Goal: Transaction & Acquisition: Purchase product/service

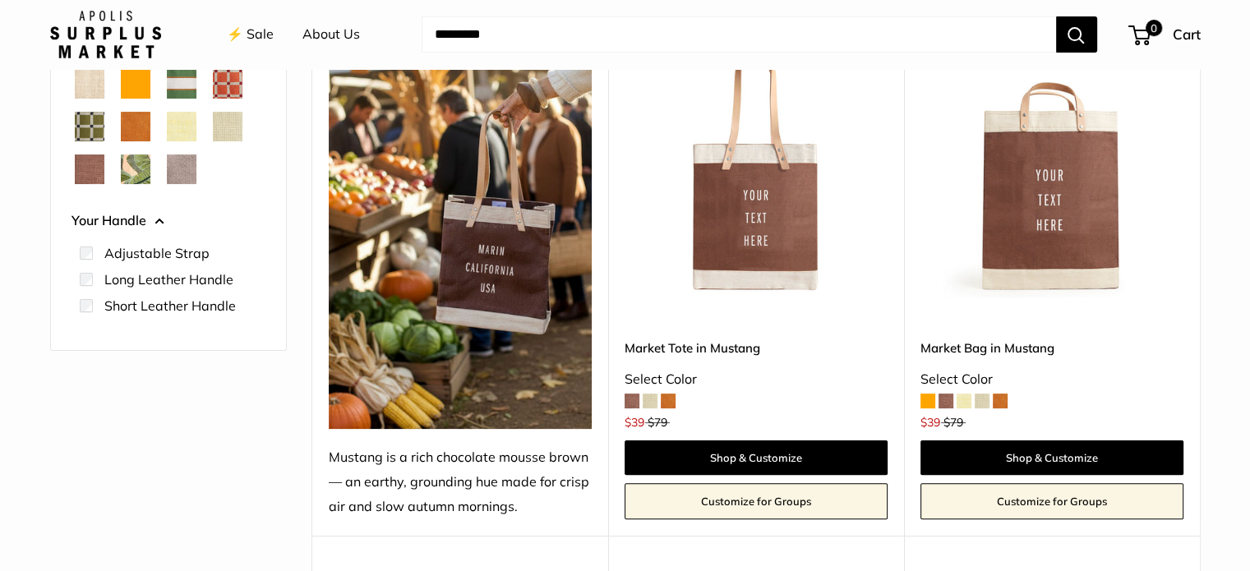
scroll to position [319, 0]
click at [765, 511] on link "Customize for Groups" at bounding box center [755, 501] width 263 height 36
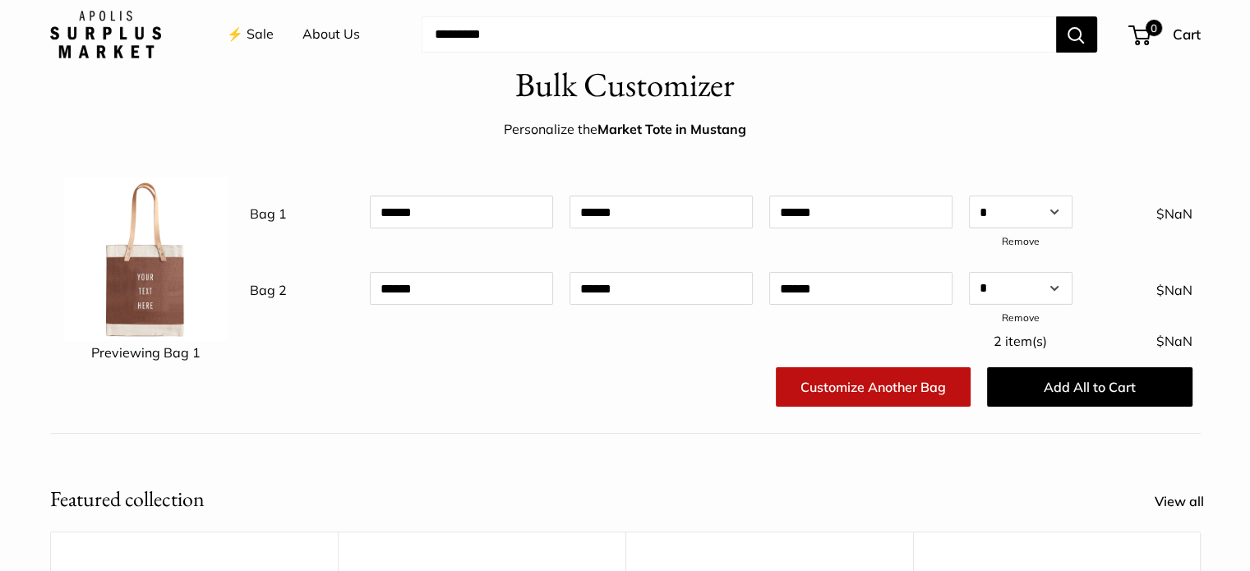
scroll to position [94, 0]
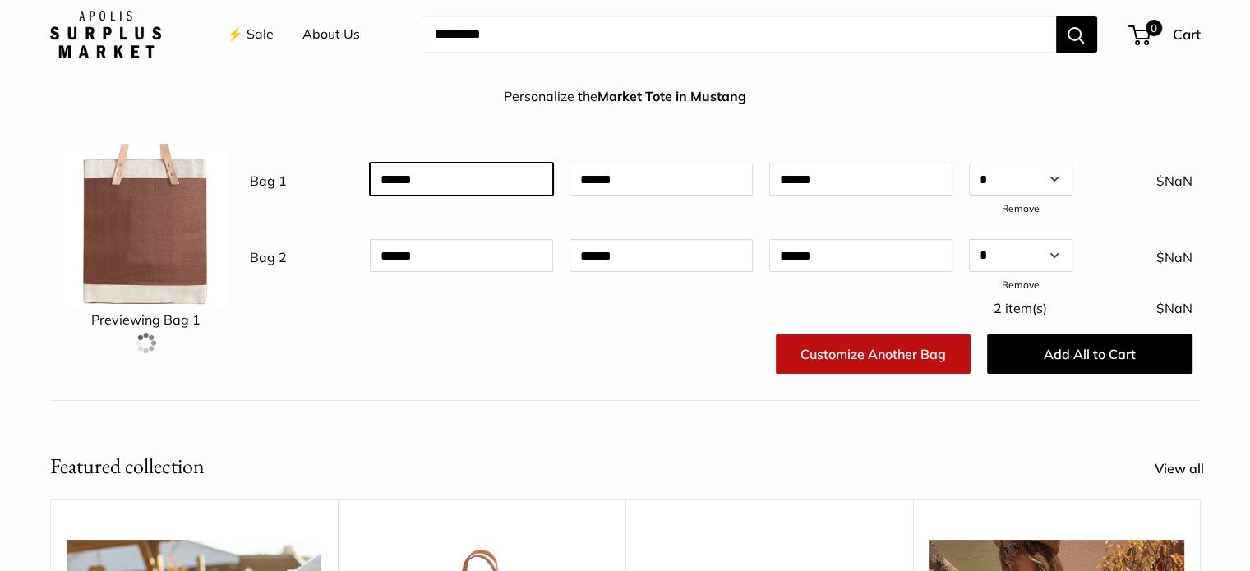
click at [447, 164] on input "text" at bounding box center [461, 179] width 183 height 33
type input "*"
type input "****"
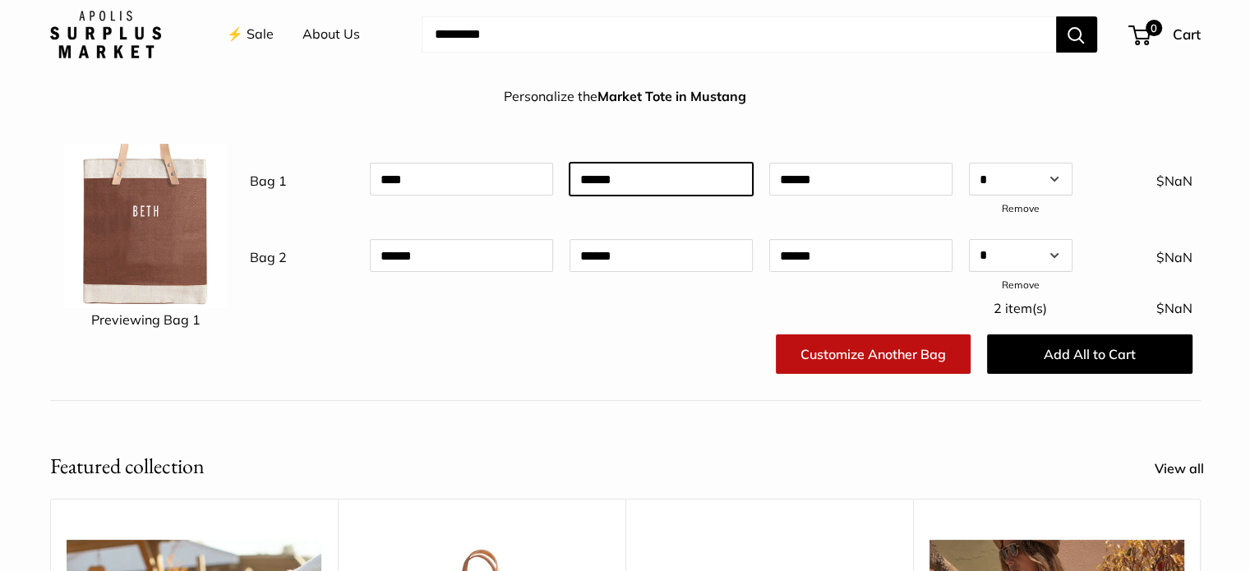
click at [599, 185] on input "text" at bounding box center [660, 179] width 183 height 33
type input "**********"
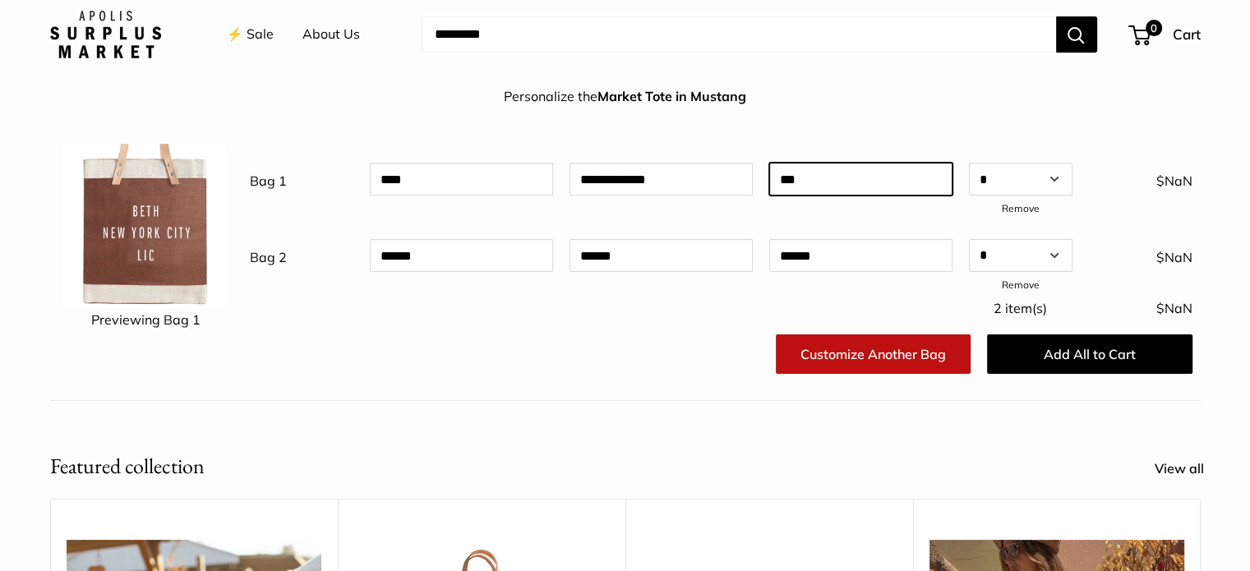
type input "***"
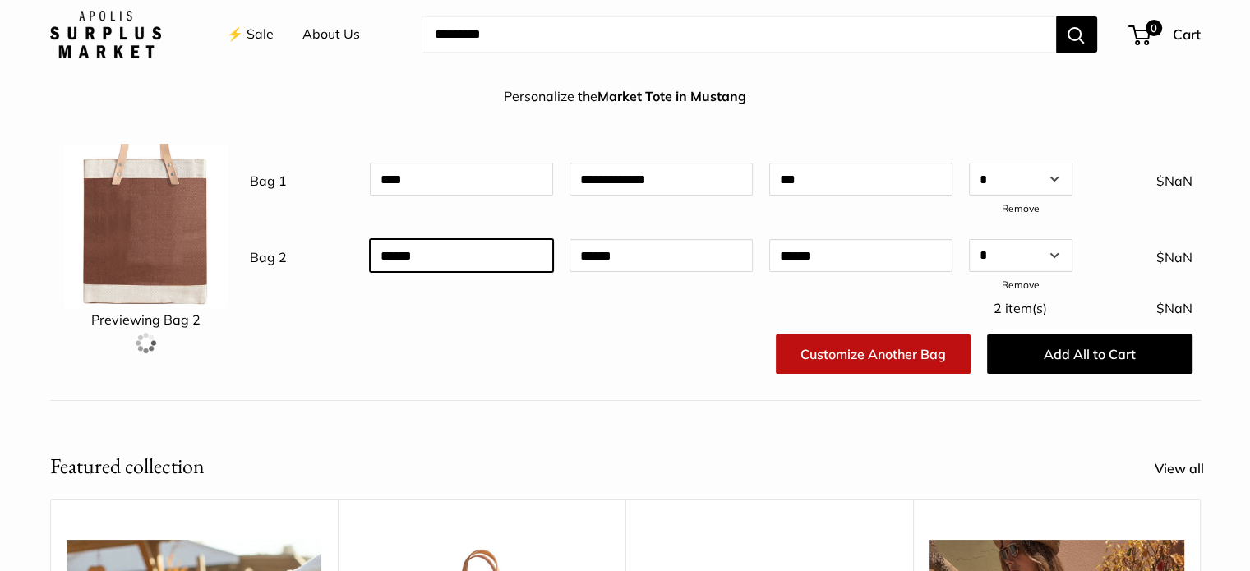
click at [416, 254] on input "text" at bounding box center [461, 255] width 183 height 33
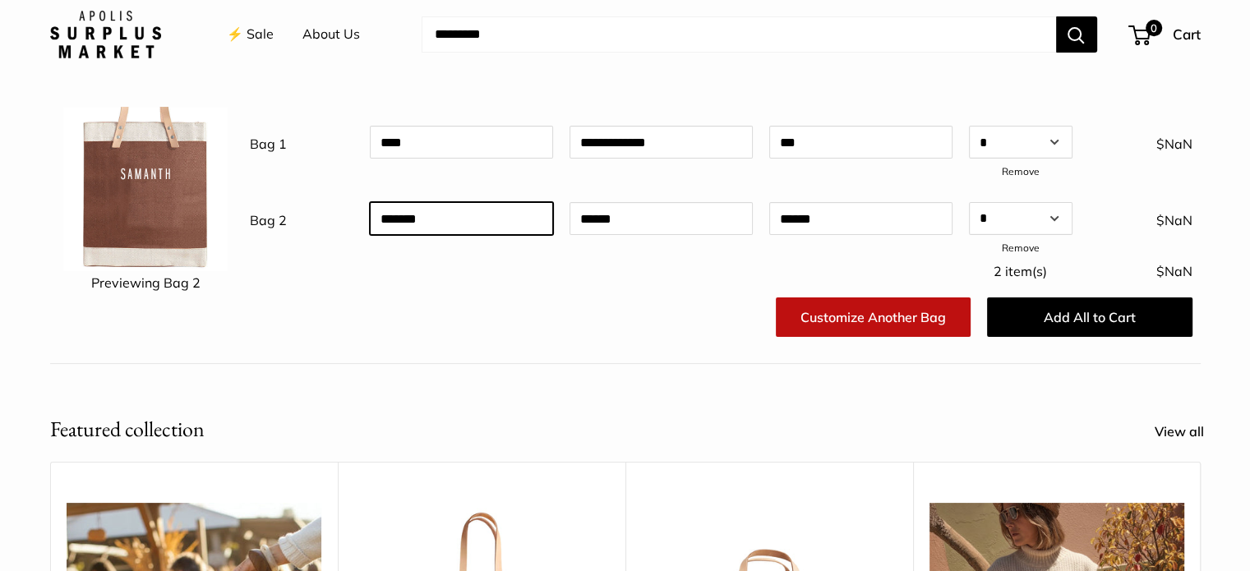
scroll to position [125, 0]
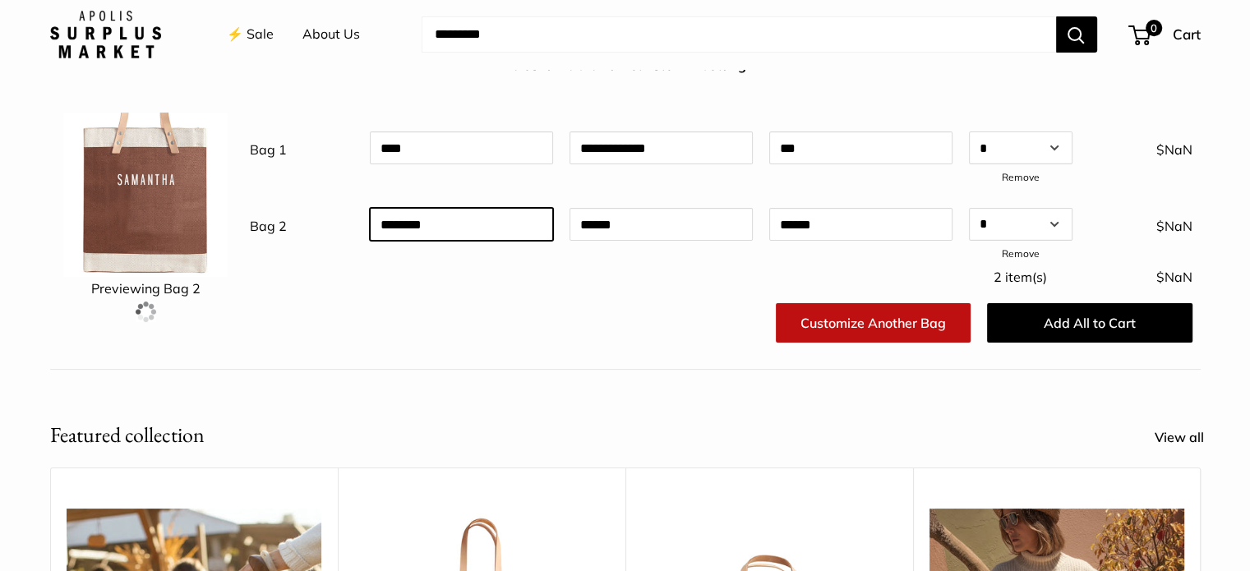
type input "********"
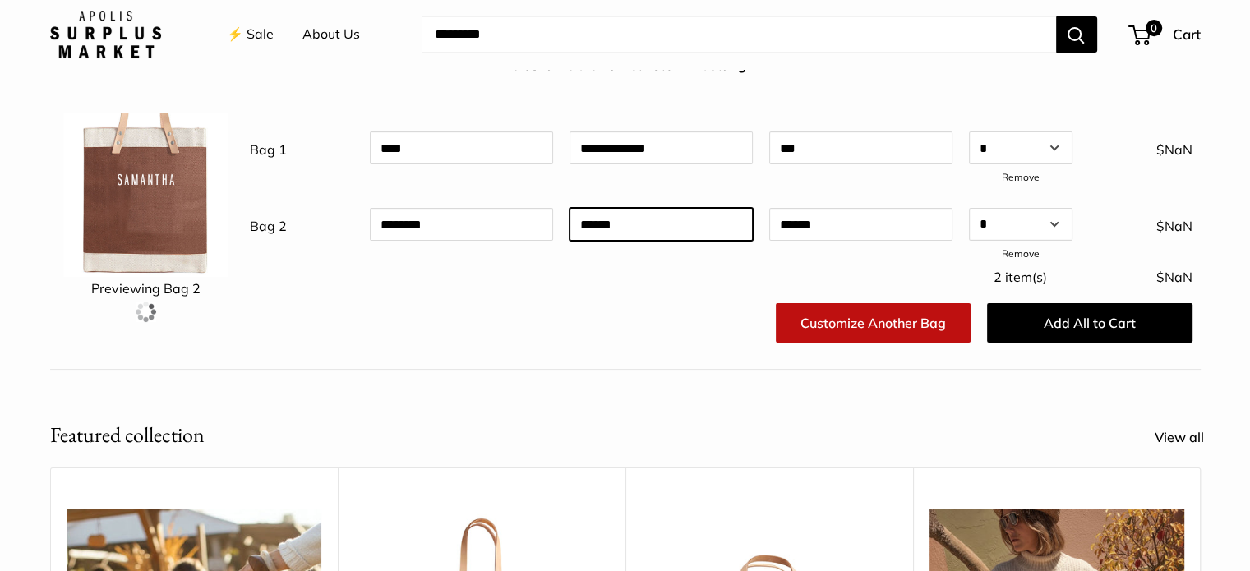
click at [618, 238] on input "text" at bounding box center [660, 224] width 183 height 33
type input "**********"
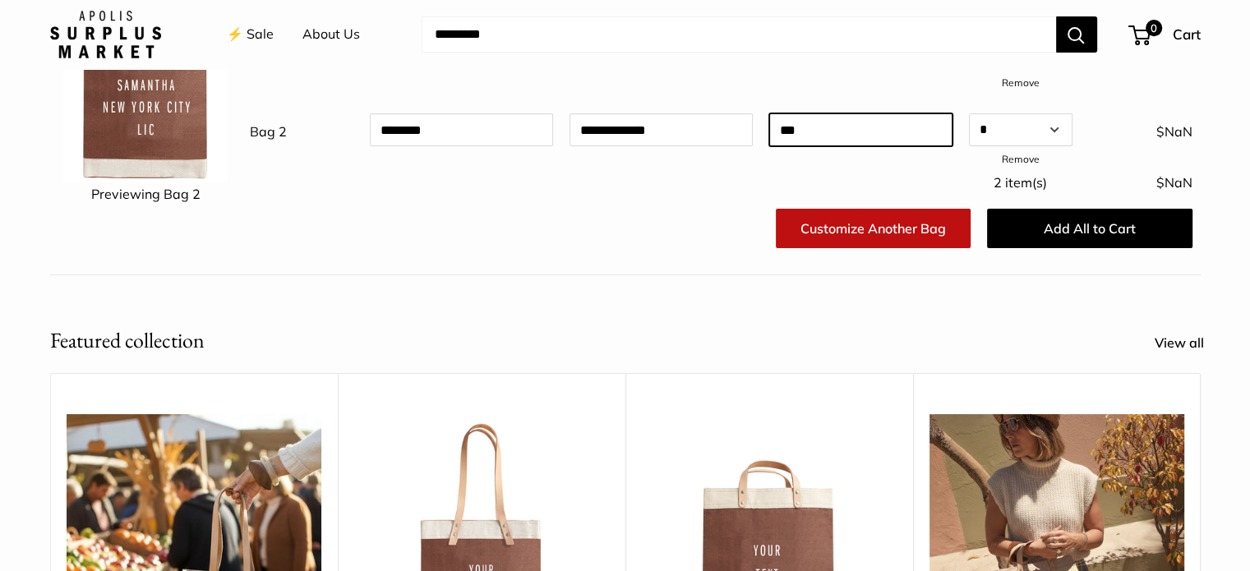
scroll to position [220, 0]
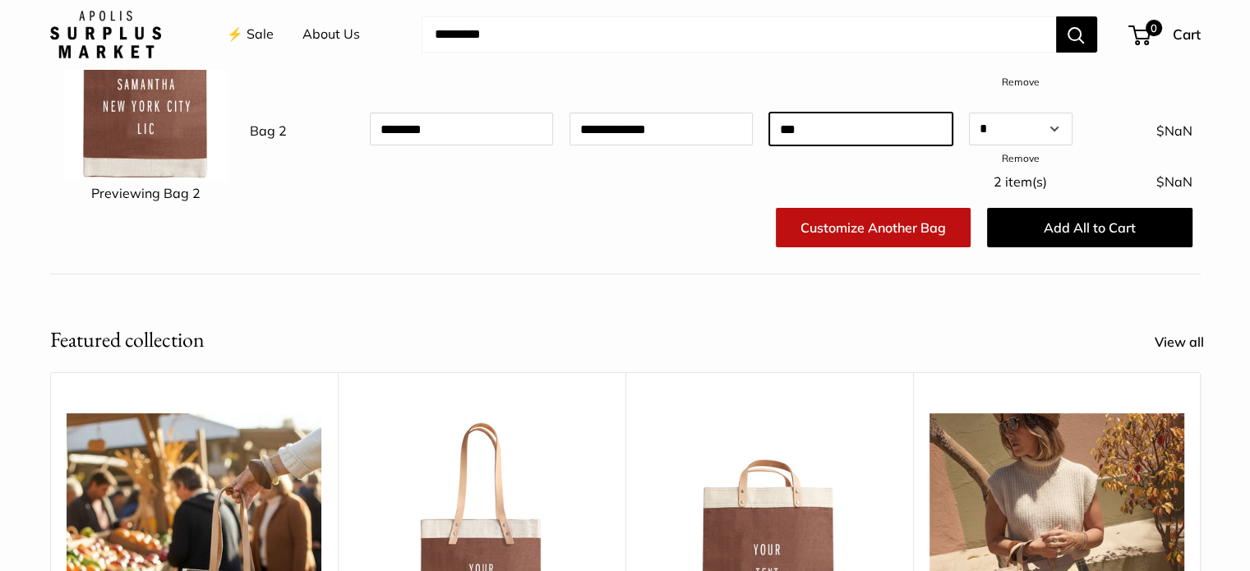
type input "***"
click at [831, 221] on link "Customize Another Bag" at bounding box center [873, 227] width 195 height 39
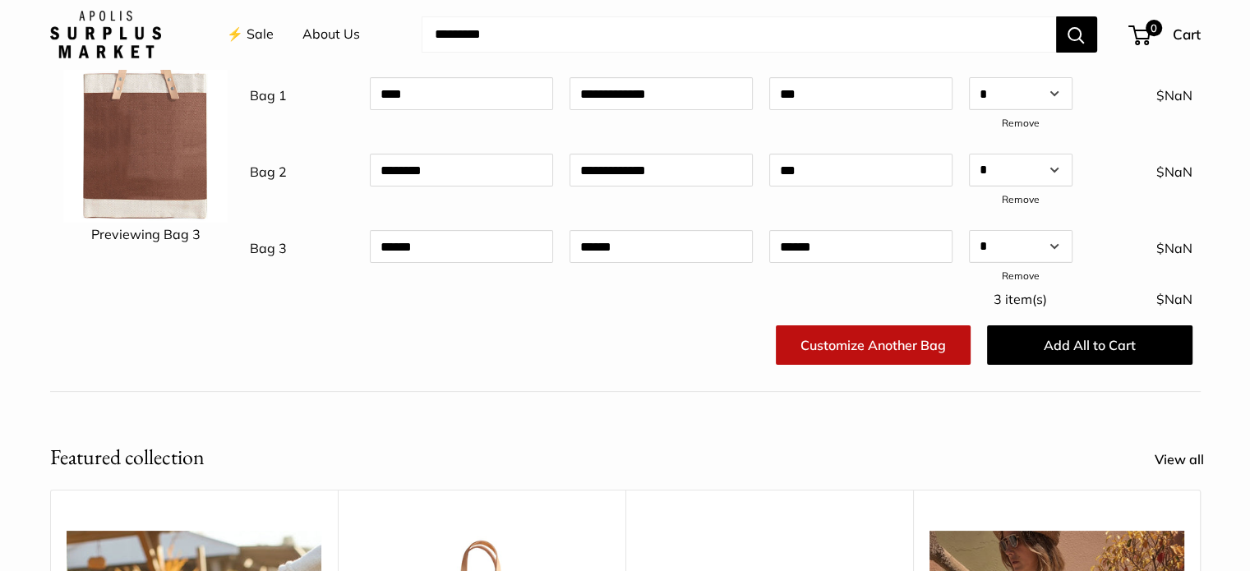
scroll to position [180, 0]
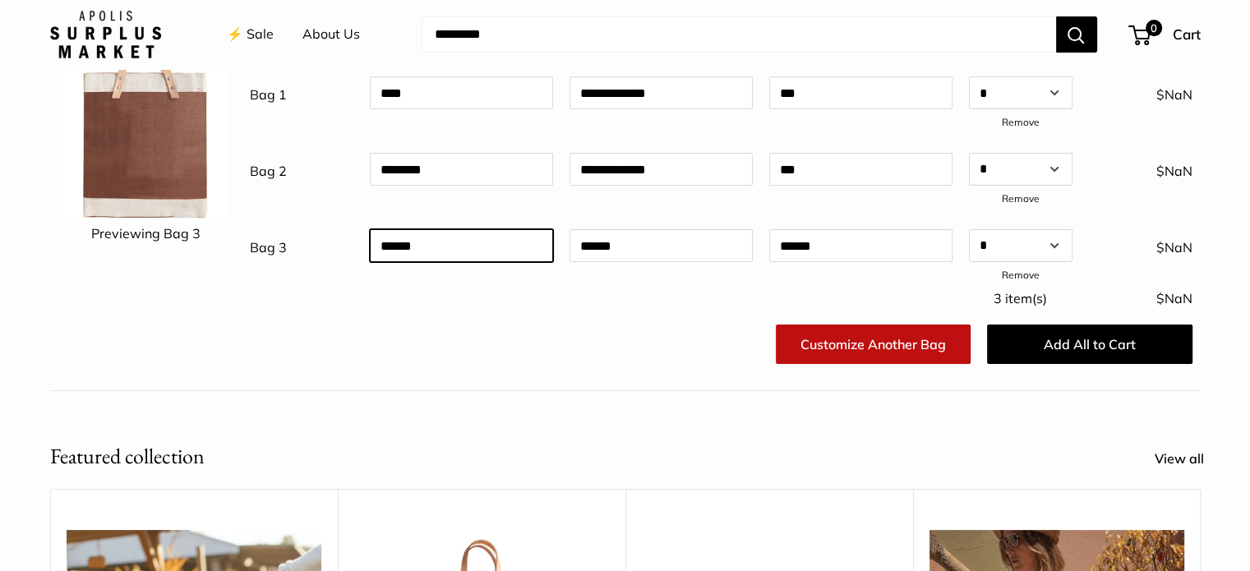
click at [398, 238] on input "text" at bounding box center [461, 245] width 183 height 33
type input "*****"
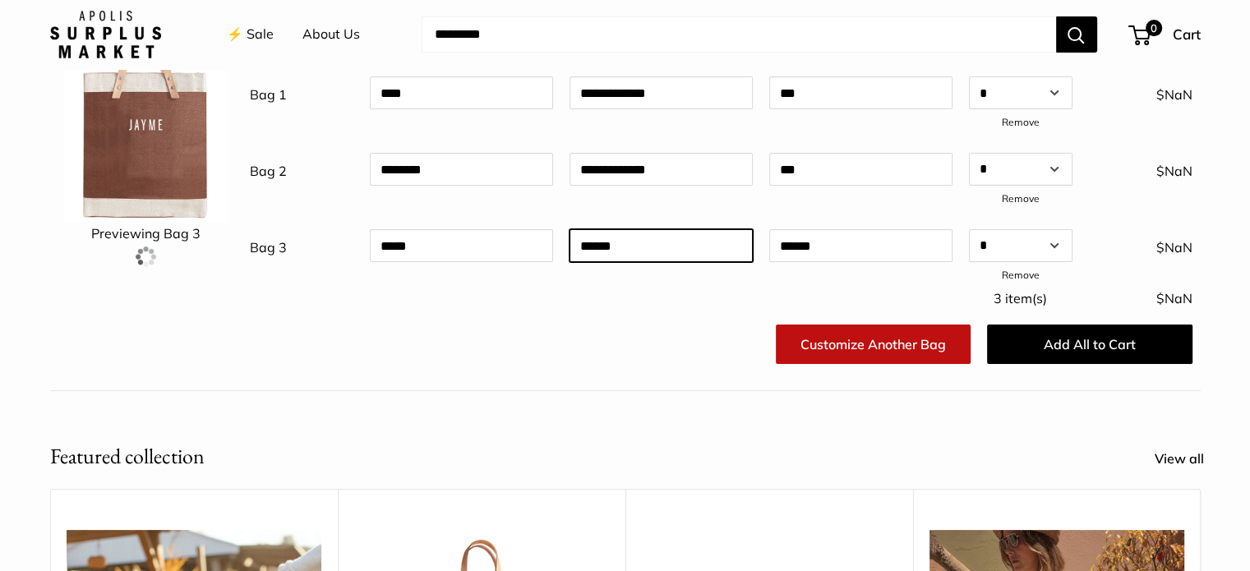
click at [618, 240] on input "text" at bounding box center [660, 245] width 183 height 33
type input "*"
type input "********"
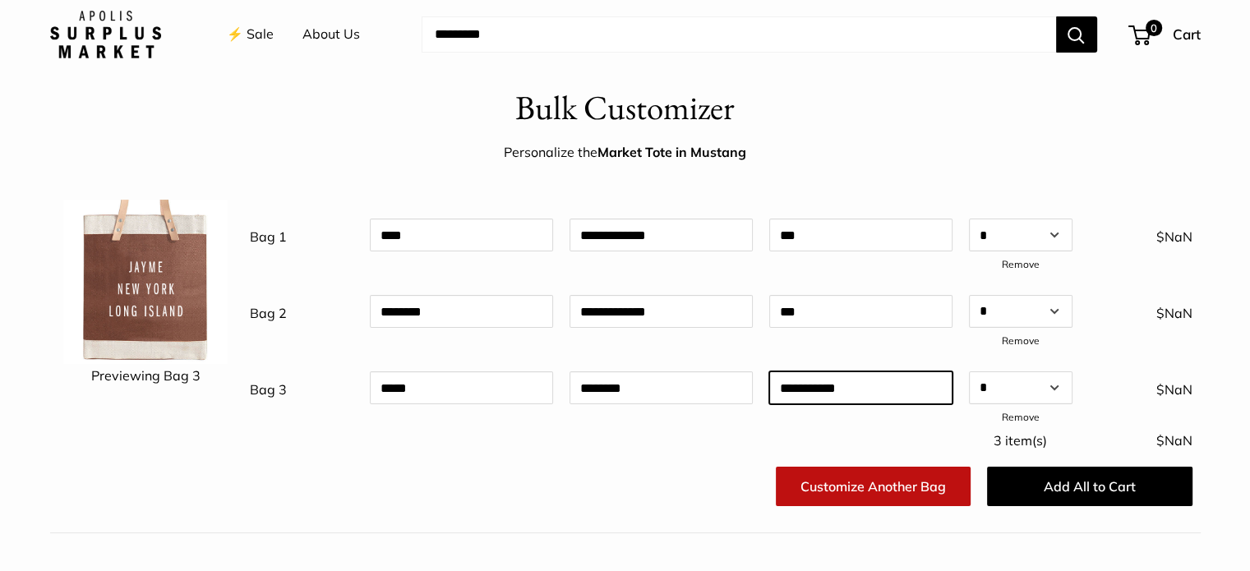
scroll to position [39, 0]
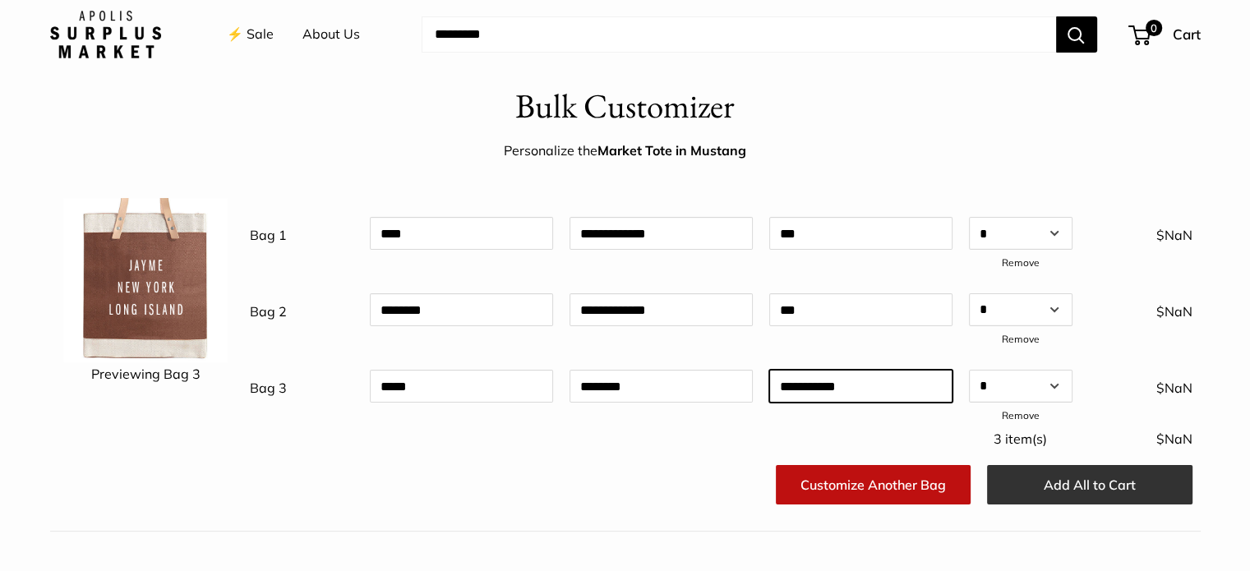
type input "**********"
click at [1093, 487] on button "Add All to Cart" at bounding box center [1089, 484] width 205 height 39
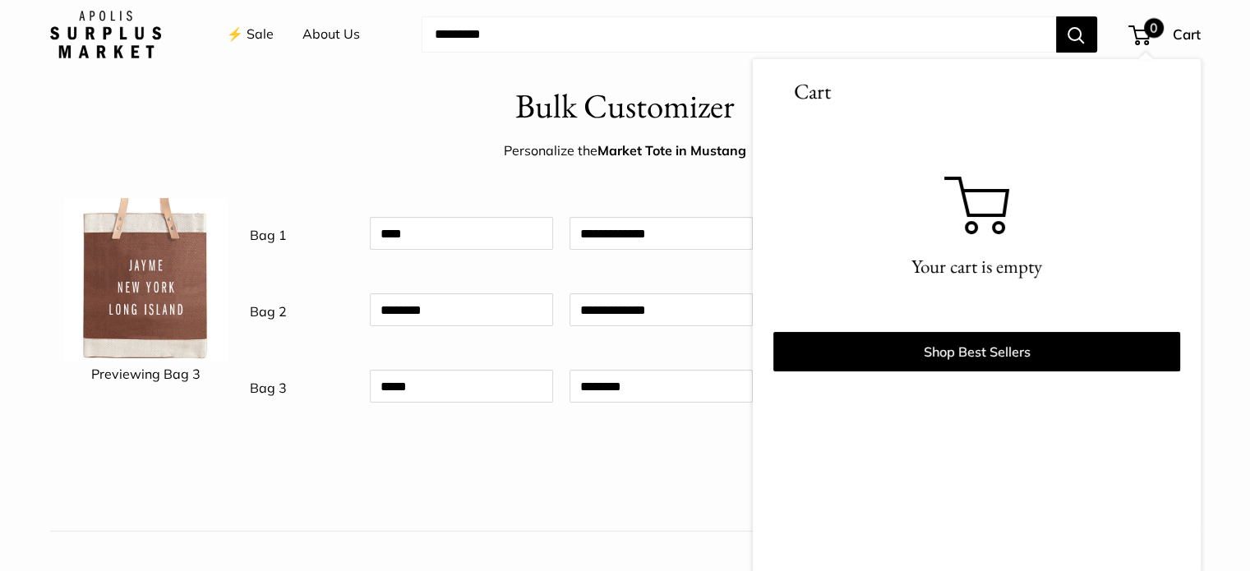
click at [661, 432] on div at bounding box center [661, 440] width 200 height 38
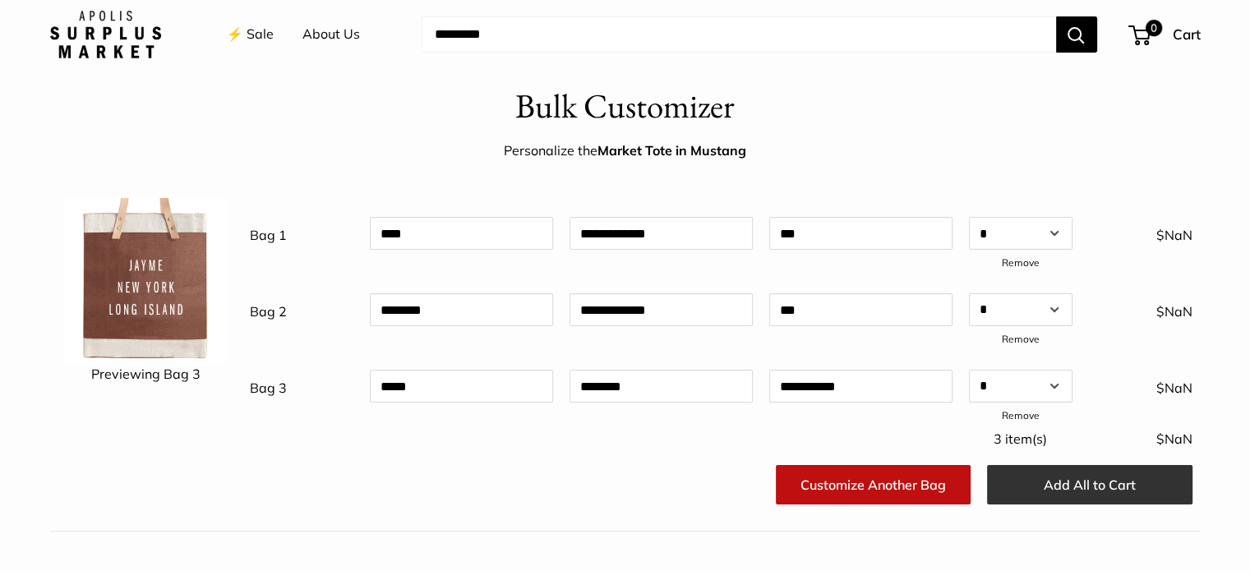
click at [989, 480] on button "Add All to Cart" at bounding box center [1089, 484] width 205 height 39
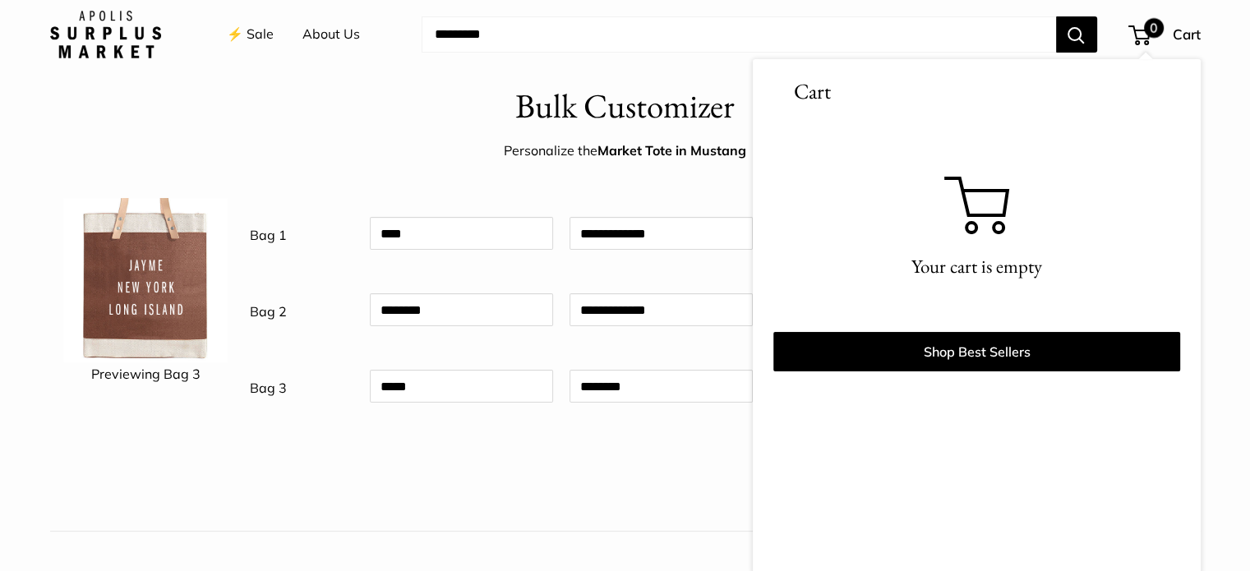
click at [550, 495] on div at bounding box center [590, 484] width 172 height 53
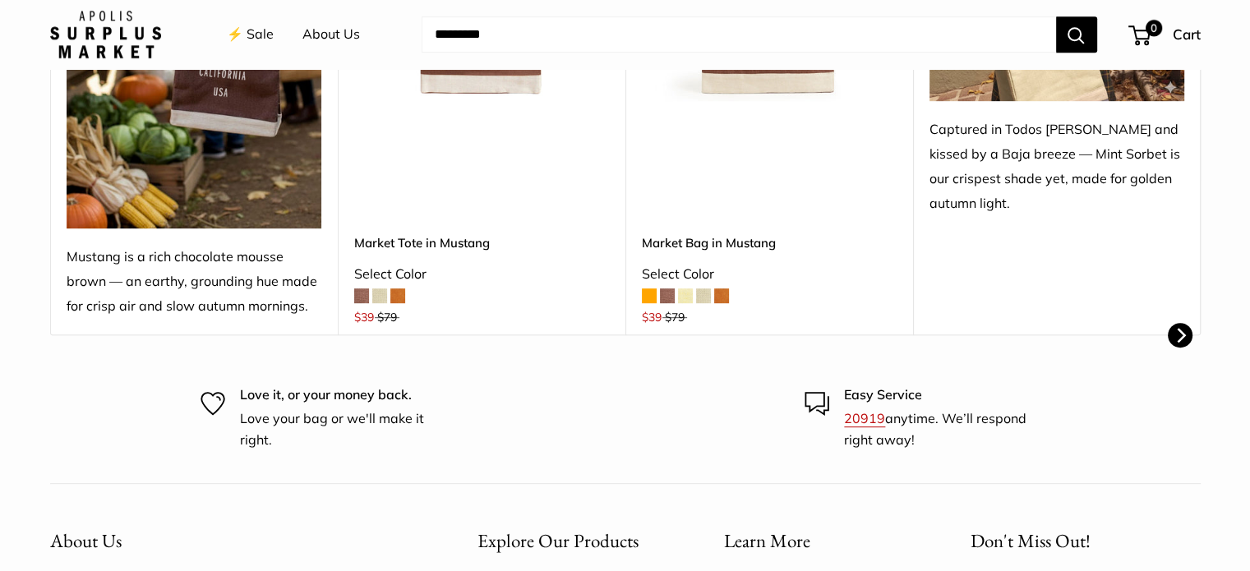
scroll to position [867, 0]
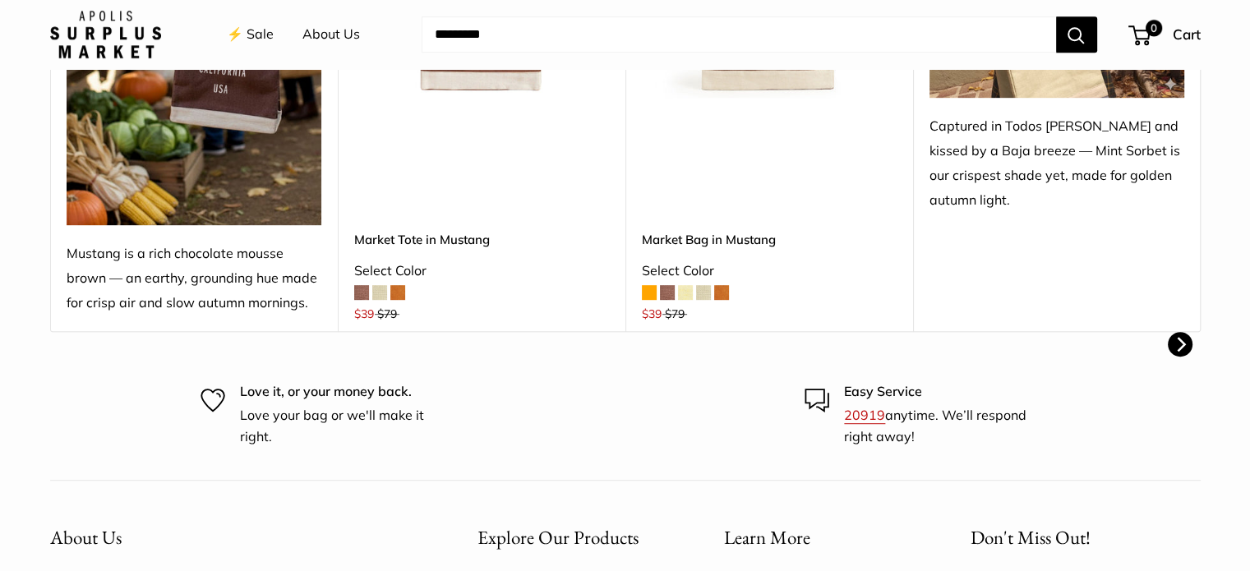
click at [362, 288] on span at bounding box center [361, 292] width 15 height 15
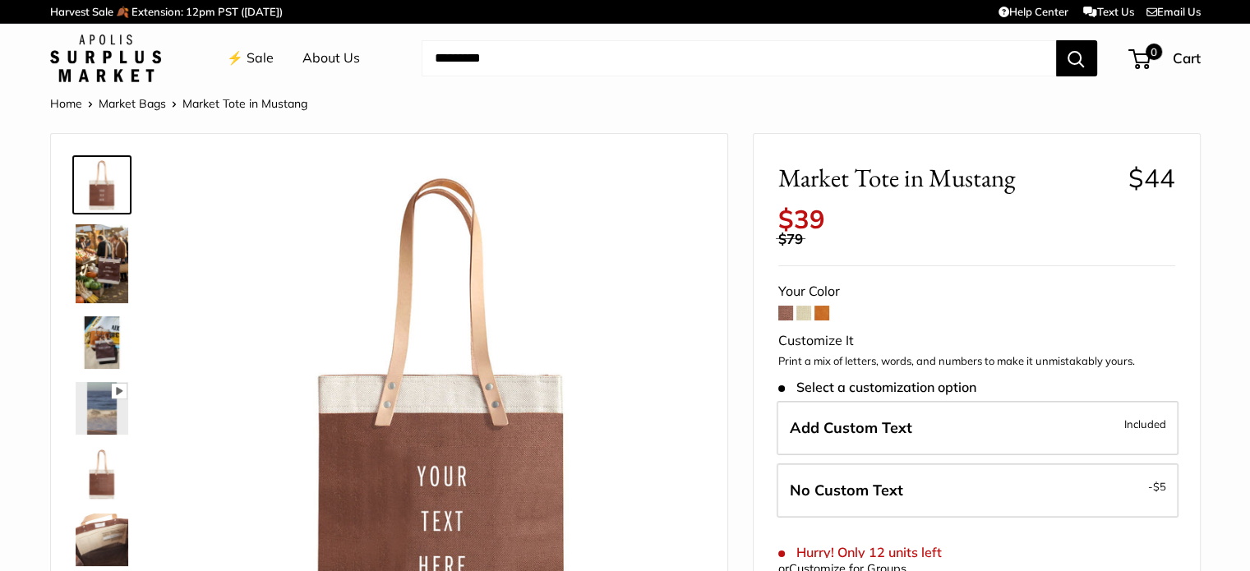
scroll to position [12, 0]
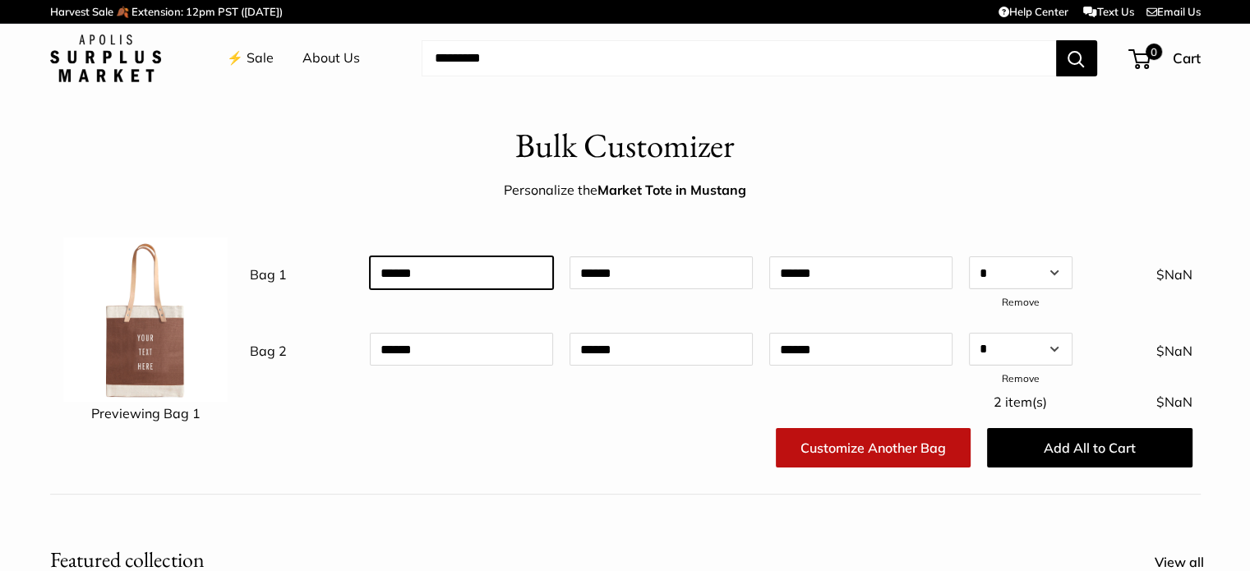
click at [402, 283] on input "text" at bounding box center [461, 272] width 183 height 33
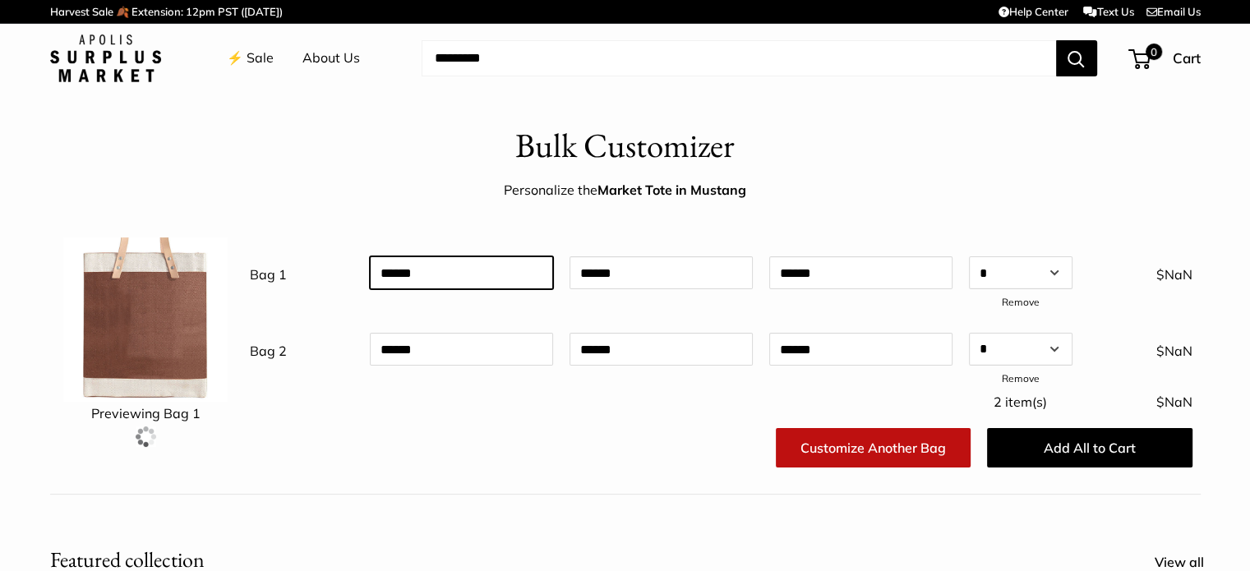
click at [402, 283] on input "text" at bounding box center [461, 272] width 183 height 33
type input "****"
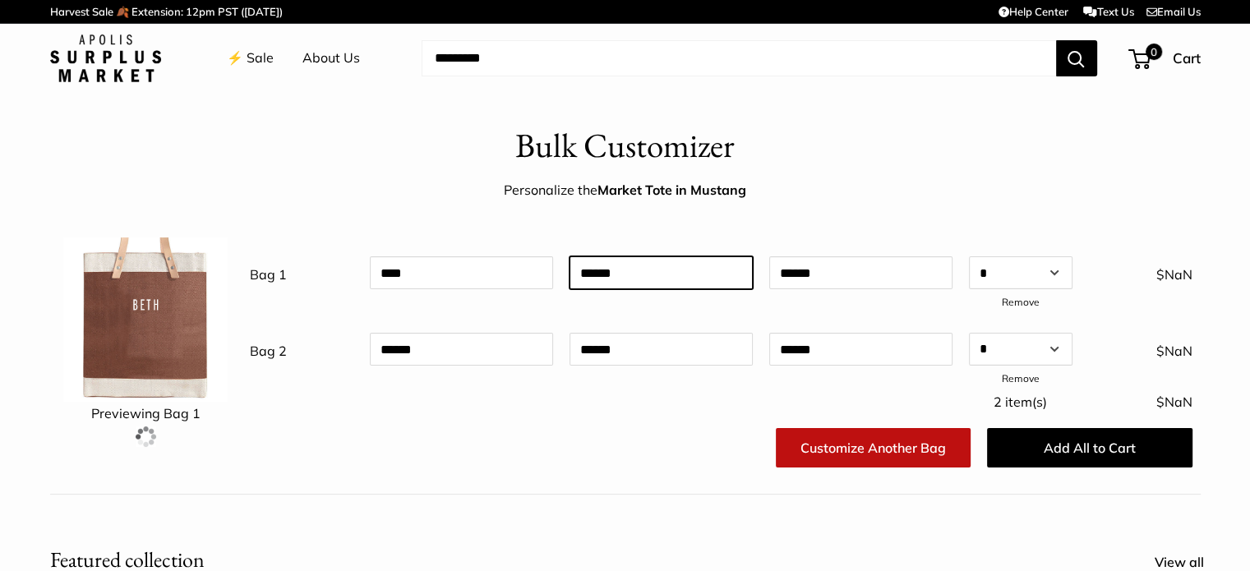
click at [629, 269] on input "text" at bounding box center [660, 272] width 183 height 33
type input "**********"
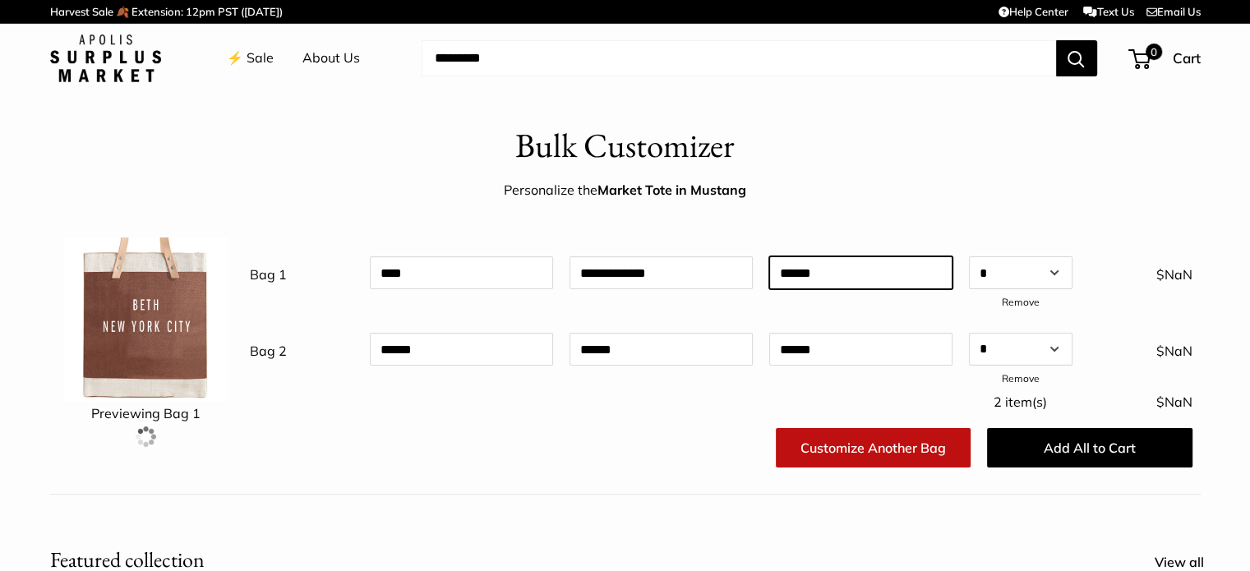
click at [820, 276] on input "text" at bounding box center [860, 272] width 183 height 33
click at [829, 282] on input "****" at bounding box center [860, 272] width 183 height 33
type input "***"
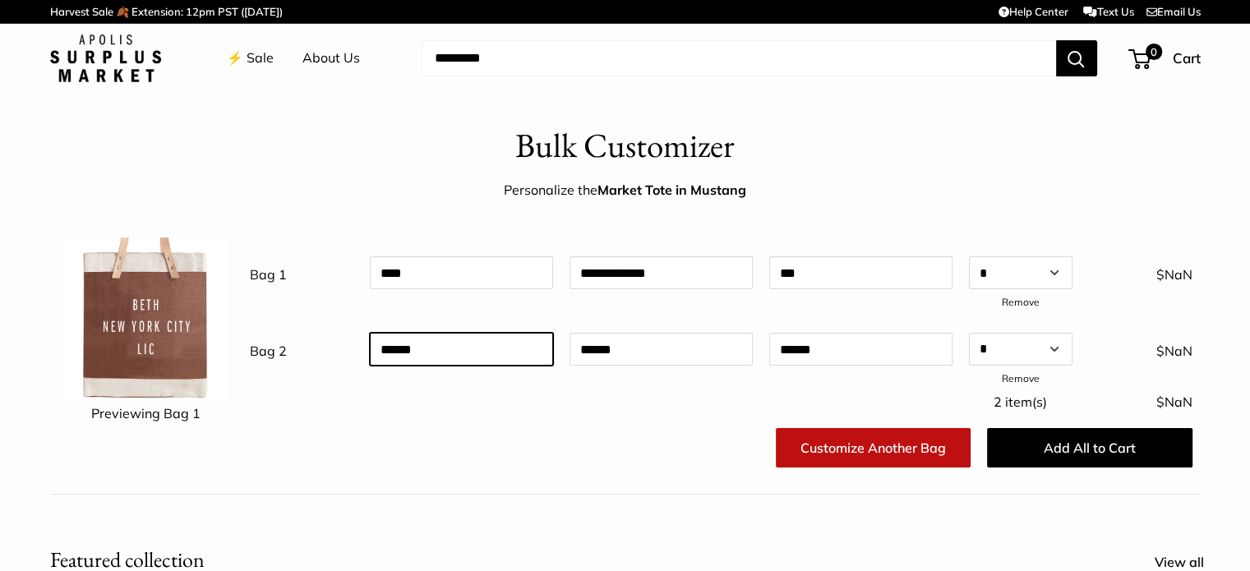
click at [425, 348] on input "text" at bounding box center [461, 349] width 183 height 33
click at [403, 343] on input "text" at bounding box center [461, 349] width 183 height 33
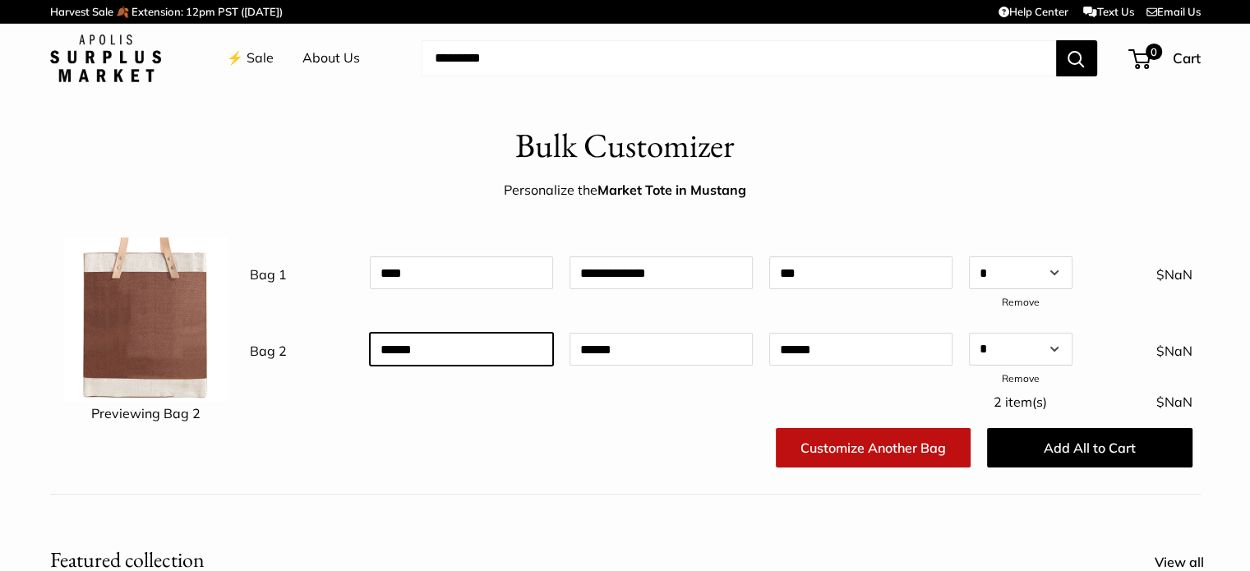
click at [403, 343] on input "text" at bounding box center [461, 349] width 183 height 33
type input "***"
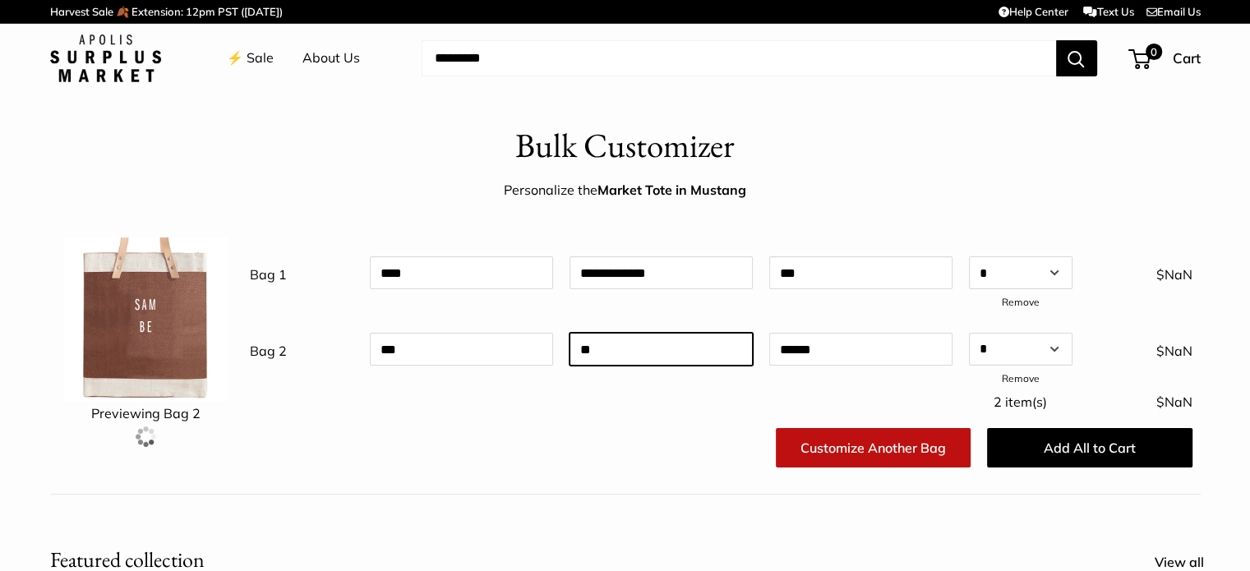
type input "*"
type input "**********"
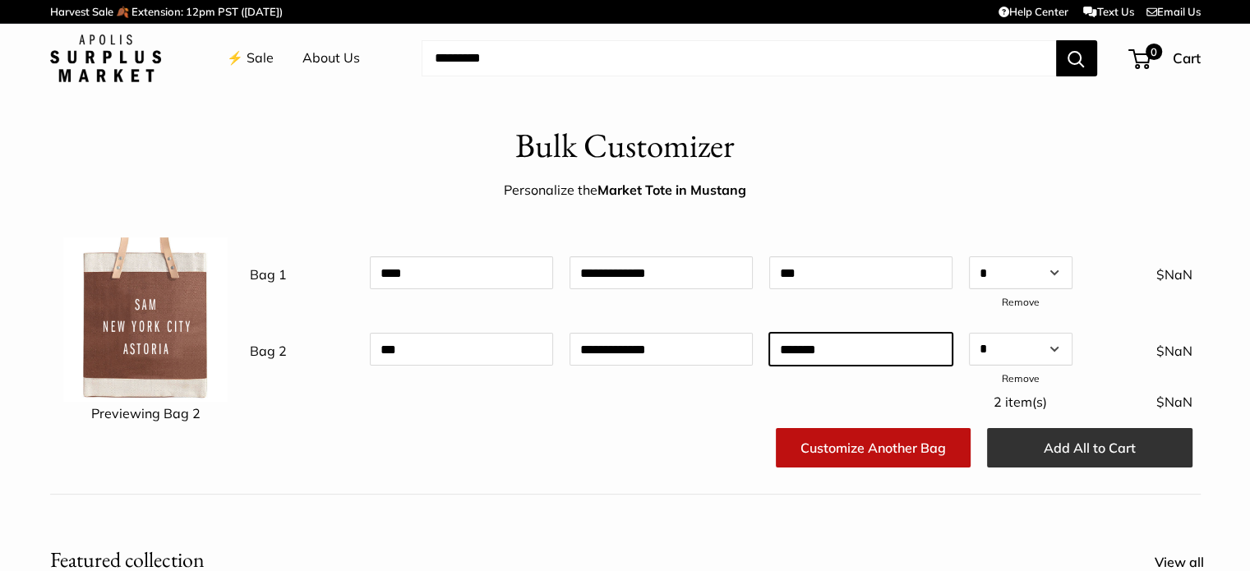
type input "*******"
click at [1057, 441] on button "Add All to Cart" at bounding box center [1089, 447] width 205 height 39
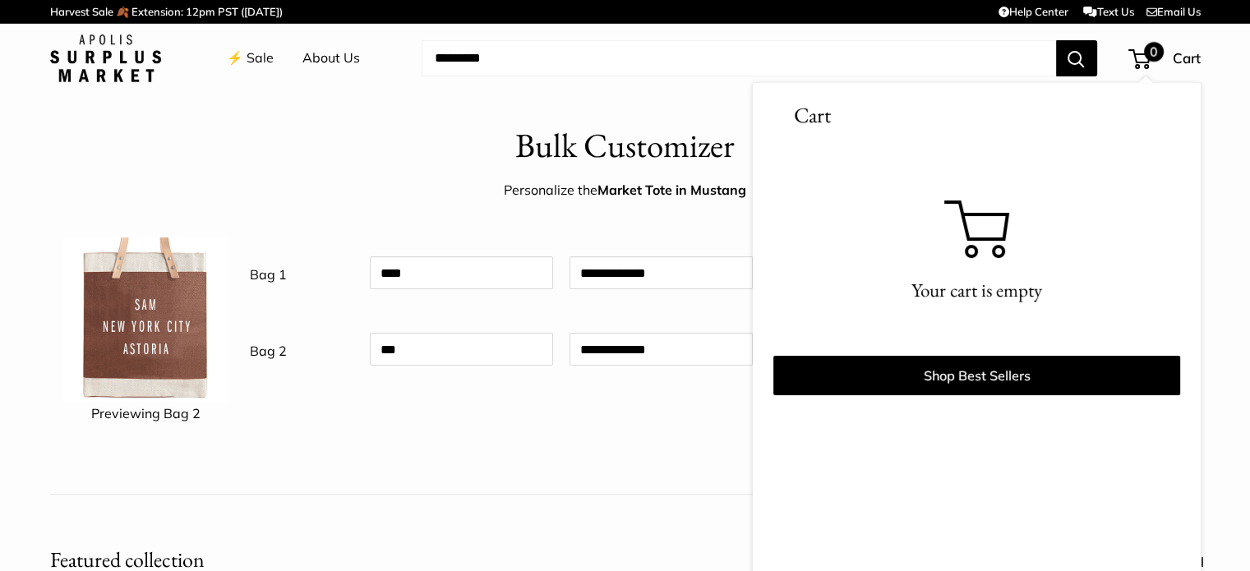
click at [800, 116] on h3 "Cart" at bounding box center [976, 115] width 407 height 32
click at [478, 477] on div "Customize Another Bag Add All to Cart" at bounding box center [721, 450] width 959 height 59
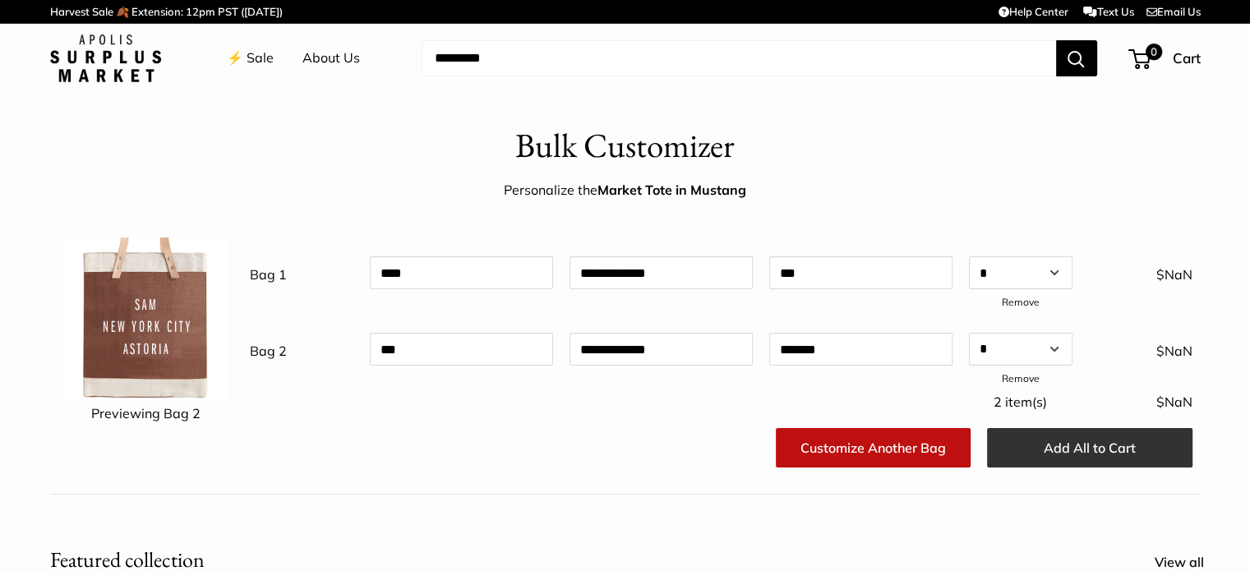
click at [1164, 449] on button "Add All to Cart" at bounding box center [1089, 447] width 205 height 39
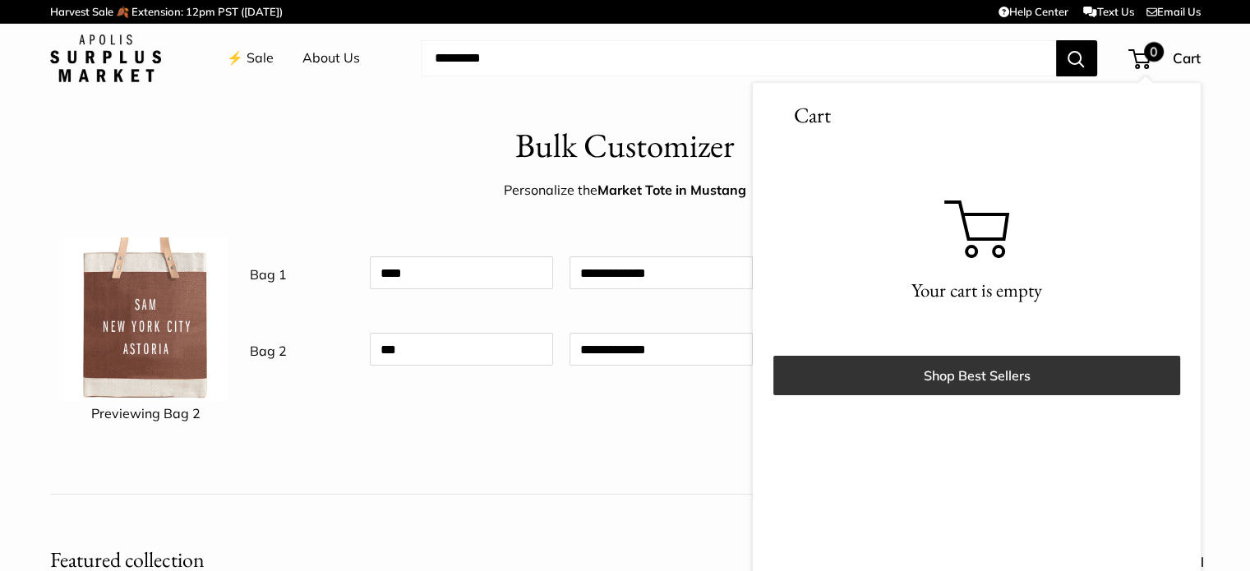
click at [1039, 384] on link "Shop Best Sellers" at bounding box center [976, 375] width 407 height 39
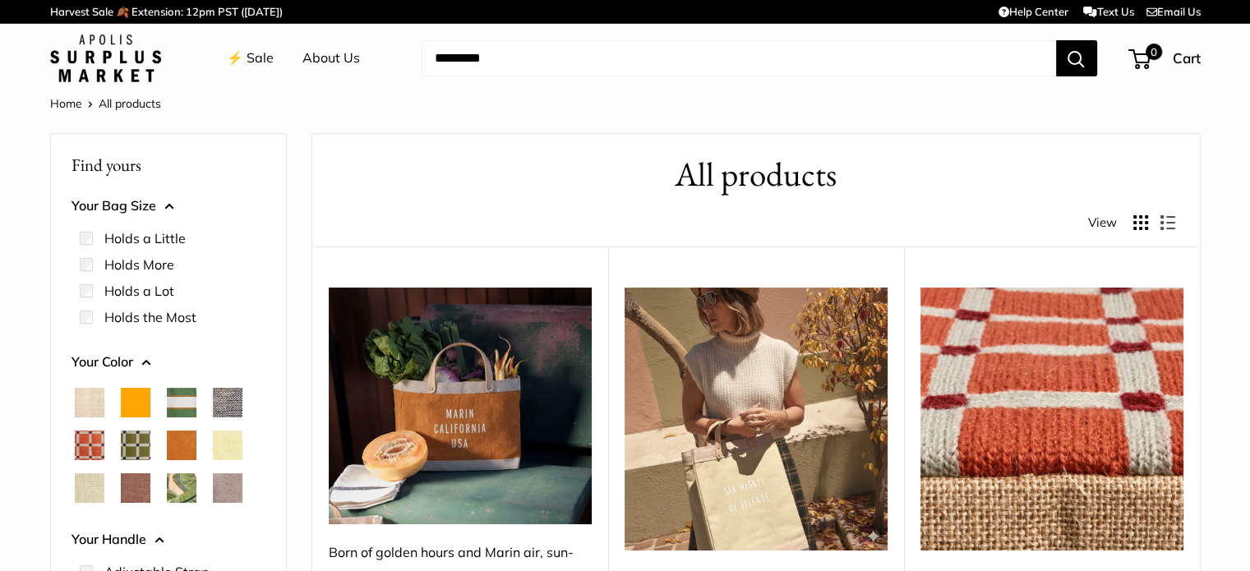
click at [250, 68] on link "⚡️ Sale" at bounding box center [250, 58] width 47 height 25
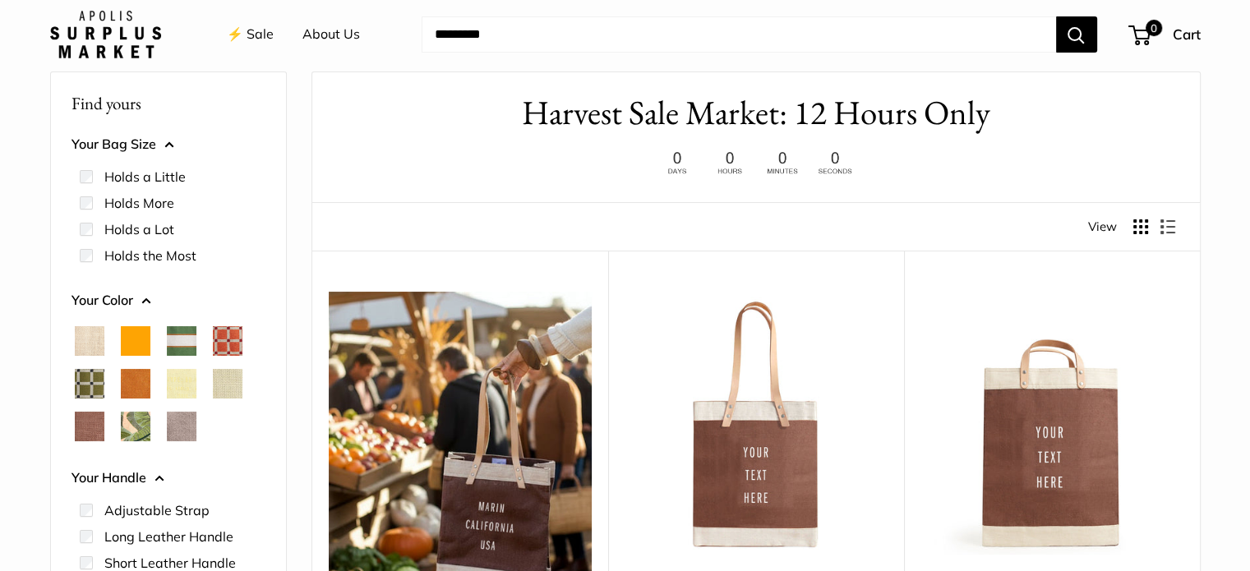
scroll to position [306, 0]
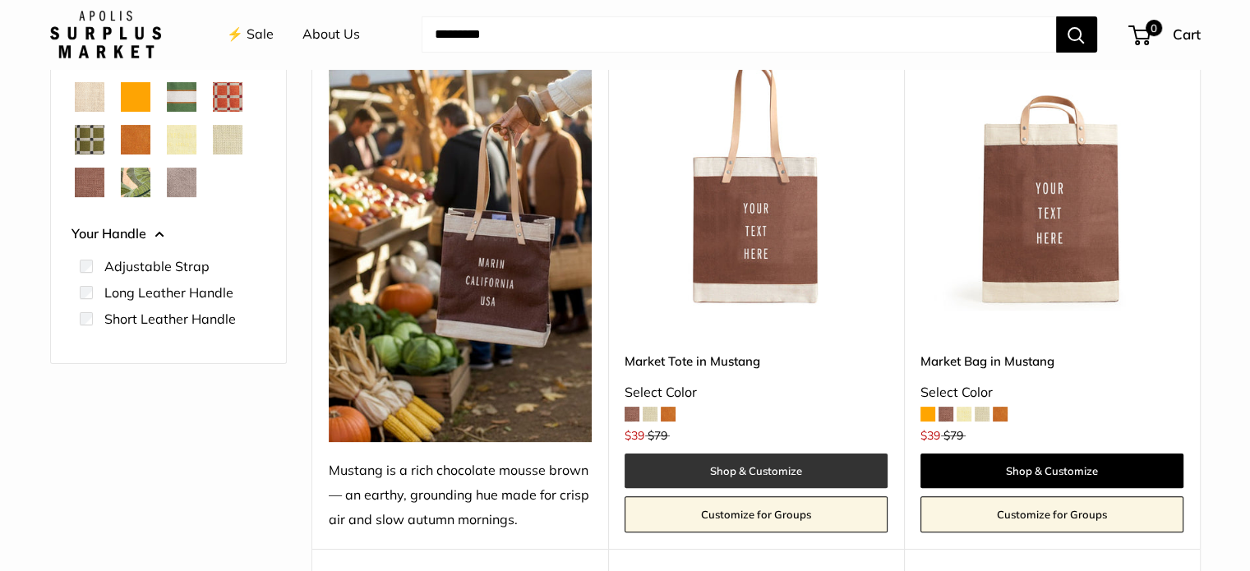
click at [817, 463] on link "Shop & Customize" at bounding box center [755, 471] width 263 height 35
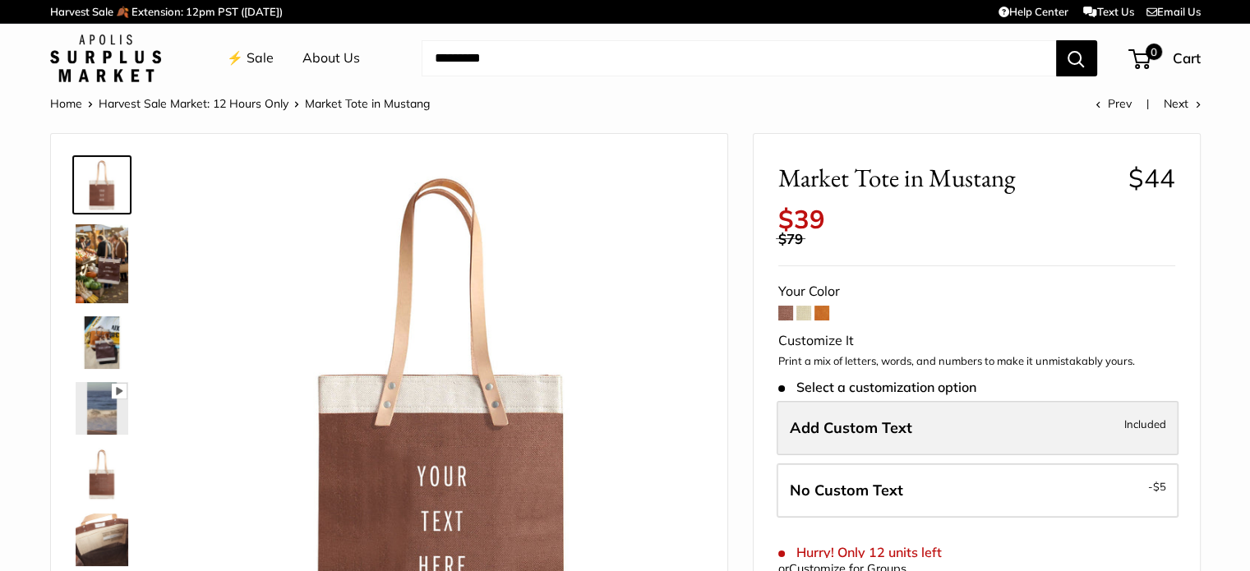
click at [837, 423] on span "Add Custom Text" at bounding box center [851, 427] width 122 height 19
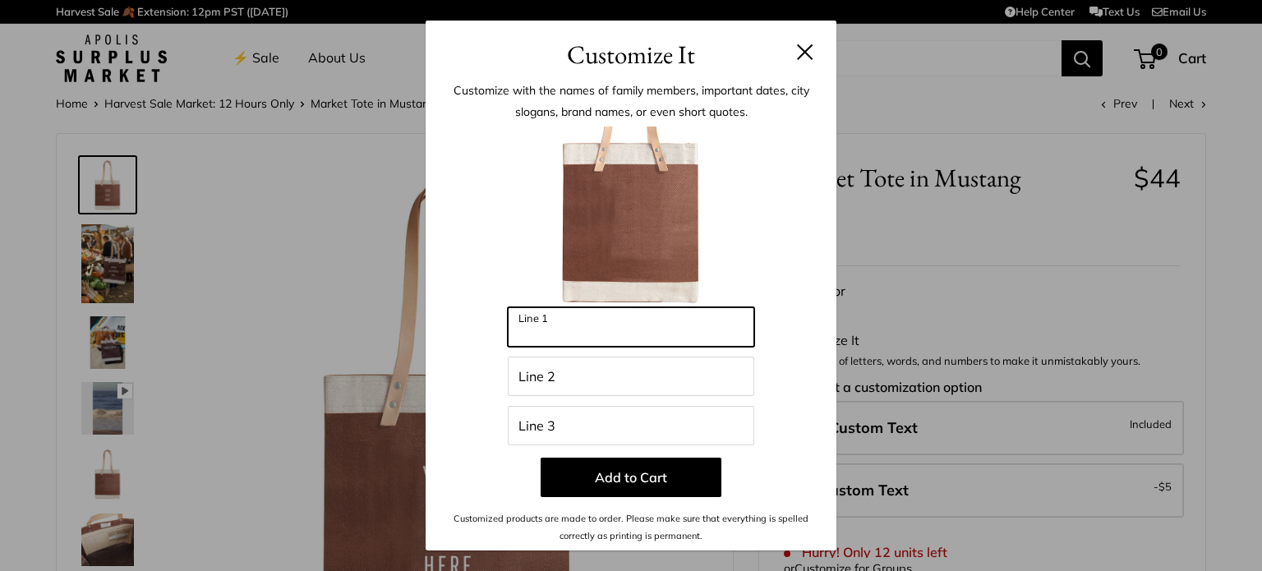
click at [550, 307] on input "Line 1" at bounding box center [631, 326] width 246 height 39
type input "*"
type input "****"
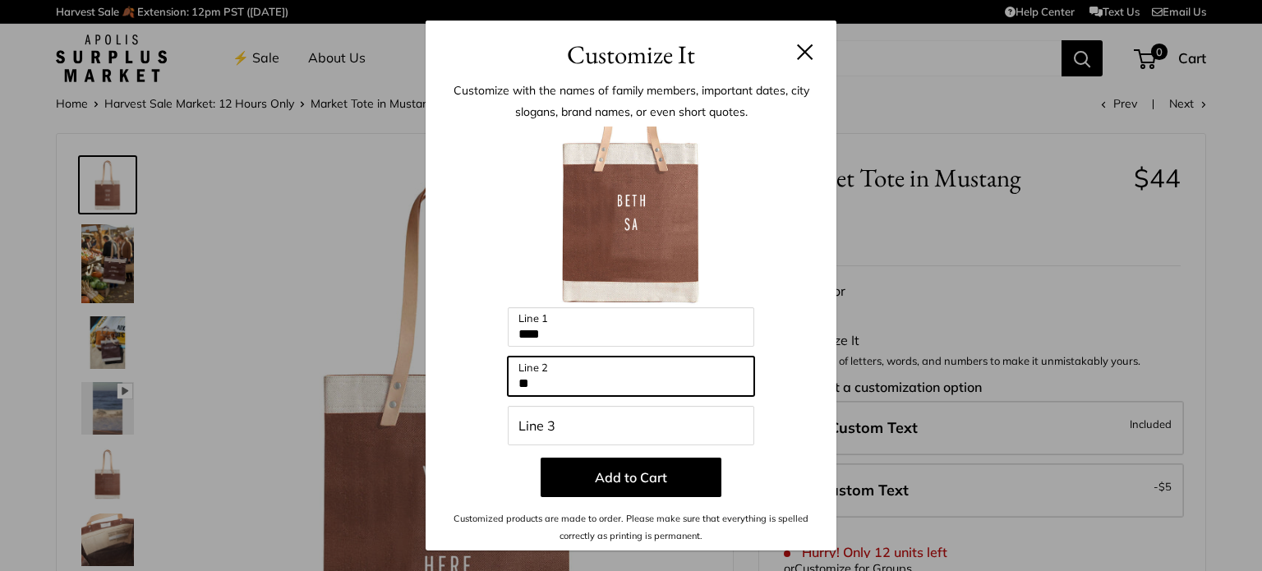
type input "*"
type input "**********"
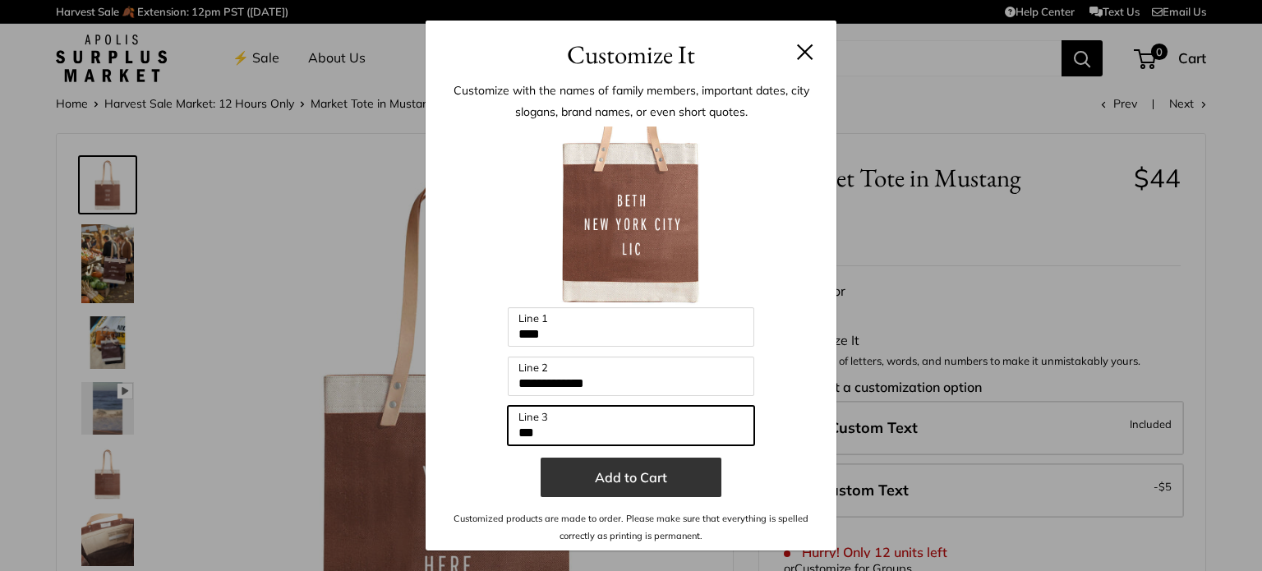
type input "***"
click at [601, 477] on button "Add to Cart" at bounding box center [631, 477] width 181 height 39
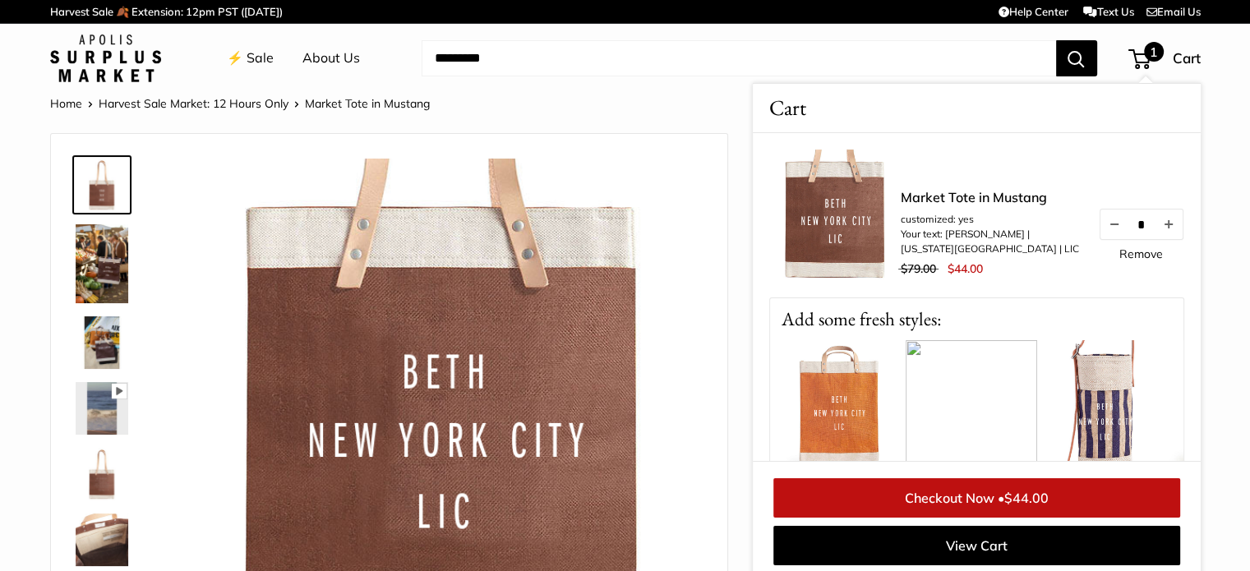
click at [1099, 390] on img at bounding box center [1102, 405] width 131 height 131
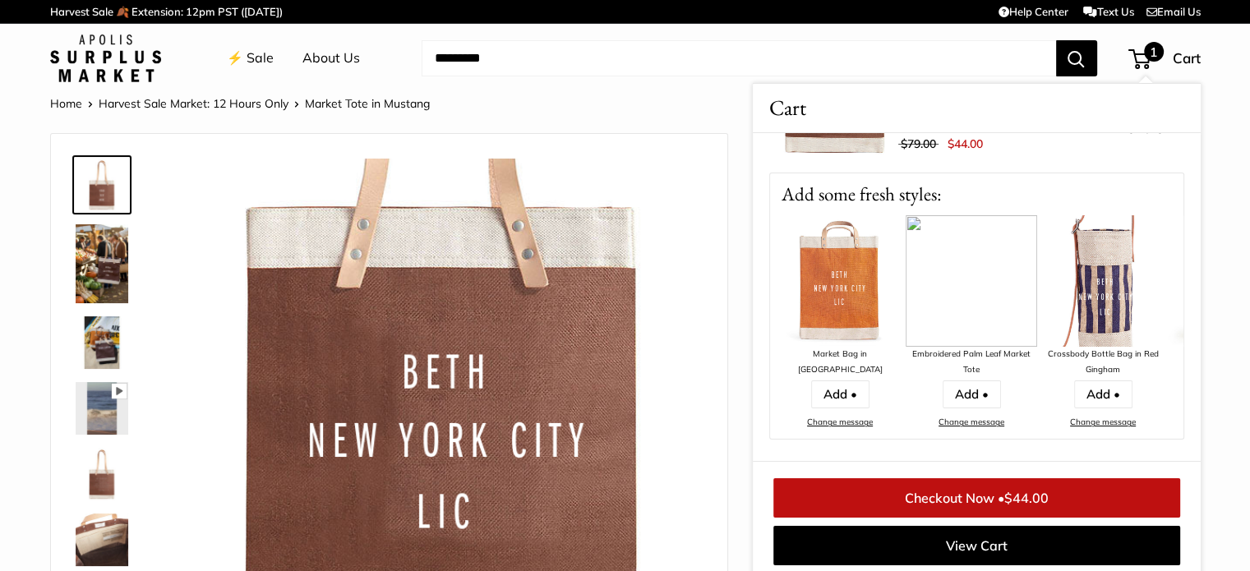
scroll to position [280, 0]
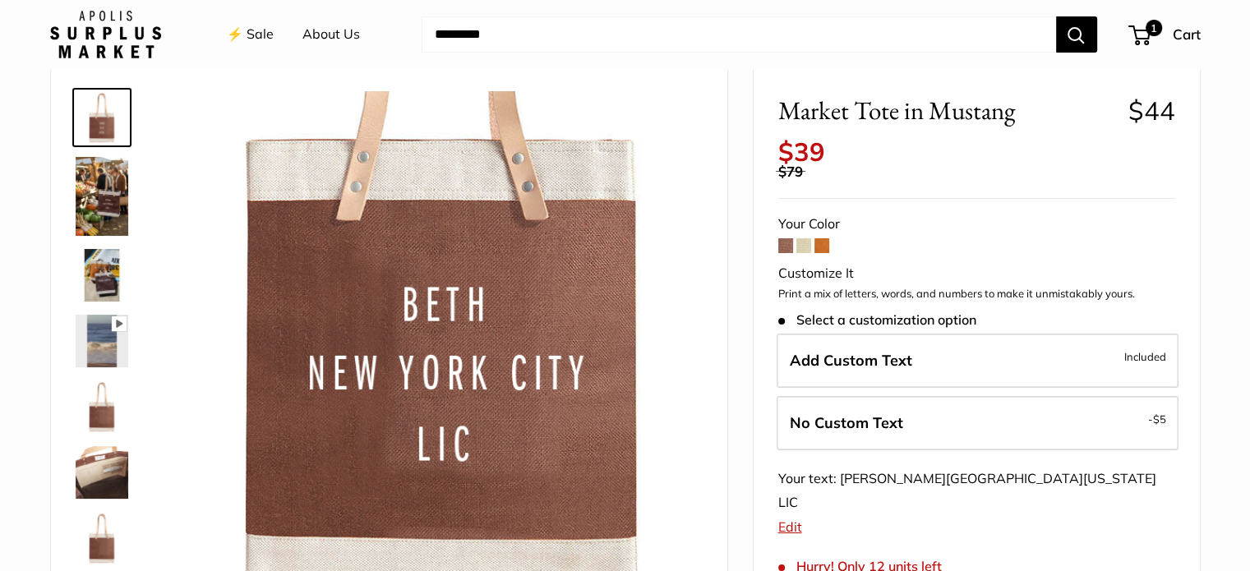
scroll to position [59, 0]
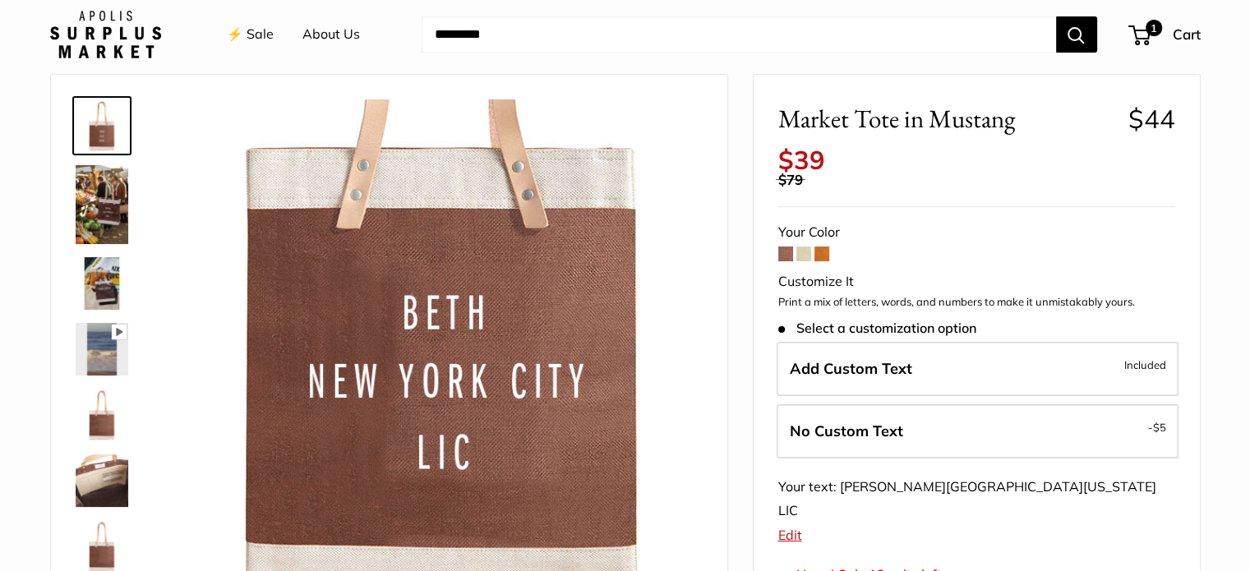
click at [258, 35] on link "⚡️ Sale" at bounding box center [250, 34] width 47 height 25
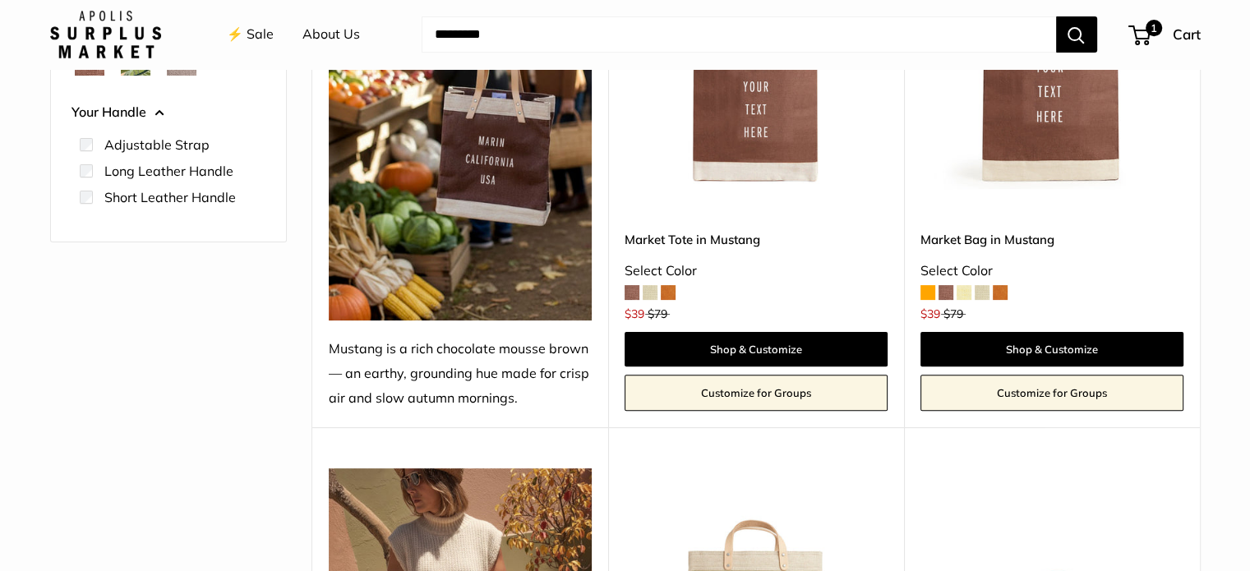
scroll to position [432, 0]
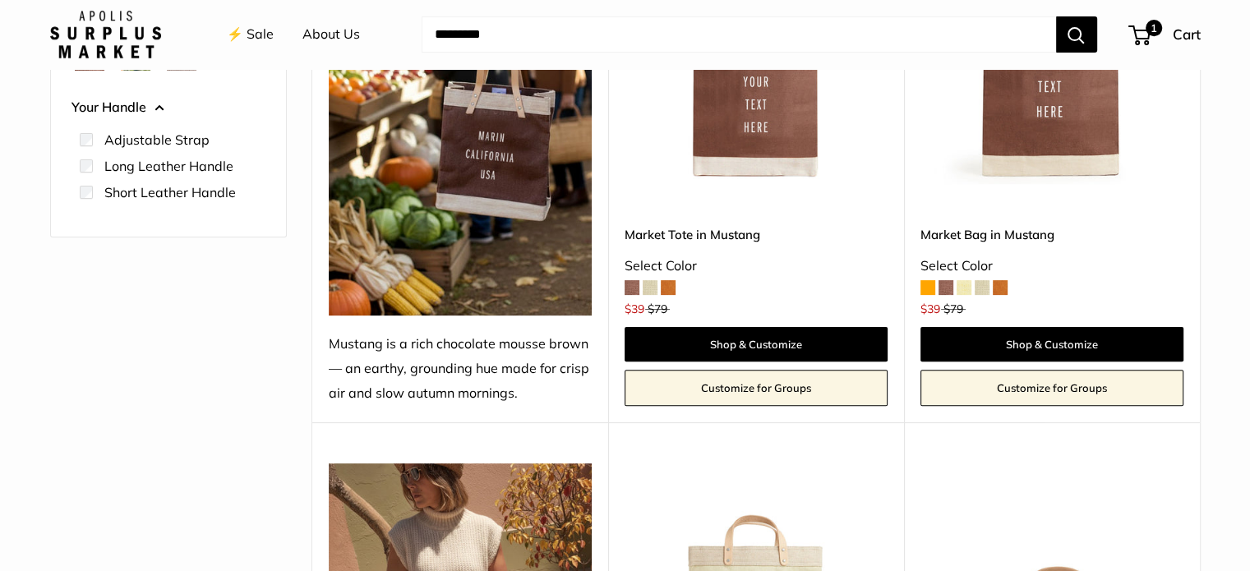
click at [654, 282] on span at bounding box center [650, 287] width 15 height 15
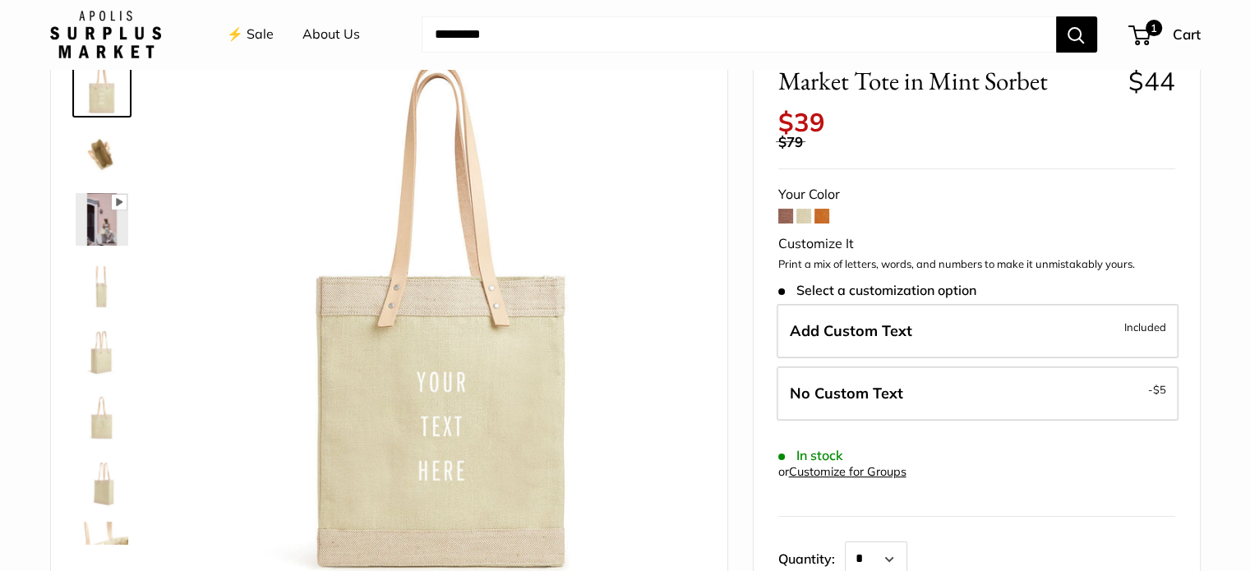
scroll to position [95, 0]
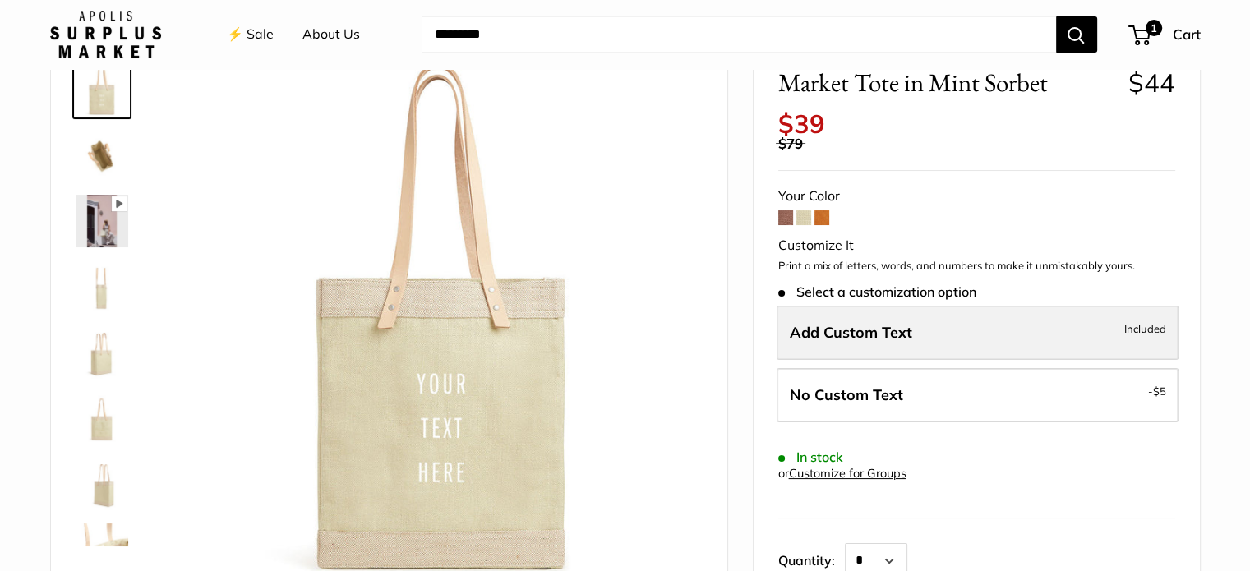
click at [867, 336] on span "Add Custom Text" at bounding box center [851, 332] width 122 height 19
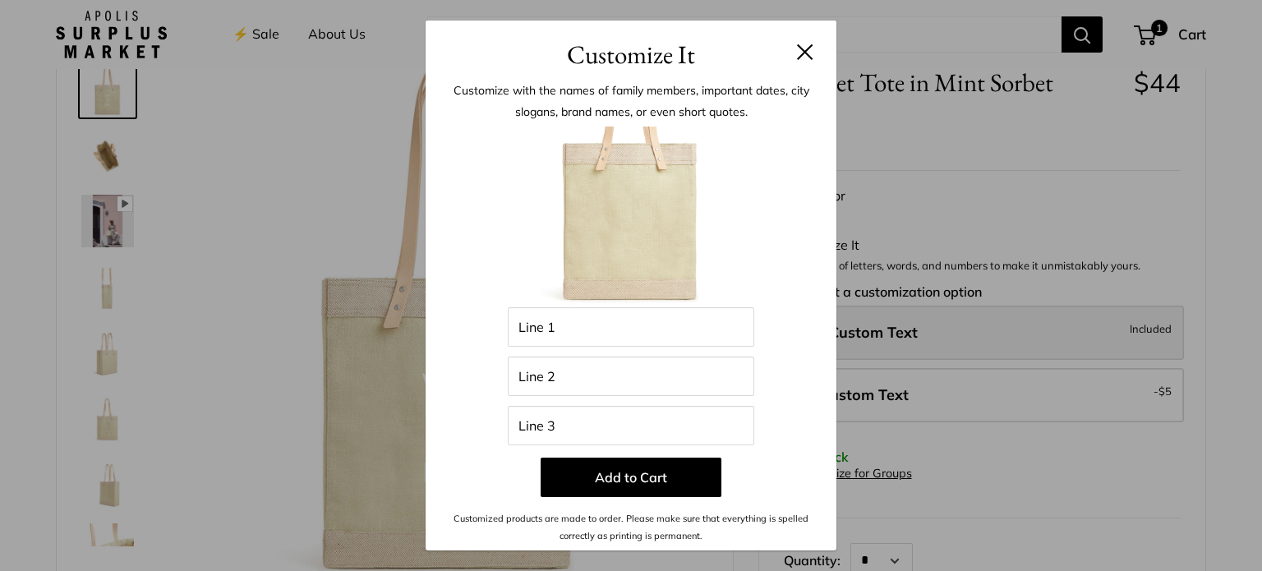
click at [867, 336] on div "Customize It Customize with the names of family members, important dates, city …" at bounding box center [631, 285] width 1262 height 571
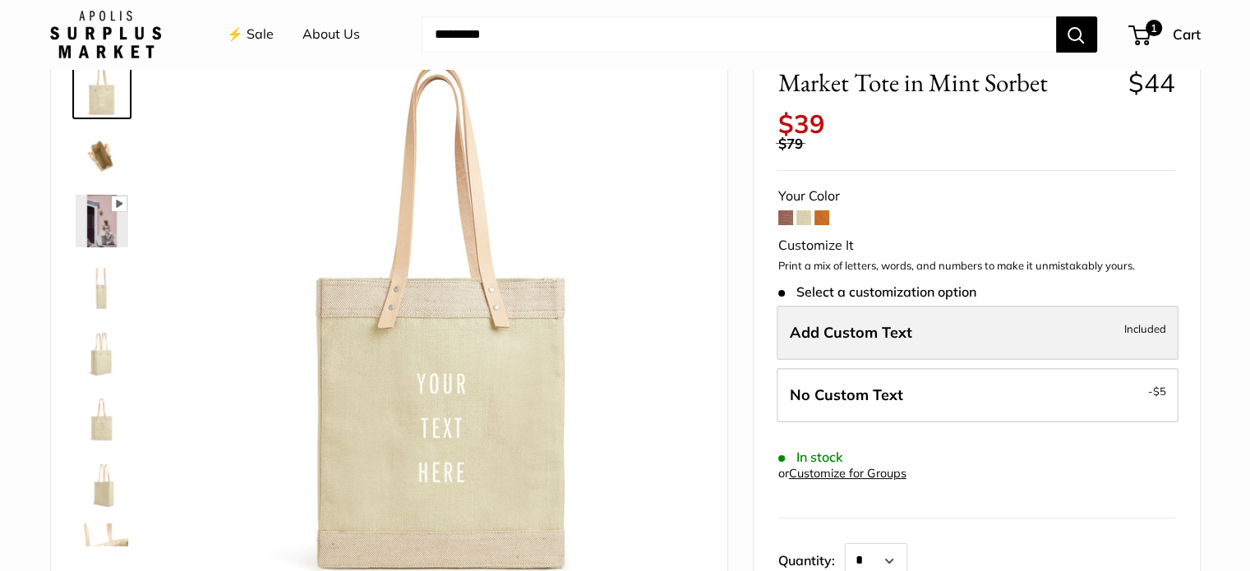
click at [868, 329] on span "Add Custom Text" at bounding box center [851, 332] width 122 height 19
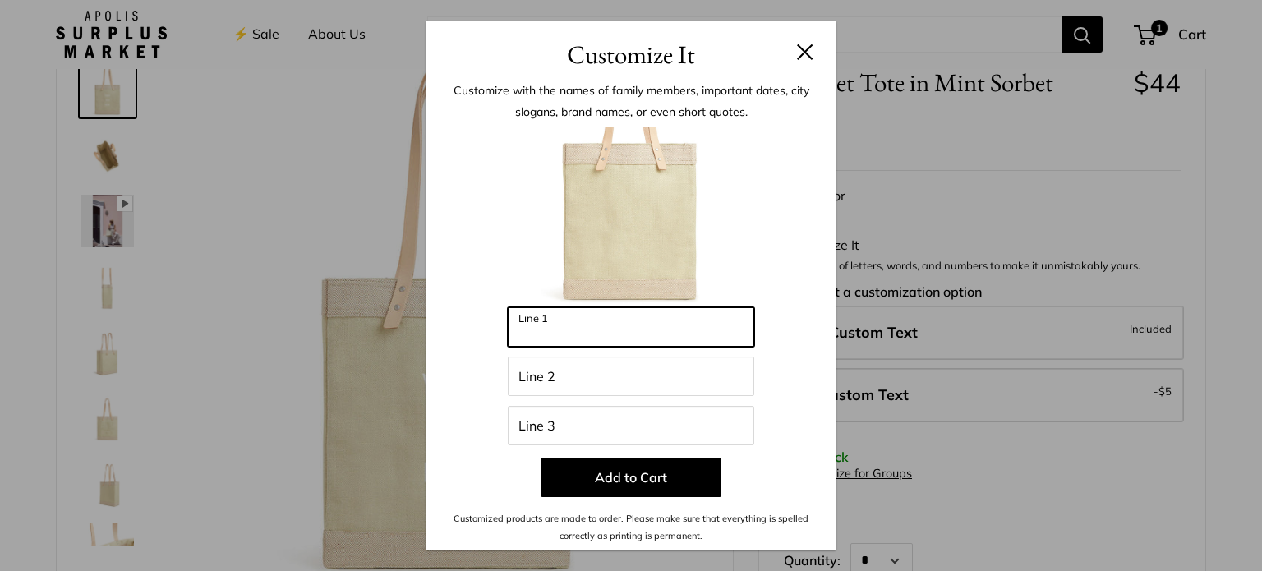
click at [545, 328] on input "Line 1" at bounding box center [631, 326] width 246 height 39
type input "*******"
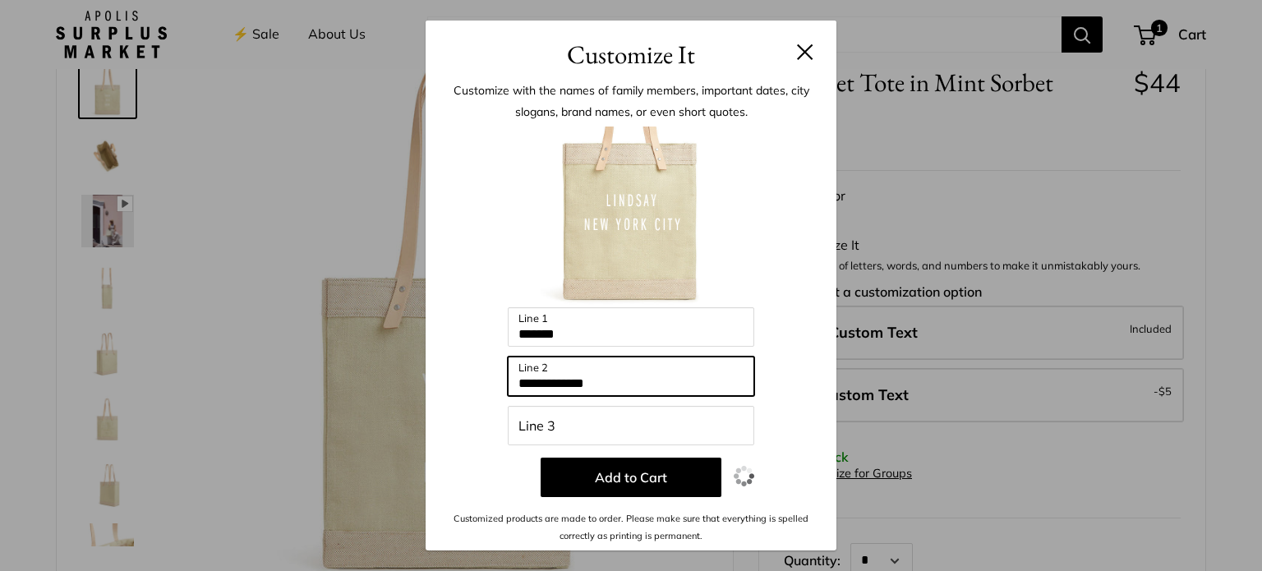
type input "**********"
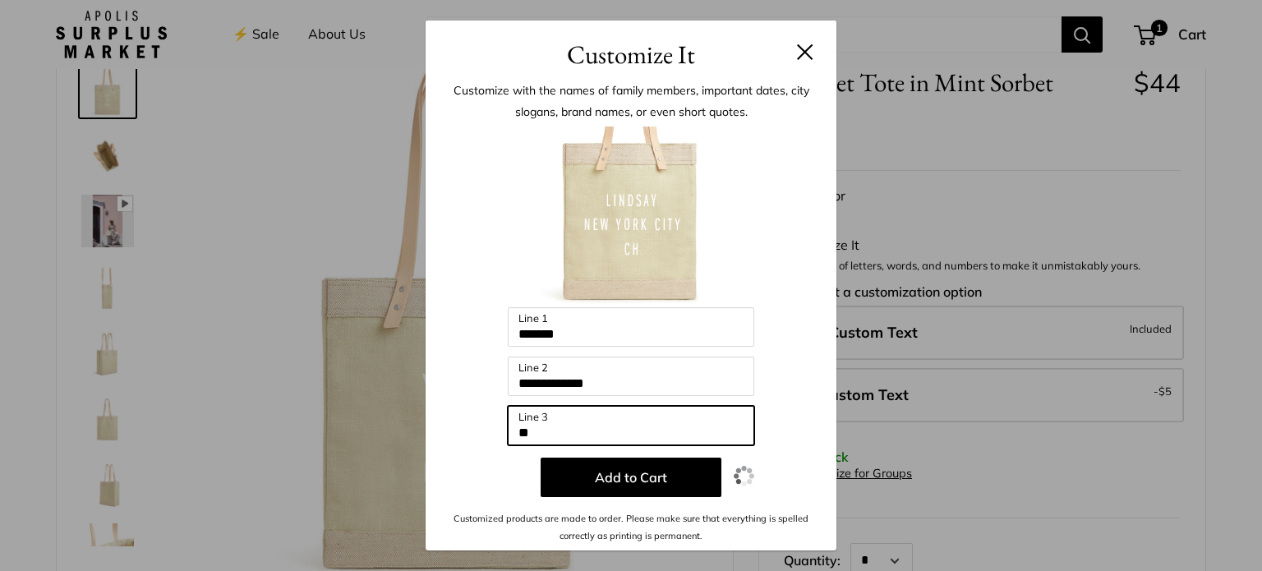
type input "*"
drag, startPoint x: 951, startPoint y: 343, endPoint x: 944, endPoint y: 330, distance: 14.4
click at [944, 330] on div "**********" at bounding box center [631, 285] width 1262 height 571
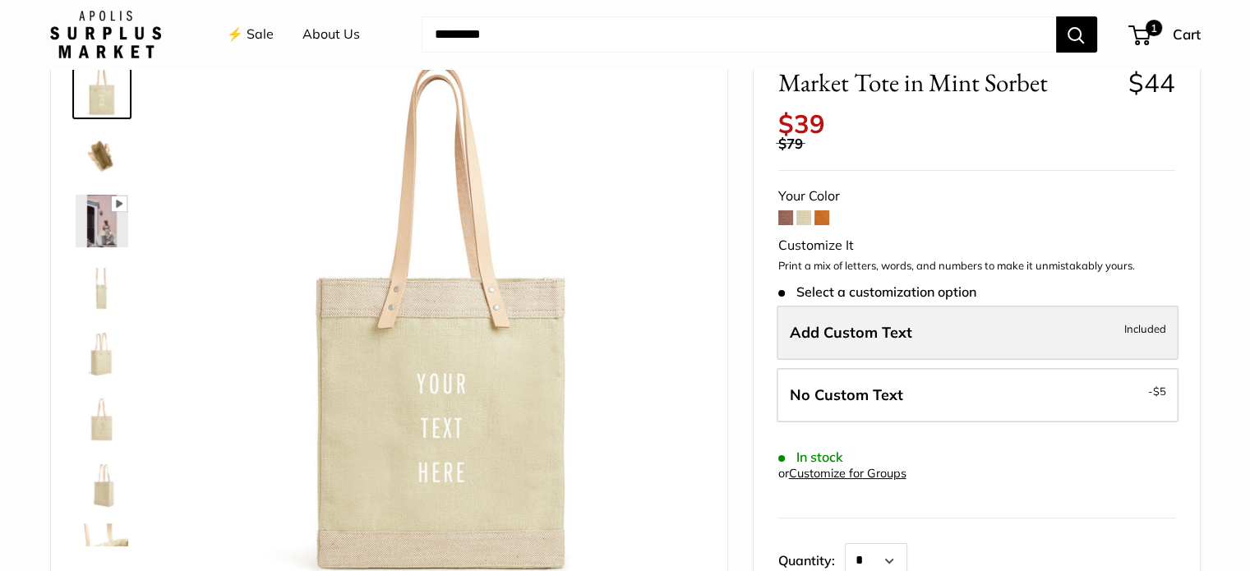
click at [907, 325] on span "Add Custom Text" at bounding box center [851, 332] width 122 height 19
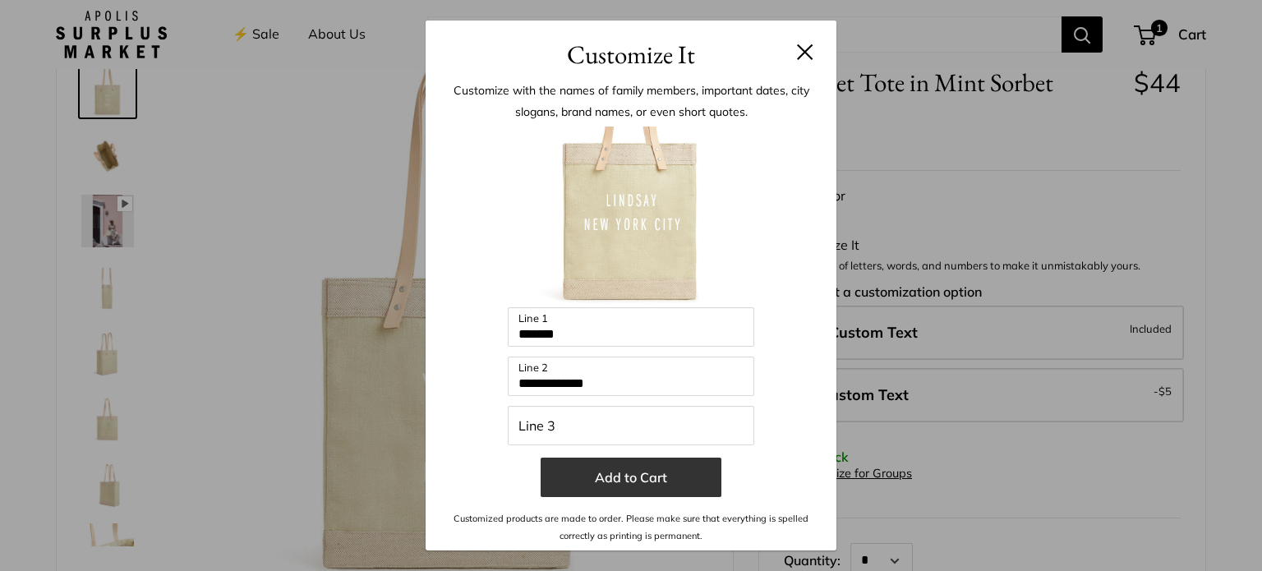
click at [619, 468] on button "Add to Cart" at bounding box center [631, 477] width 181 height 39
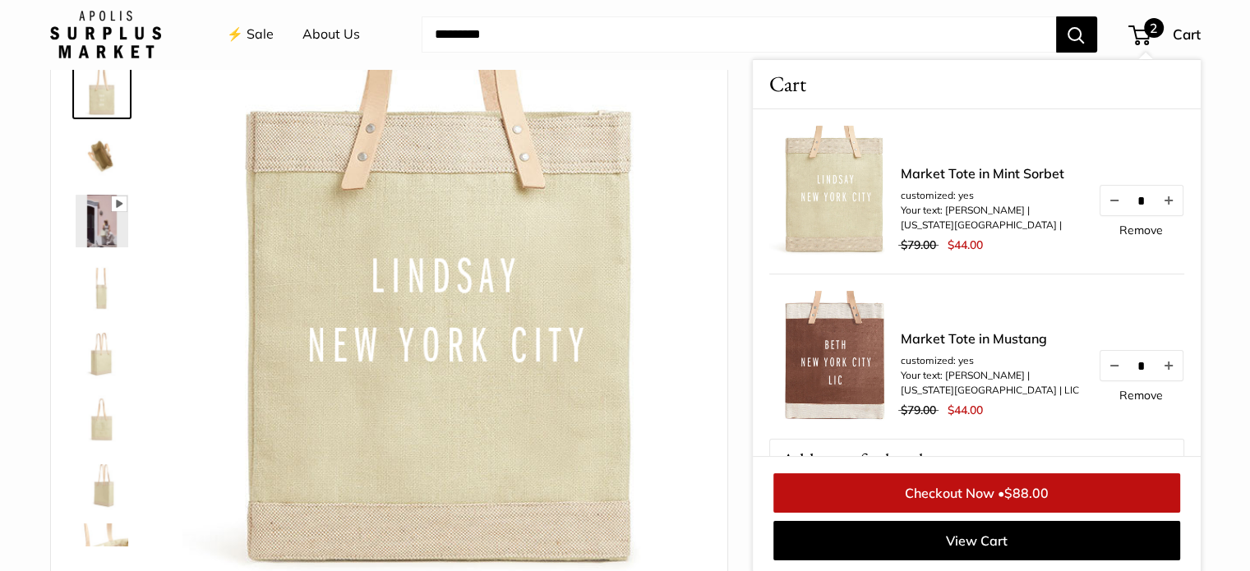
scroll to position [97, 0]
click at [264, 42] on link "⚡️ Sale" at bounding box center [250, 34] width 47 height 25
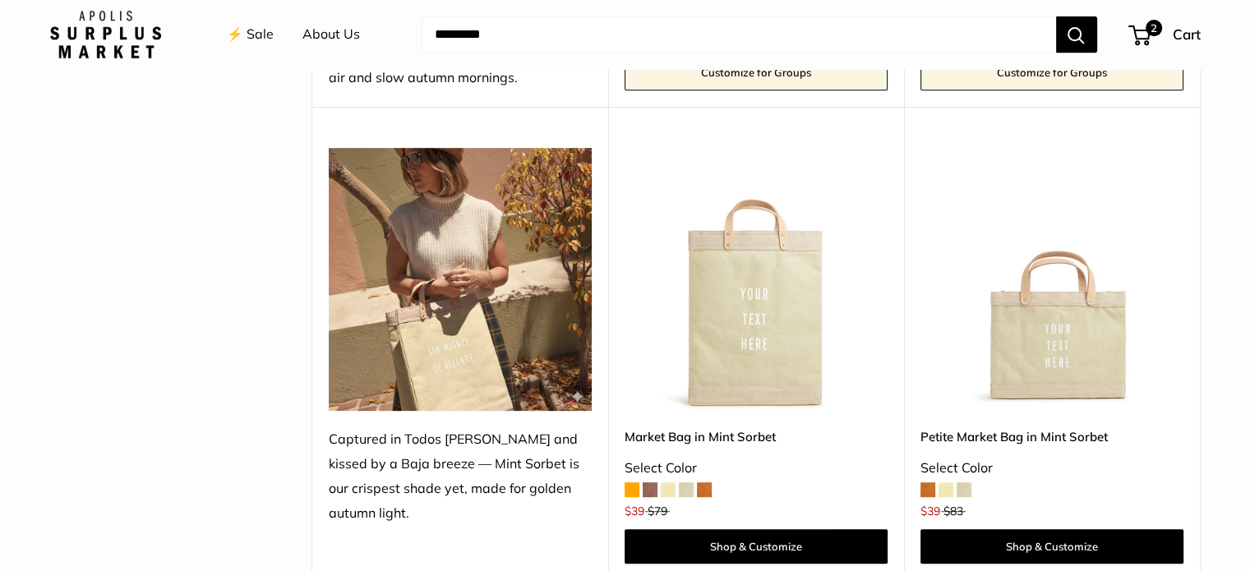
scroll to position [756, 0]
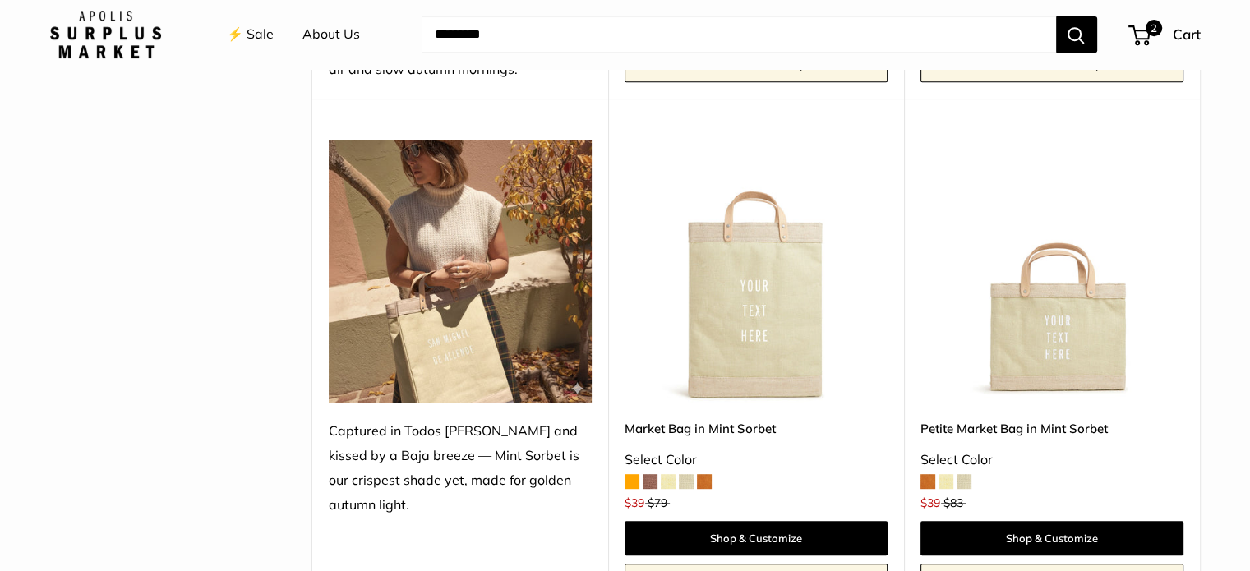
click at [652, 476] on span at bounding box center [650, 481] width 15 height 15
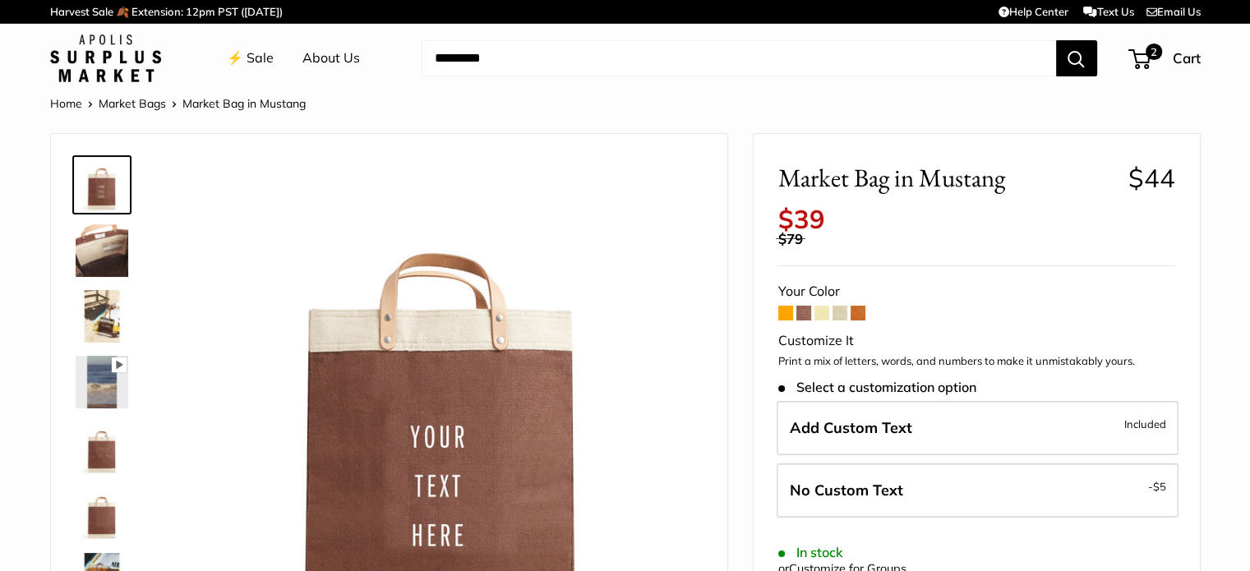
click at [864, 311] on span at bounding box center [857, 313] width 15 height 15
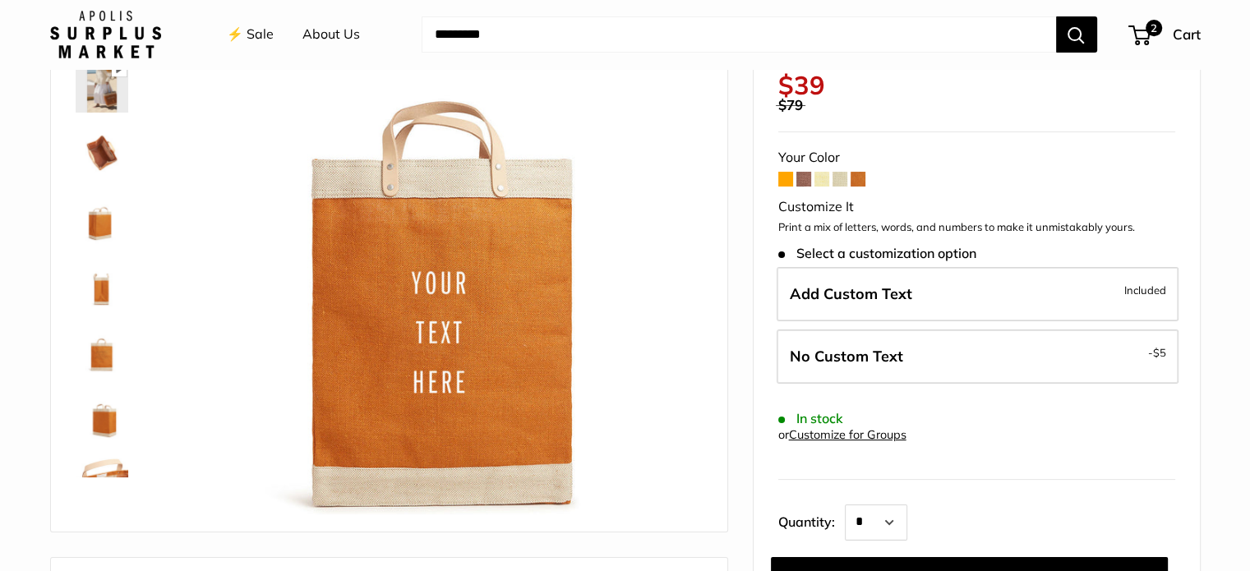
scroll to position [168, 0]
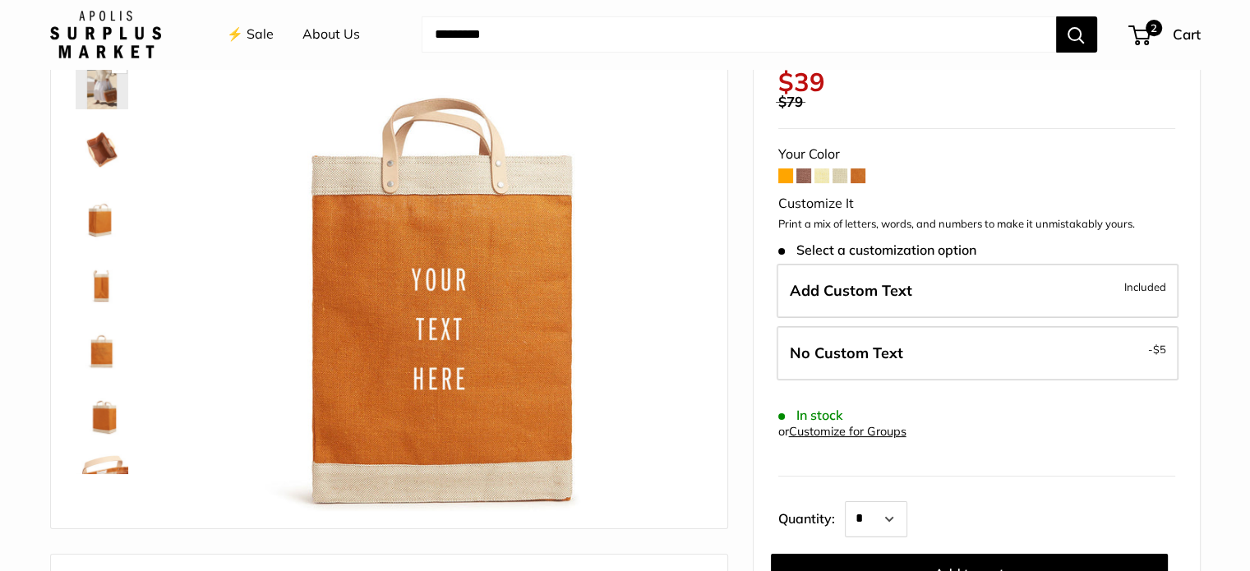
click at [262, 35] on link "⚡️ Sale" at bounding box center [250, 34] width 47 height 25
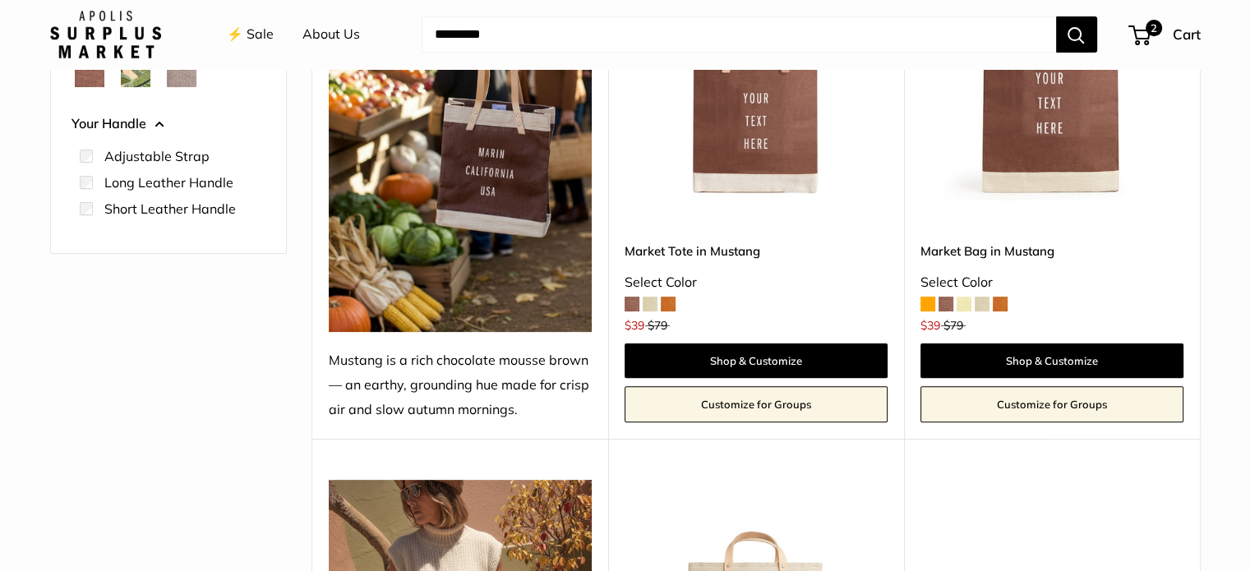
scroll to position [375, 0]
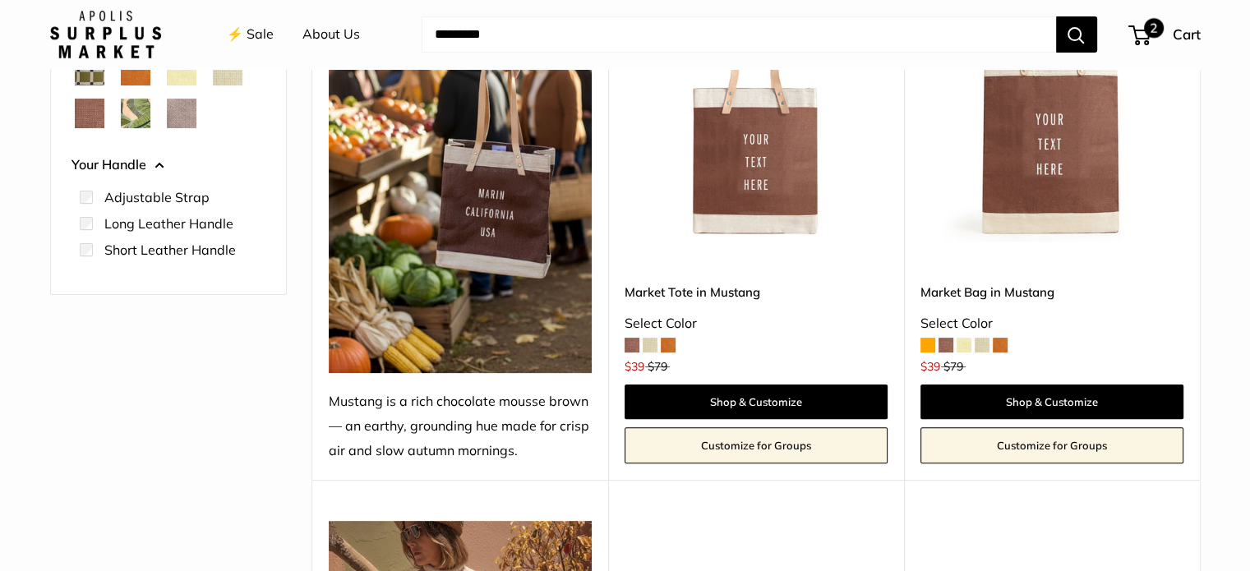
click at [1153, 26] on span "2" at bounding box center [1154, 28] width 20 height 20
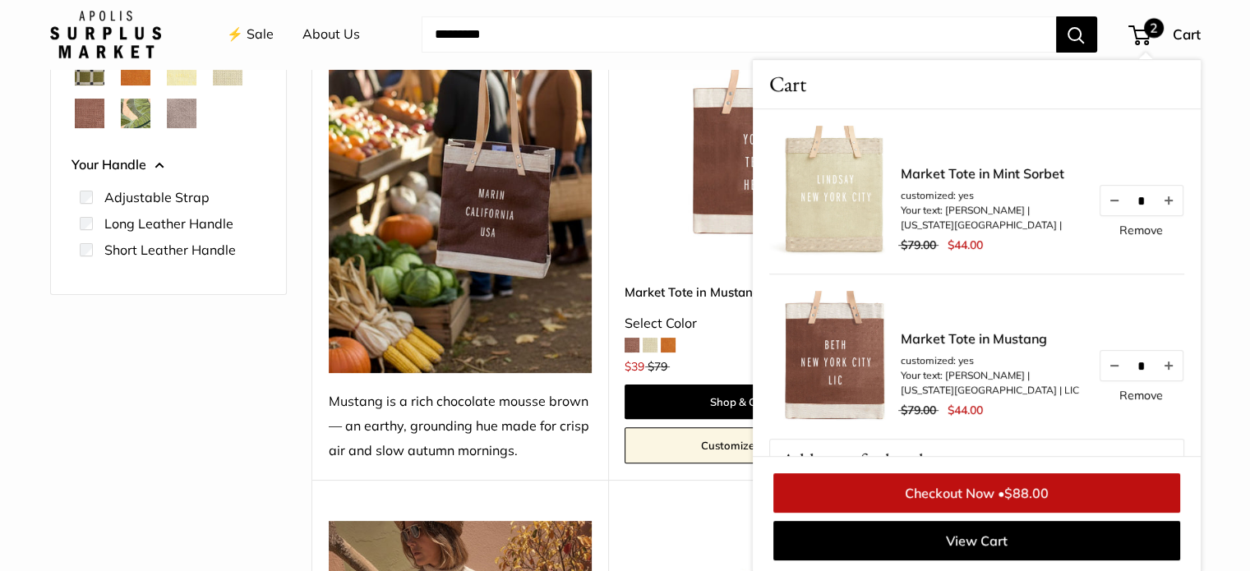
click at [0, 0] on img at bounding box center [0, 0] width 0 height 0
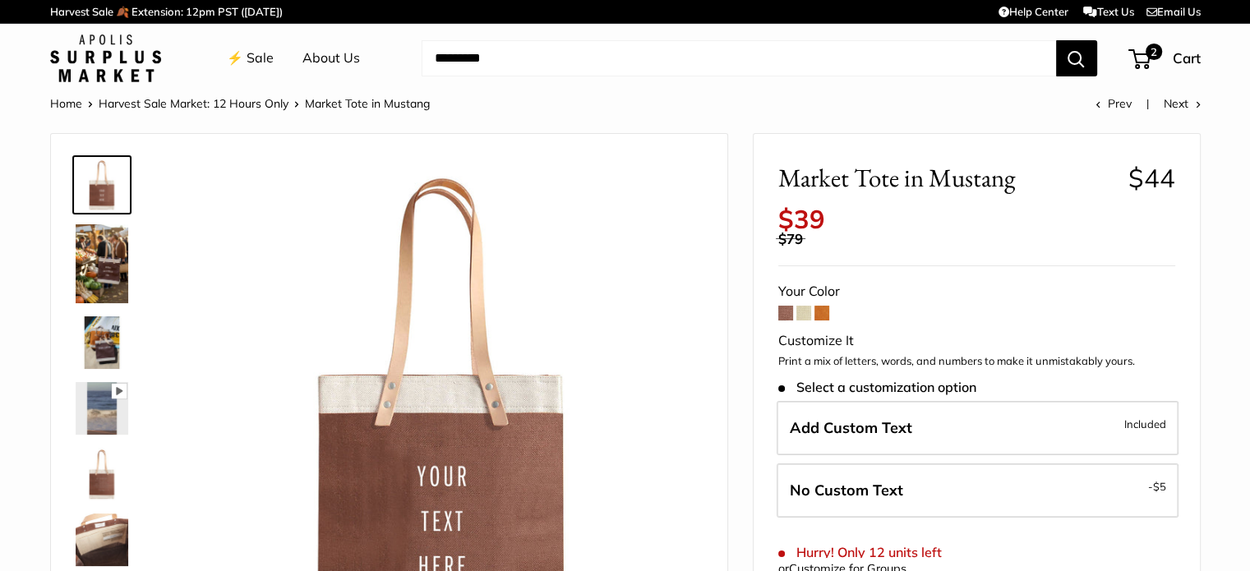
click at [833, 311] on form "Your Color Customize It Print a mix of letters, words, and numbers to make it u…" at bounding box center [976, 504] width 397 height 451
click at [816, 312] on span at bounding box center [821, 313] width 15 height 15
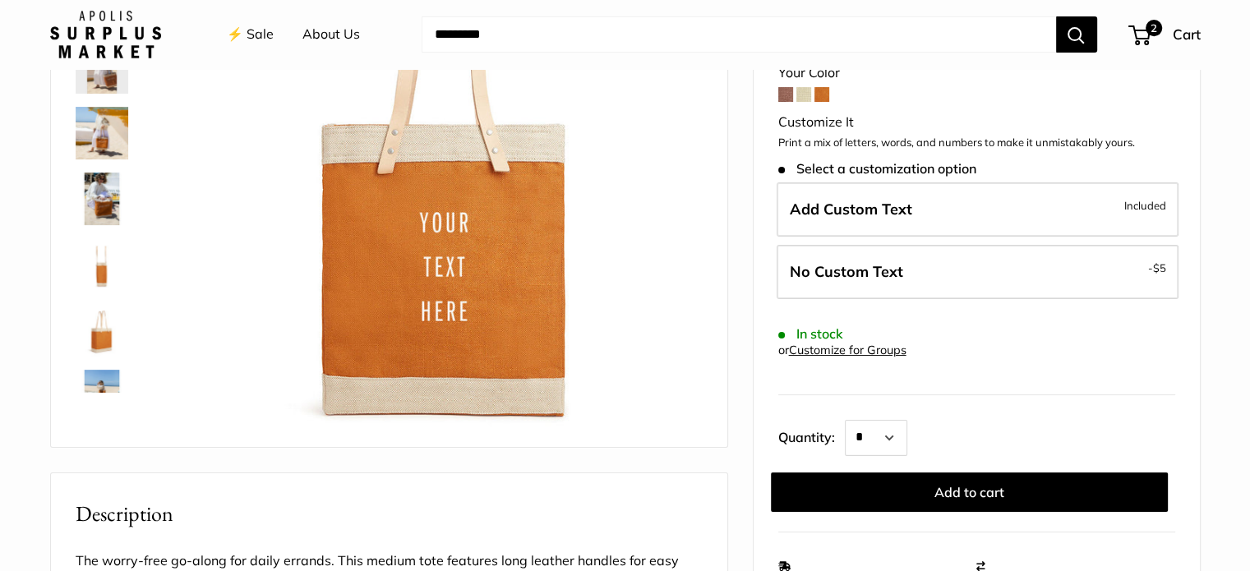
scroll to position [250, 0]
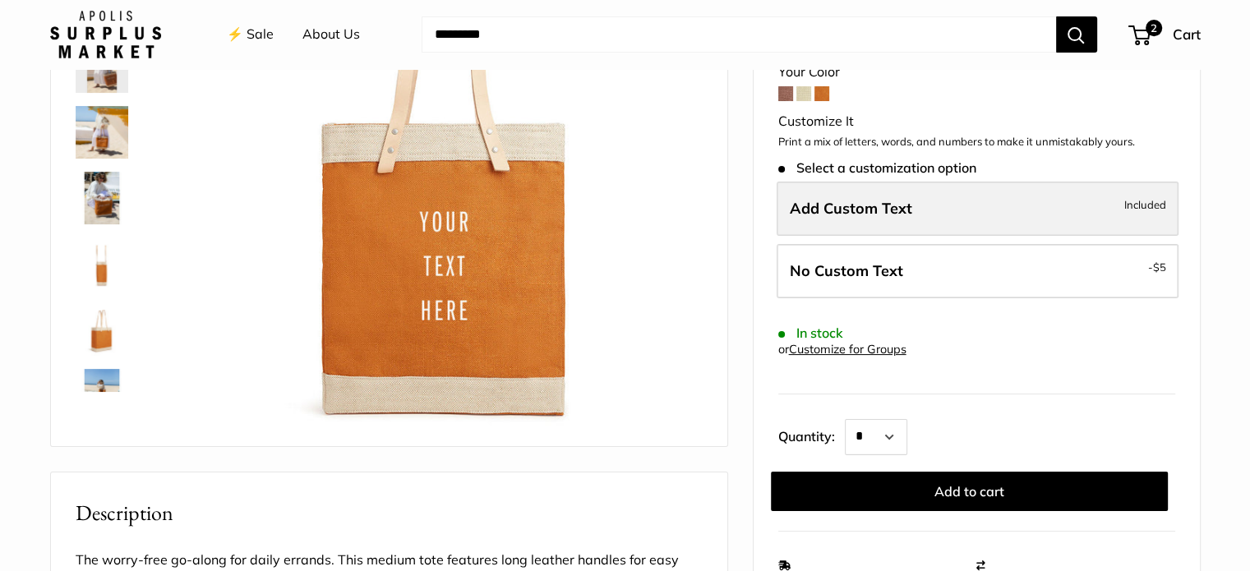
click at [861, 199] on span "Add Custom Text" at bounding box center [851, 208] width 122 height 19
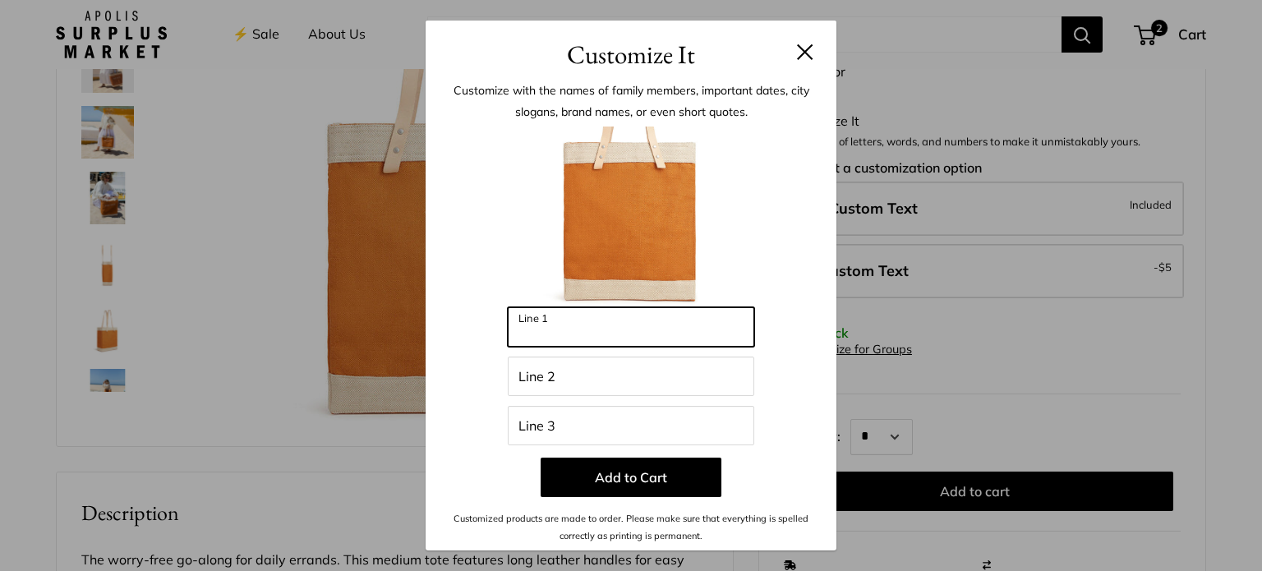
click at [585, 334] on input "Line 1" at bounding box center [631, 326] width 246 height 39
click at [557, 334] on input "Line 1" at bounding box center [631, 326] width 246 height 39
type input "*"
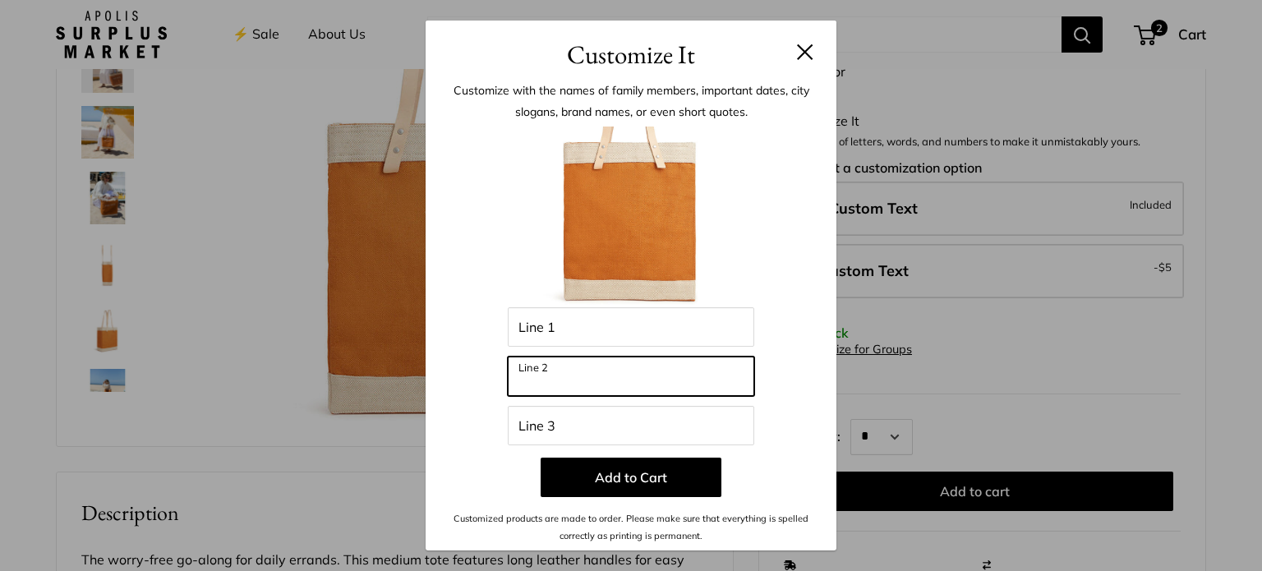
click at [596, 368] on input "Line 2" at bounding box center [631, 376] width 246 height 39
type input "*"
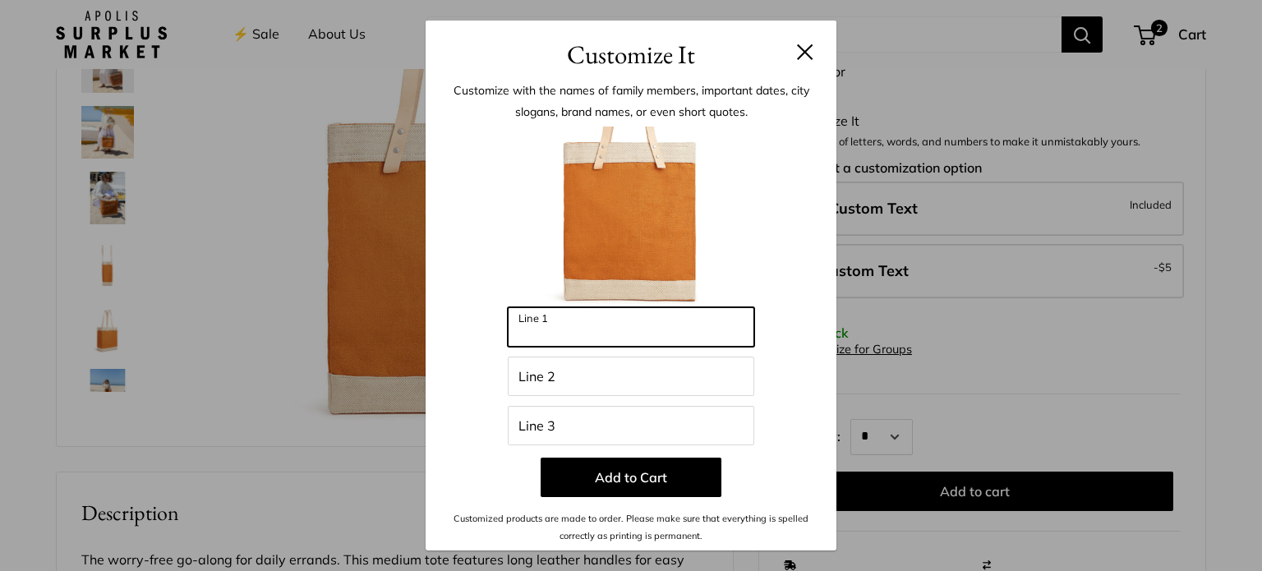
click at [578, 325] on input "Line 1" at bounding box center [631, 326] width 246 height 39
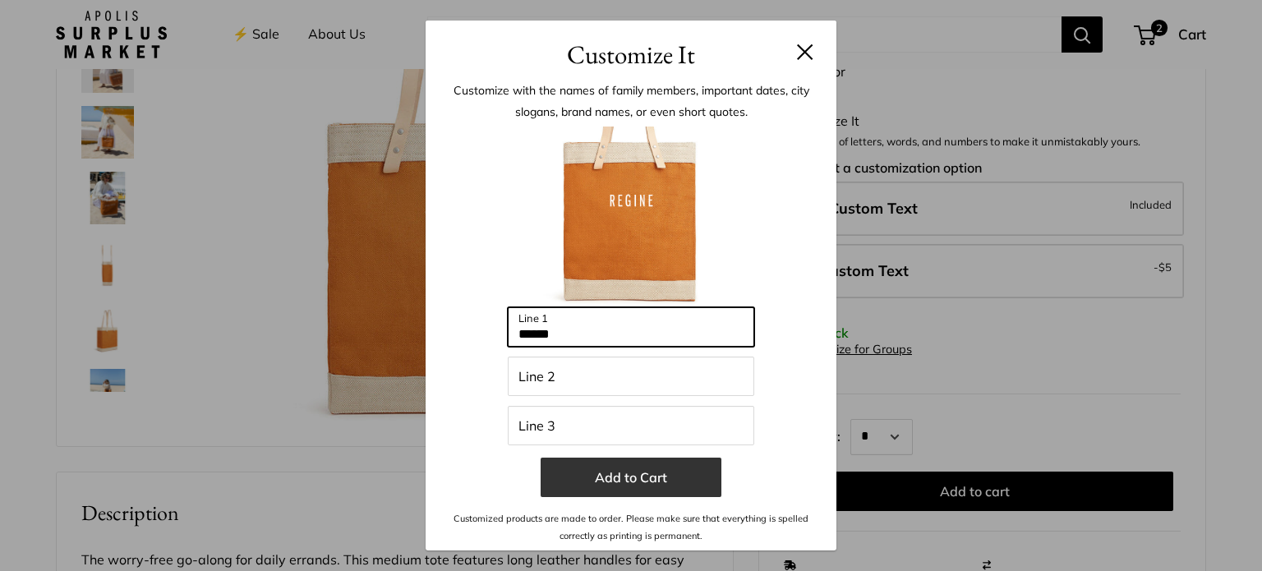
type input "******"
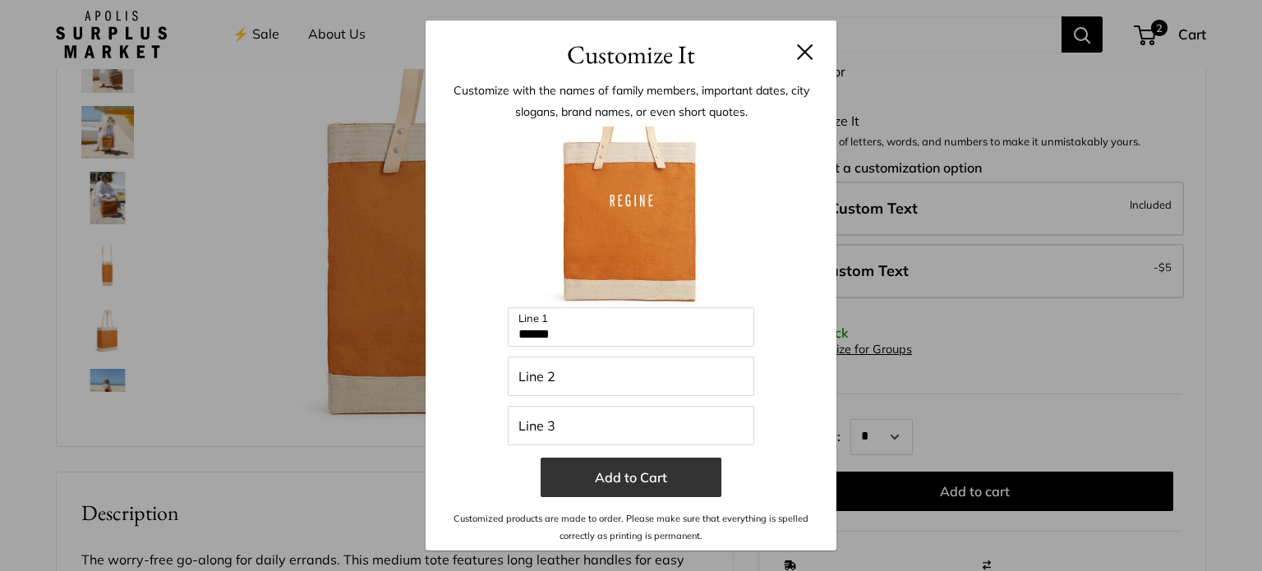
click at [643, 478] on button "Add to Cart" at bounding box center [631, 477] width 181 height 39
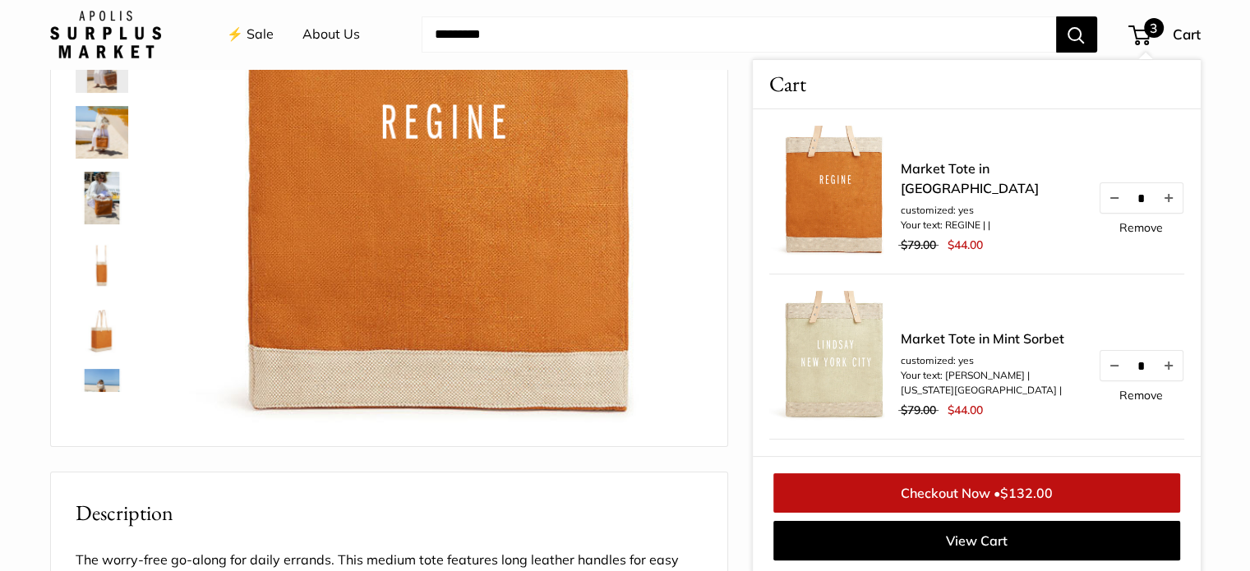
click at [842, 241] on img at bounding box center [834, 191] width 131 height 131
click at [845, 217] on img at bounding box center [834, 191] width 131 height 131
click at [955, 203] on li "customized: yes" at bounding box center [990, 210] width 181 height 15
click at [956, 203] on li "customized: yes" at bounding box center [990, 210] width 181 height 15
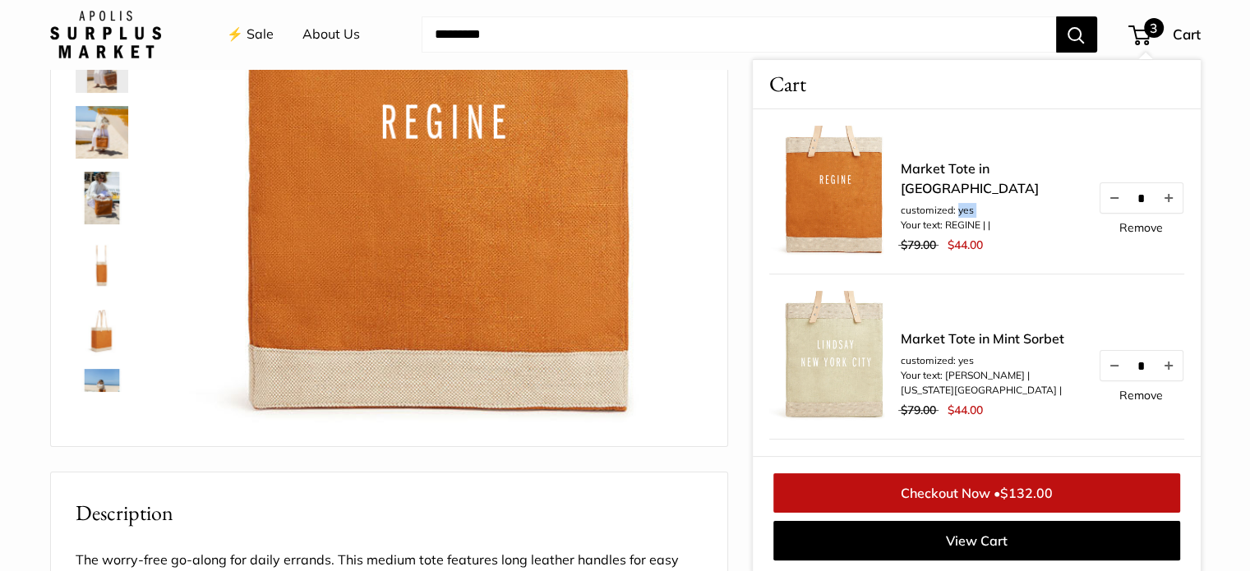
click at [974, 196] on link "Market Tote in [GEOGRAPHIC_DATA]" at bounding box center [990, 178] width 181 height 39
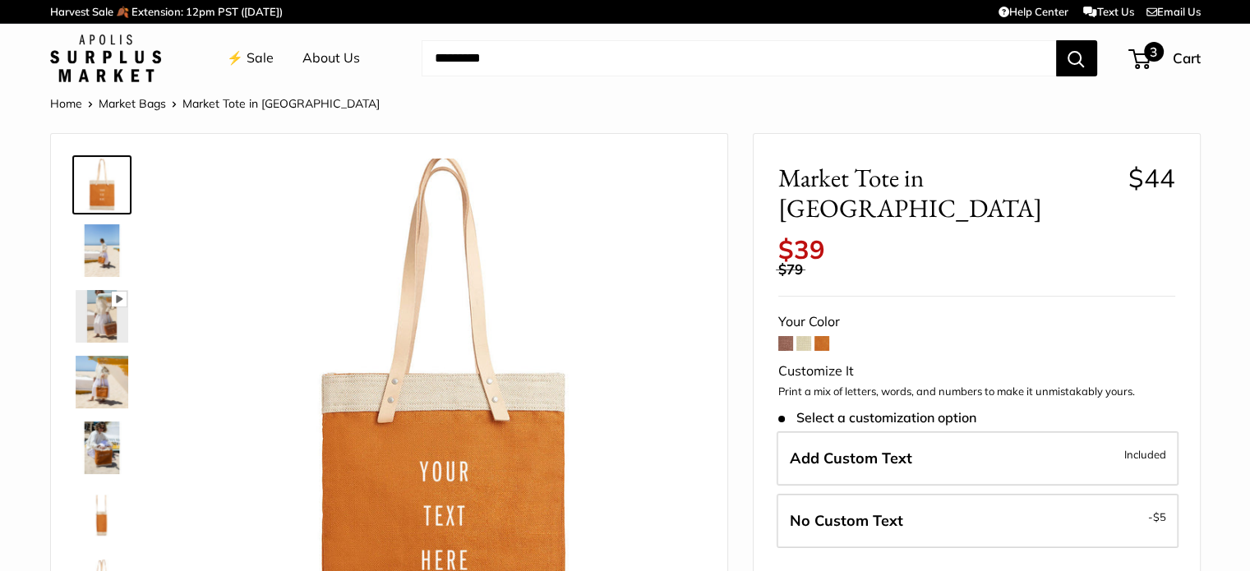
click at [1136, 49] on span "3" at bounding box center [1139, 59] width 22 height 20
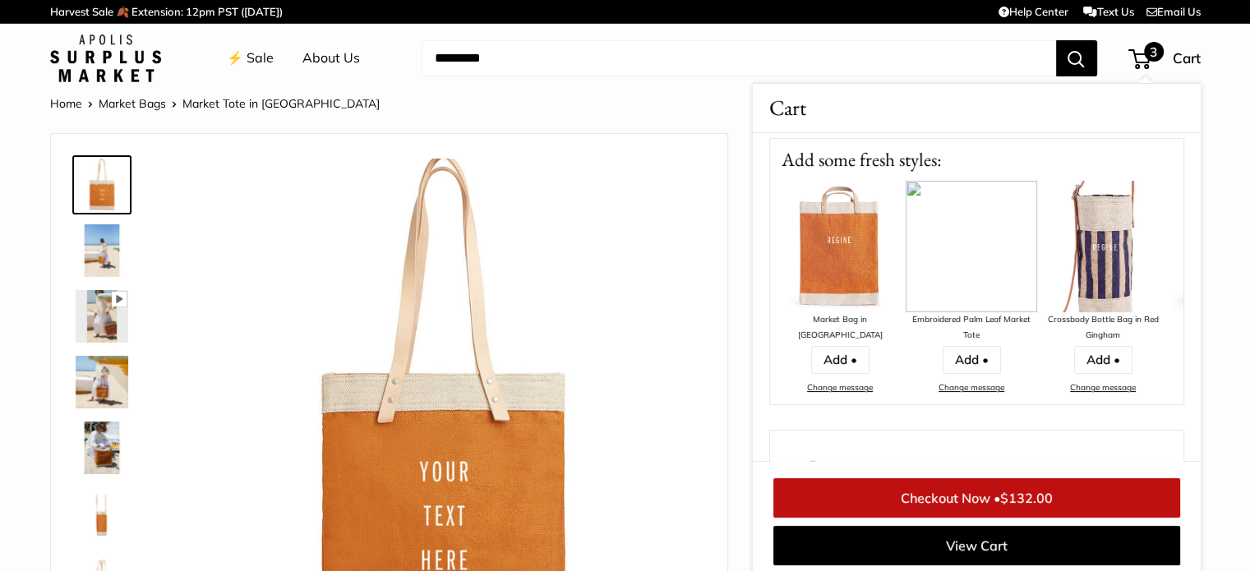
scroll to position [610, 0]
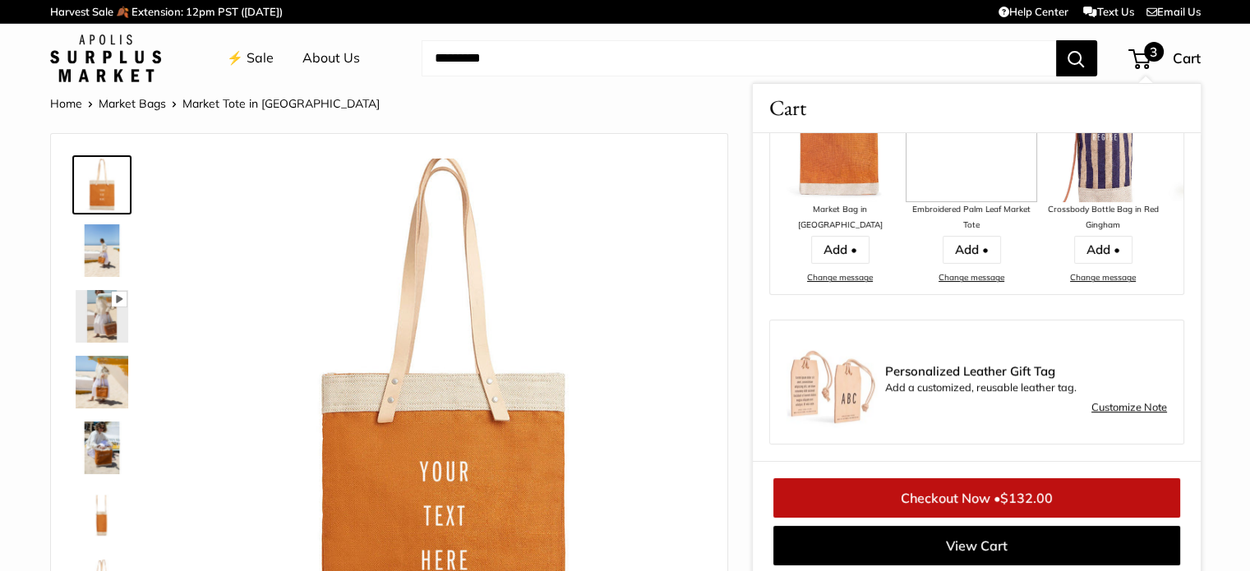
click at [241, 53] on link "⚡️ Sale" at bounding box center [250, 58] width 47 height 25
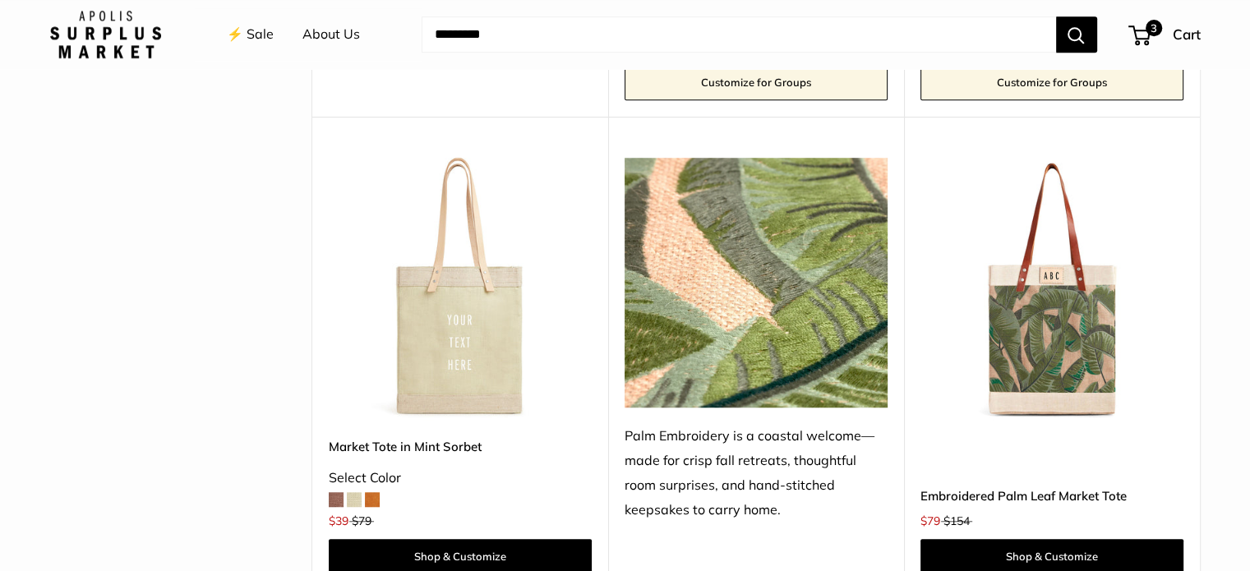
scroll to position [1247, 0]
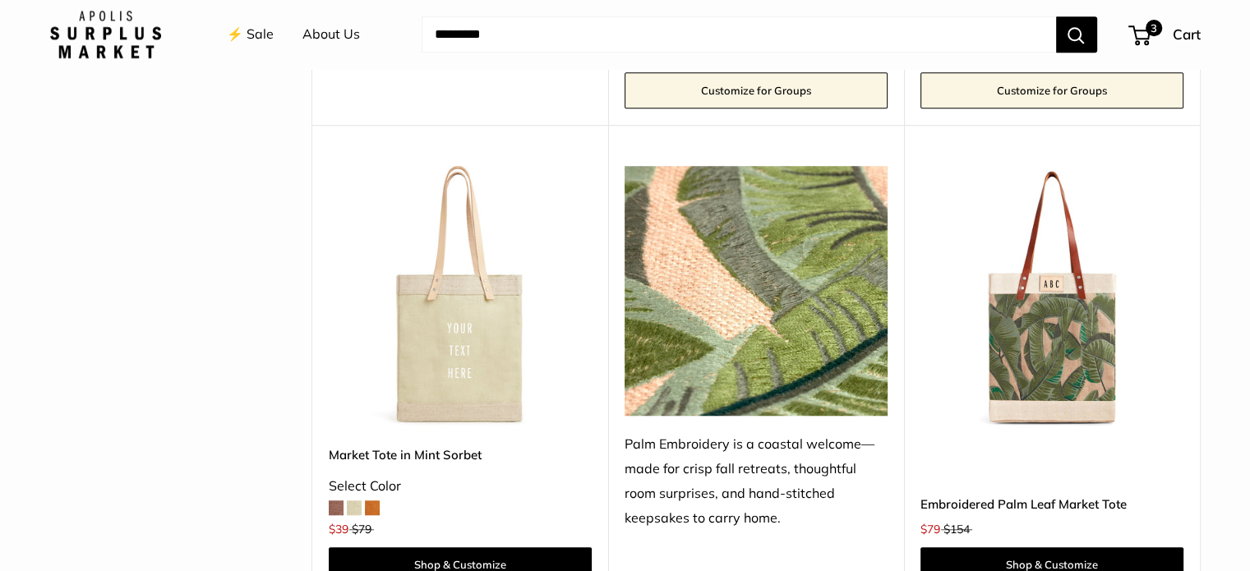
click at [0, 0] on img at bounding box center [0, 0] width 0 height 0
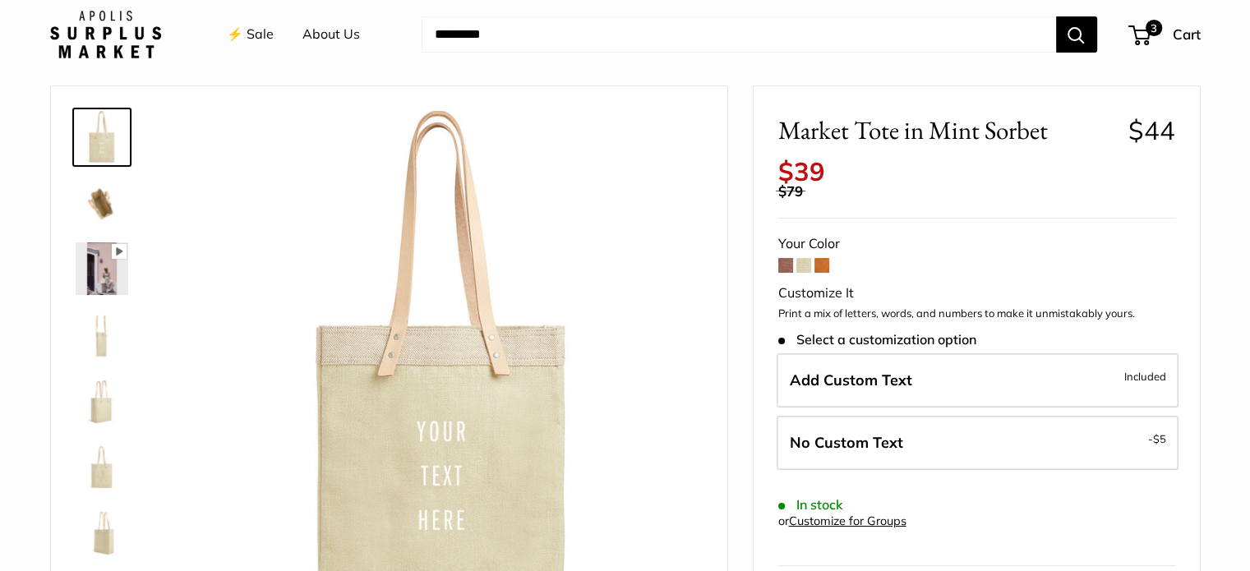
scroll to position [30, 0]
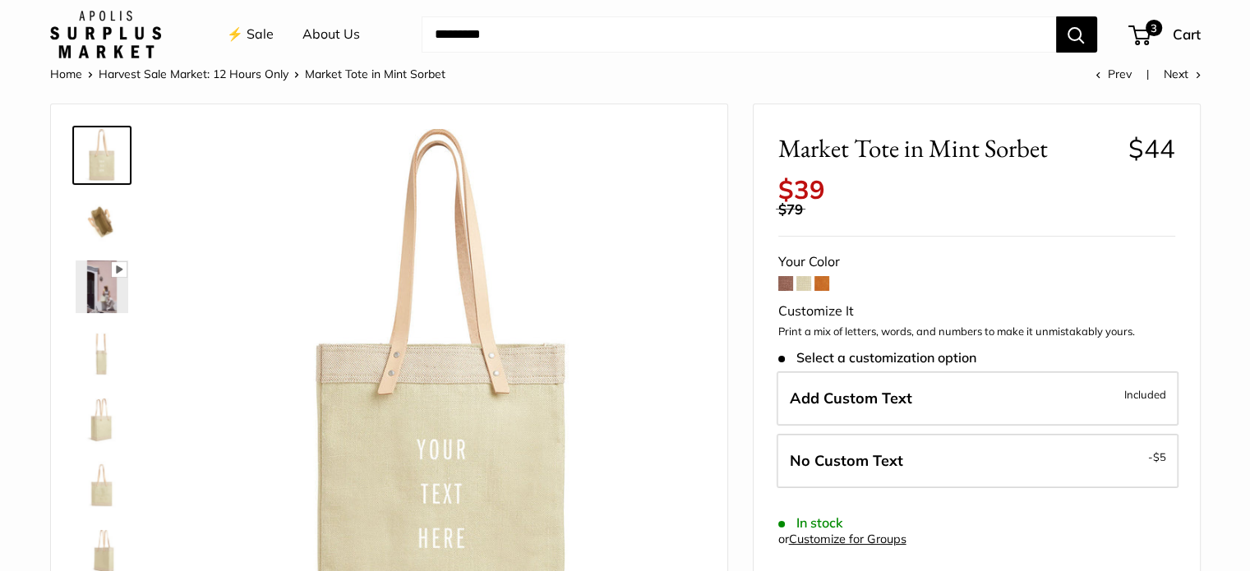
click at [798, 283] on span at bounding box center [803, 283] width 15 height 15
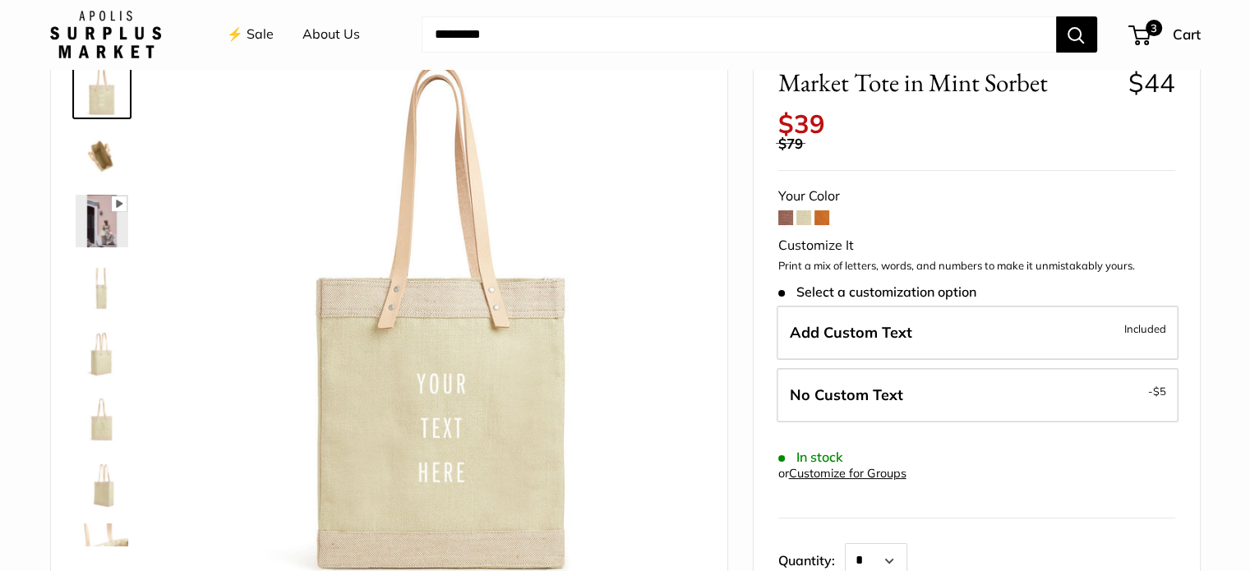
scroll to position [95, 0]
click at [787, 216] on span at bounding box center [785, 217] width 15 height 15
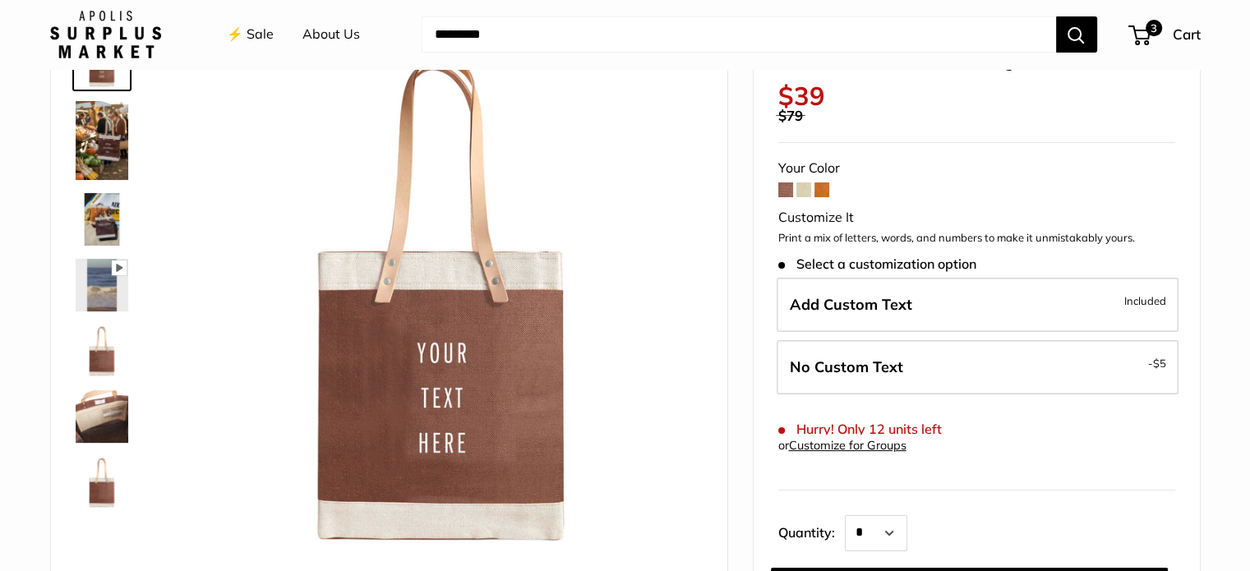
scroll to position [122, 0]
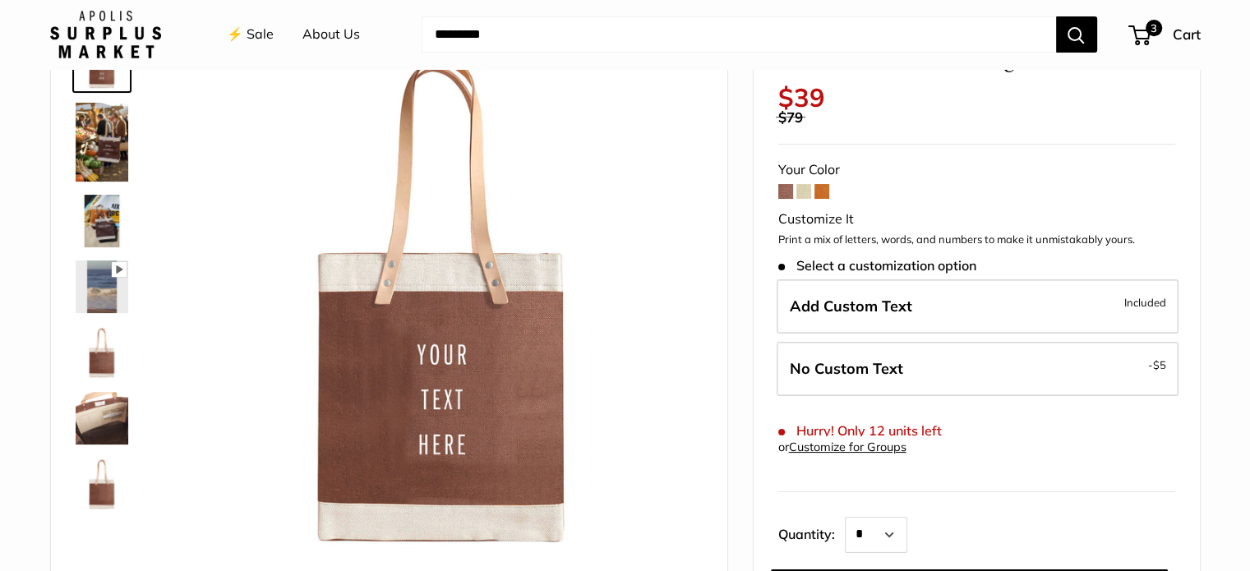
click at [807, 186] on span at bounding box center [803, 191] width 15 height 15
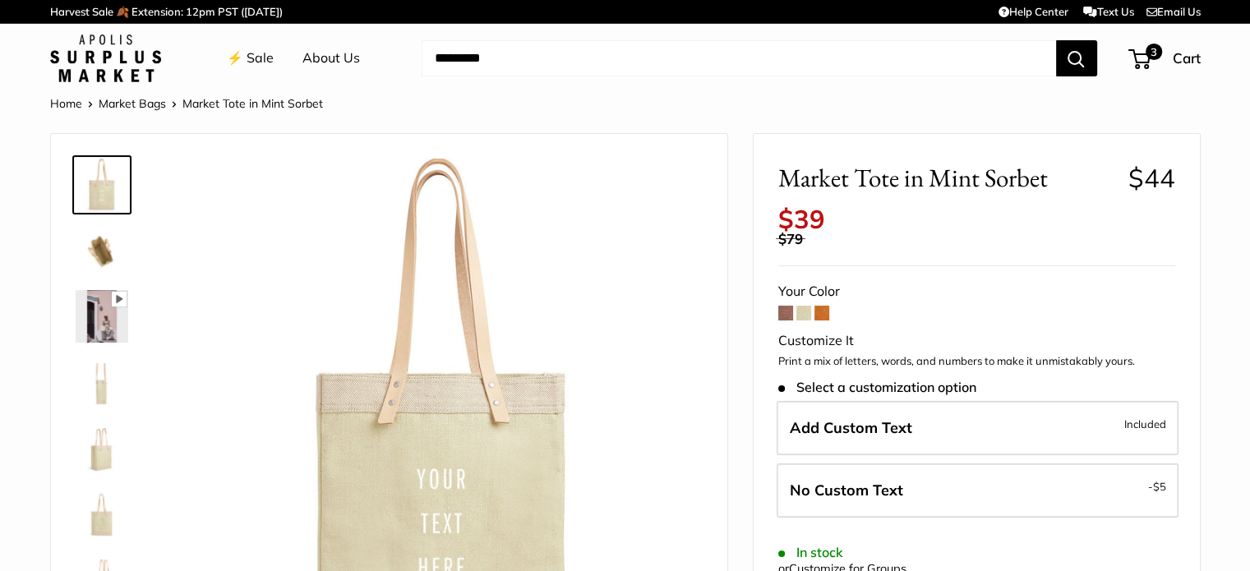
click at [260, 63] on link "⚡️ Sale" at bounding box center [250, 58] width 47 height 25
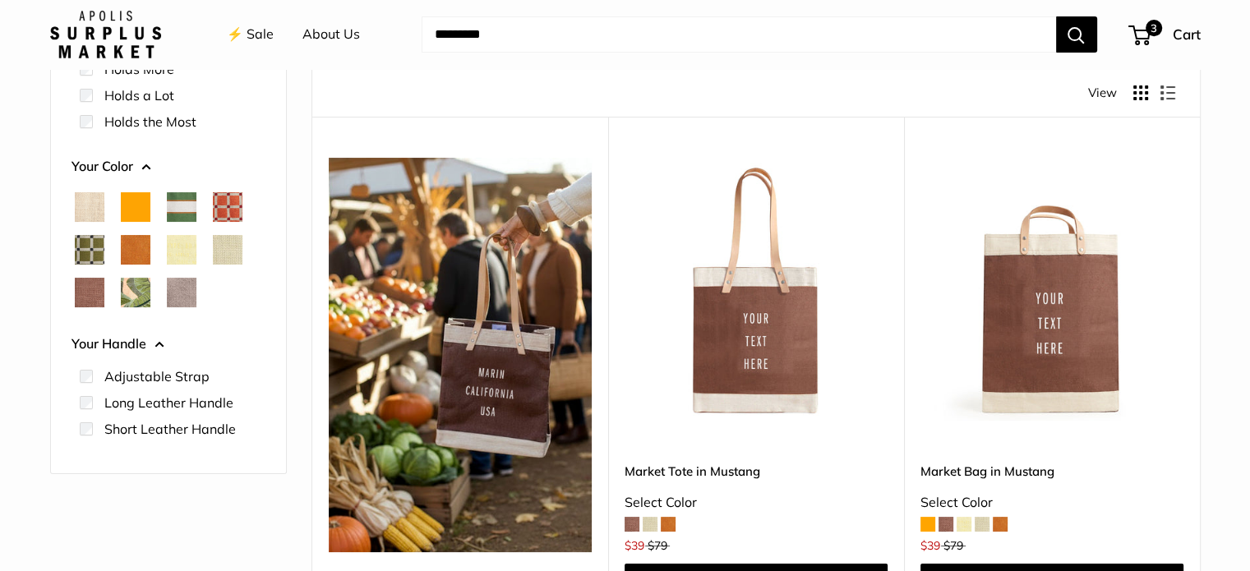
scroll to position [214, 0]
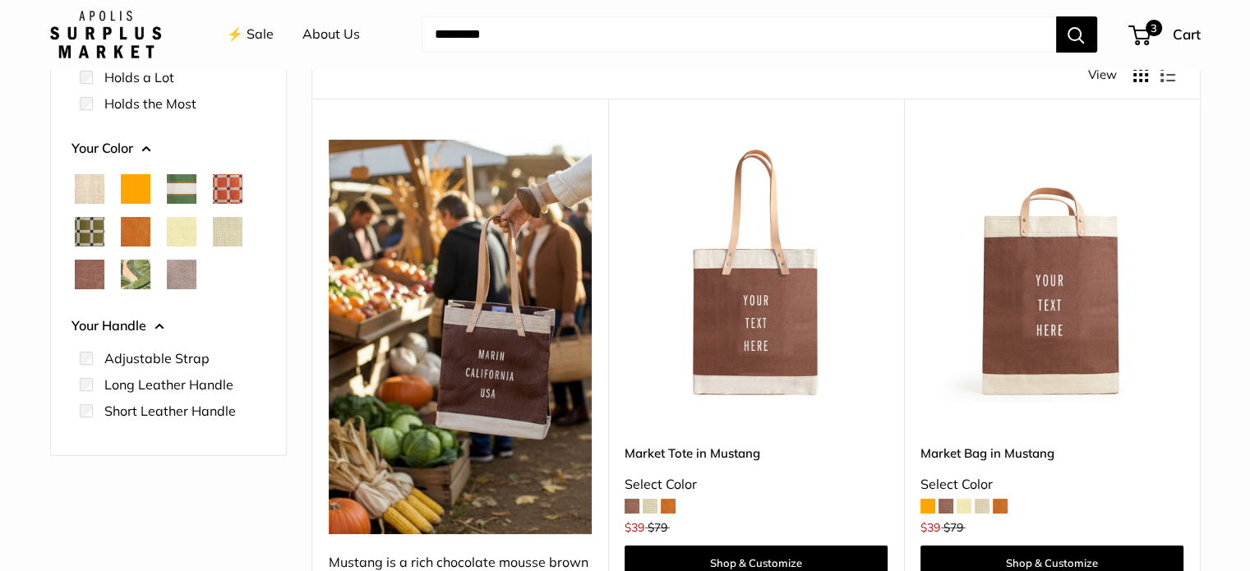
click at [650, 505] on span at bounding box center [650, 506] width 15 height 15
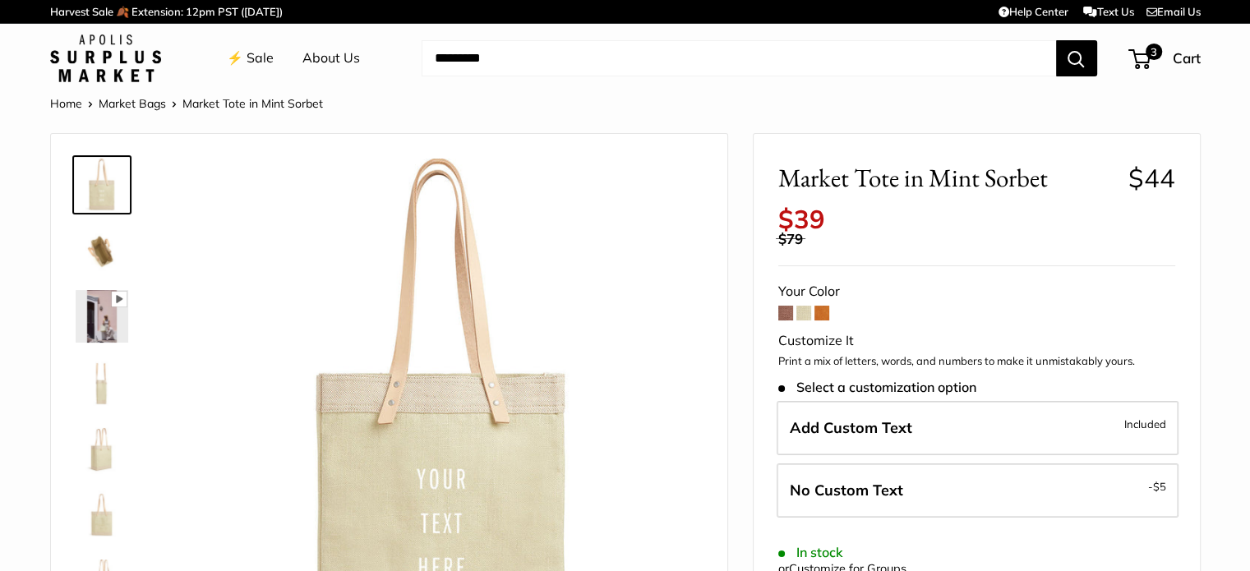
click at [247, 54] on link "⚡️ Sale" at bounding box center [250, 58] width 47 height 25
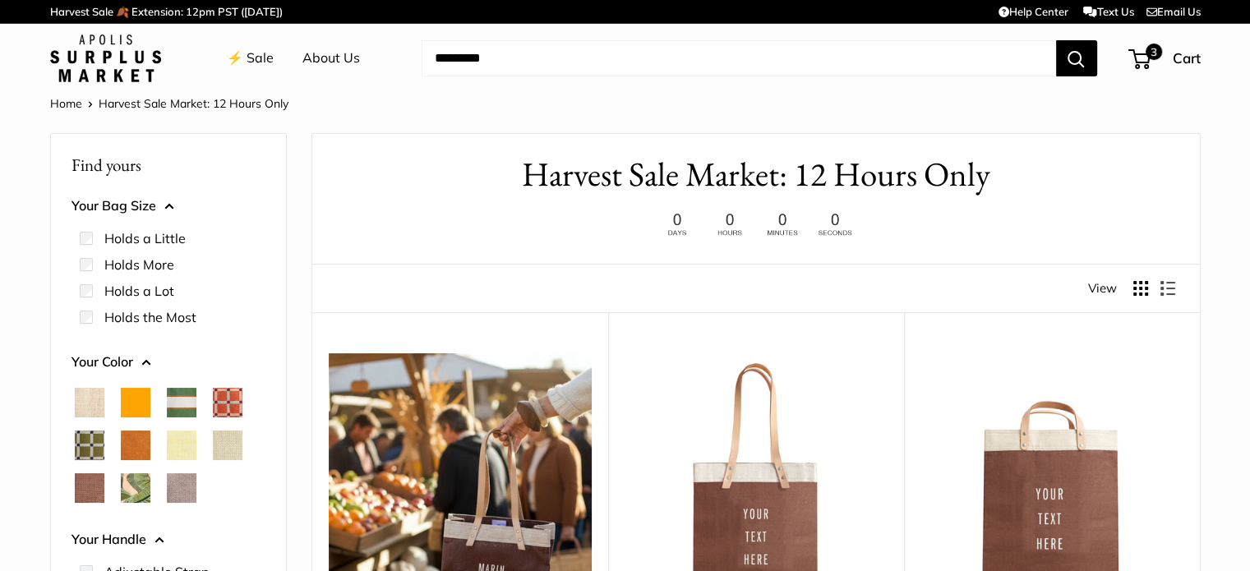
click at [181, 397] on span "Court Green" at bounding box center [182, 403] width 30 height 30
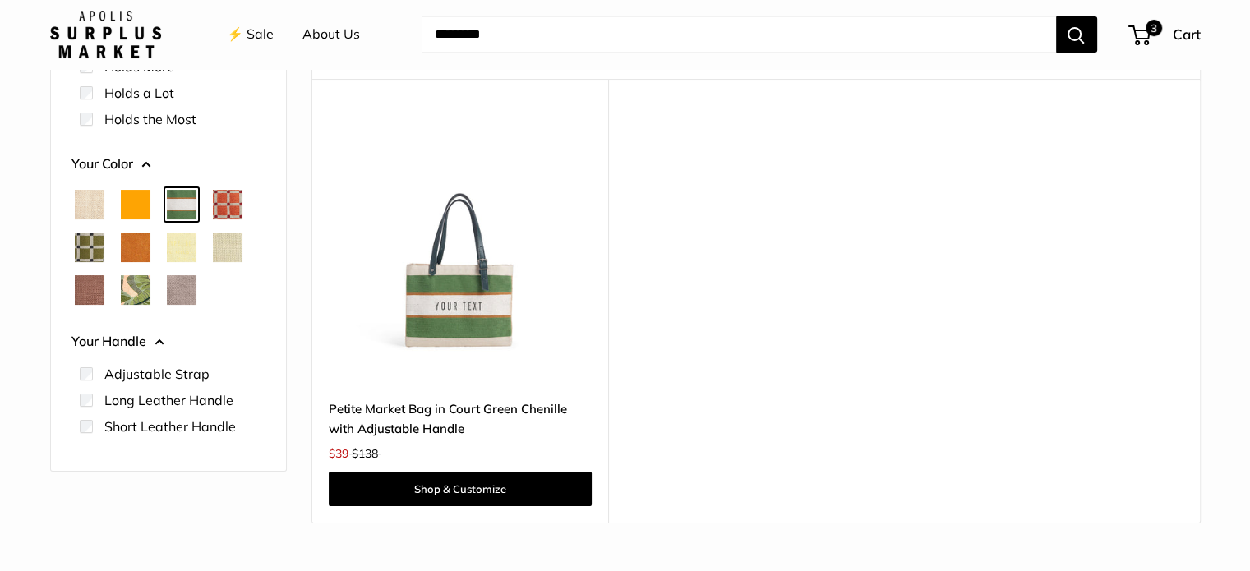
scroll to position [233, 0]
click at [95, 248] on span "Chenille Window Sage" at bounding box center [90, 248] width 30 height 30
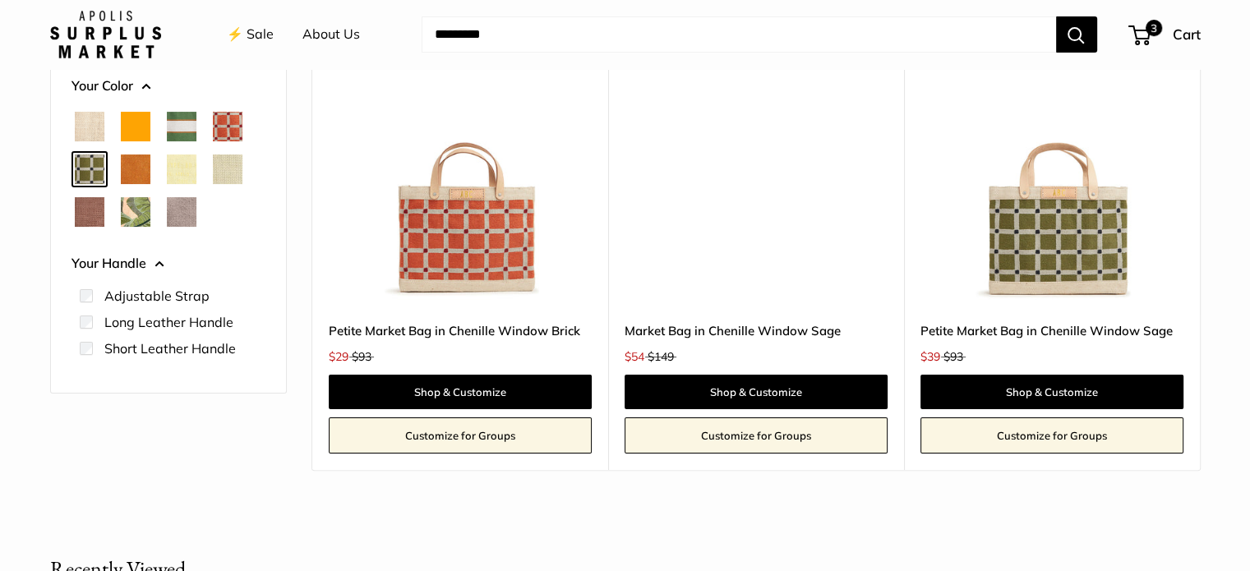
scroll to position [312, 0]
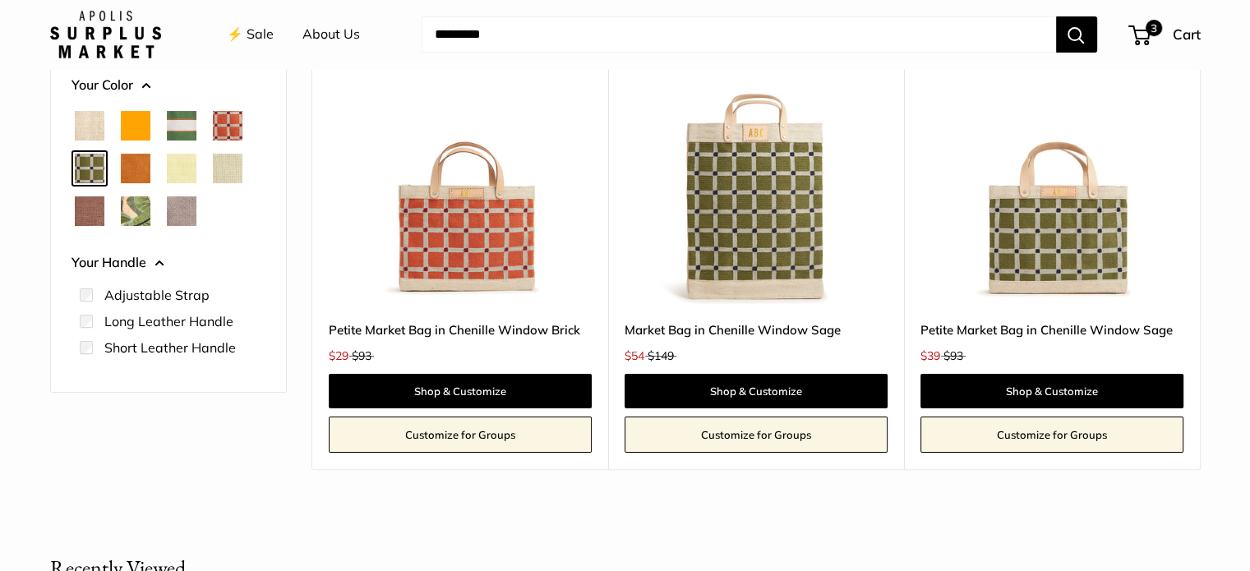
click at [128, 212] on span "Palm Leaf" at bounding box center [136, 211] width 30 height 30
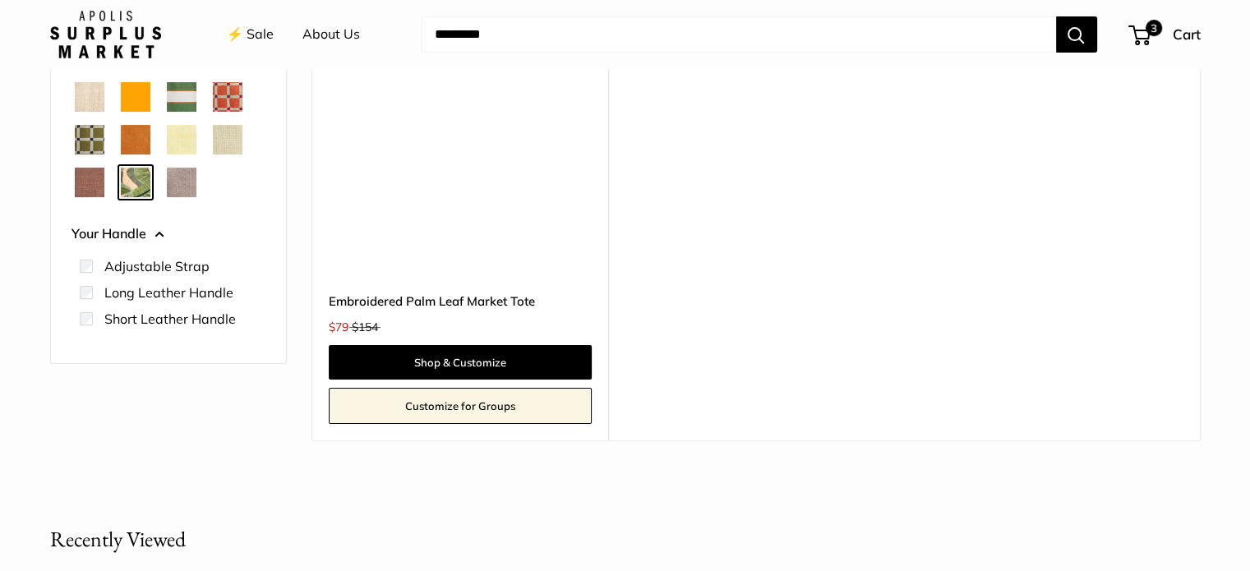
scroll to position [342, 0]
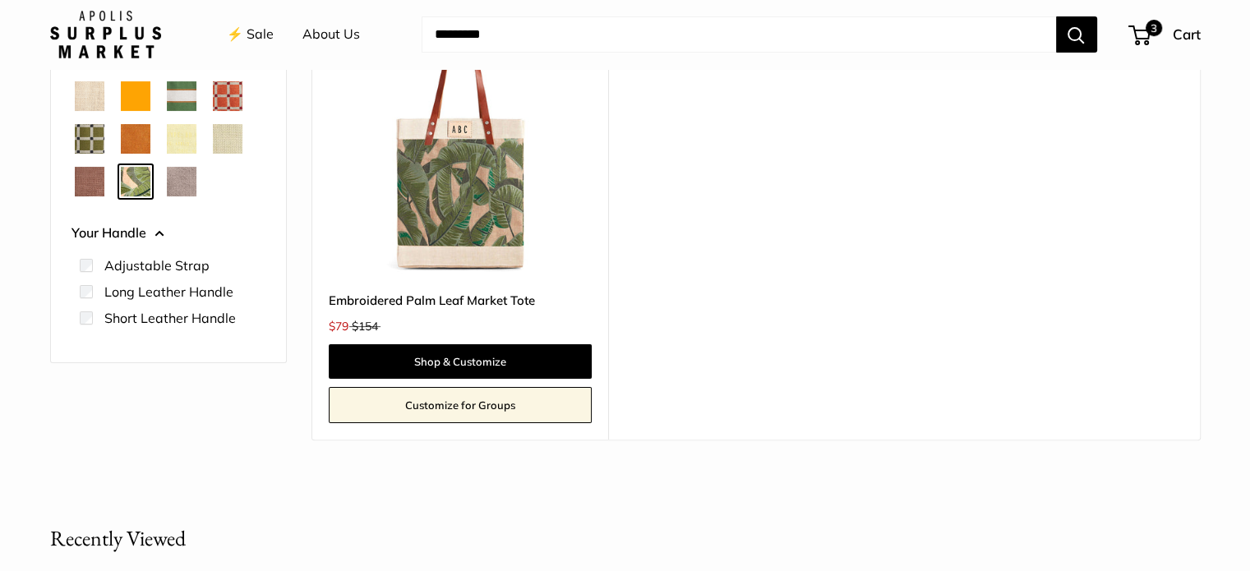
click at [81, 136] on span "Chenille Window Sage" at bounding box center [90, 139] width 30 height 30
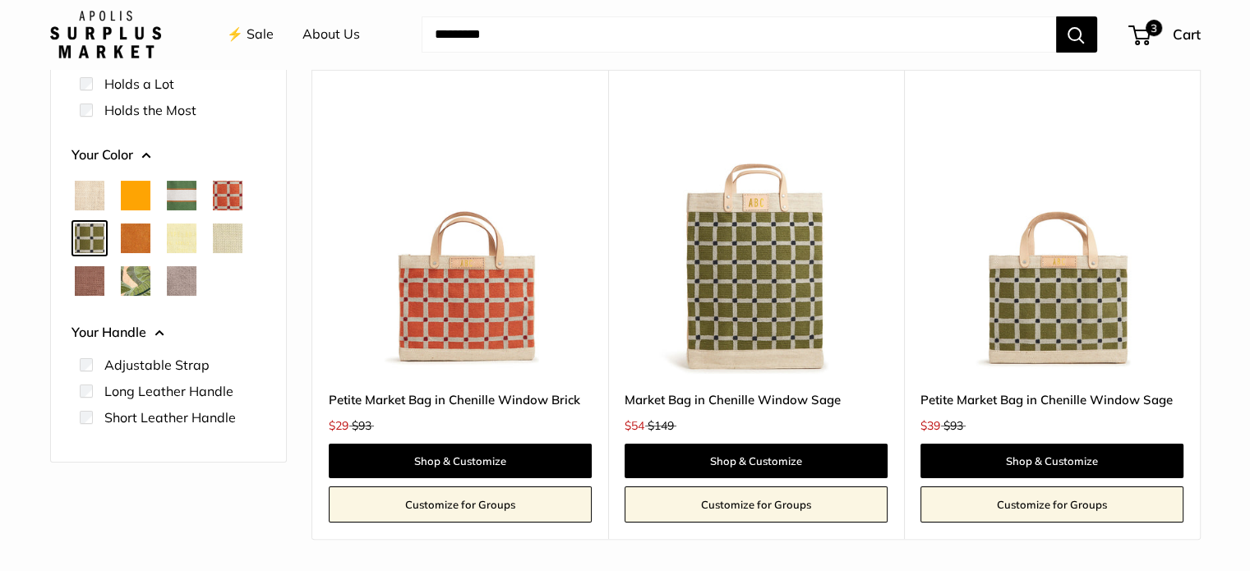
scroll to position [241, 0]
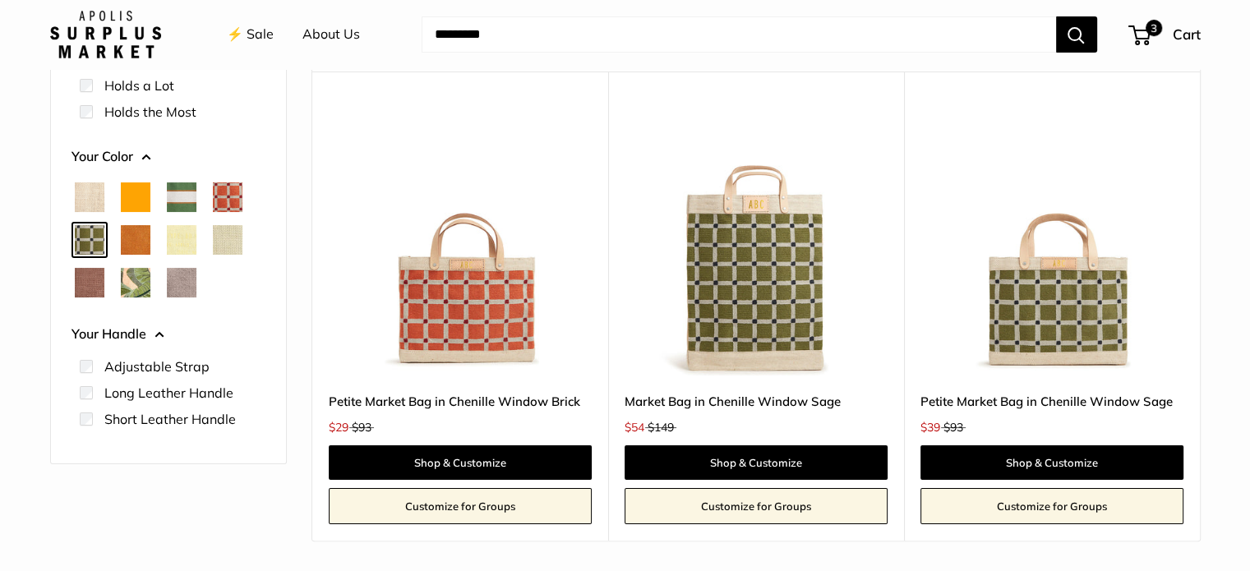
drag, startPoint x: 252, startPoint y: 22, endPoint x: 237, endPoint y: 29, distance: 16.2
click at [237, 29] on link "⚡️ Sale" at bounding box center [250, 34] width 47 height 25
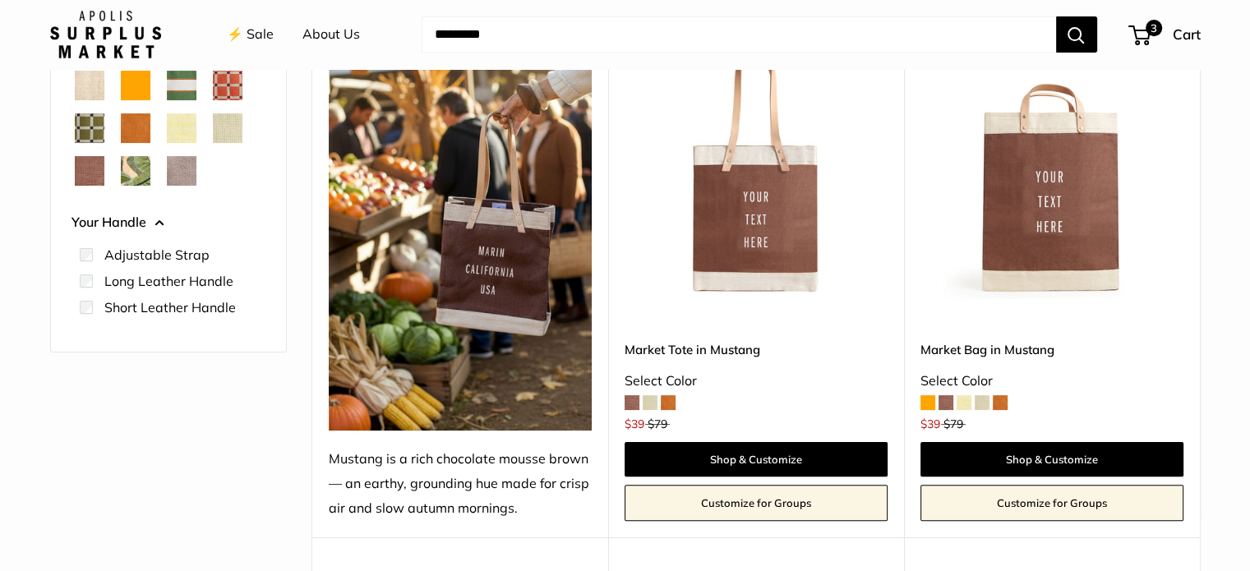
scroll to position [316, 0]
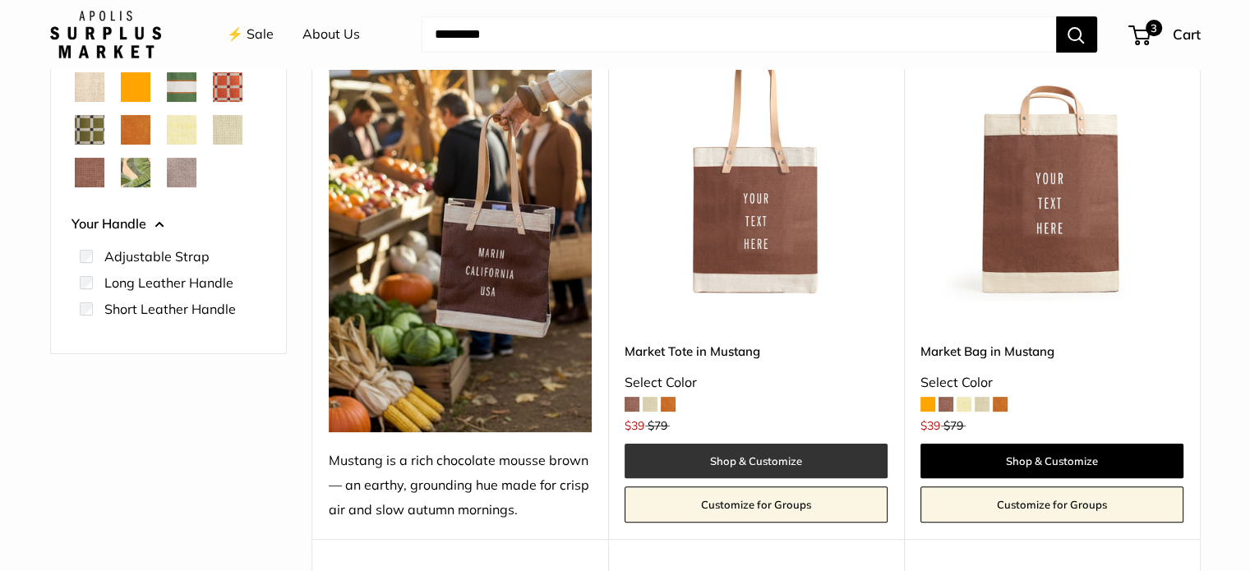
drag, startPoint x: 747, startPoint y: 451, endPoint x: 732, endPoint y: 452, distance: 14.8
click at [732, 452] on link "Shop & Customize" at bounding box center [755, 461] width 263 height 35
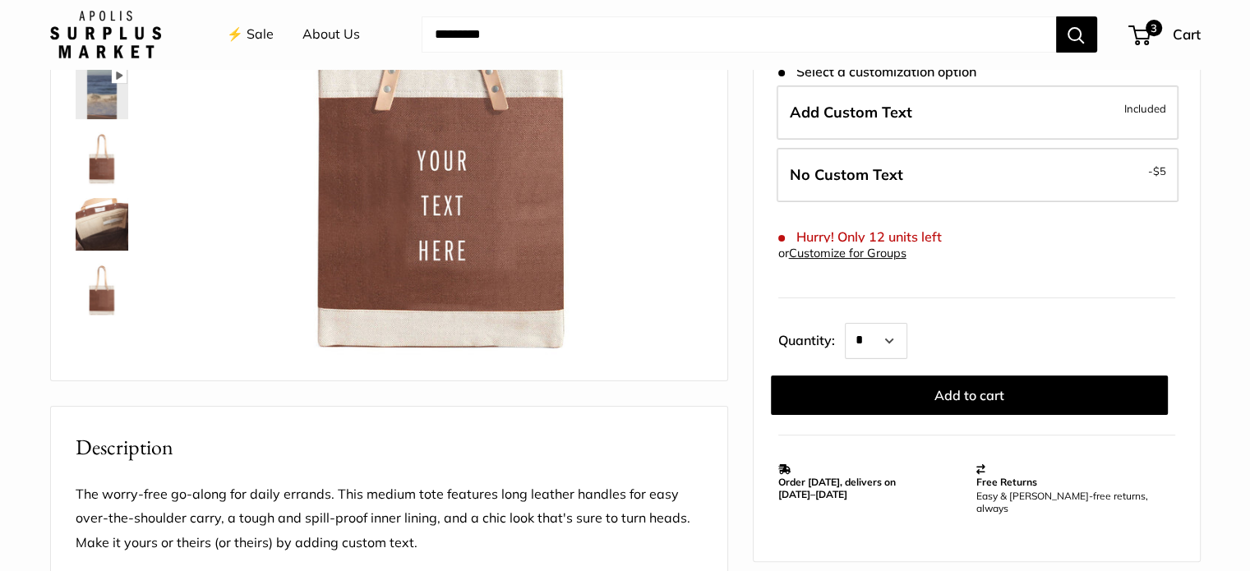
scroll to position [324, 0]
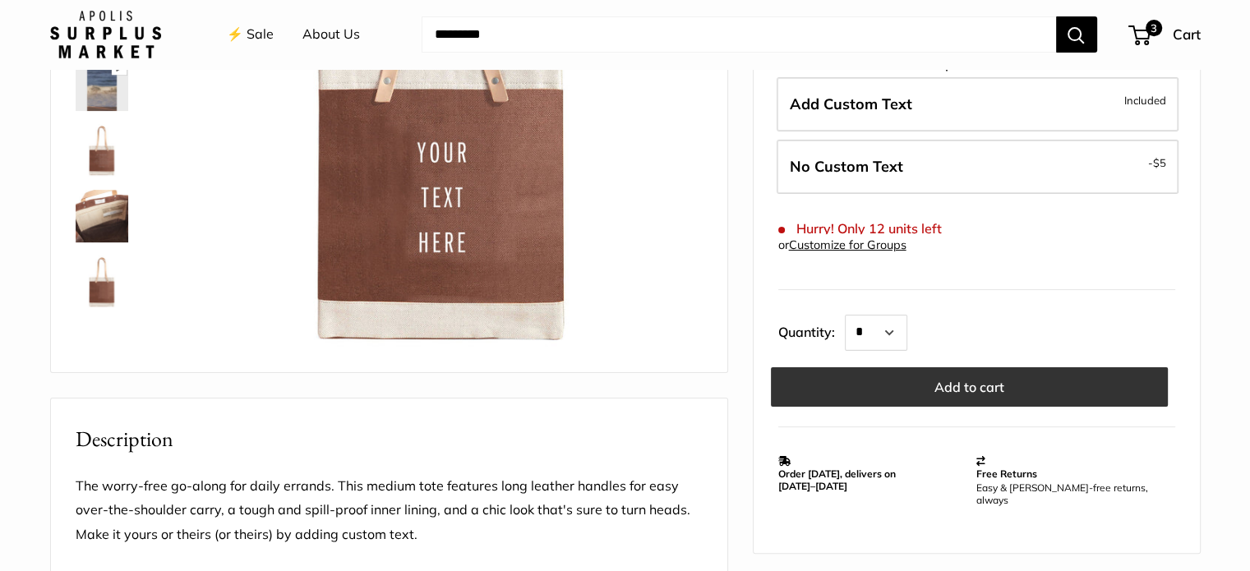
click at [998, 377] on button "Add to cart" at bounding box center [969, 386] width 397 height 39
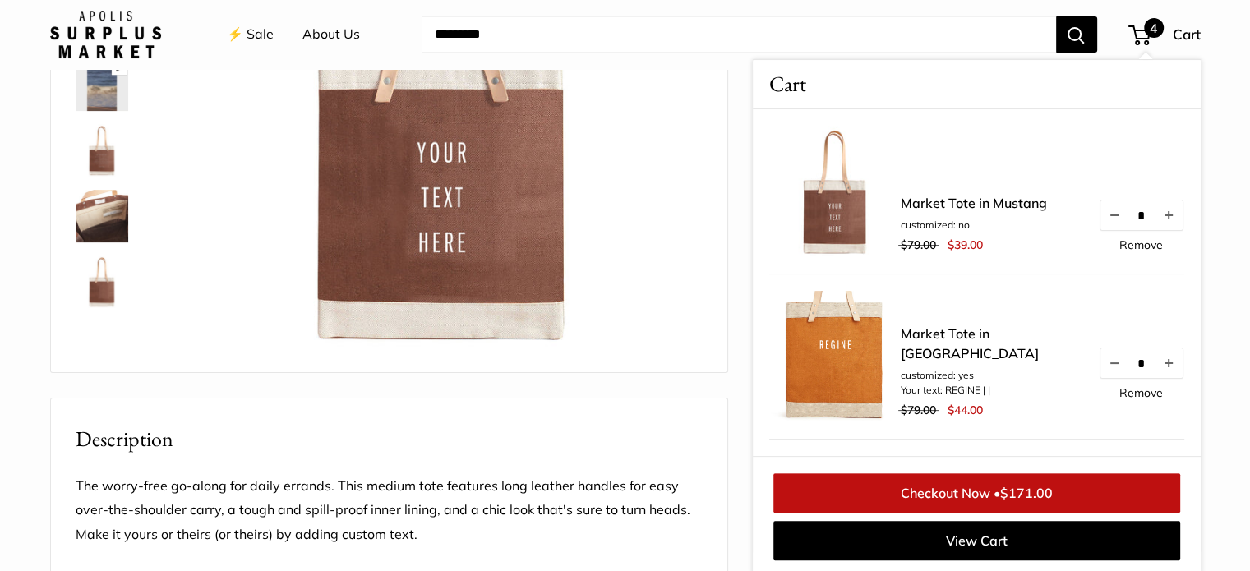
click at [1121, 249] on link "Remove" at bounding box center [1141, 245] width 44 height 12
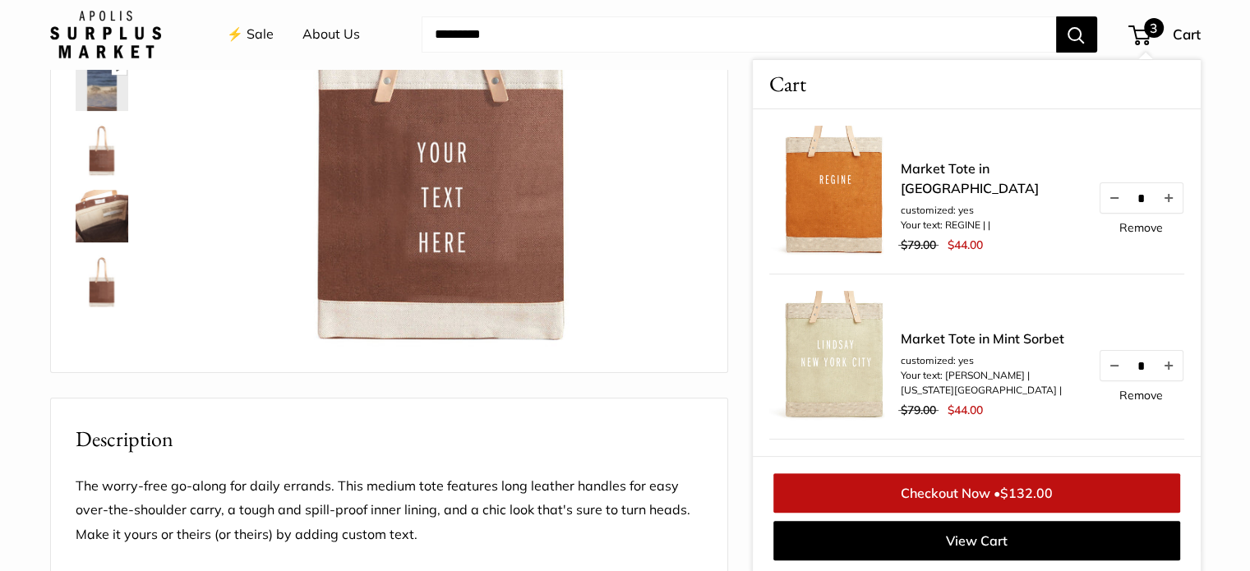
click at [860, 233] on img at bounding box center [834, 191] width 131 height 131
click at [957, 214] on li "customized: yes" at bounding box center [990, 210] width 181 height 15
click at [960, 194] on link "Market Tote in [GEOGRAPHIC_DATA]" at bounding box center [990, 178] width 181 height 39
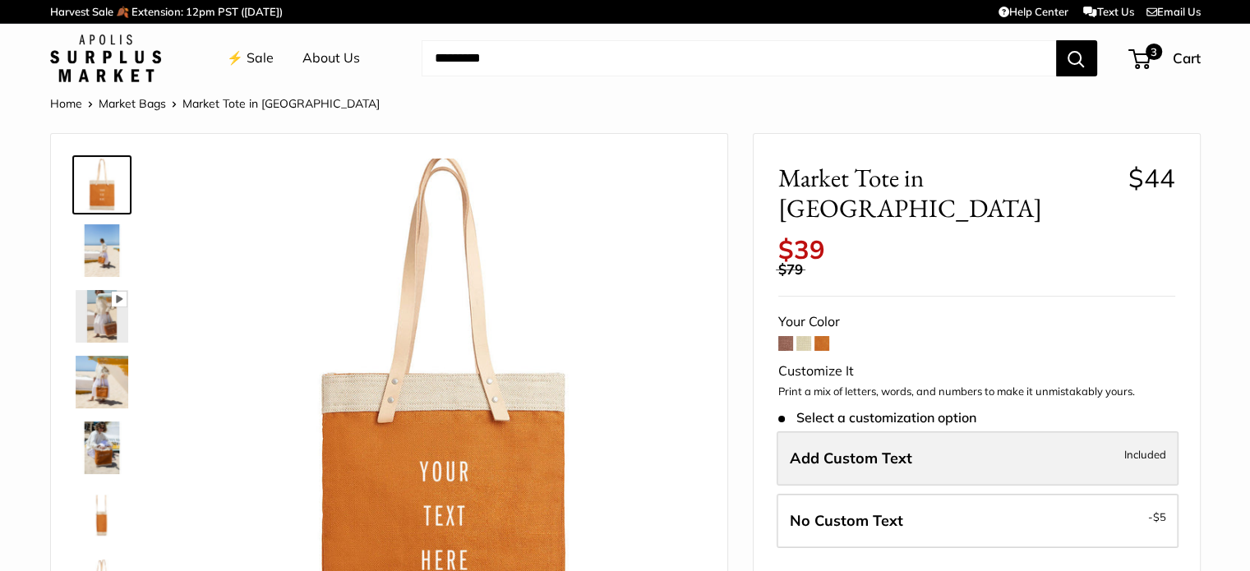
click at [835, 449] on span "Add Custom Text" at bounding box center [851, 458] width 122 height 19
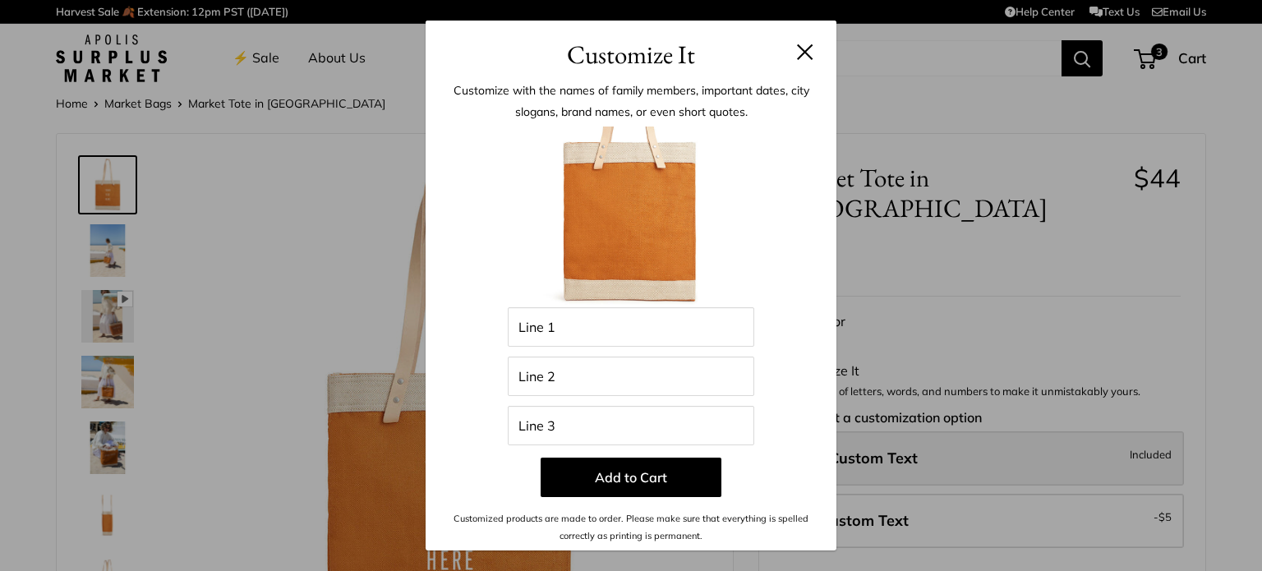
click at [835, 426] on div "Customize with the names of family members, important dates, city slogans, bran…" at bounding box center [631, 311] width 411 height 477
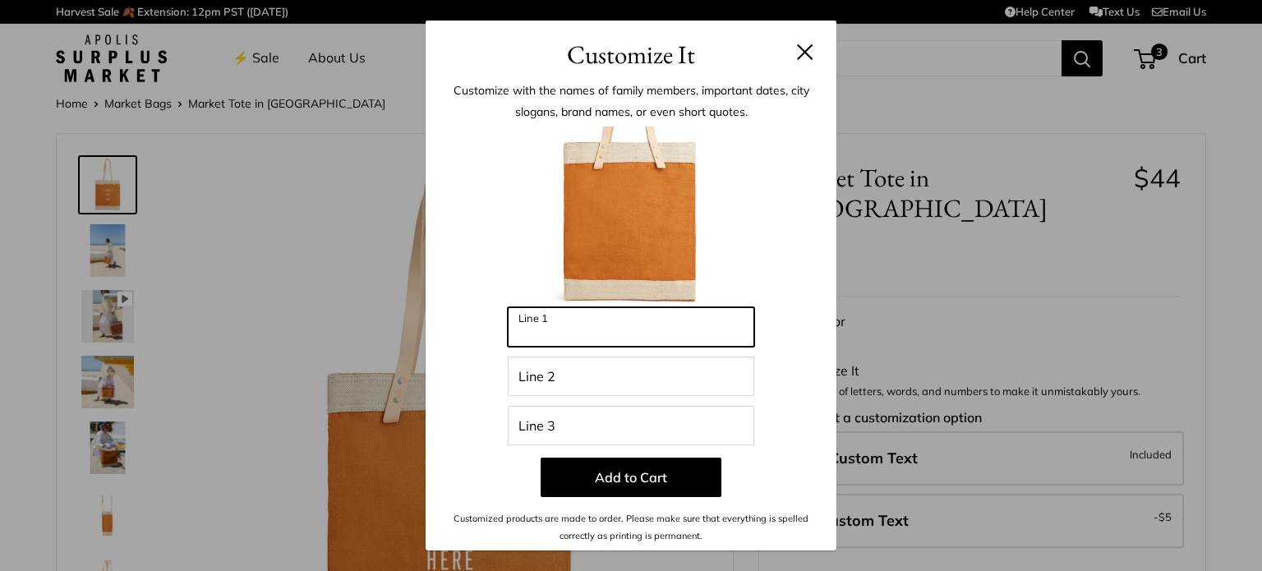
click at [582, 329] on input "Line 1" at bounding box center [631, 326] width 246 height 39
type input "******"
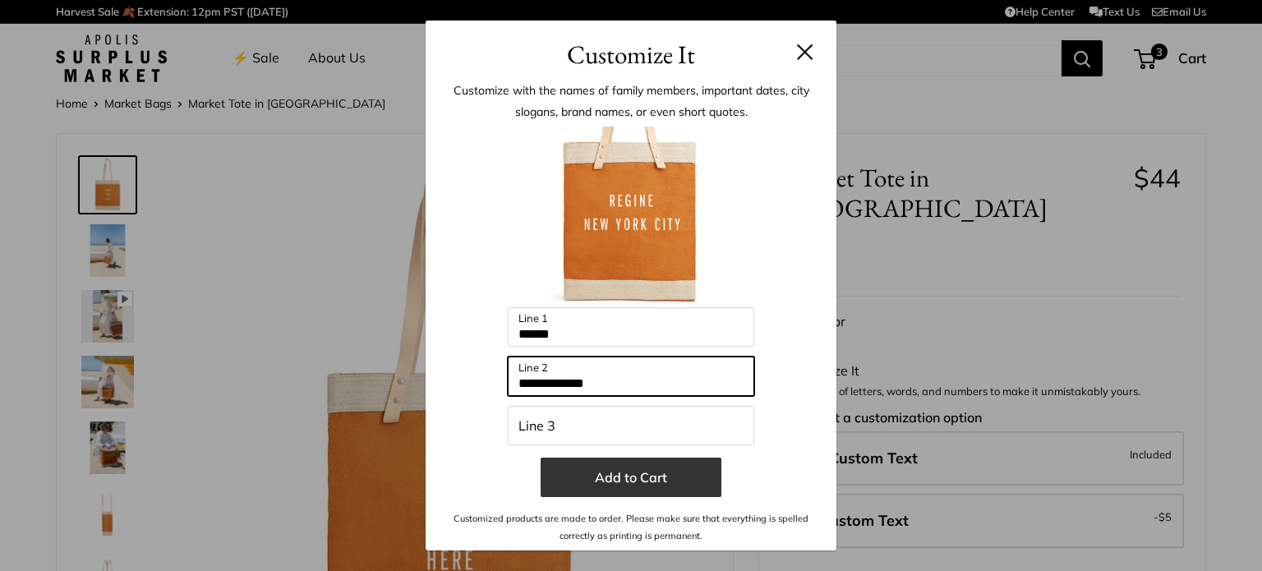
type input "**********"
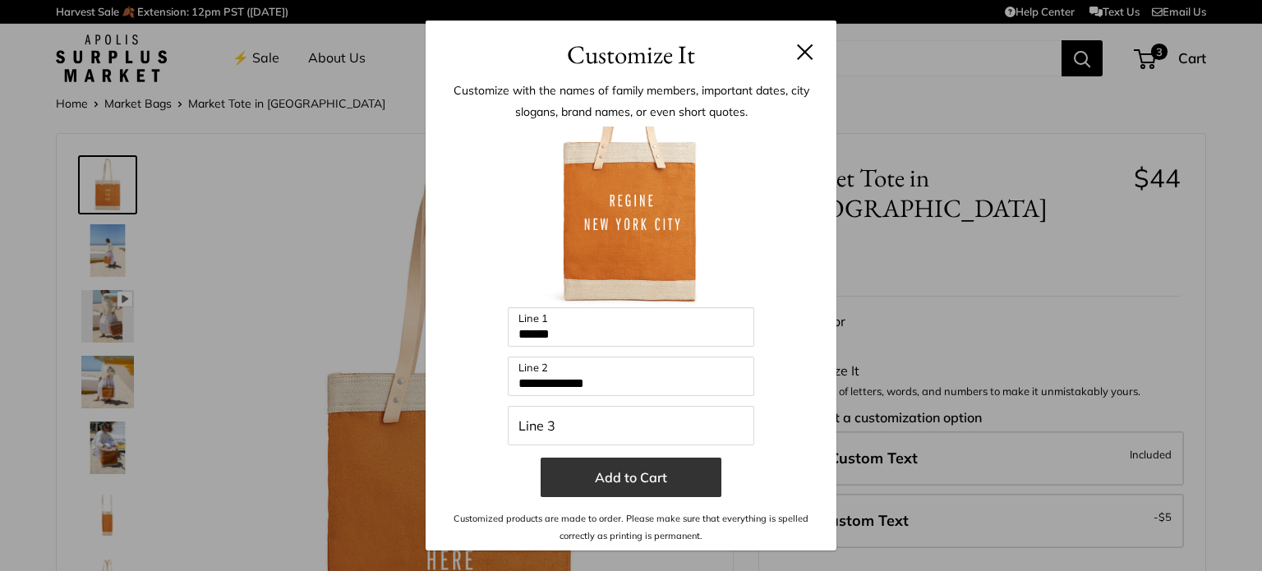
drag, startPoint x: 678, startPoint y: 472, endPoint x: 631, endPoint y: 472, distance: 46.8
click at [631, 472] on button "Add to Cart" at bounding box center [631, 477] width 181 height 39
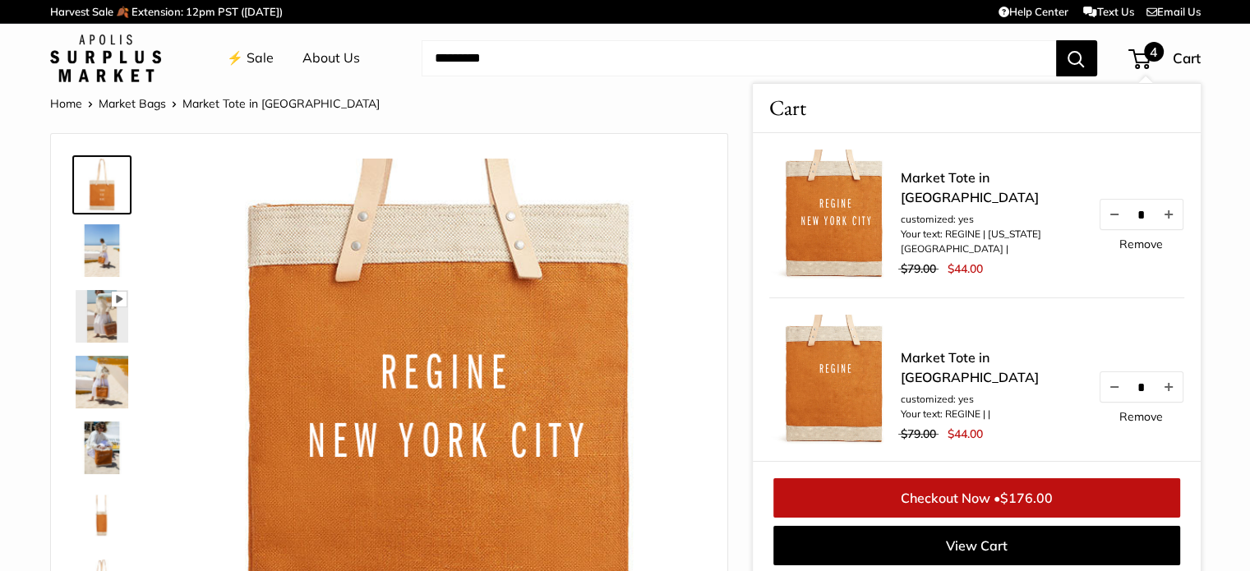
click at [1125, 422] on link "Remove" at bounding box center [1141, 417] width 44 height 12
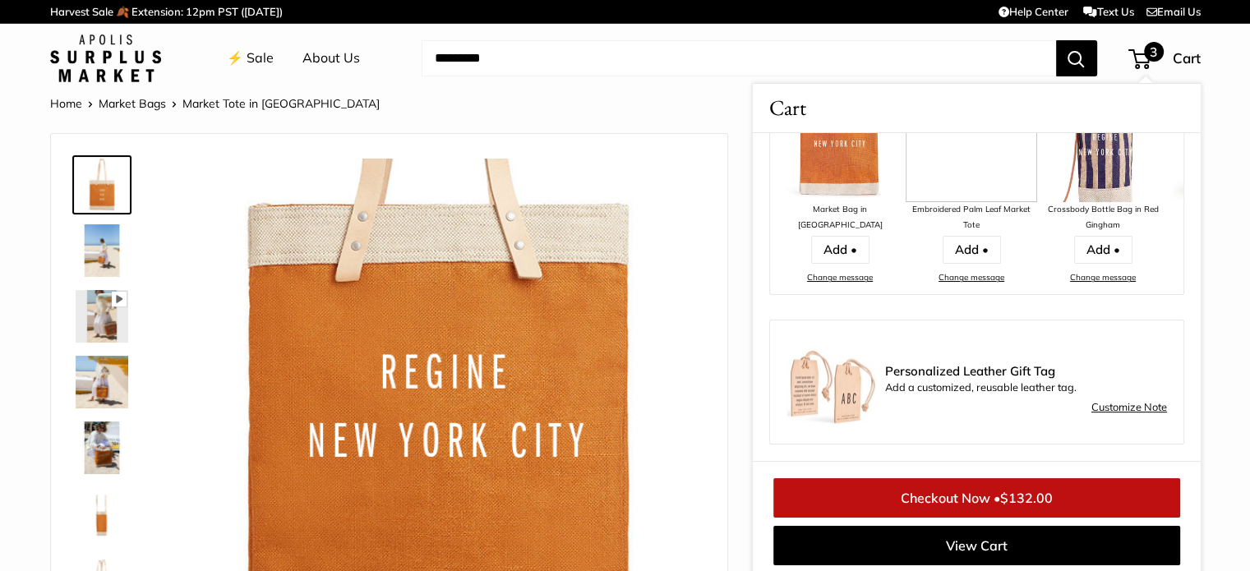
scroll to position [7, 0]
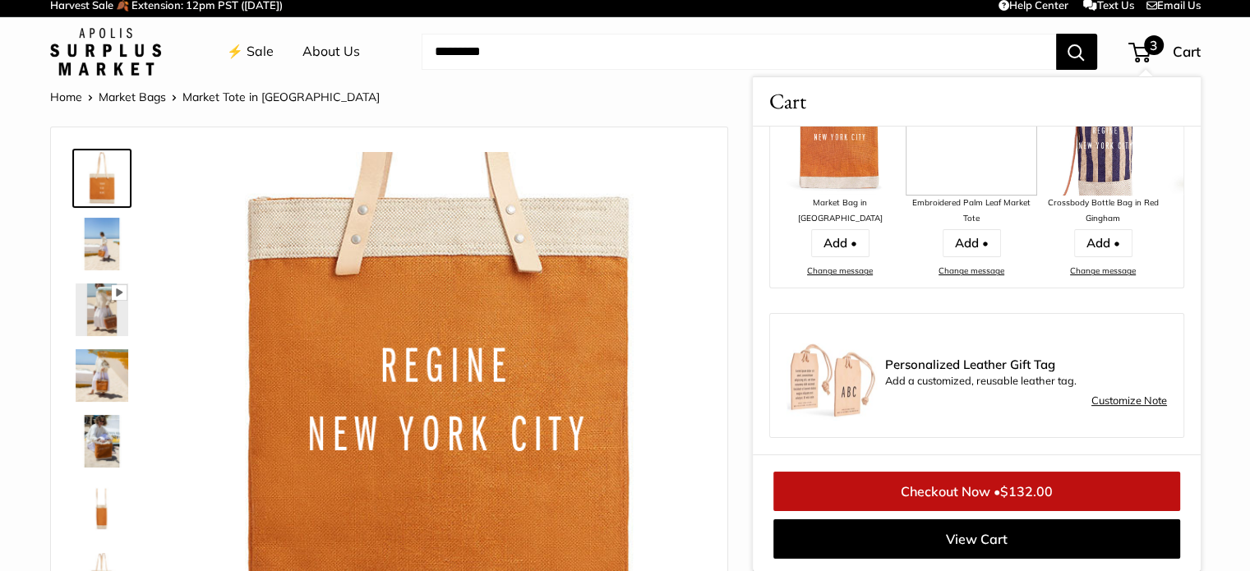
click at [260, 54] on link "⚡️ Sale" at bounding box center [250, 51] width 47 height 25
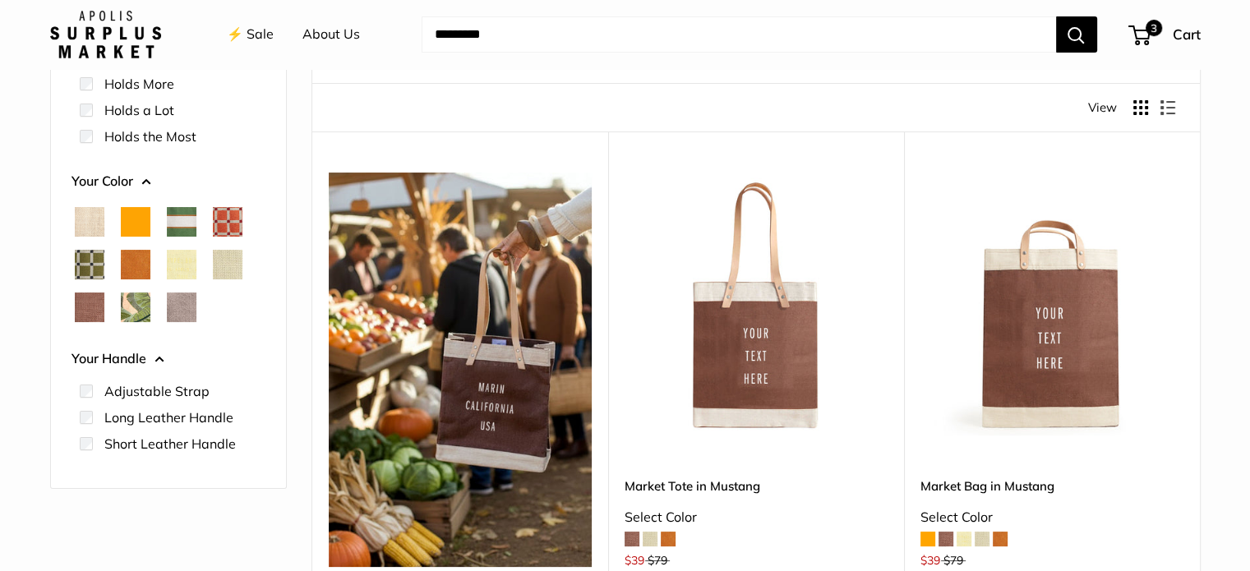
scroll to position [404, 0]
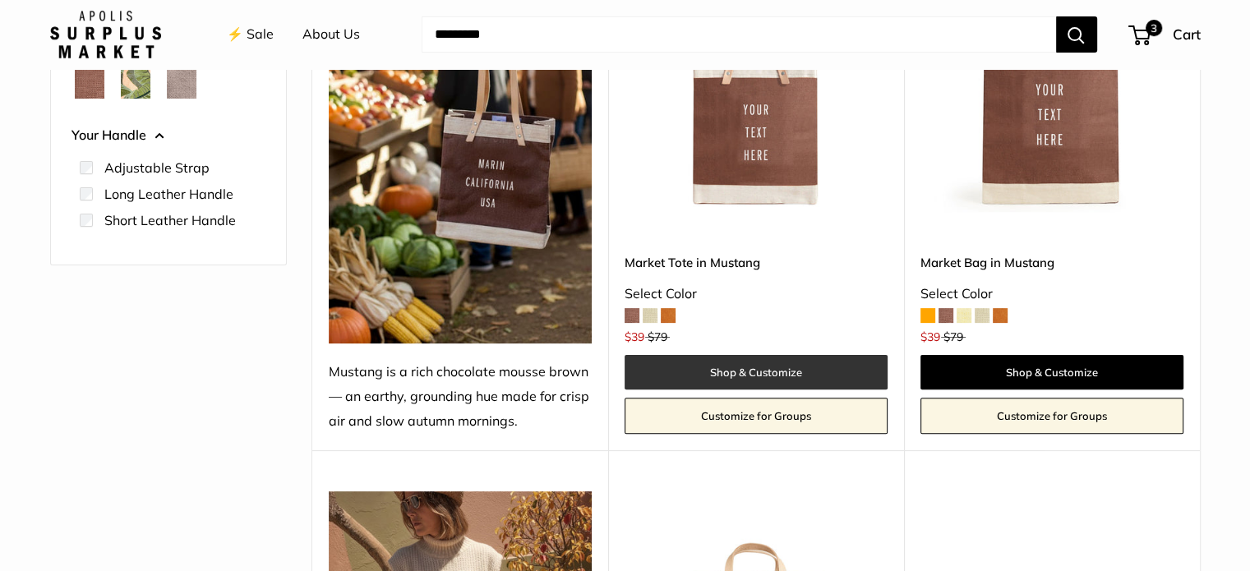
click at [759, 371] on link "Shop & Customize" at bounding box center [755, 372] width 263 height 35
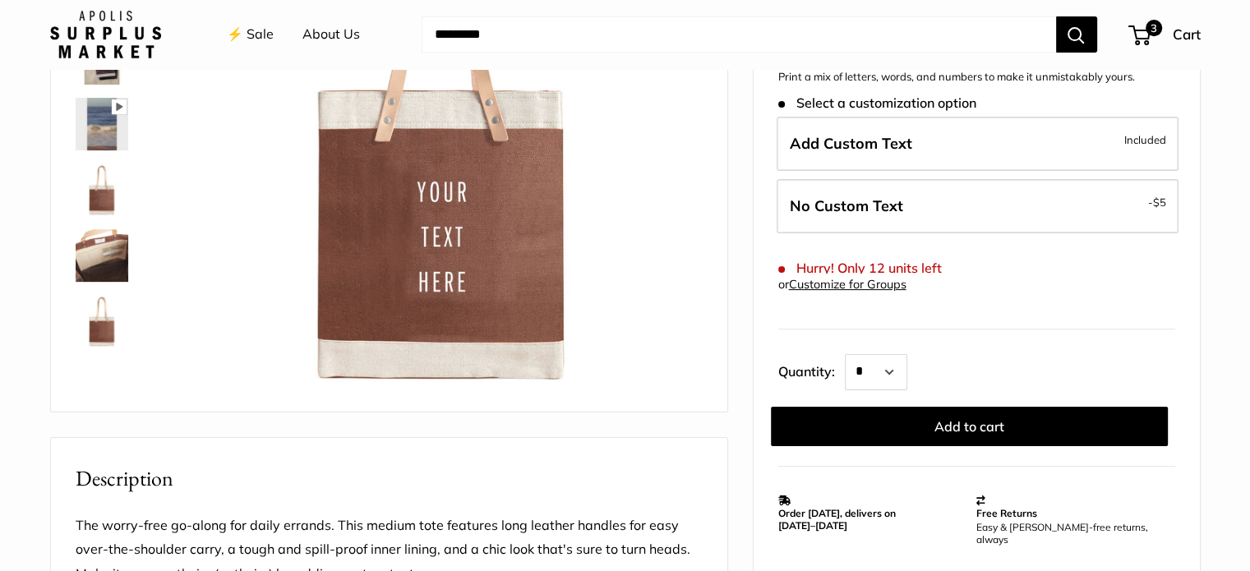
scroll to position [309, 0]
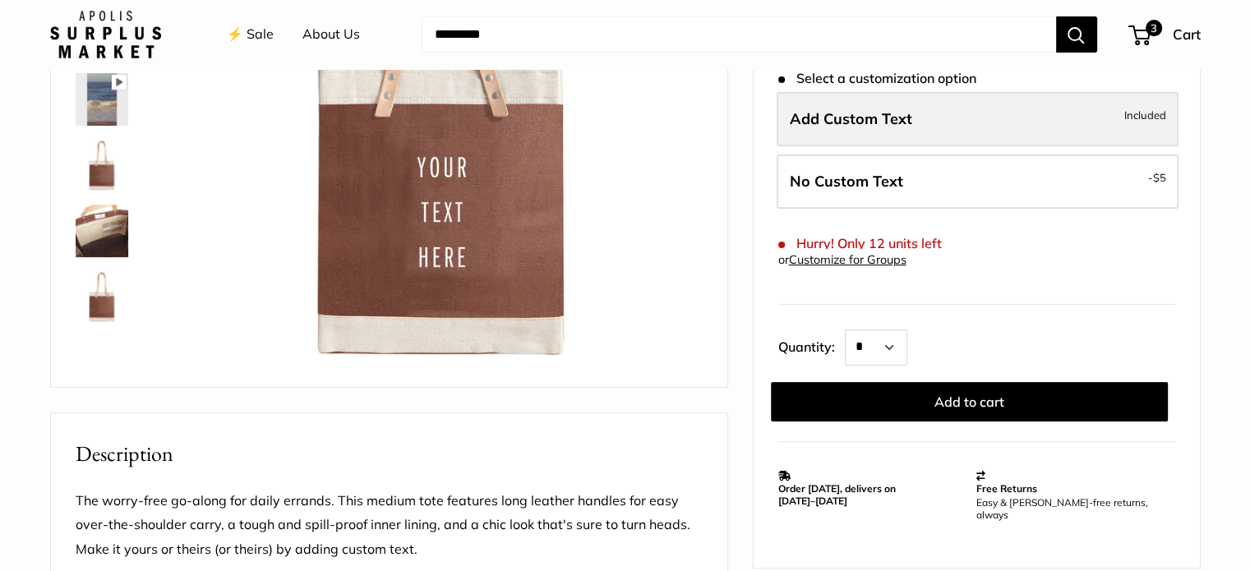
click at [859, 128] on label "Add Custom Text Included" at bounding box center [977, 119] width 402 height 54
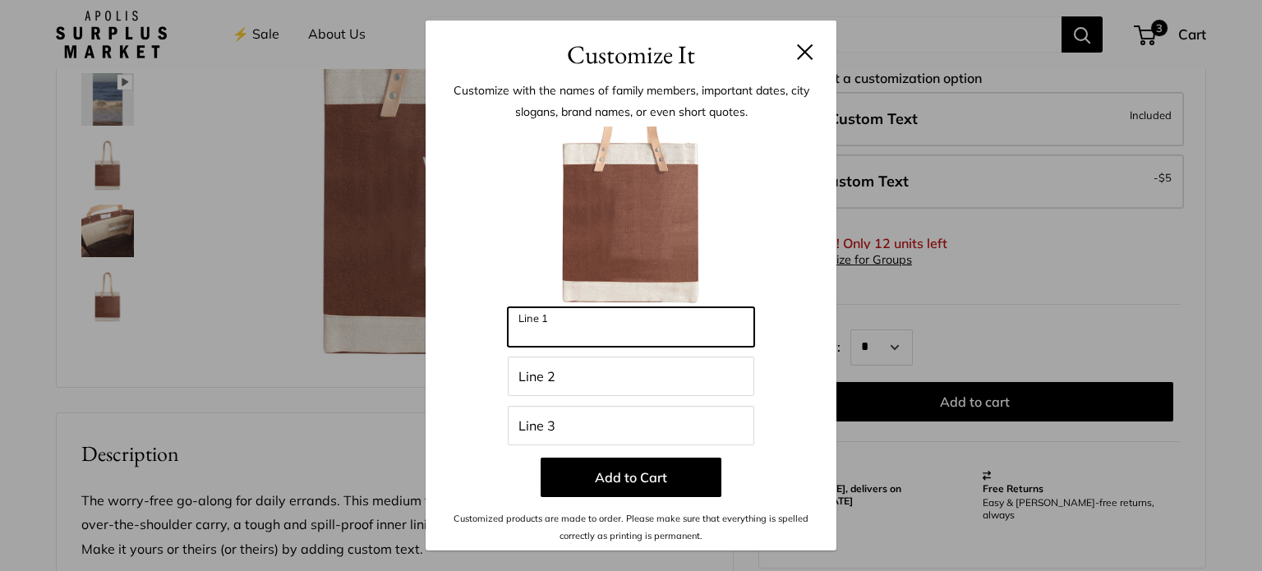
click at [600, 334] on input "Line 1" at bounding box center [631, 326] width 246 height 39
type input "***"
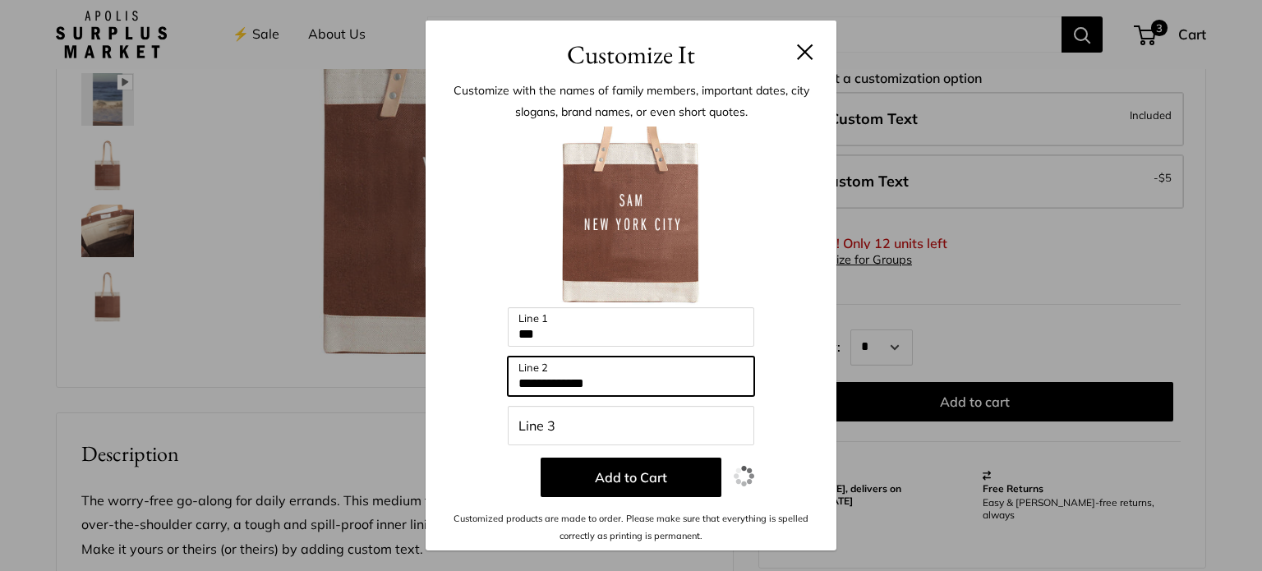
type input "**********"
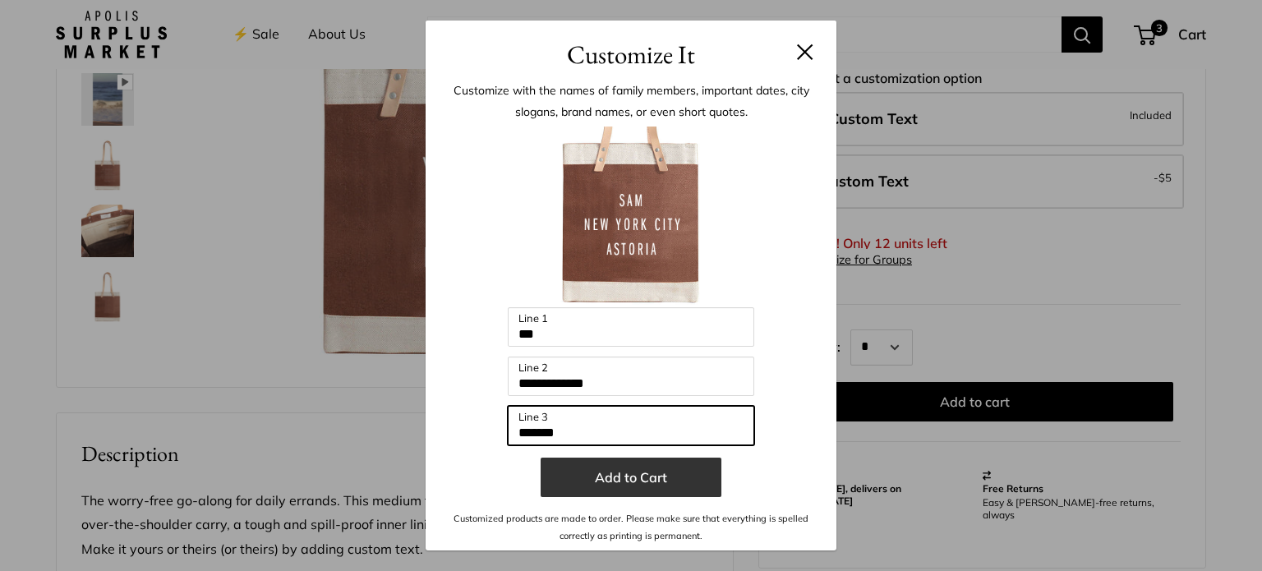
type input "*******"
click at [578, 463] on button "Add to Cart" at bounding box center [631, 477] width 181 height 39
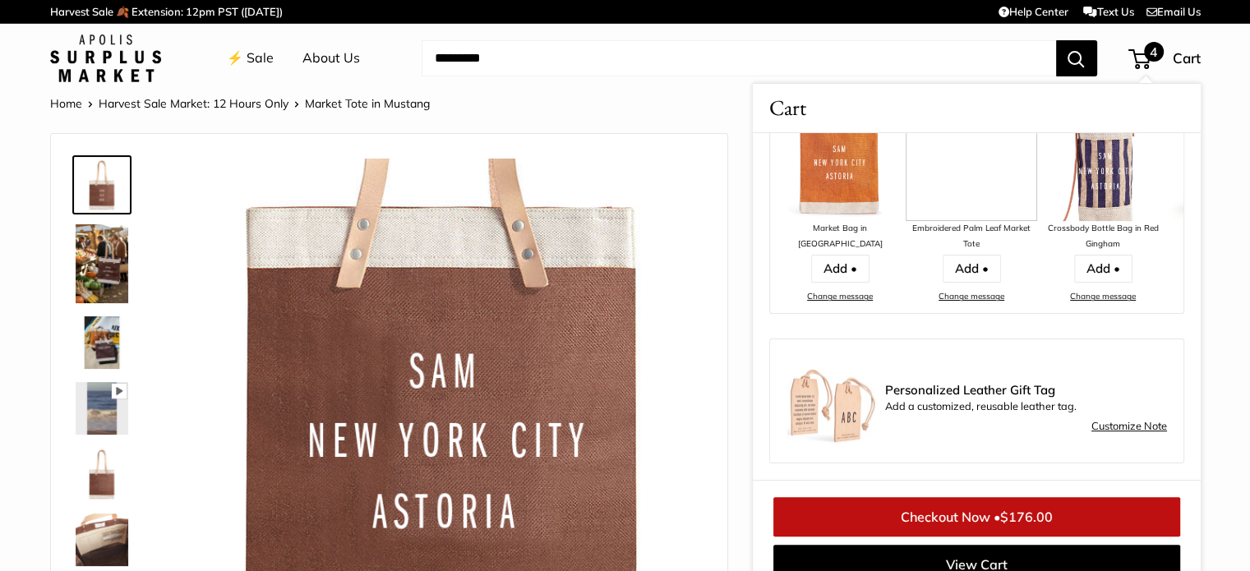
scroll to position [25, 0]
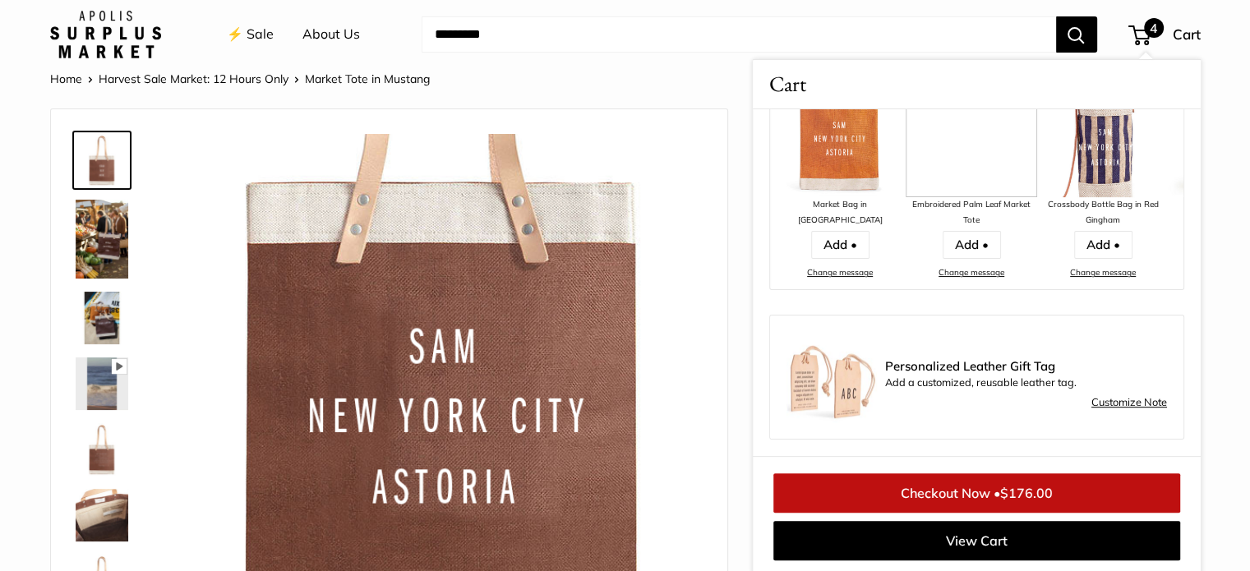
click at [246, 58] on li "⚡️ Sale" at bounding box center [250, 34] width 47 height 53
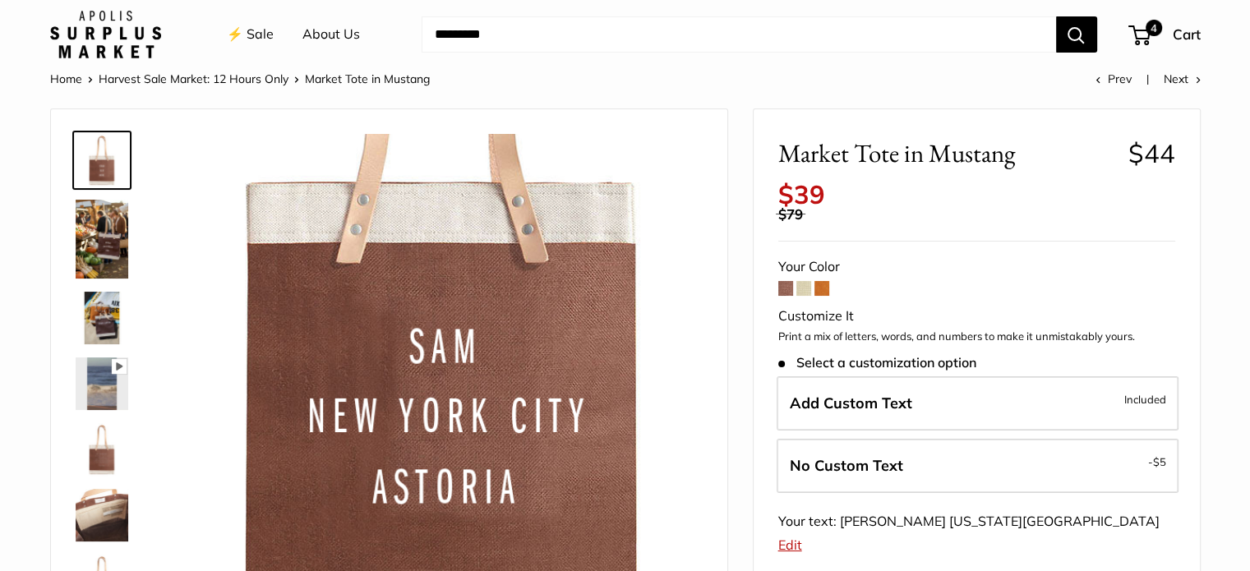
click at [260, 30] on link "⚡️ Sale" at bounding box center [250, 34] width 47 height 25
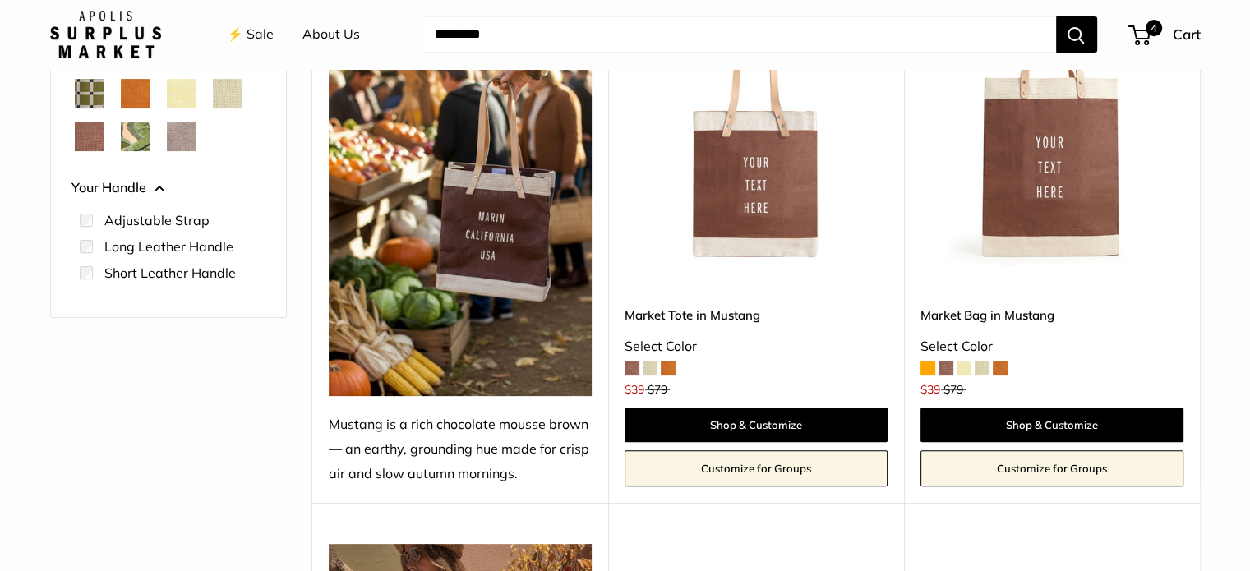
scroll to position [316, 0]
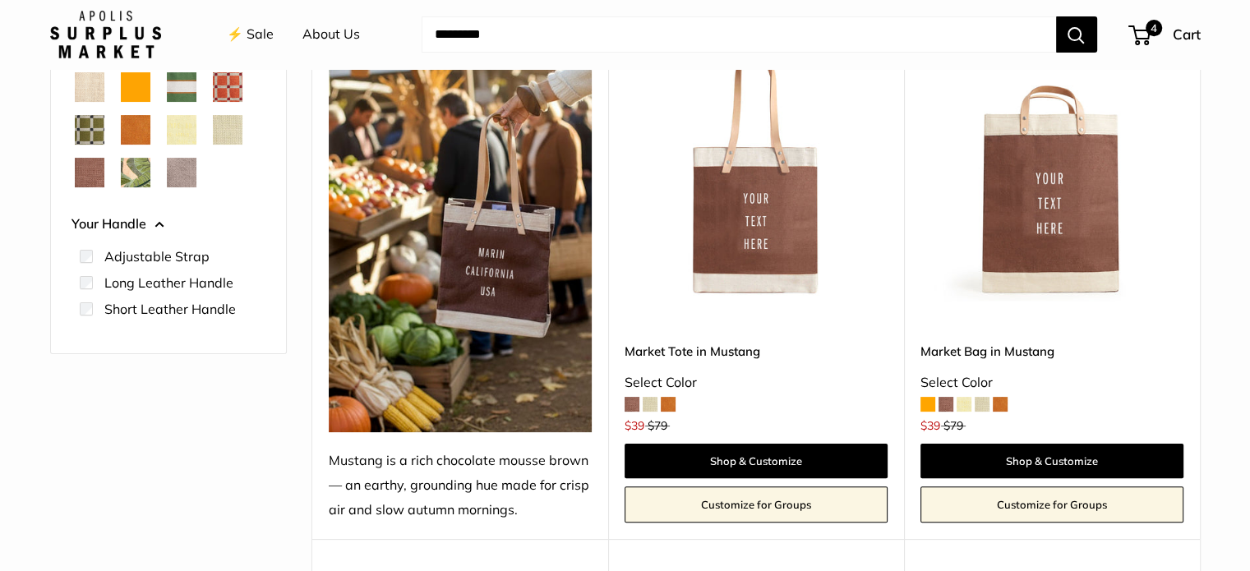
click at [644, 401] on span at bounding box center [650, 404] width 15 height 15
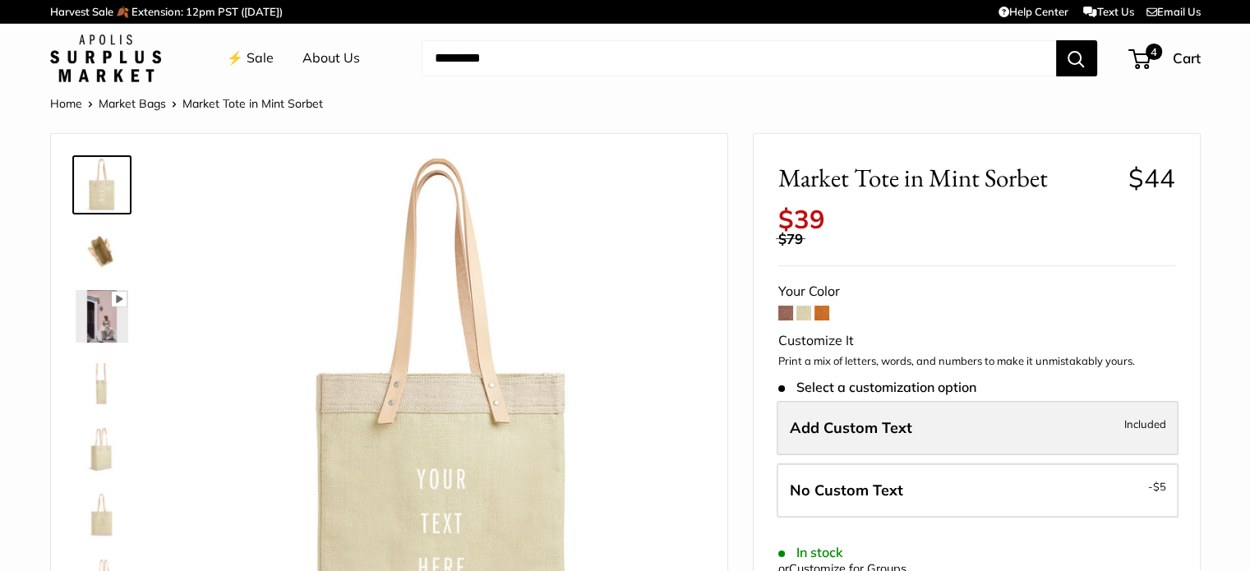
click at [817, 437] on label "Add Custom Text Included" at bounding box center [977, 428] width 402 height 54
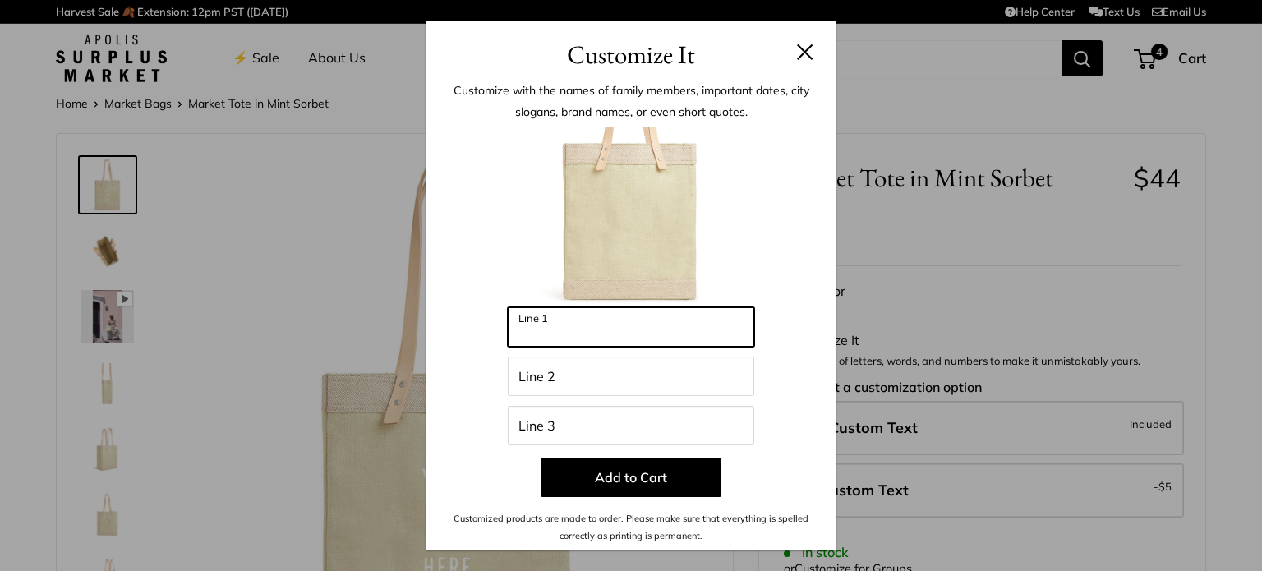
click at [560, 336] on input "Line 1" at bounding box center [631, 326] width 246 height 39
type input "*"
type input "*****"
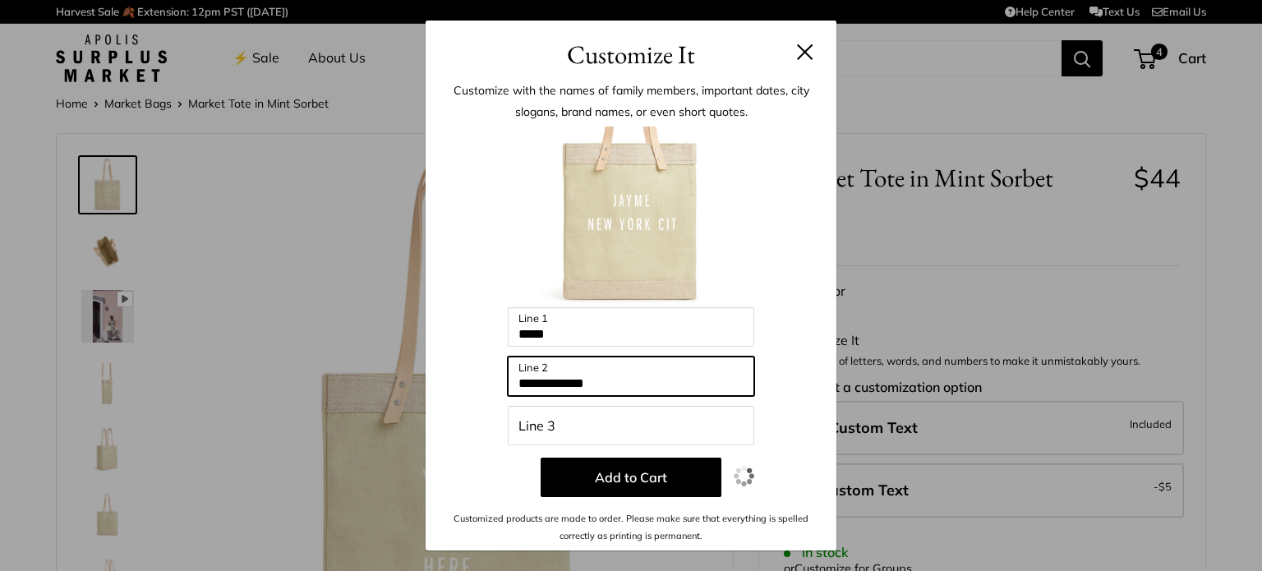
type input "**********"
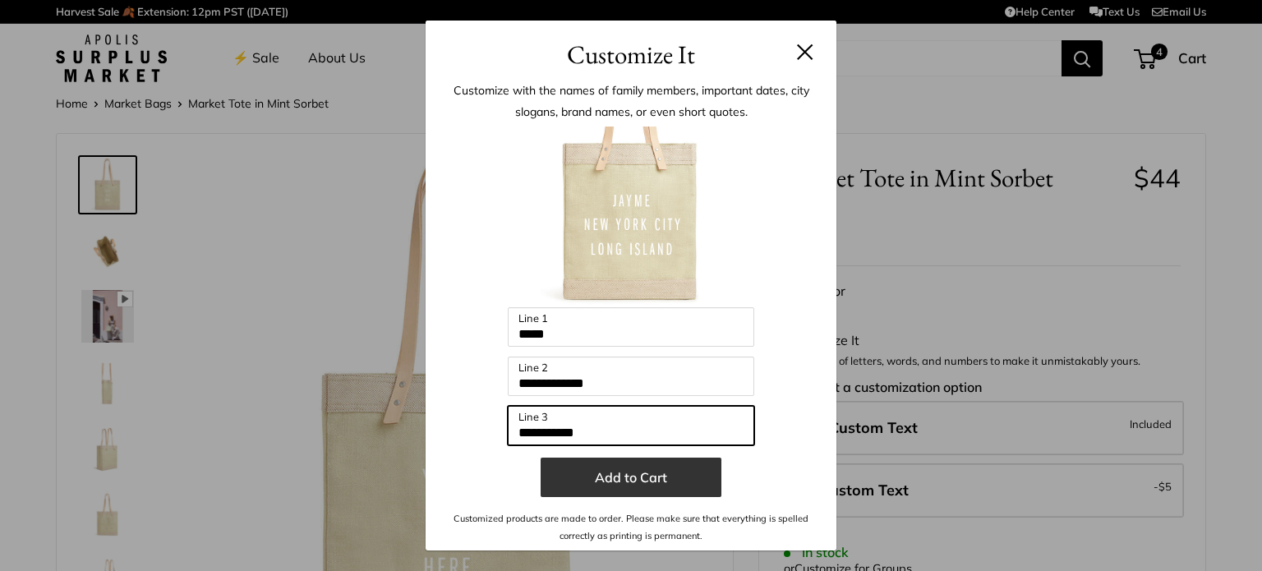
type input "**********"
click at [654, 479] on button "Add to Cart" at bounding box center [631, 477] width 181 height 39
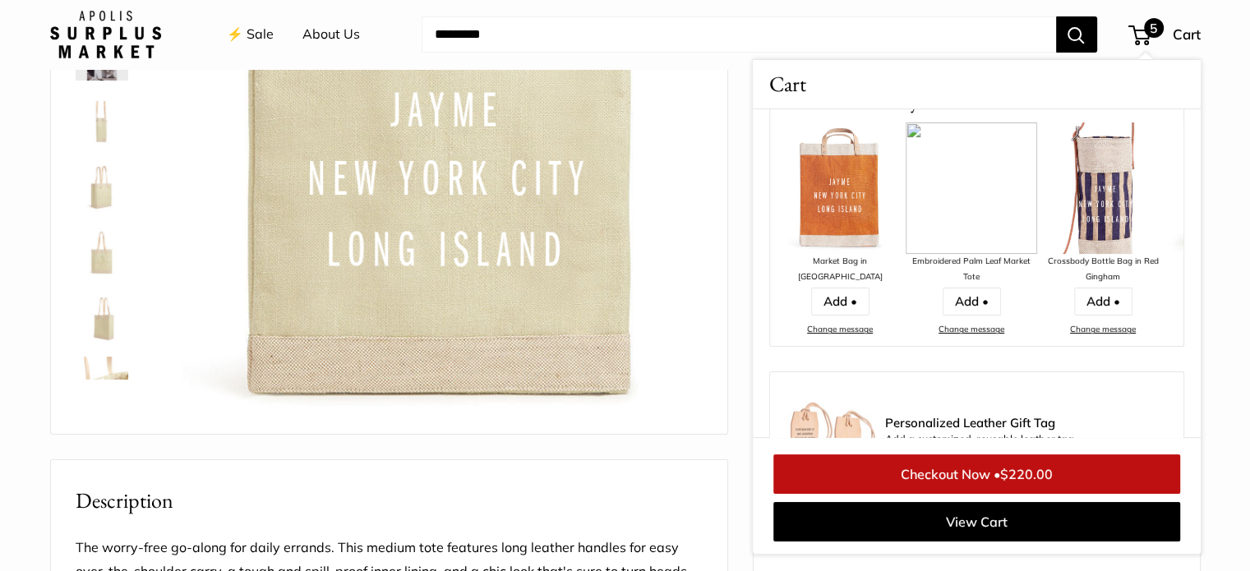
scroll to position [940, 0]
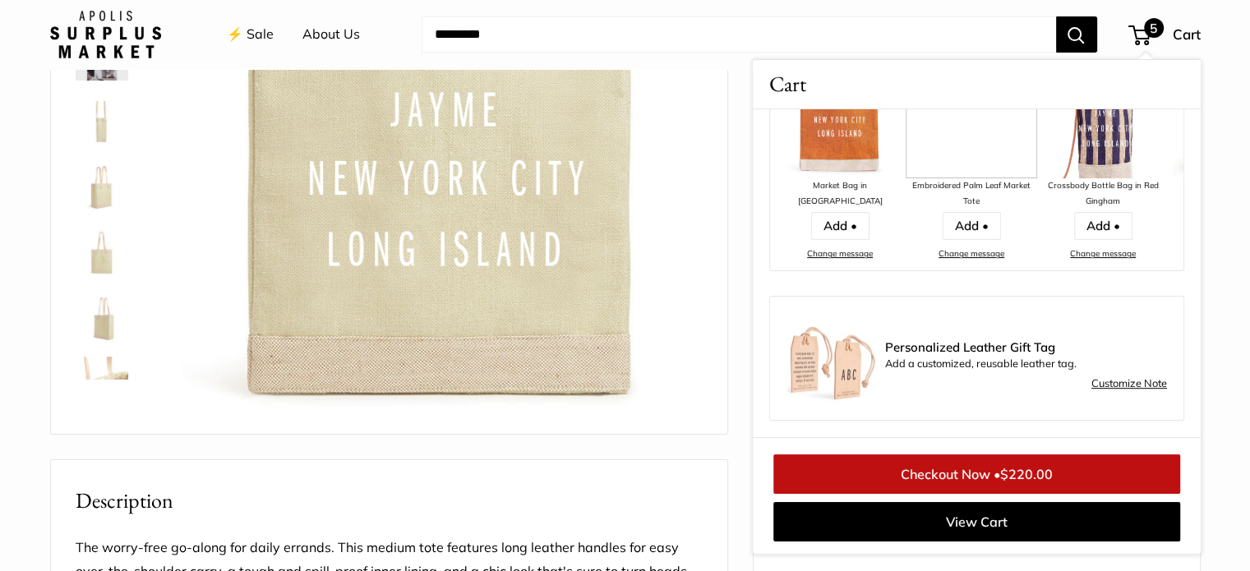
click at [250, 39] on link "⚡️ Sale" at bounding box center [250, 34] width 47 height 25
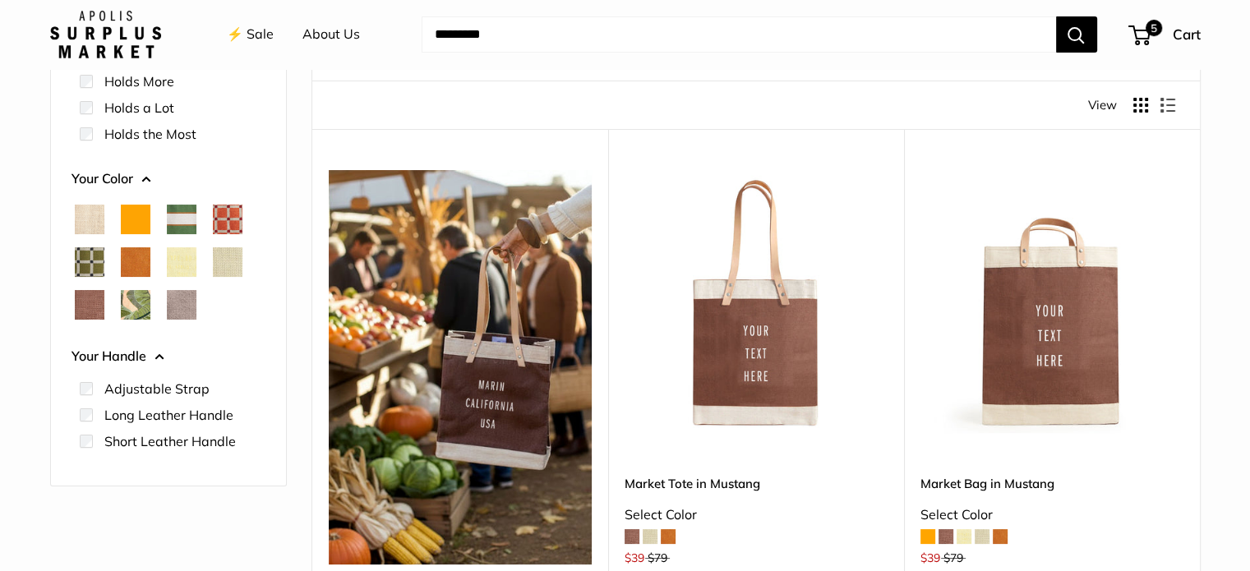
scroll to position [184, 0]
click at [669, 536] on span at bounding box center [668, 535] width 15 height 15
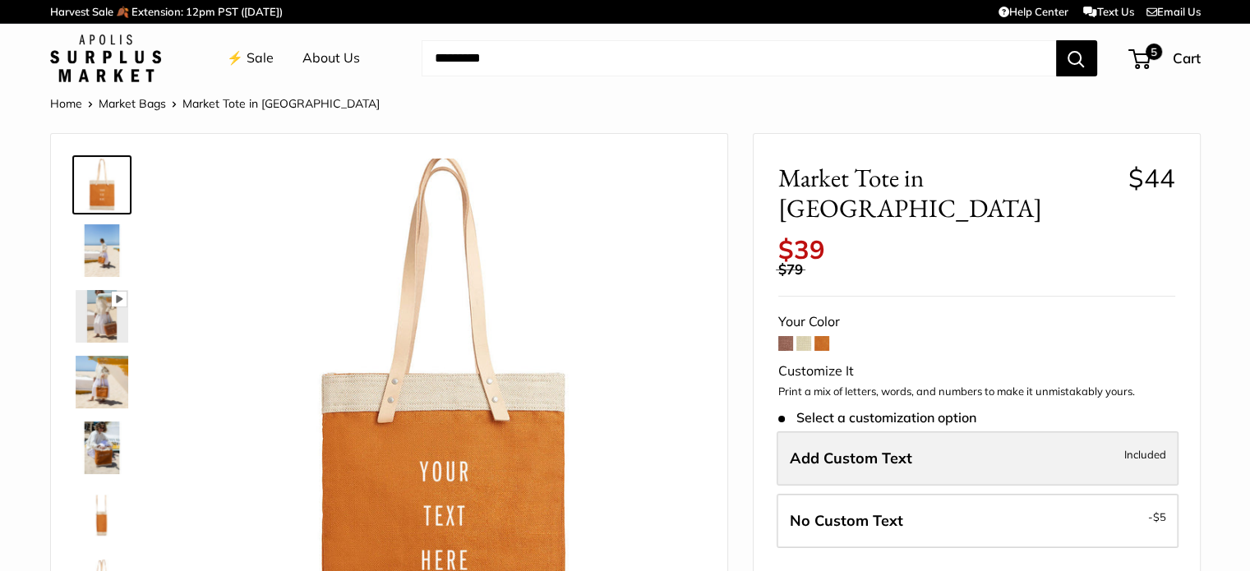
click at [845, 449] on span "Add Custom Text" at bounding box center [851, 458] width 122 height 19
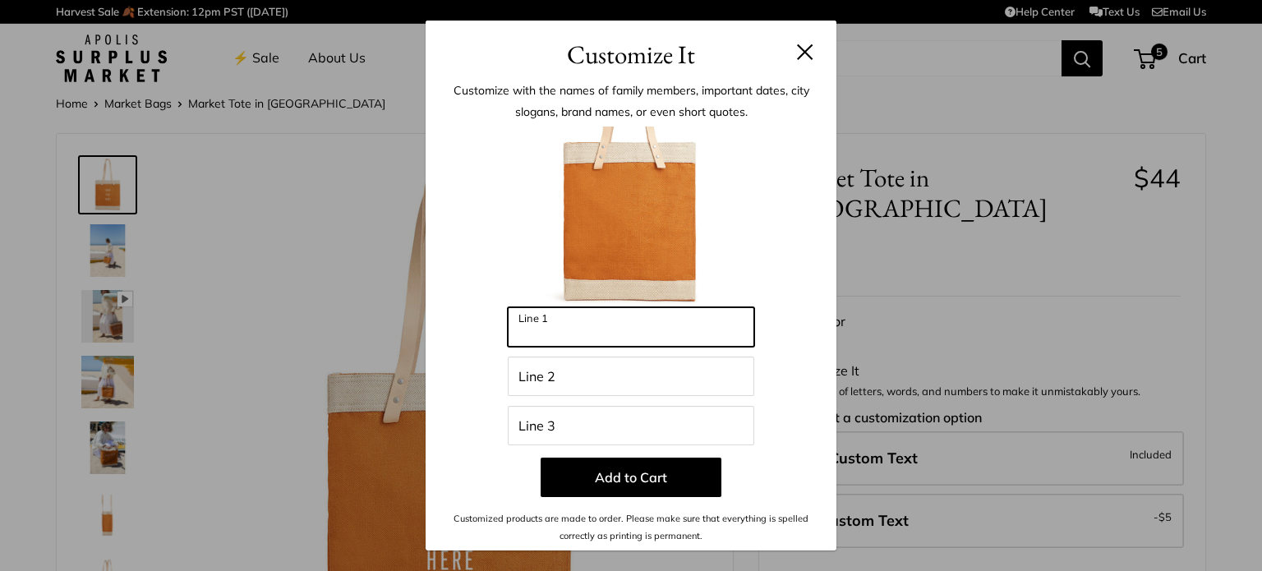
click at [544, 330] on input "Line 1" at bounding box center [631, 326] width 246 height 39
type input "*****"
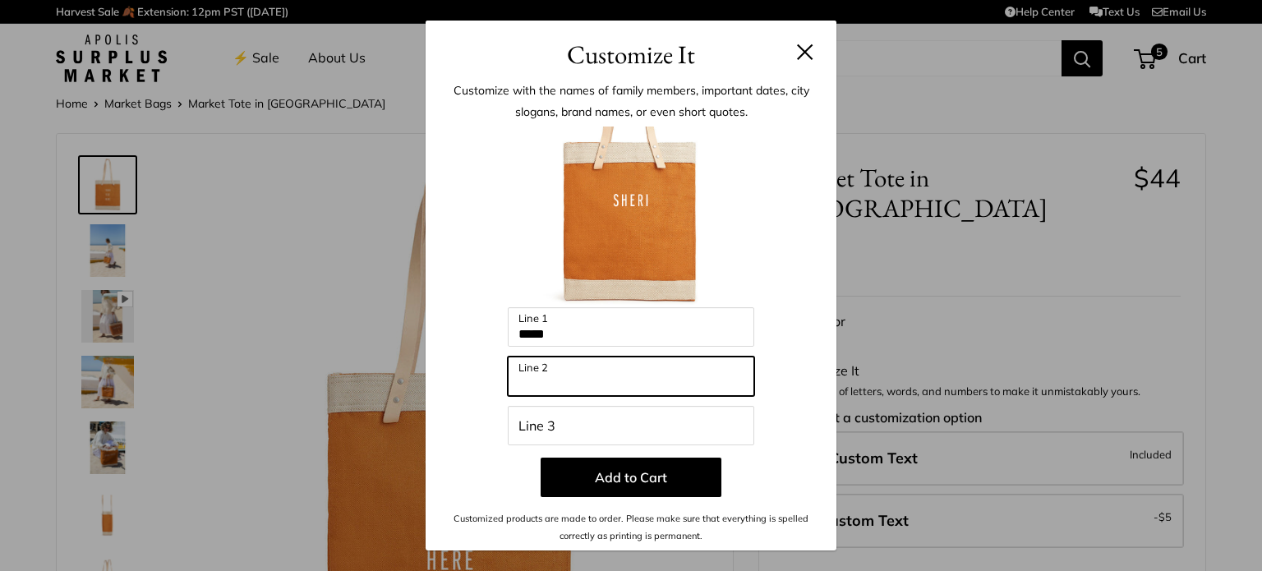
click at [541, 378] on input "Line 2" at bounding box center [631, 376] width 246 height 39
type input "*"
type input "**********"
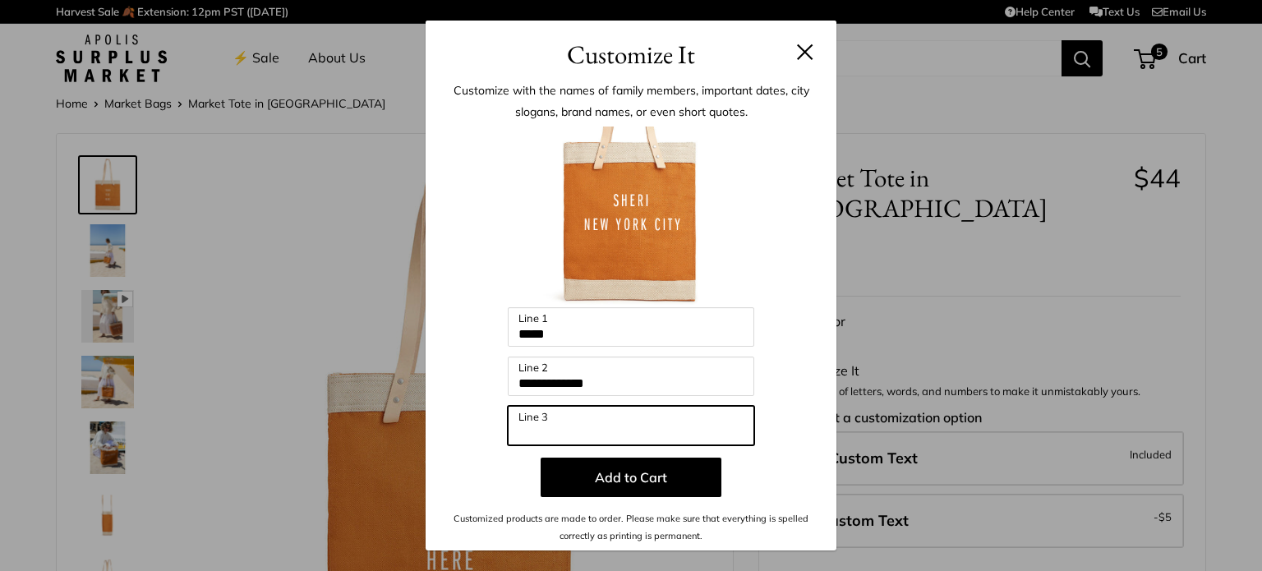
click at [565, 424] on input "Line 3" at bounding box center [631, 425] width 246 height 39
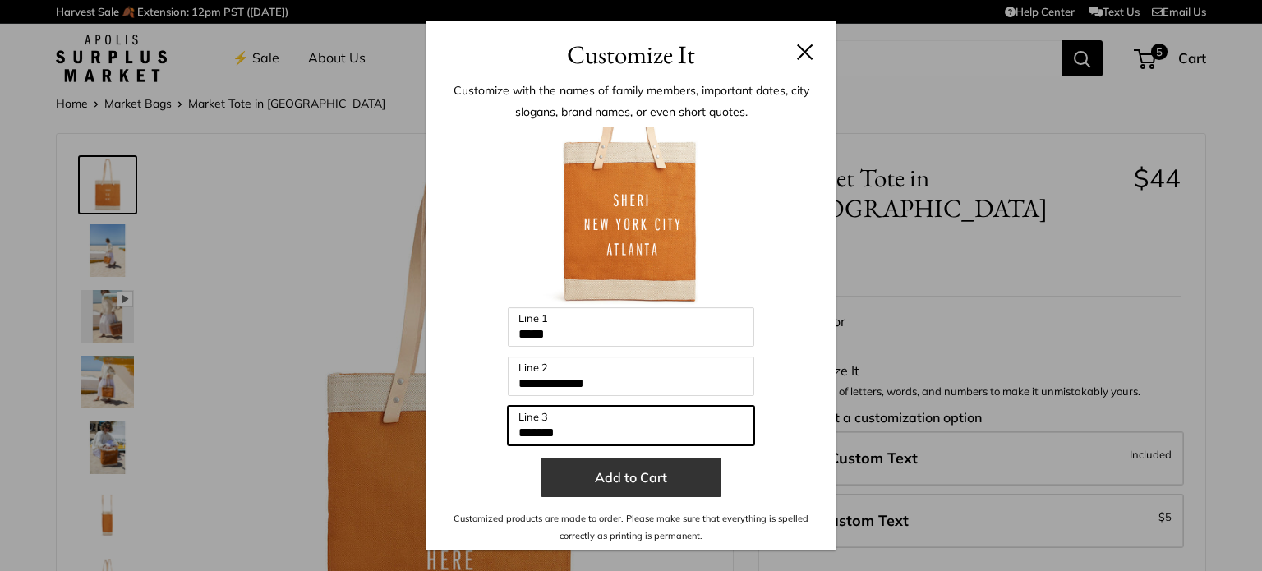
type input "*******"
click at [611, 476] on button "Add to Cart" at bounding box center [631, 477] width 181 height 39
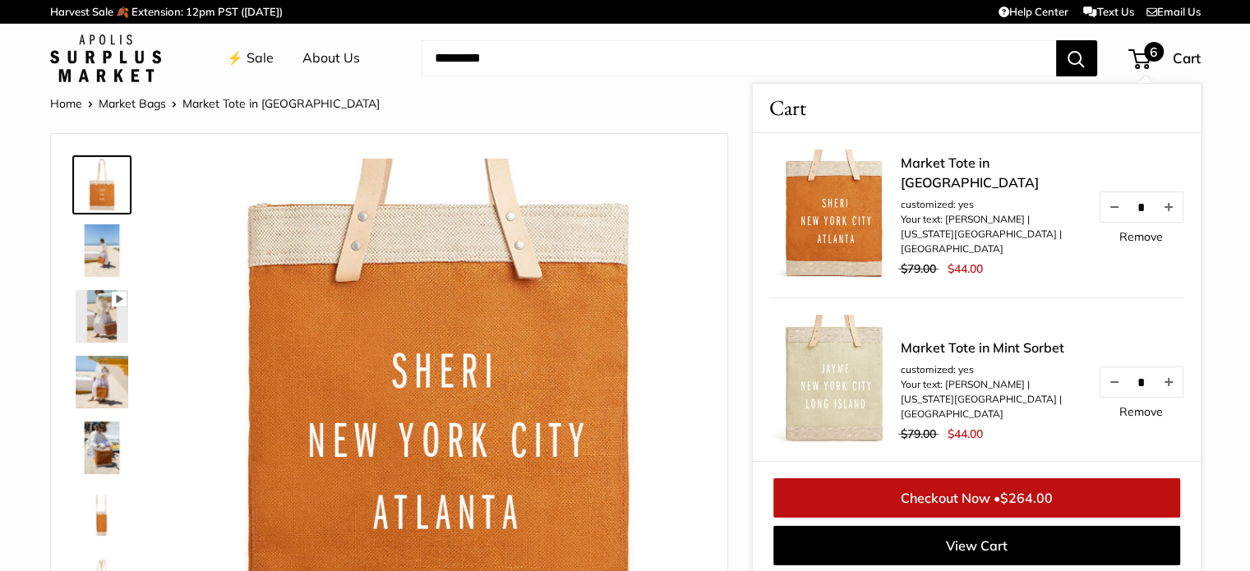
click at [261, 52] on link "⚡️ Sale" at bounding box center [250, 58] width 47 height 25
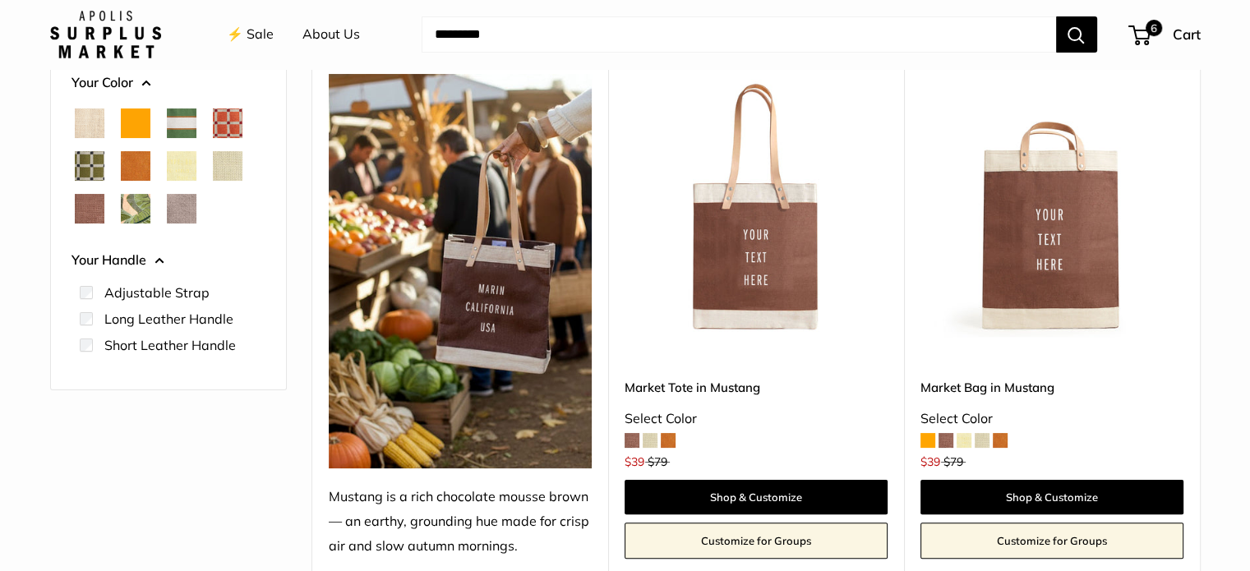
scroll to position [291, 0]
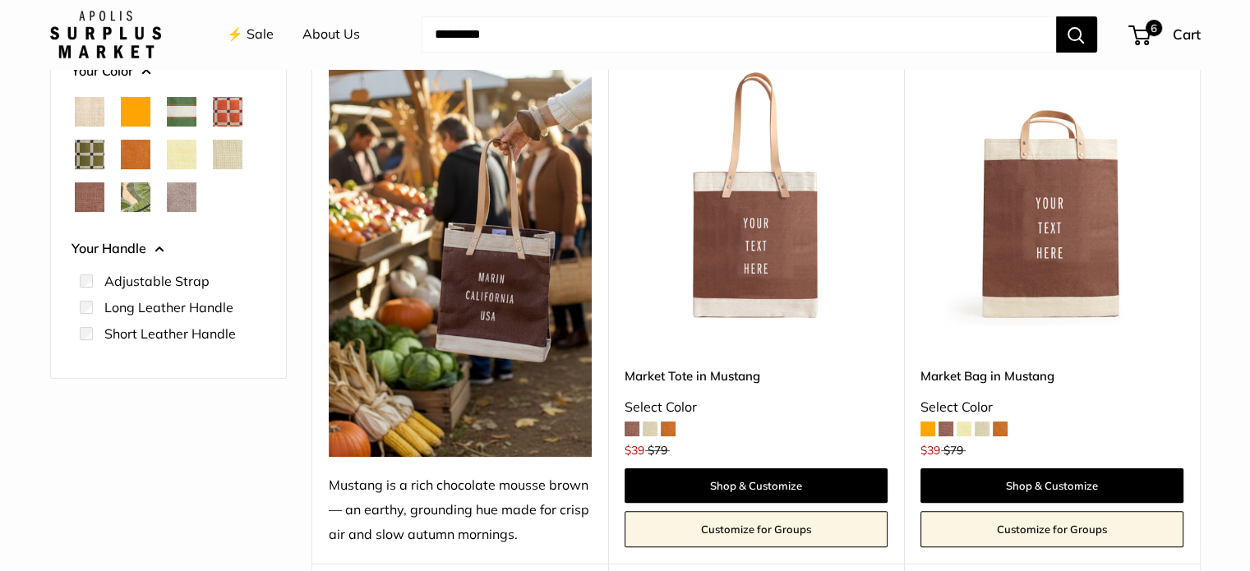
click at [651, 433] on span at bounding box center [650, 428] width 15 height 15
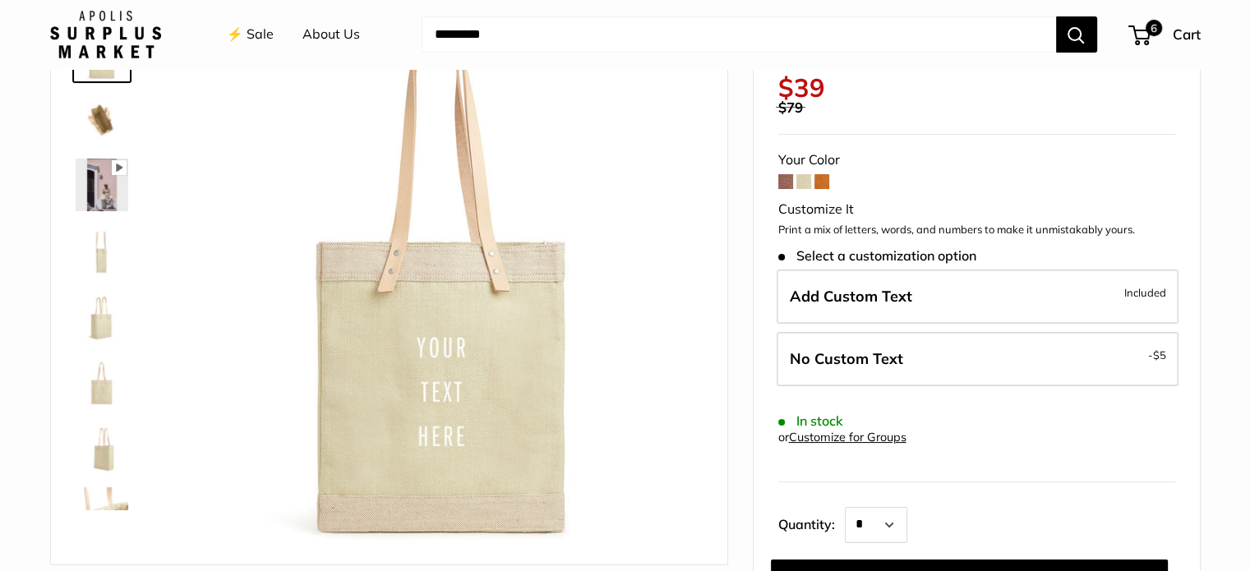
scroll to position [204, 0]
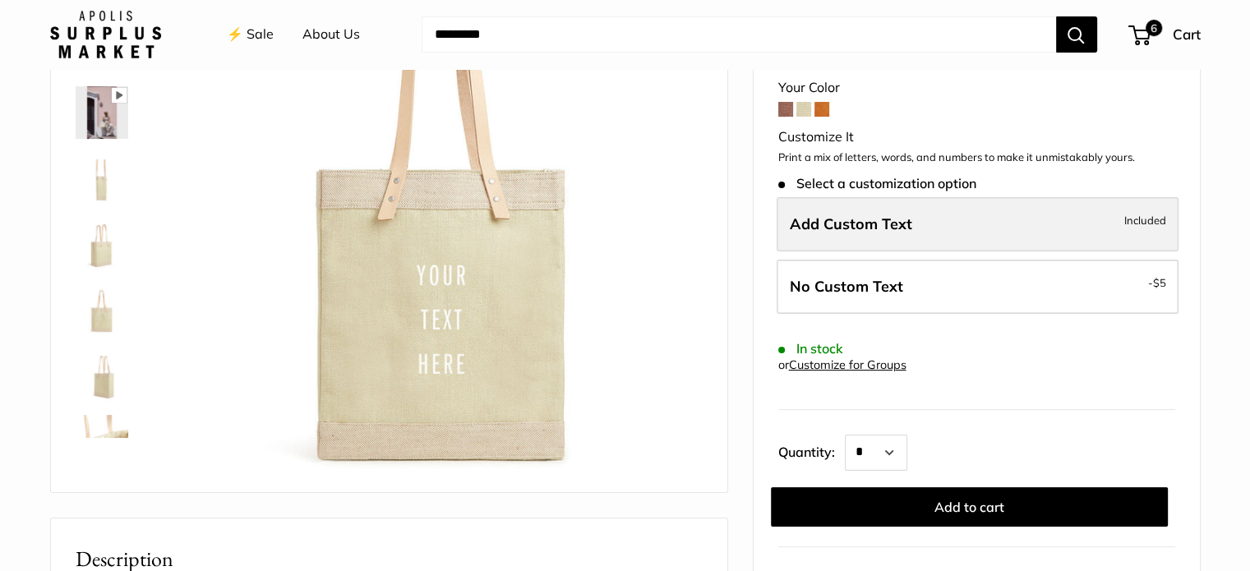
click at [922, 237] on label "Add Custom Text Included" at bounding box center [977, 224] width 402 height 54
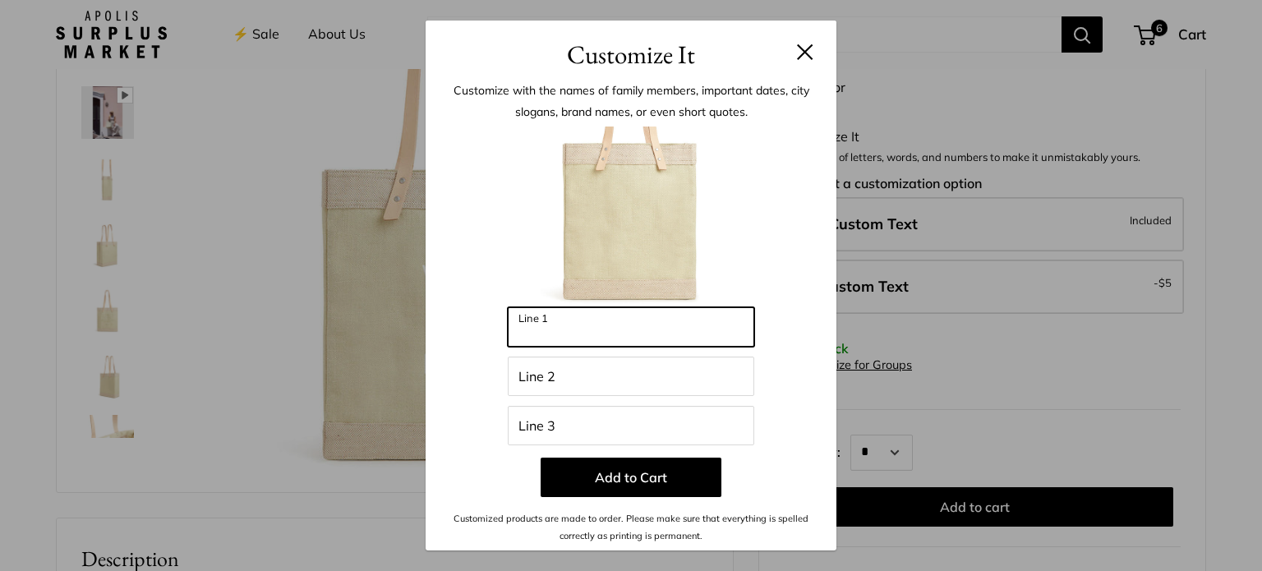
click at [551, 315] on input "Line 1" at bounding box center [631, 326] width 246 height 39
type input "*******"
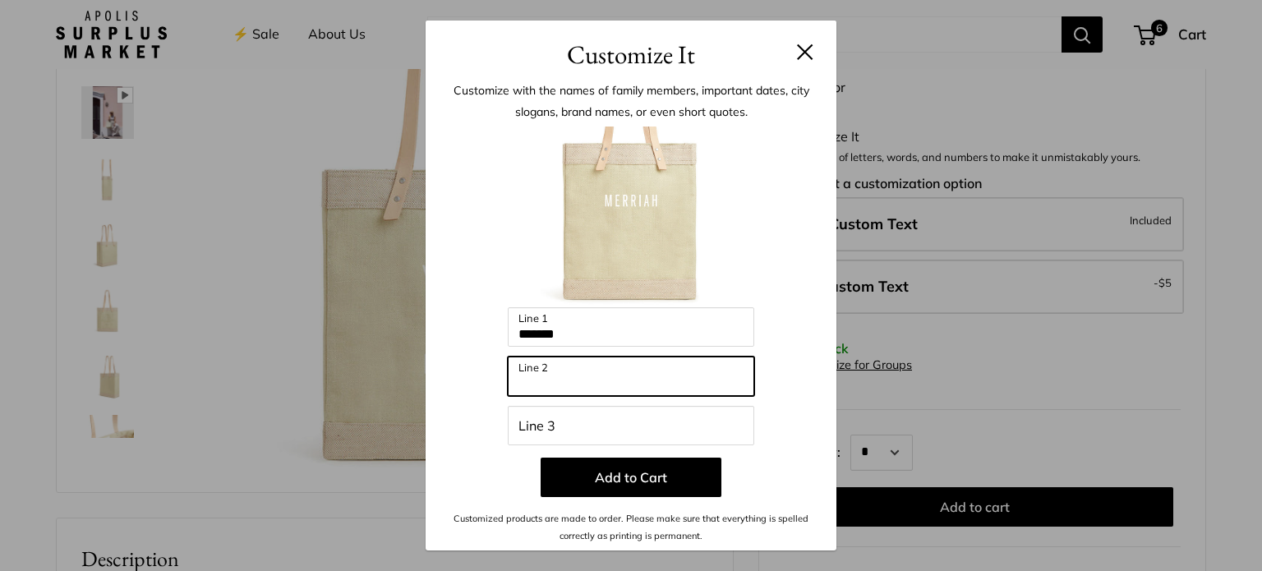
click at [577, 371] on input "Line 2" at bounding box center [631, 376] width 246 height 39
type input "**********"
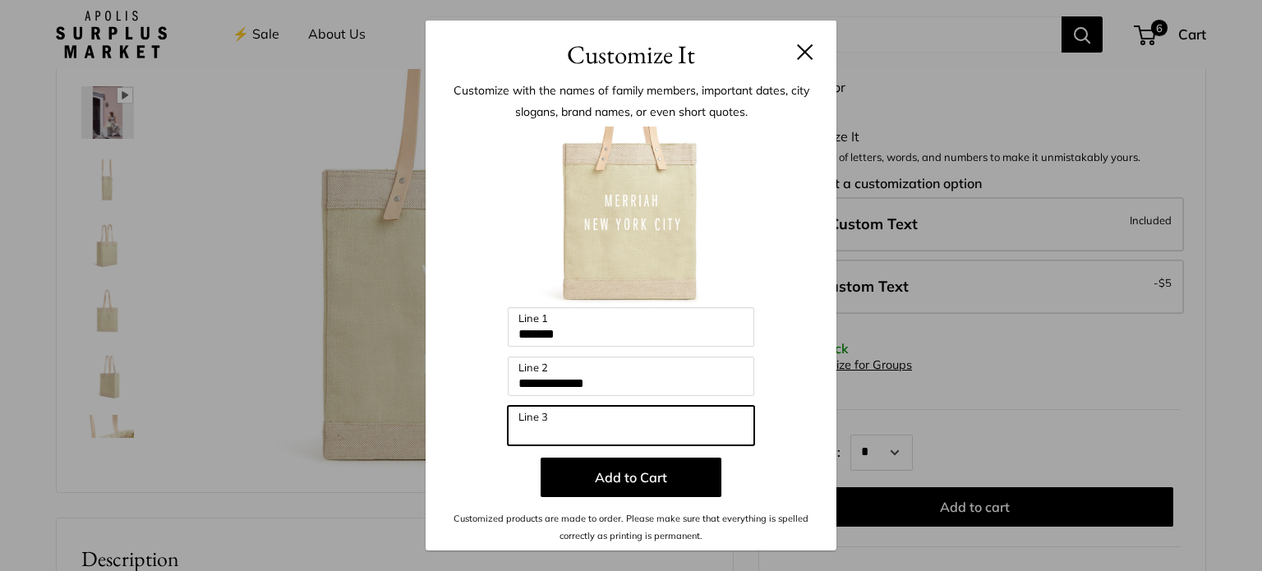
click at [542, 426] on input "Line 3" at bounding box center [631, 425] width 246 height 39
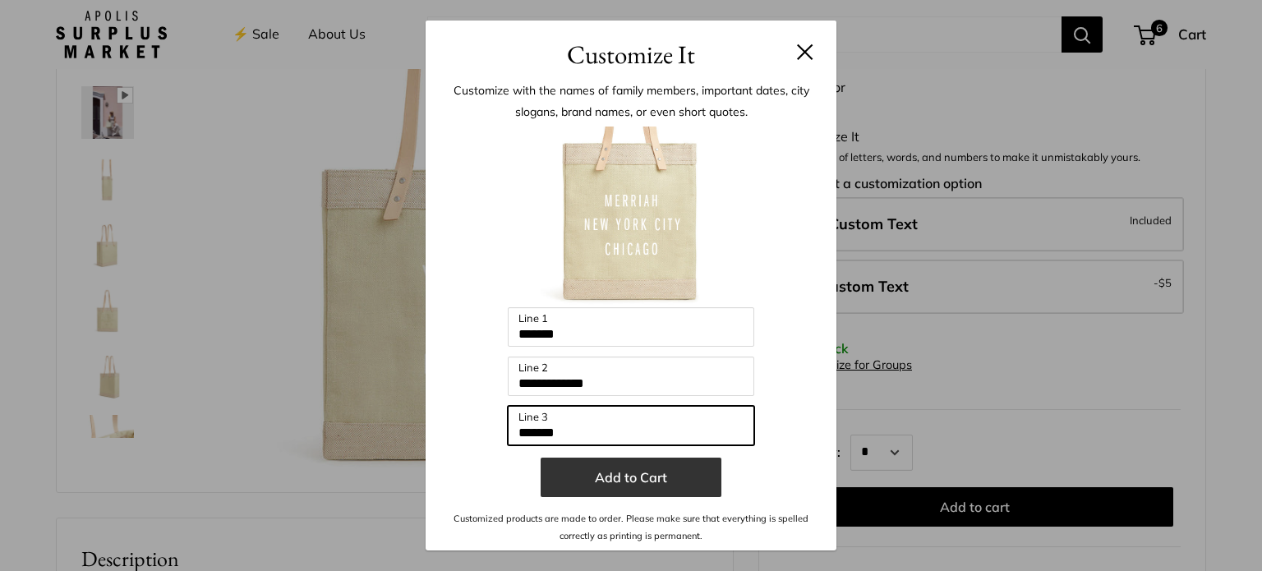
type input "*******"
click at [575, 458] on button "Add to Cart" at bounding box center [631, 477] width 181 height 39
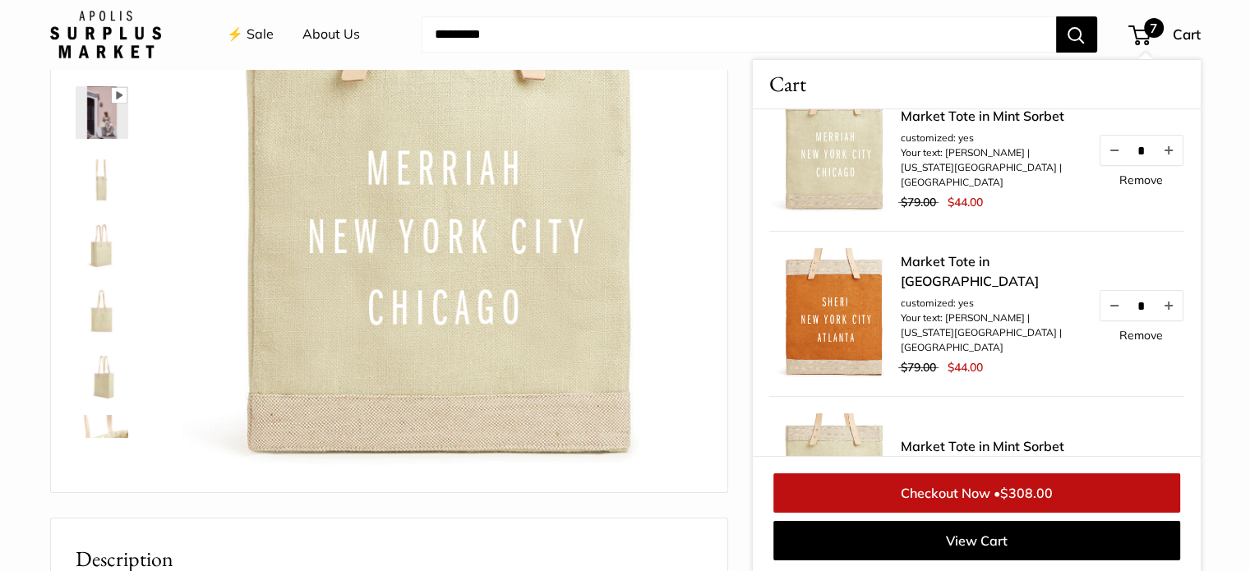
scroll to position [0, 0]
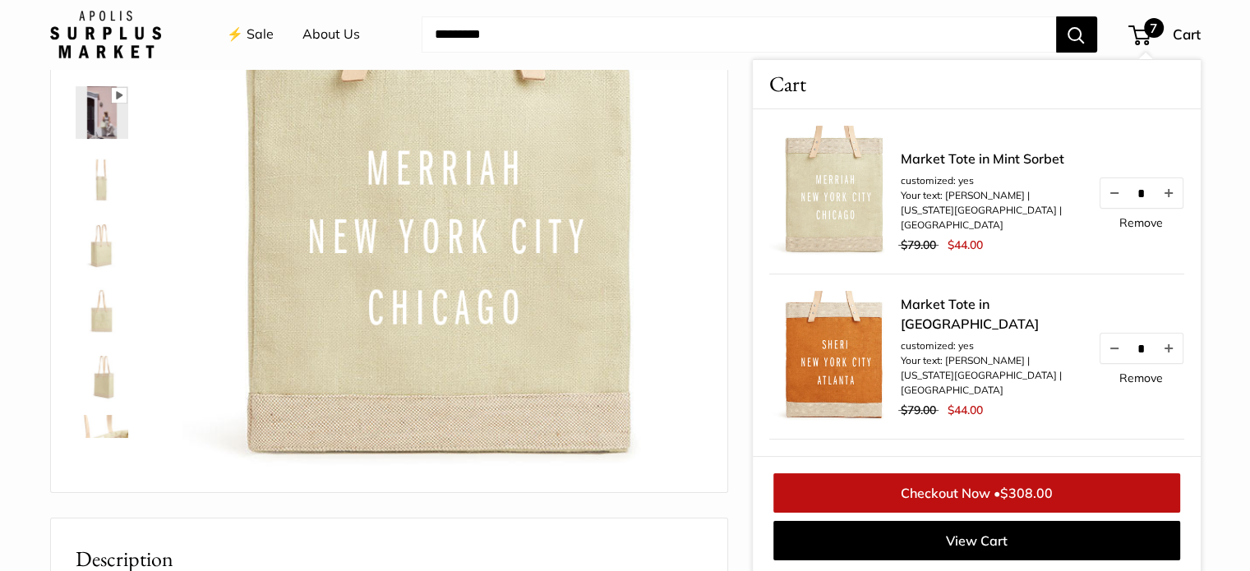
click at [263, 35] on link "⚡️ Sale" at bounding box center [250, 34] width 47 height 25
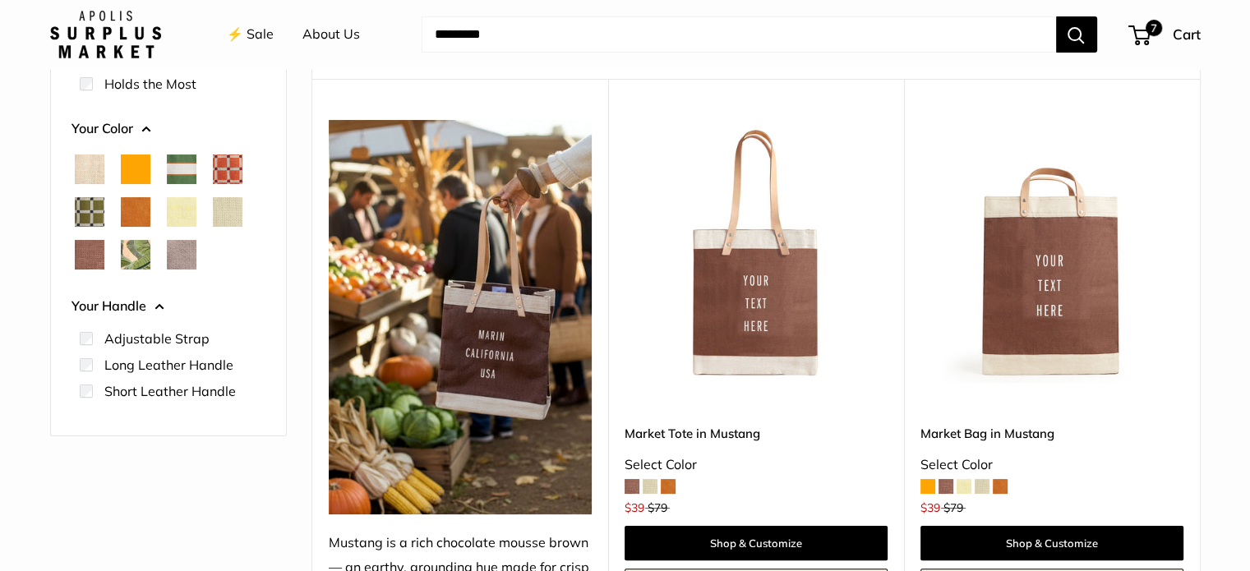
scroll to position [238, 0]
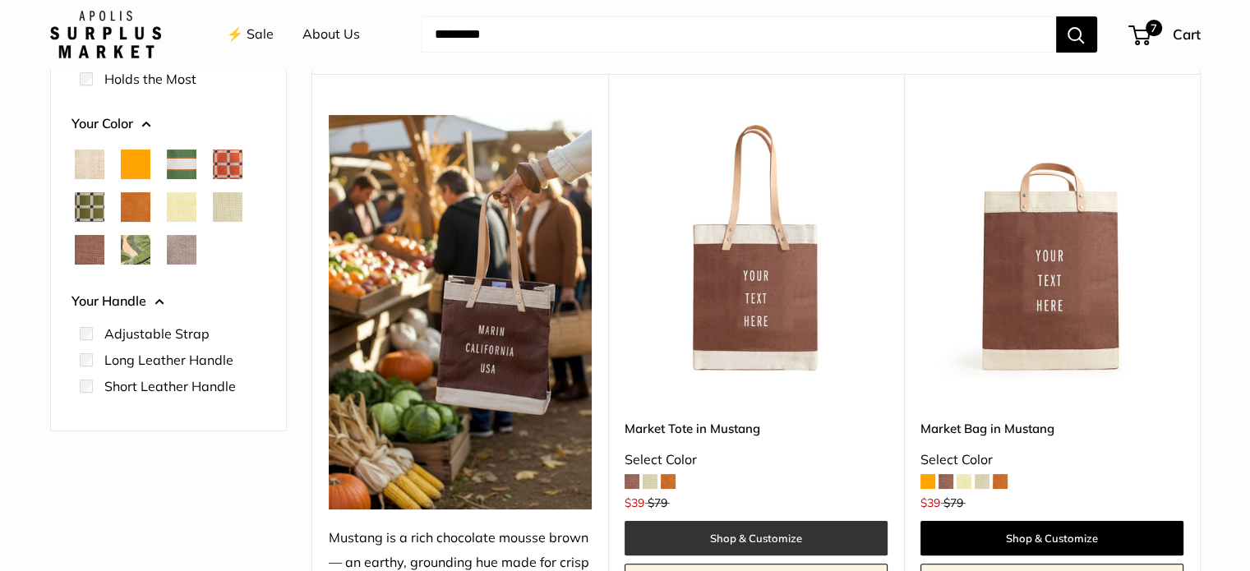
click at [711, 532] on link "Shop & Customize" at bounding box center [755, 538] width 263 height 35
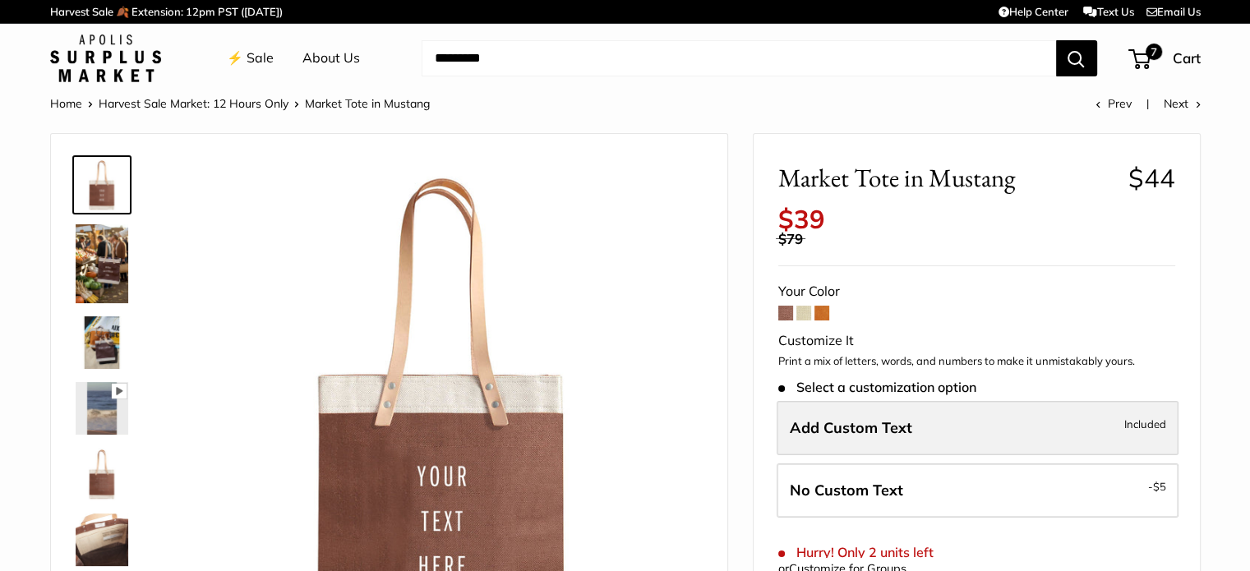
click at [854, 426] on span "Add Custom Text" at bounding box center [851, 427] width 122 height 19
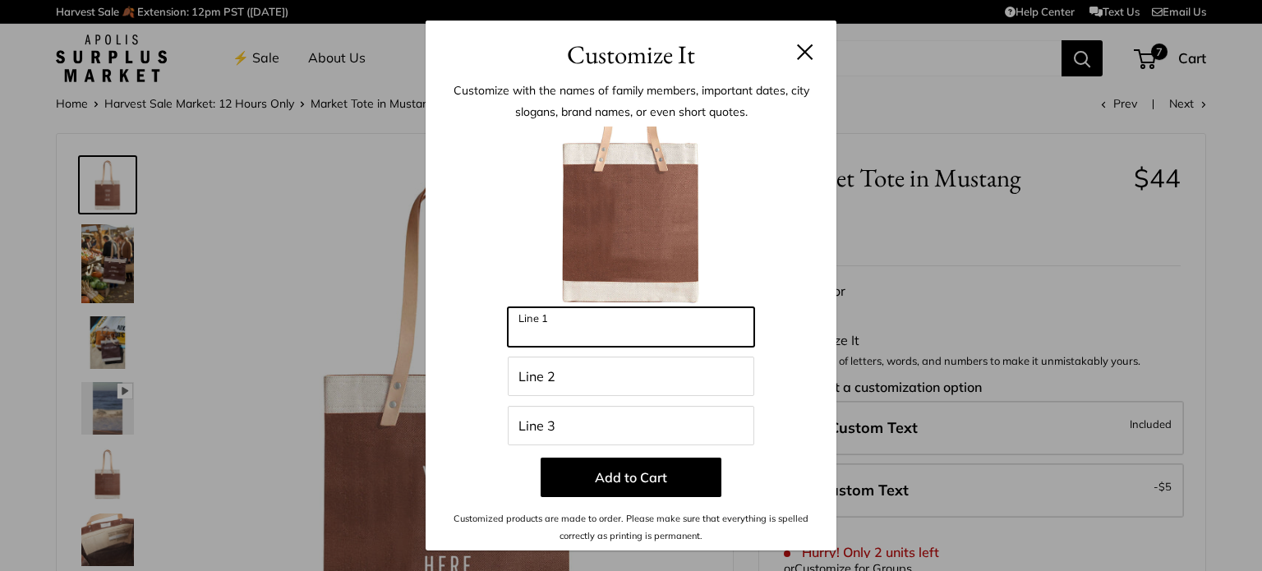
click at [555, 315] on input "Line 1" at bounding box center [631, 326] width 246 height 39
type input "******"
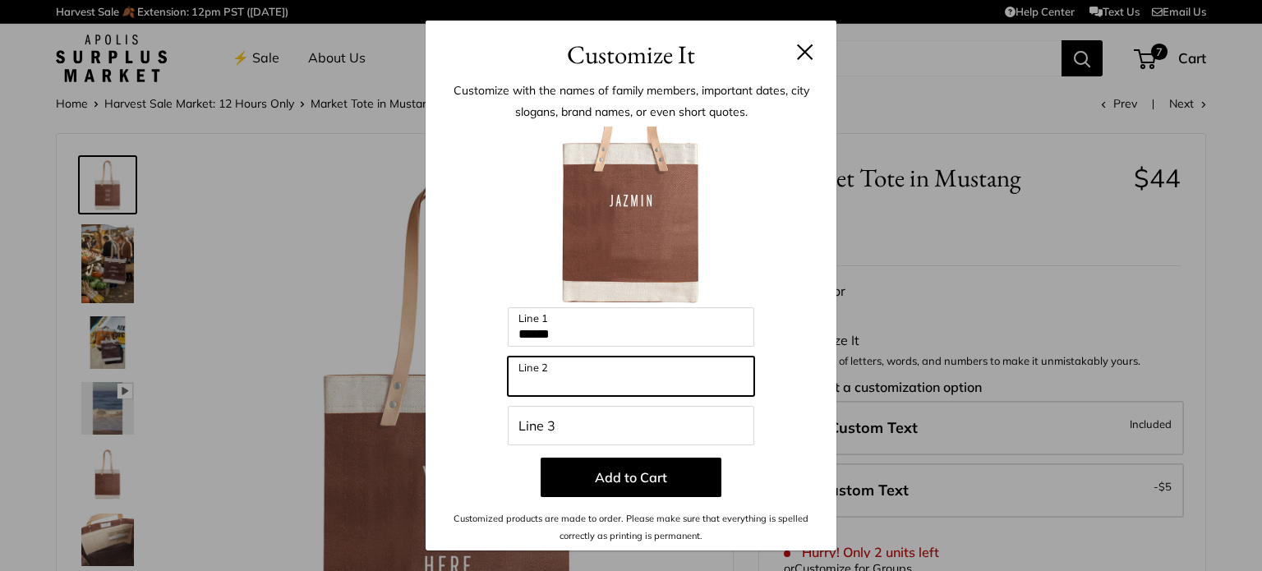
click at [578, 377] on input "Line 2" at bounding box center [631, 376] width 246 height 39
type input "**********"
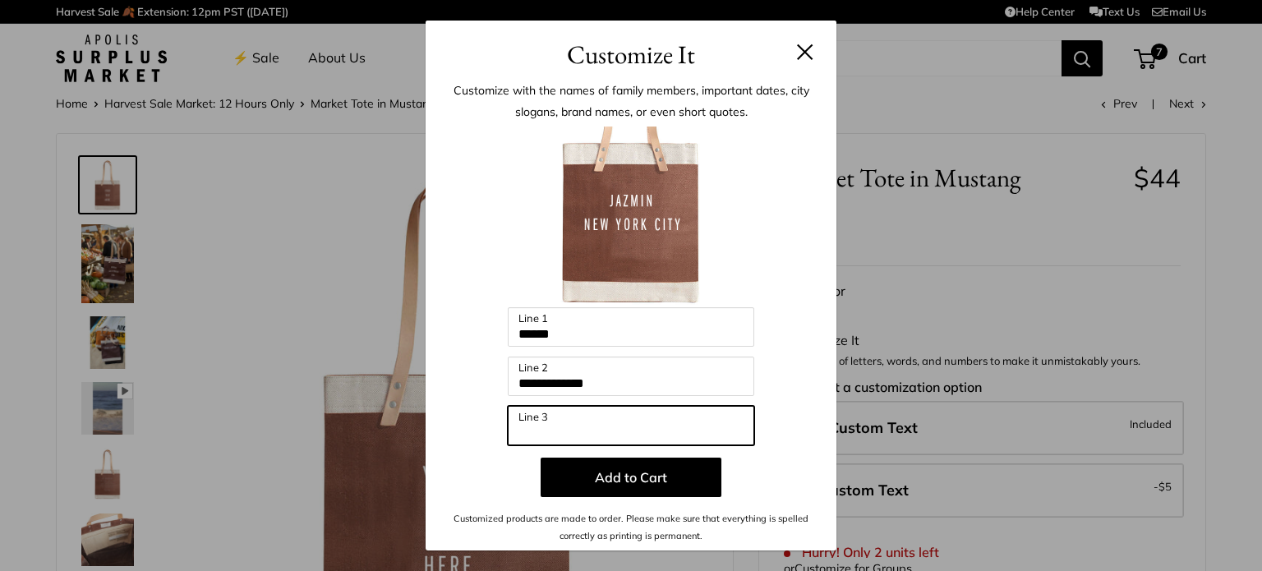
click at [537, 421] on input "Line 3" at bounding box center [631, 425] width 246 height 39
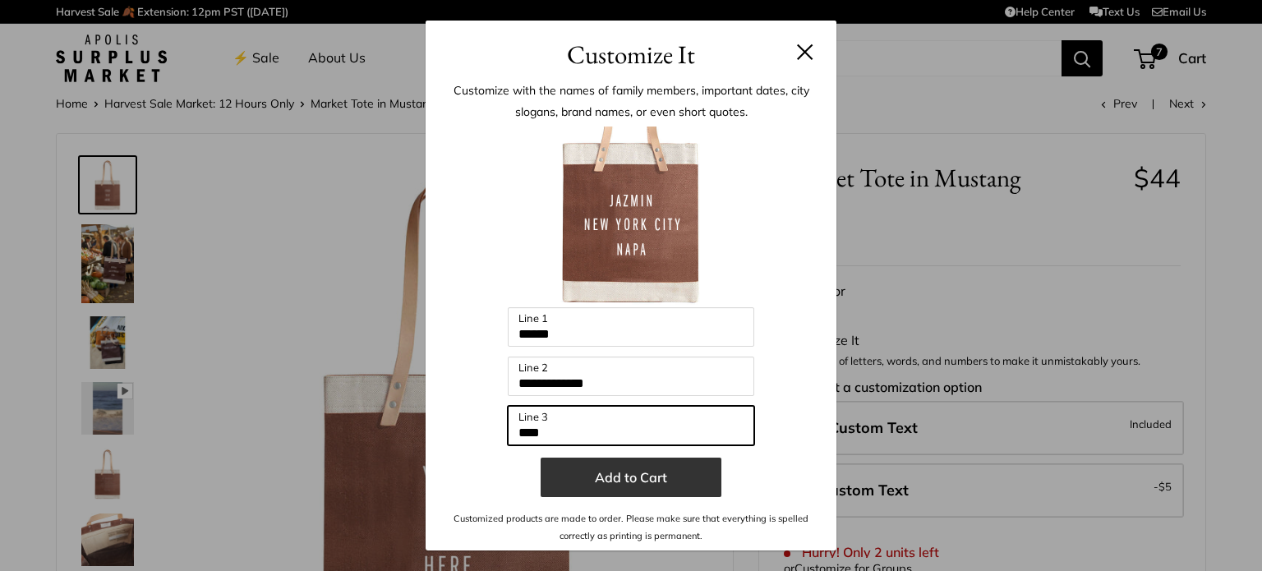
type input "****"
click at [618, 469] on button "Add to Cart" at bounding box center [631, 477] width 181 height 39
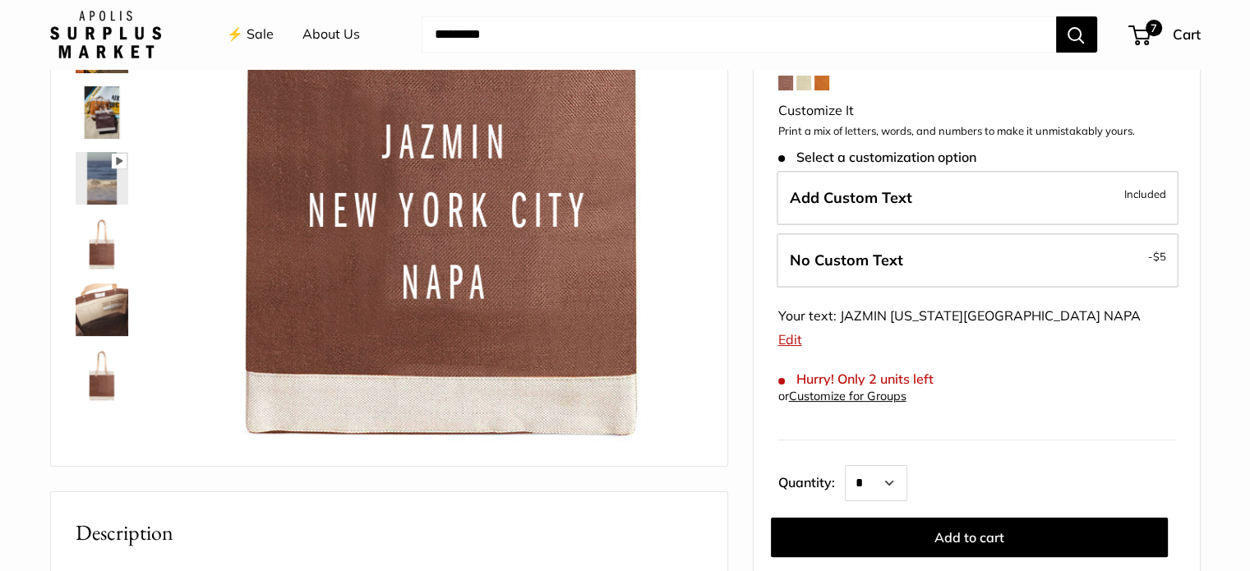
scroll to position [229, 0]
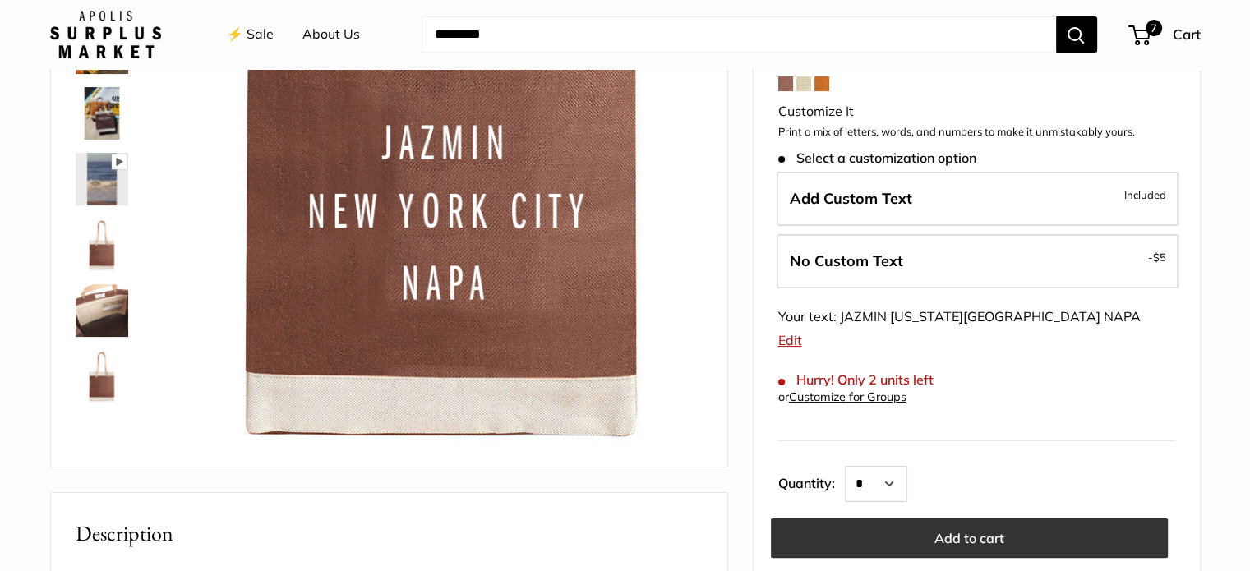
click at [859, 534] on button "Add to cart" at bounding box center [969, 537] width 397 height 39
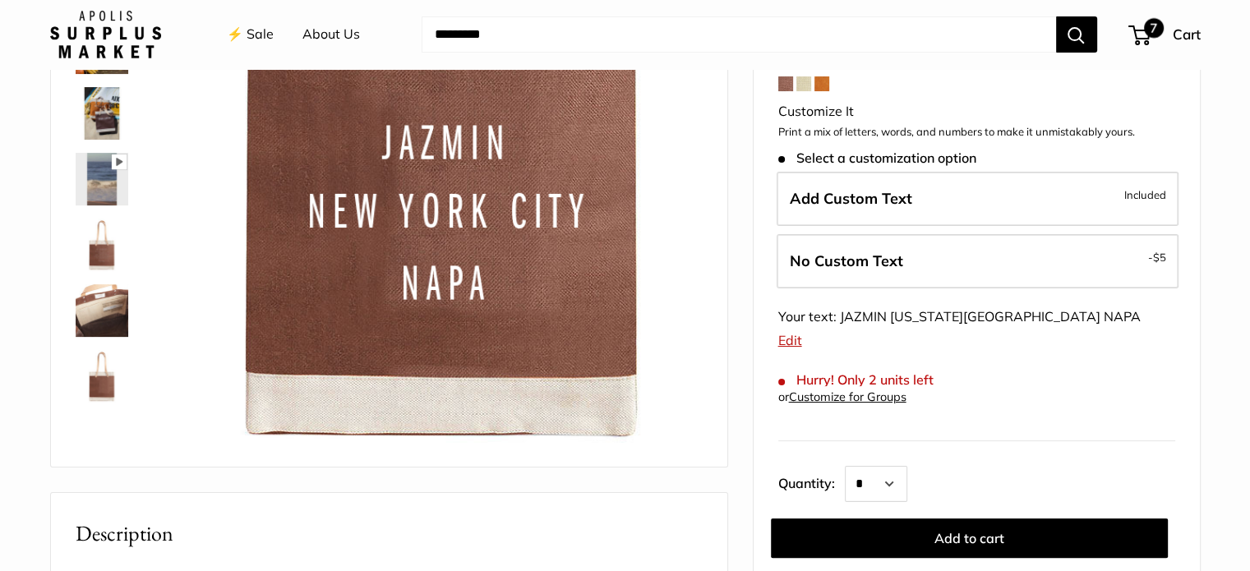
click at [1145, 36] on span "7" at bounding box center [1139, 35] width 22 height 20
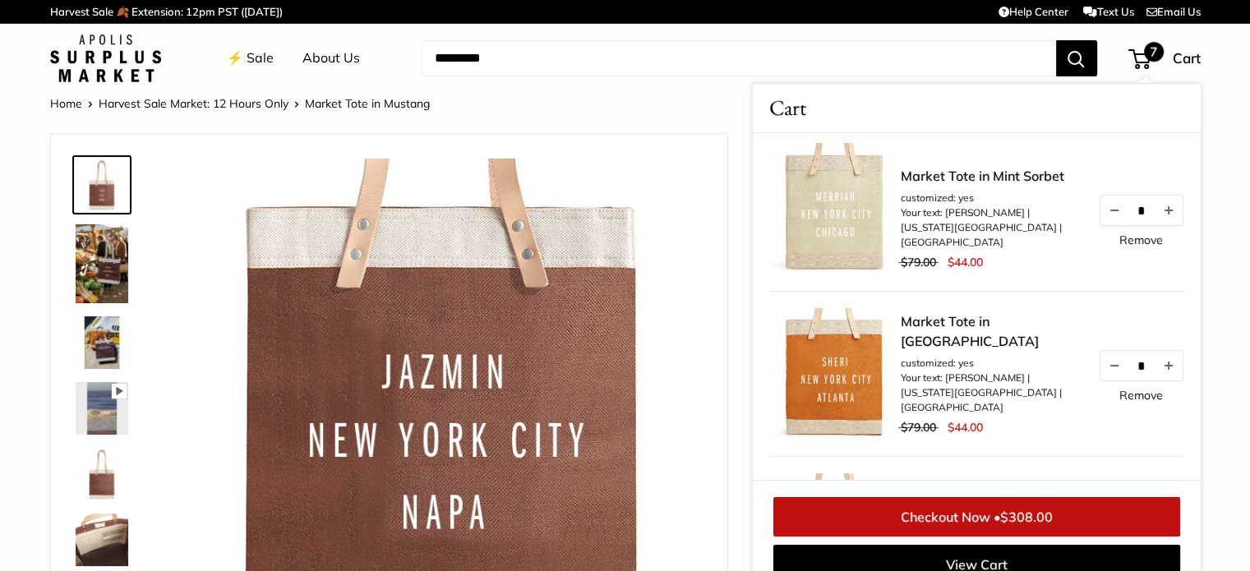
scroll to position [25, 0]
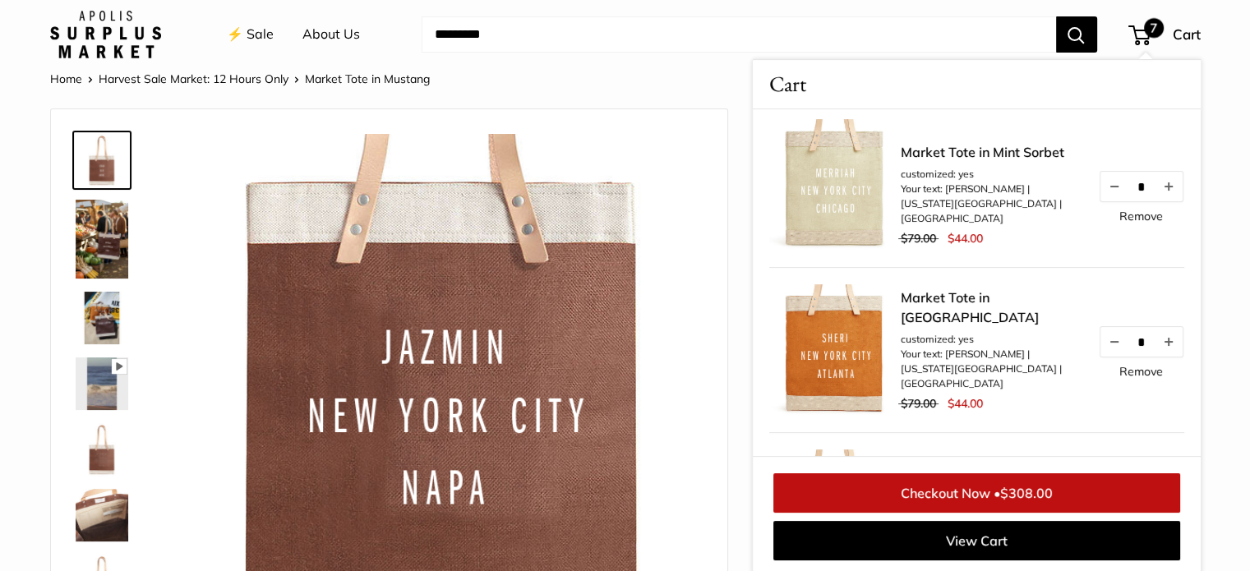
drag, startPoint x: 847, startPoint y: 175, endPoint x: 262, endPoint y: 61, distance: 596.0
click at [262, 61] on header "⚡️ Sale About Us Need help? Text Us: 20919 hello@apolisglobal.com Follow Us Fac…" at bounding box center [625, 34] width 1250 height 69
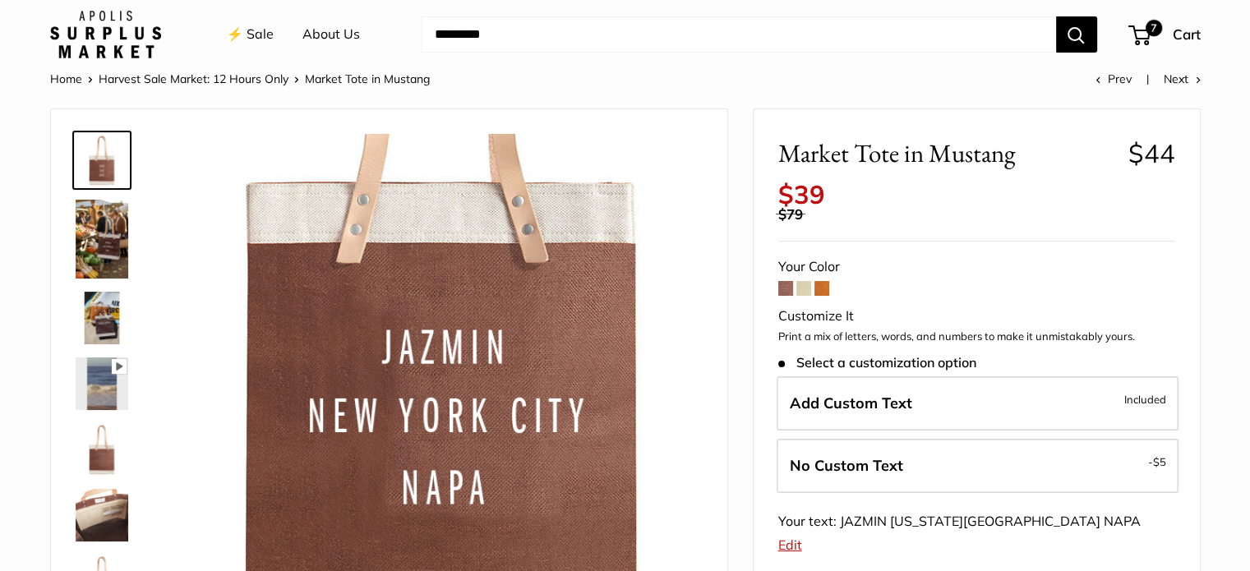
click at [256, 32] on link "⚡️ Sale" at bounding box center [250, 34] width 47 height 25
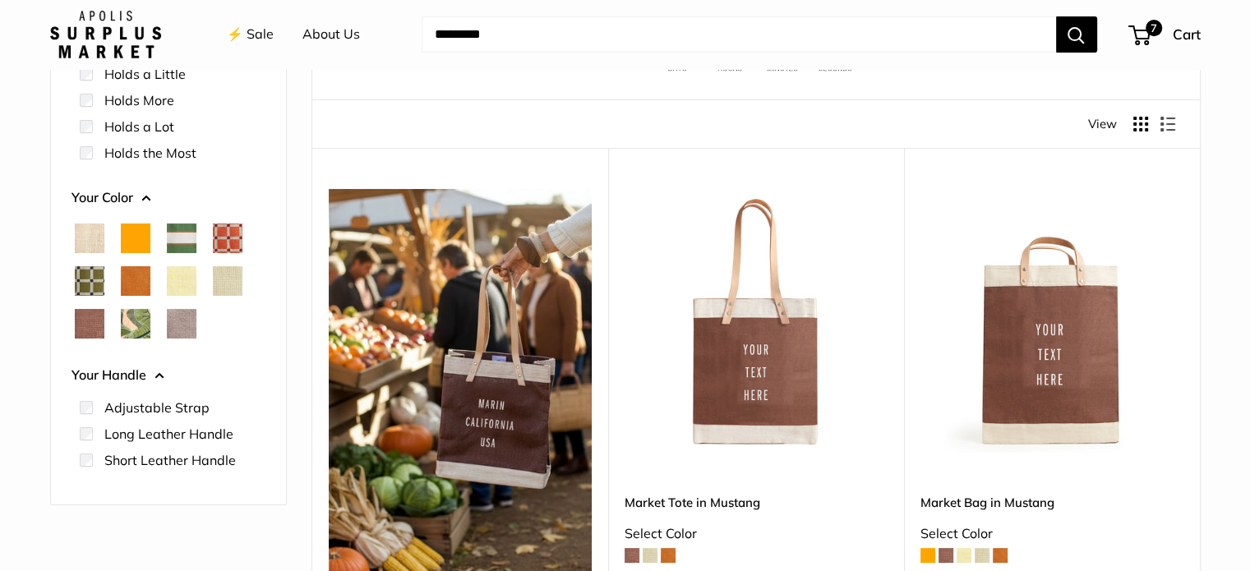
scroll to position [167, 0]
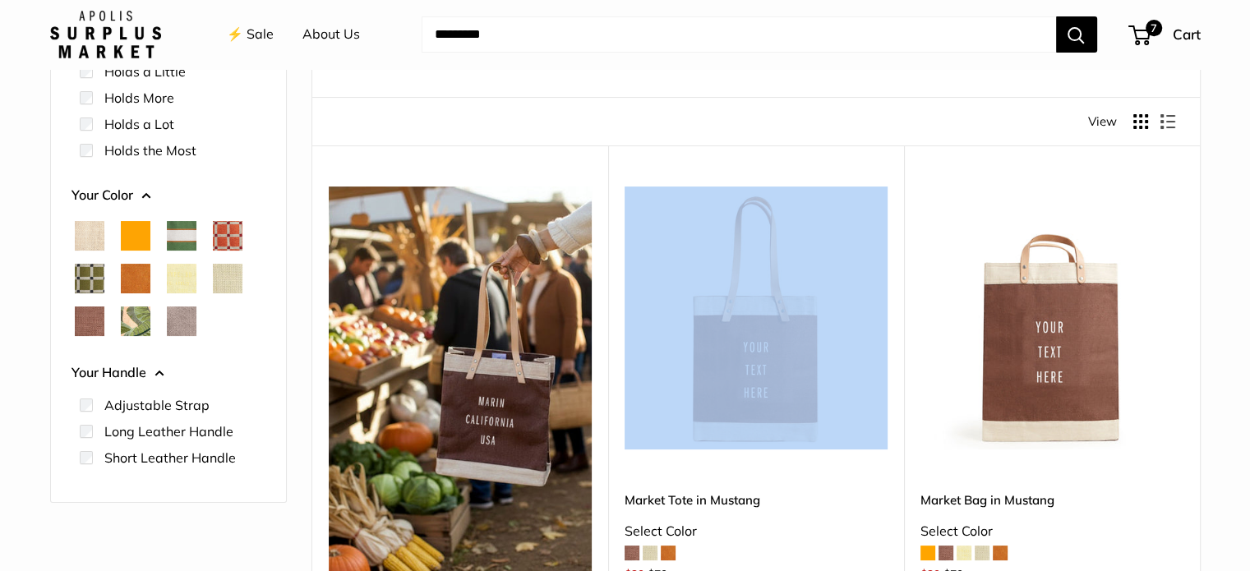
drag, startPoint x: 614, startPoint y: 191, endPoint x: 647, endPoint y: 316, distance: 129.4
click at [647, 316] on div "Upgrade: Next Day Fulfillment Customizable Text Long Handle New Save $40 Market…" at bounding box center [756, 415] width 296 height 541
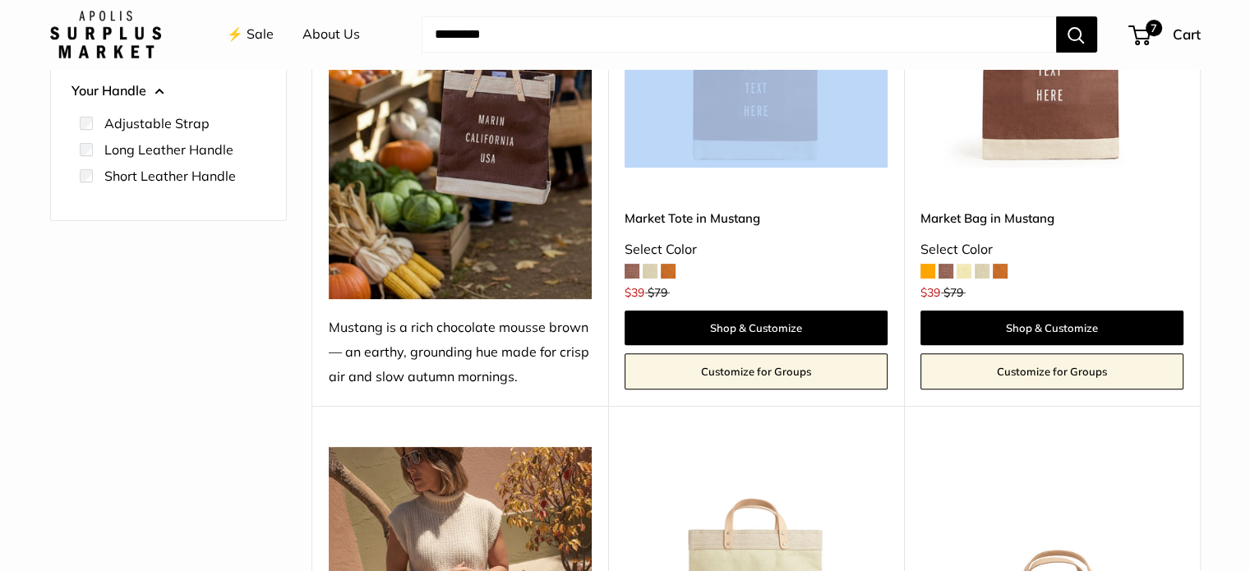
scroll to position [447, 0]
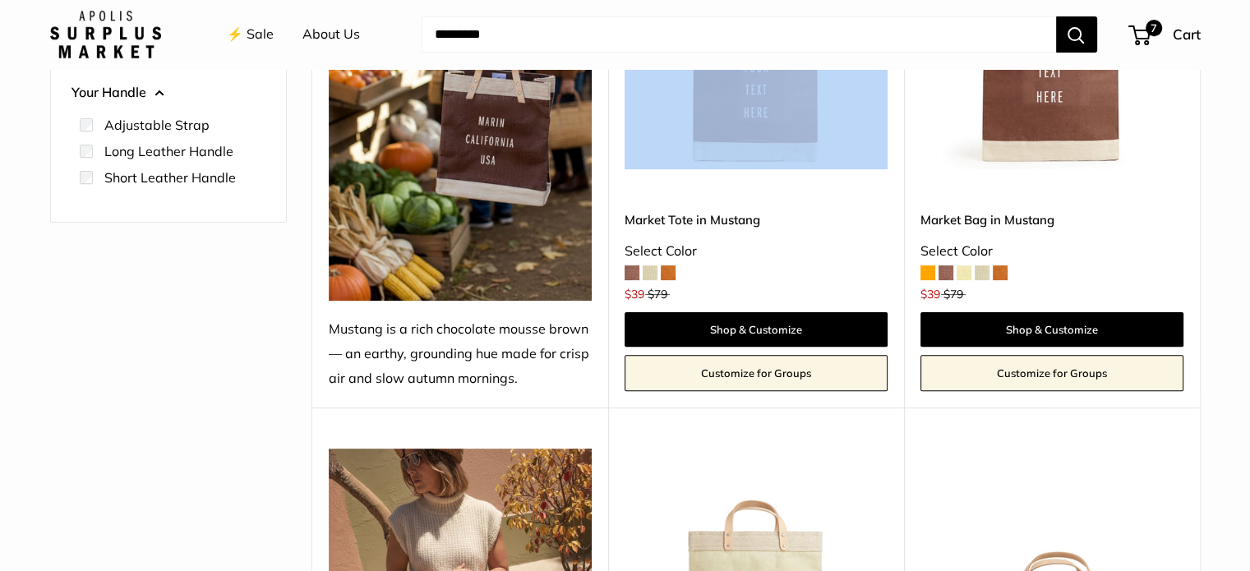
click at [647, 271] on span at bounding box center [650, 272] width 15 height 15
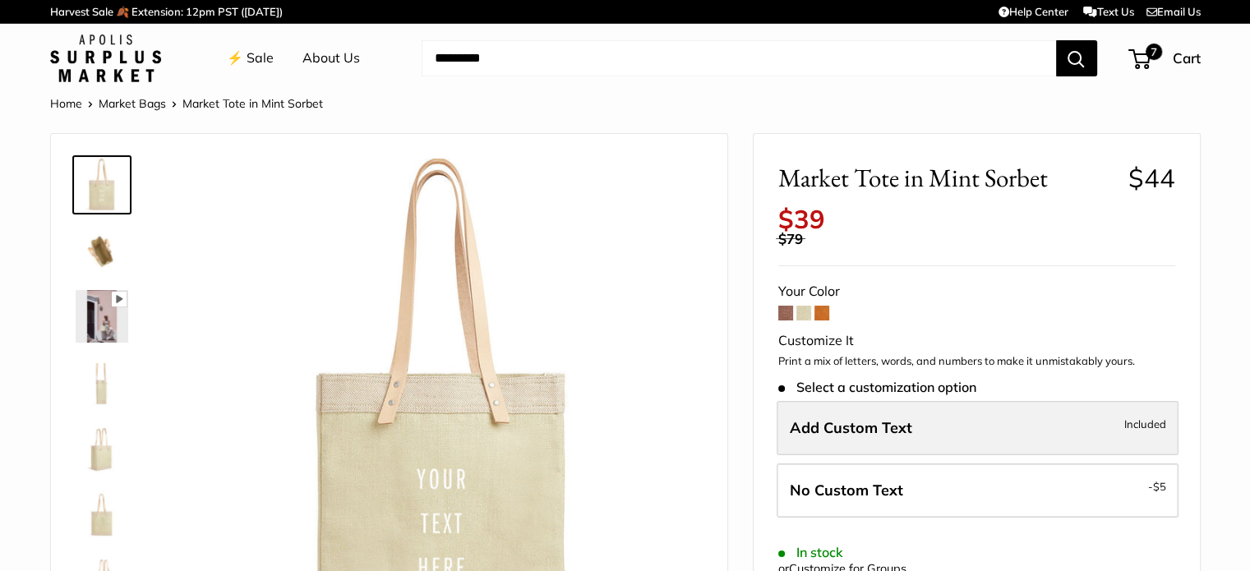
click at [854, 420] on span "Add Custom Text" at bounding box center [851, 427] width 122 height 19
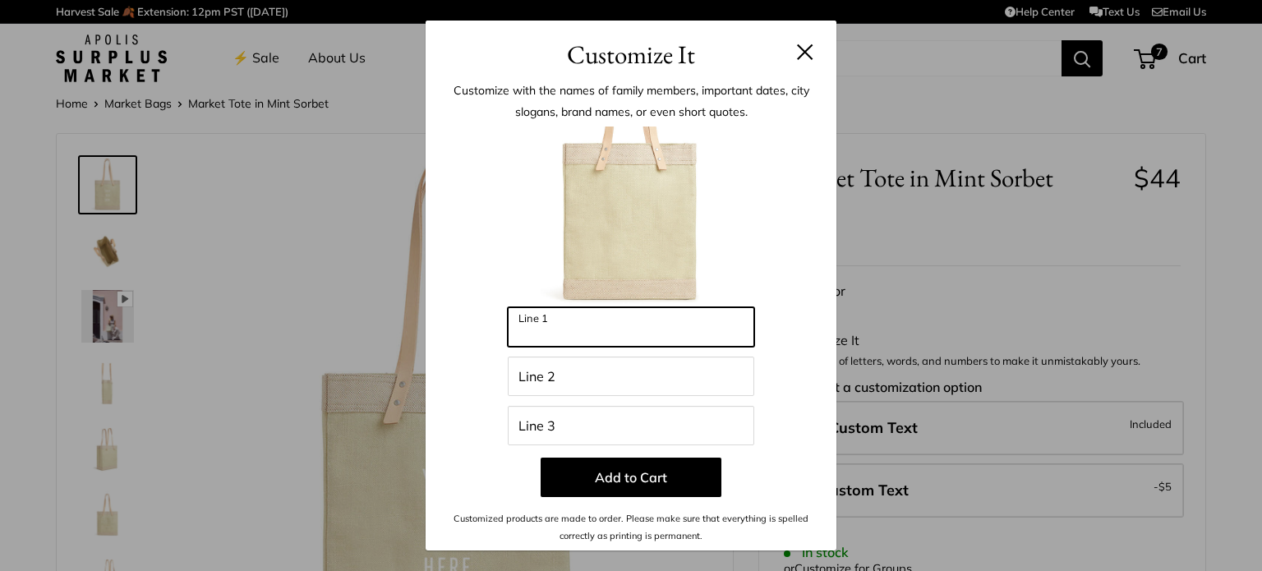
click at [541, 337] on input "Line 1" at bounding box center [631, 326] width 246 height 39
type input "*"
type input "*****"
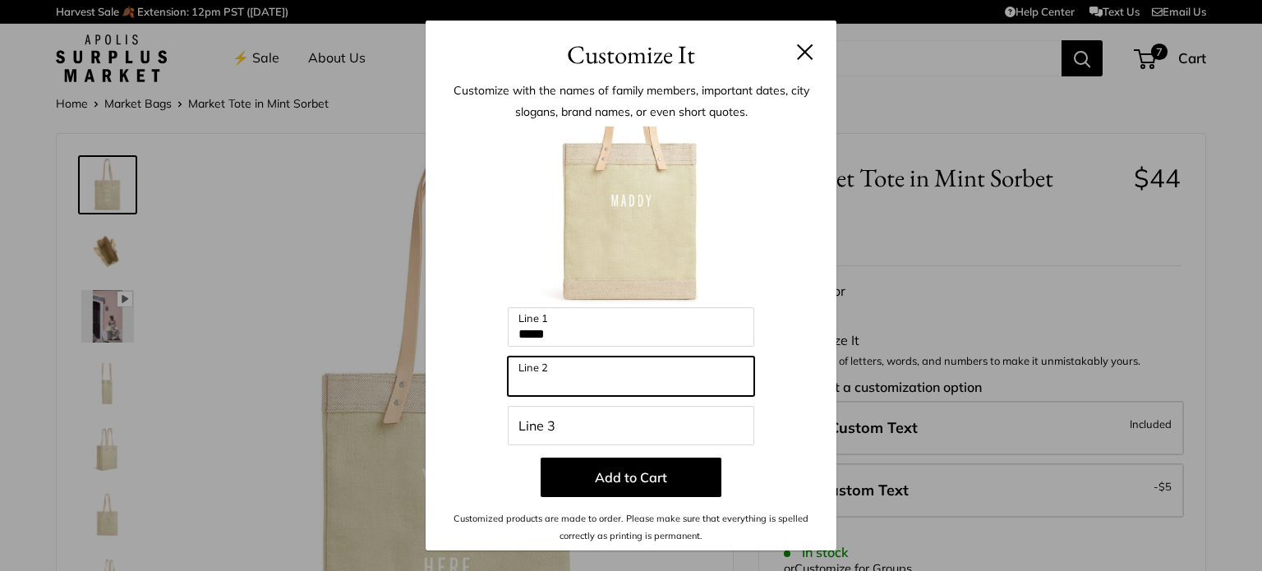
click at [601, 376] on input "Line 2" at bounding box center [631, 376] width 246 height 39
type input "**********"
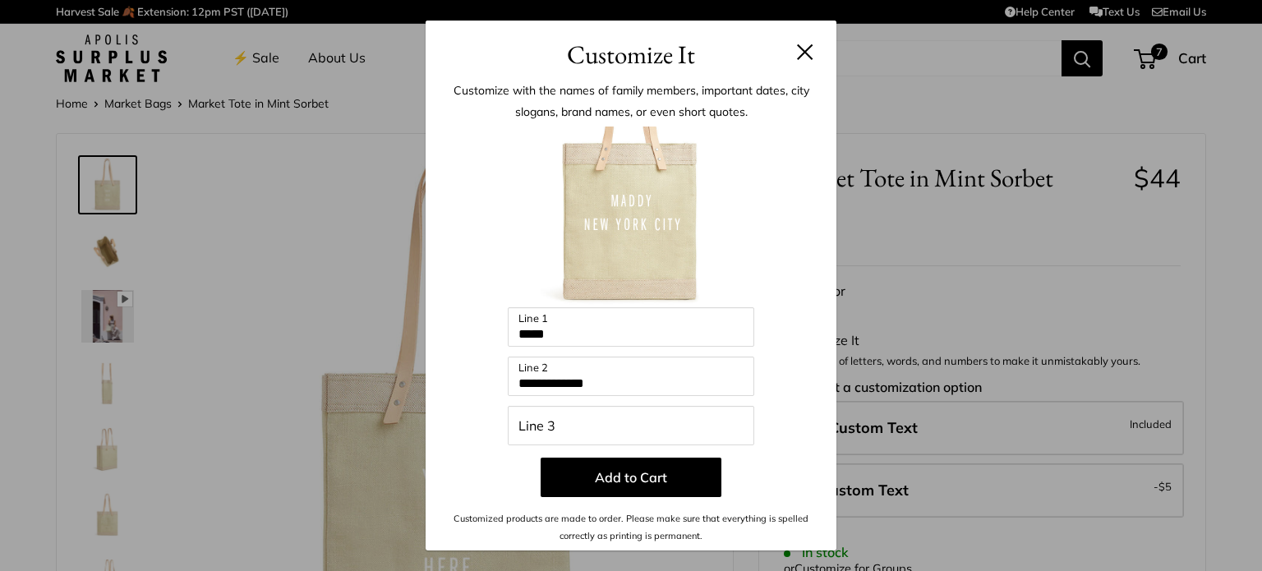
click at [637, 404] on div "**********" at bounding box center [631, 335] width 362 height 417
click at [529, 423] on input "Line 3" at bounding box center [631, 425] width 246 height 39
type input "*"
click at [529, 423] on input "Line 3" at bounding box center [631, 425] width 246 height 39
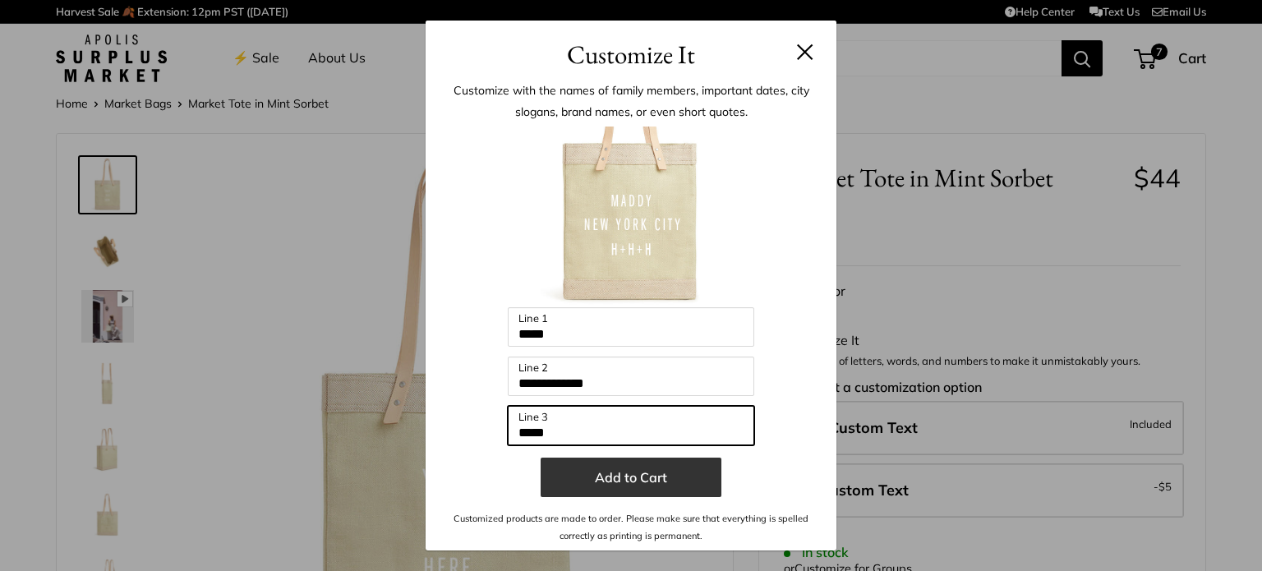
type input "*****"
click at [606, 482] on button "Add to Cart" at bounding box center [631, 477] width 181 height 39
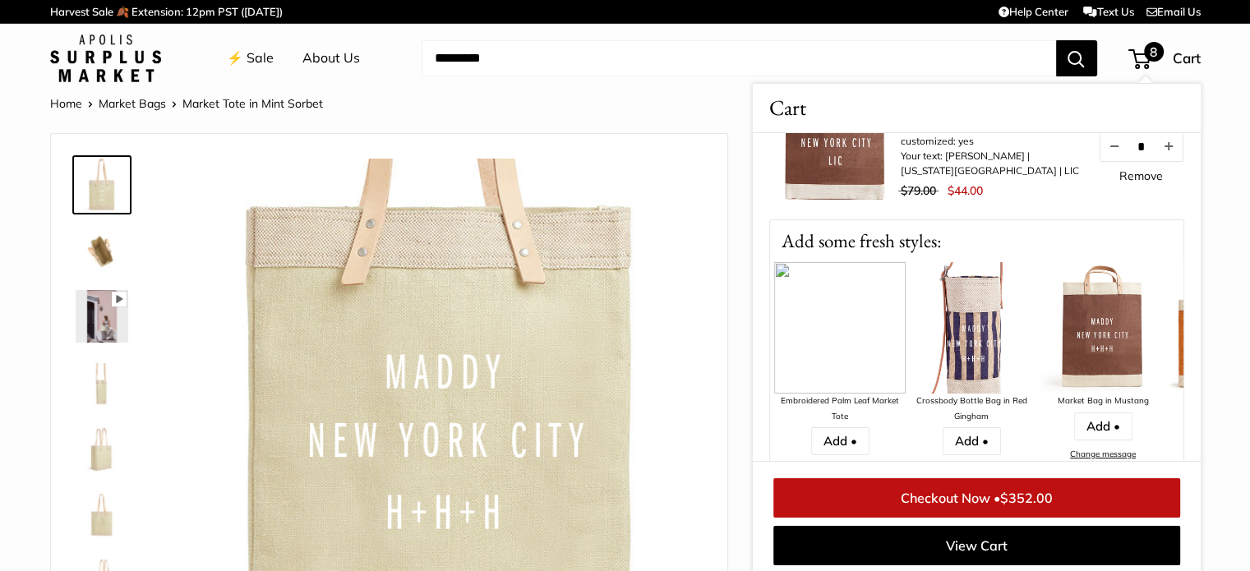
click at [265, 66] on li "⚡️ Sale" at bounding box center [250, 58] width 47 height 53
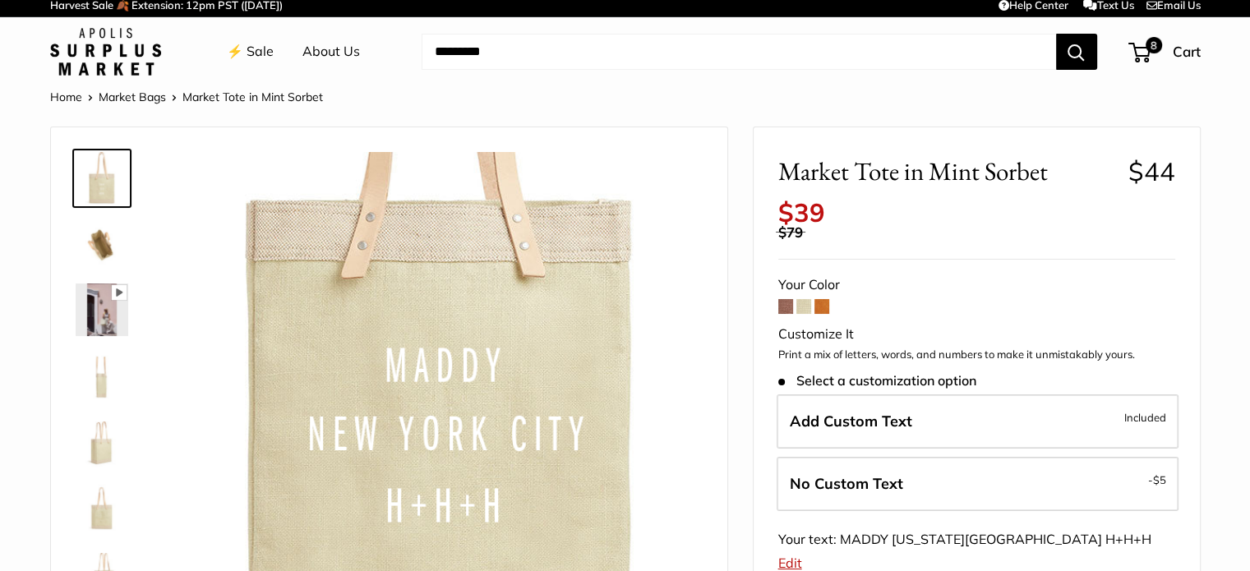
click at [252, 53] on link "⚡️ Sale" at bounding box center [250, 51] width 47 height 25
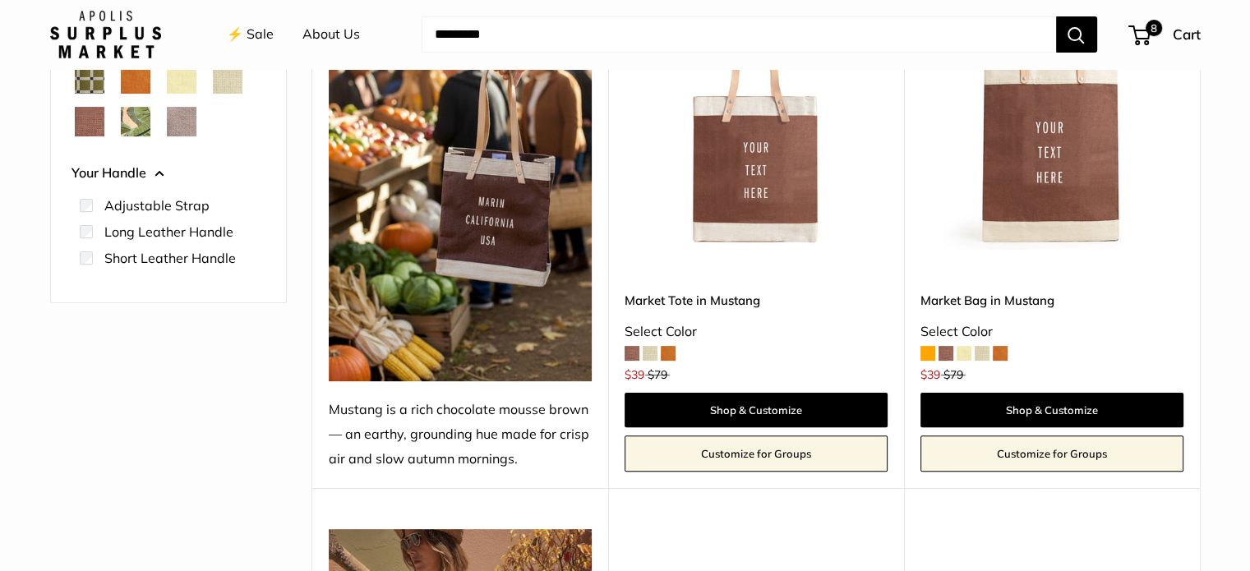
scroll to position [377, 0]
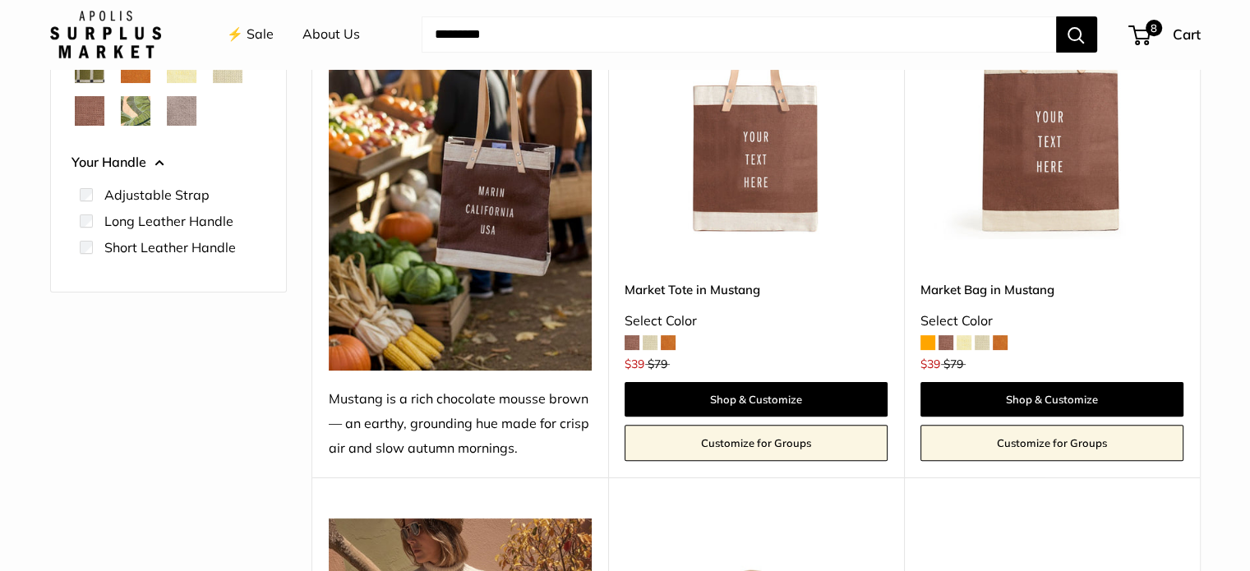
click at [670, 341] on span at bounding box center [668, 342] width 15 height 15
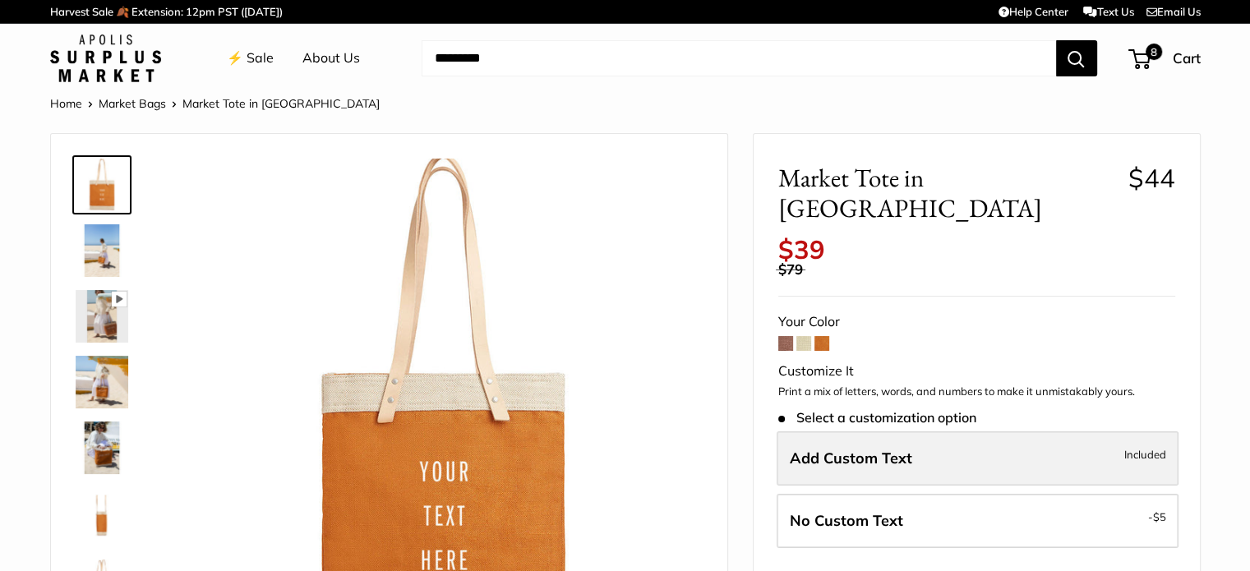
click at [866, 449] on span "Add Custom Text" at bounding box center [851, 458] width 122 height 19
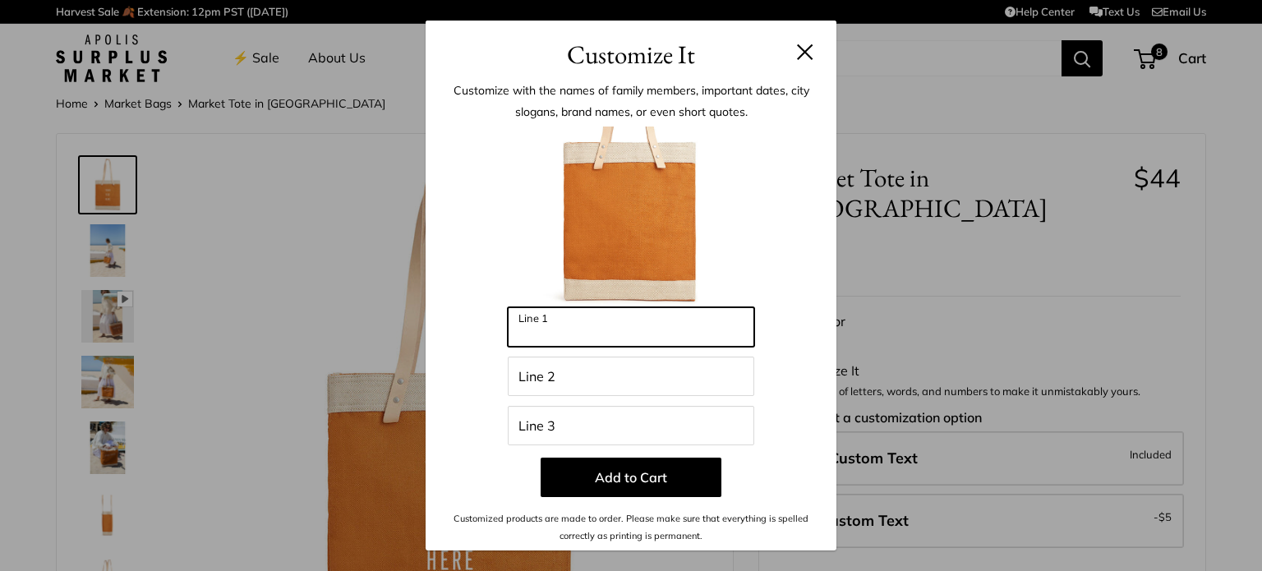
click at [568, 321] on input "Line 1" at bounding box center [631, 326] width 246 height 39
type input "*****"
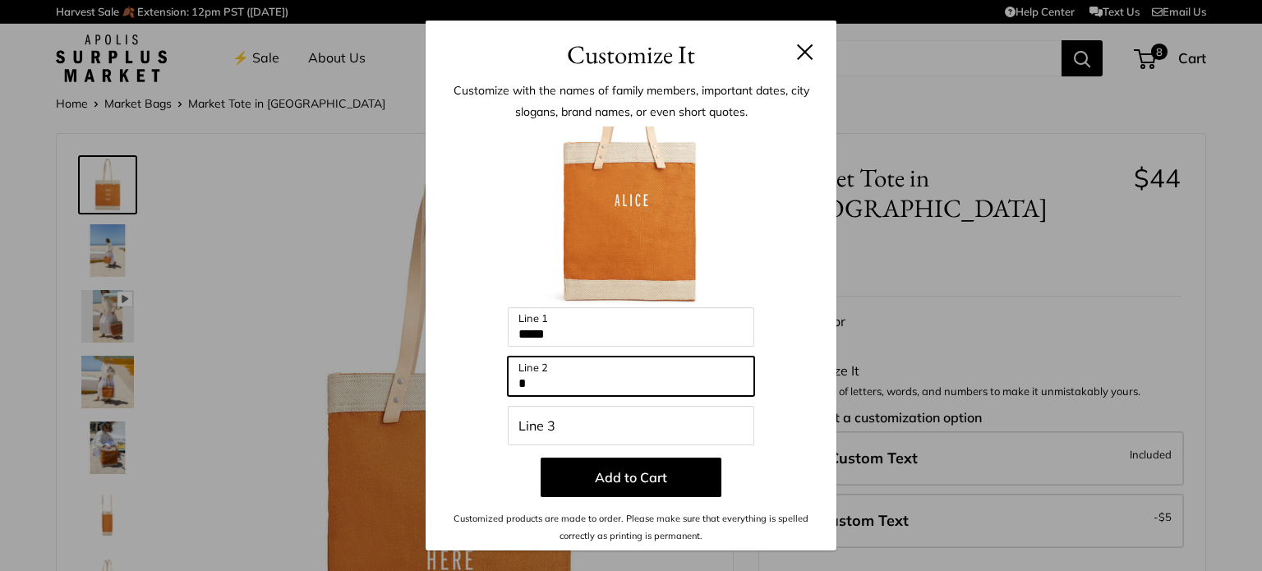
type input "*"
type input "**********"
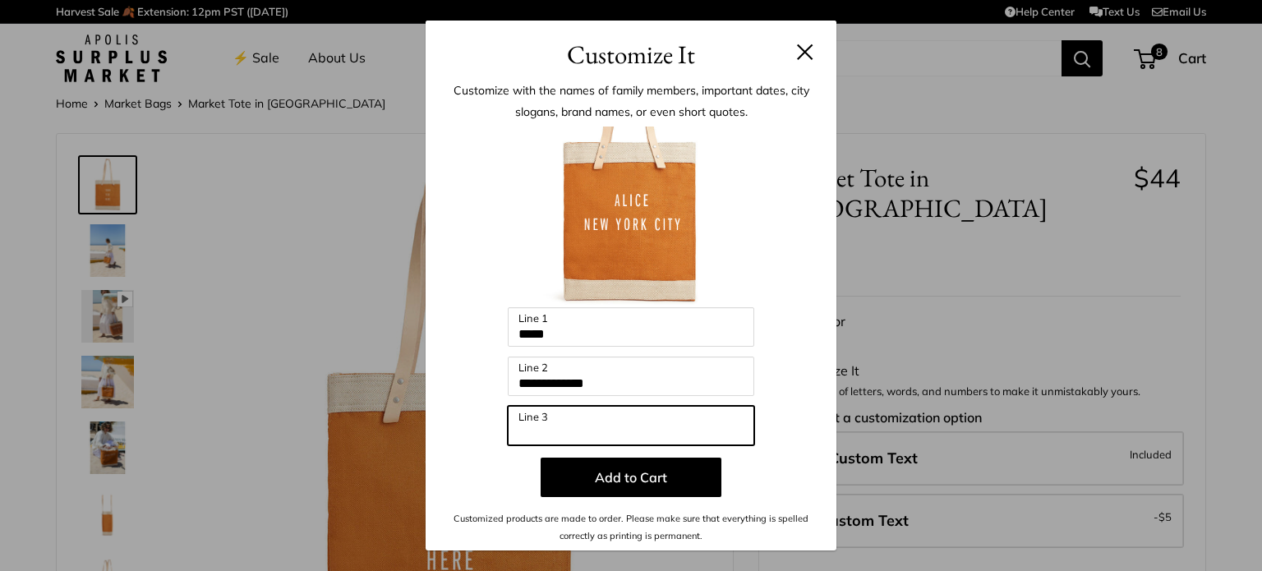
click at [577, 421] on input "Line 3" at bounding box center [631, 425] width 246 height 39
type input "********"
click at [494, 468] on p "Add to Cart" at bounding box center [631, 477] width 362 height 39
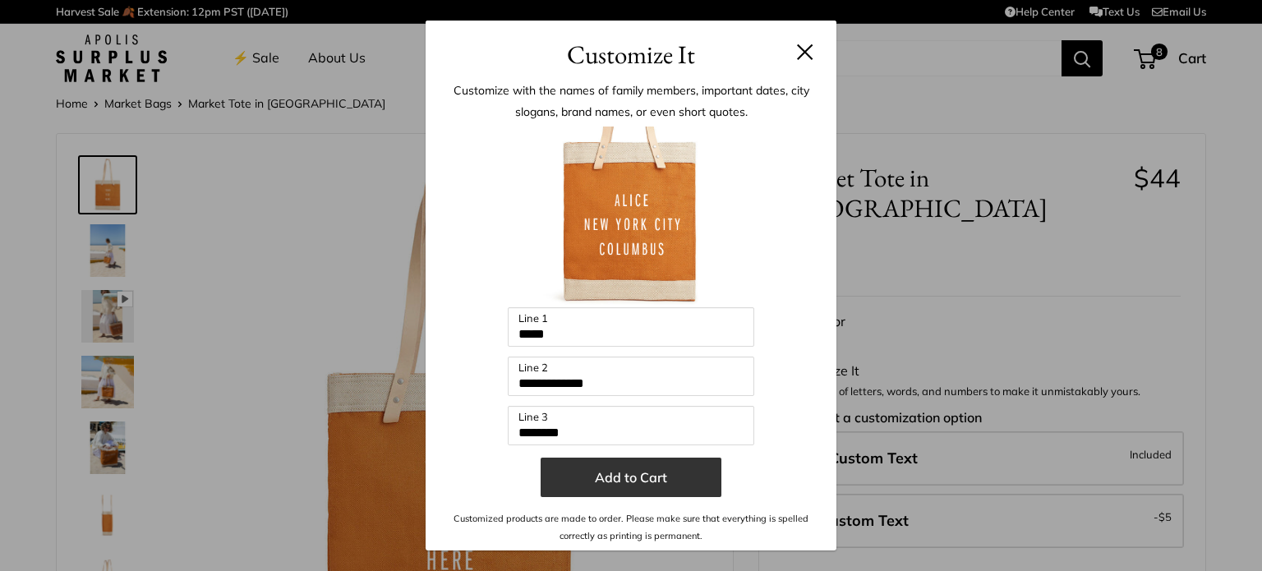
drag, startPoint x: 568, startPoint y: 481, endPoint x: 554, endPoint y: 481, distance: 14.0
click at [554, 481] on button "Add to Cart" at bounding box center [631, 477] width 181 height 39
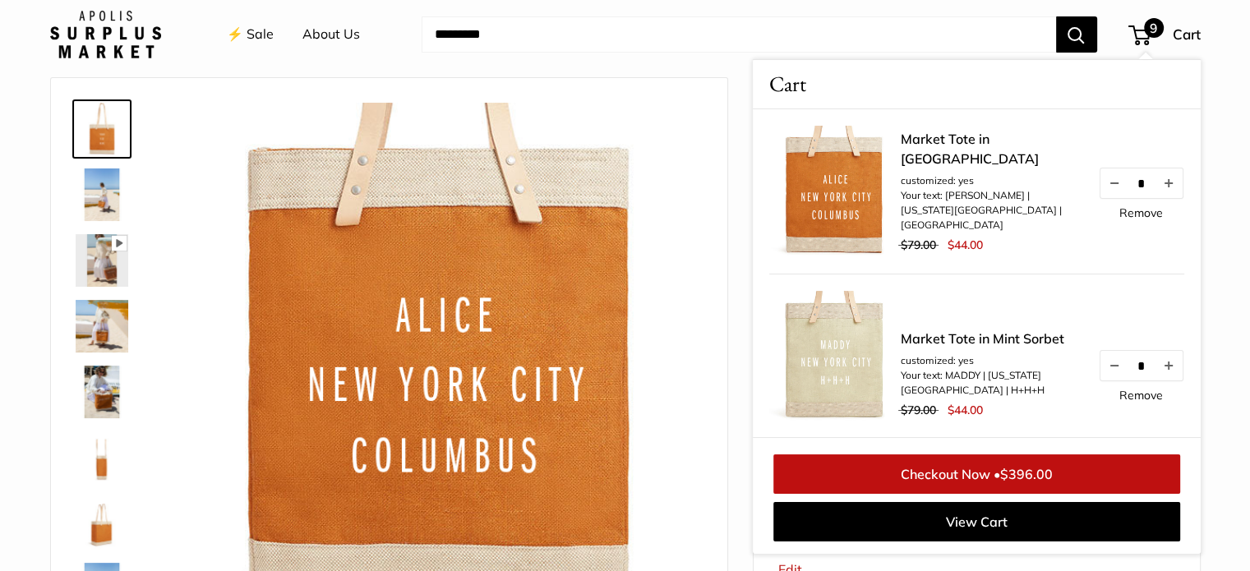
click at [991, 265] on div "Market Tote in Cognac customized: yes Your text: ALICE | NEW YORK CITY | COLUMB…" at bounding box center [976, 191] width 415 height 164
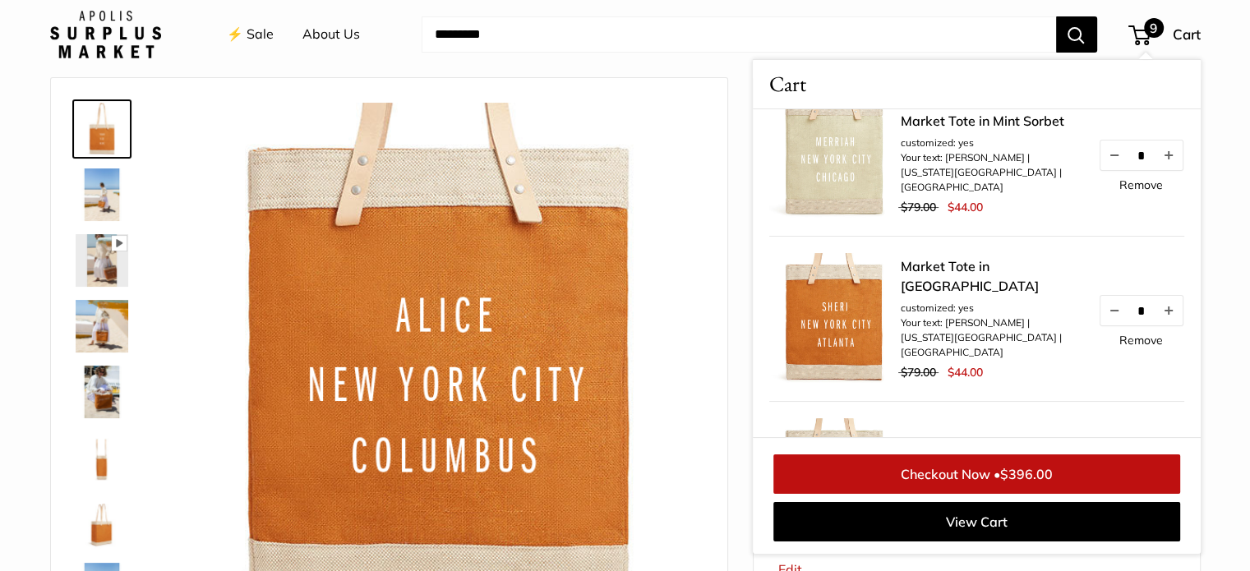
scroll to position [391, 0]
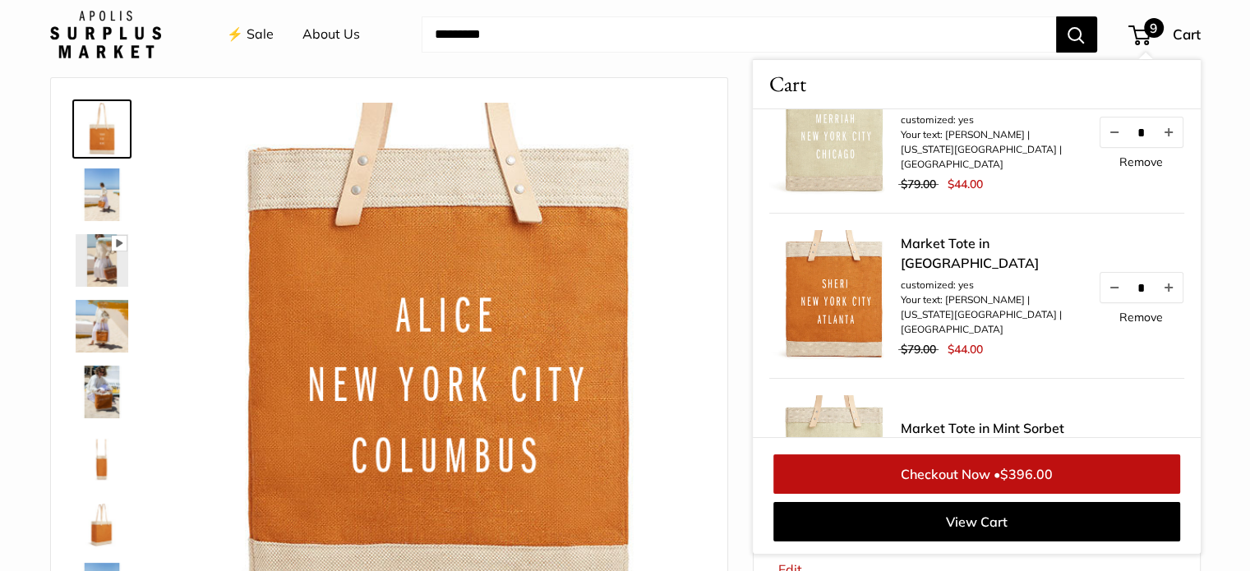
click at [968, 469] on link "Checkout Now • $396.00" at bounding box center [976, 473] width 407 height 39
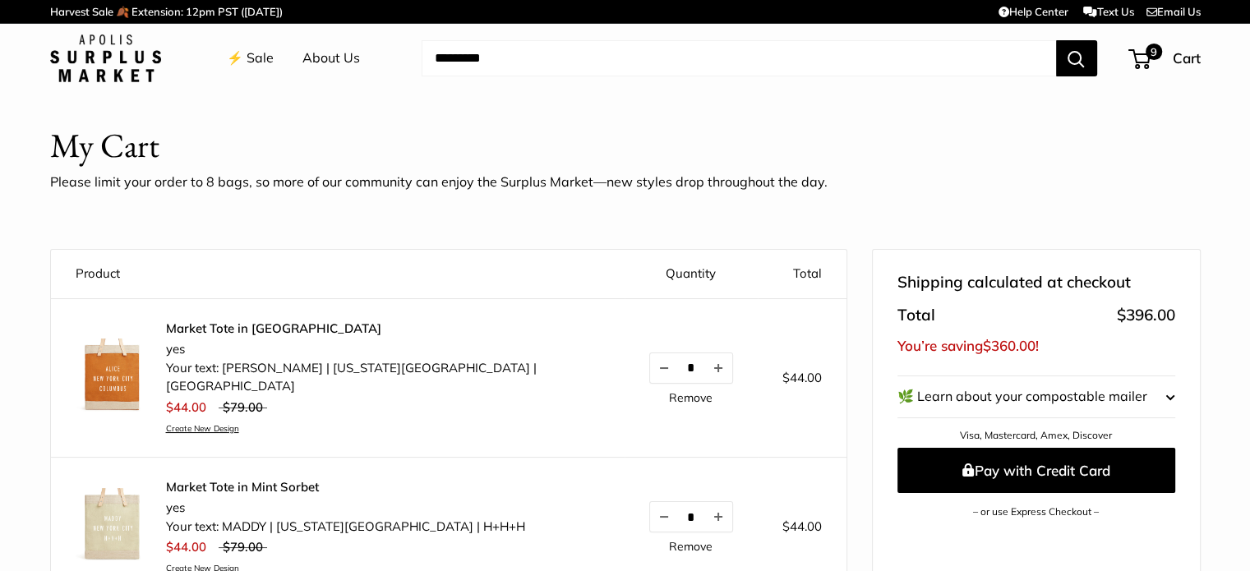
click at [263, 62] on link "⚡️ Sale" at bounding box center [250, 58] width 47 height 25
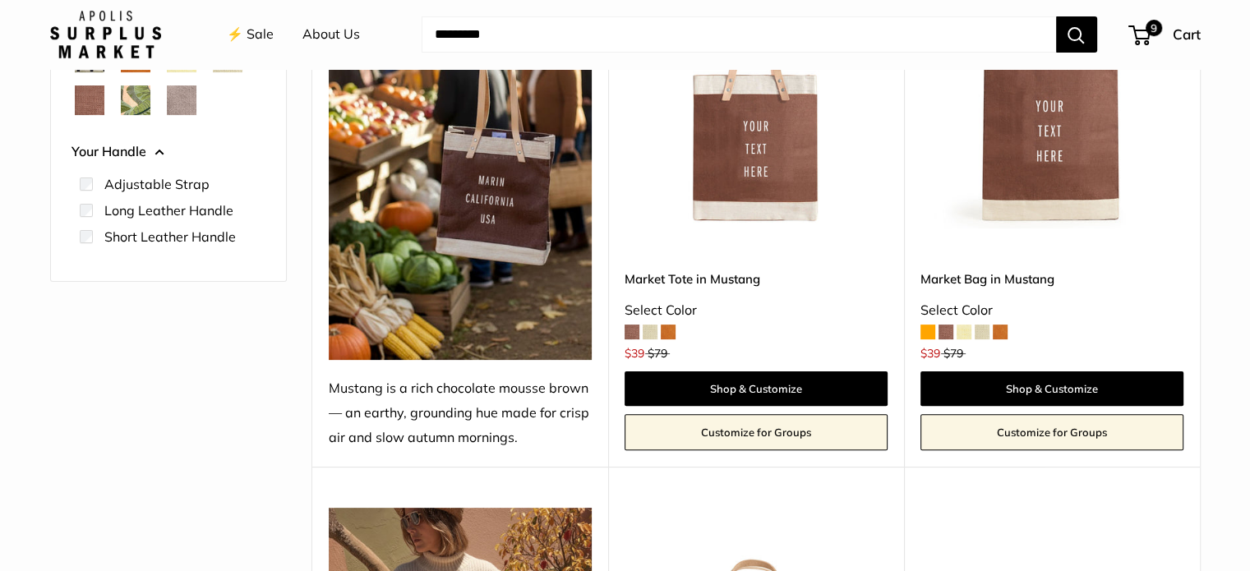
scroll to position [389, 0]
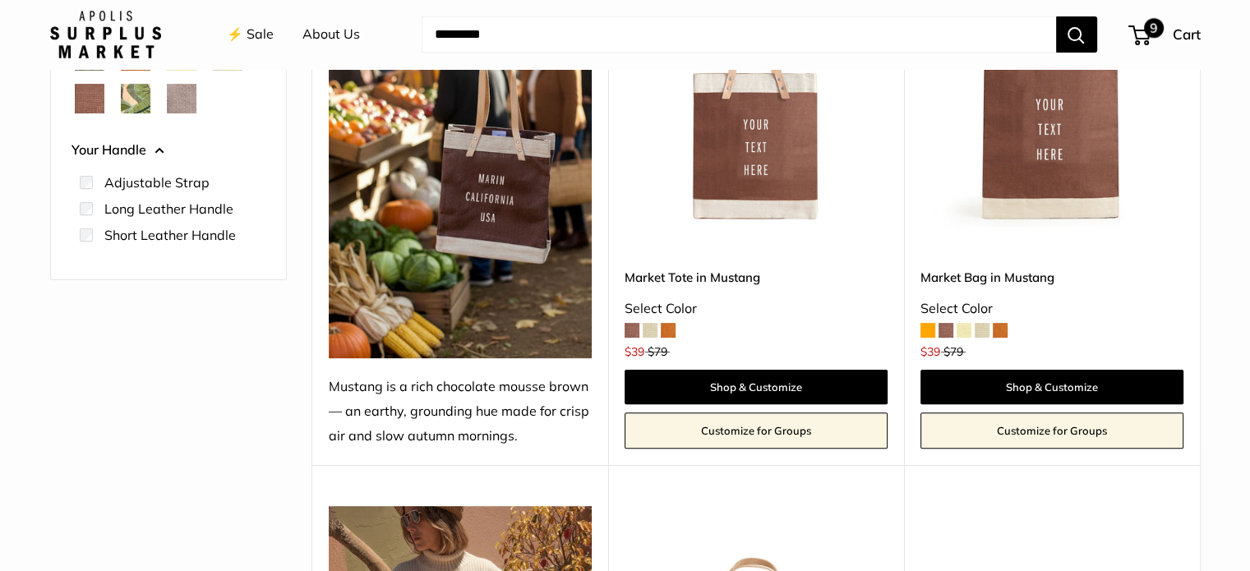
click at [1147, 31] on span "9" at bounding box center [1154, 28] width 20 height 20
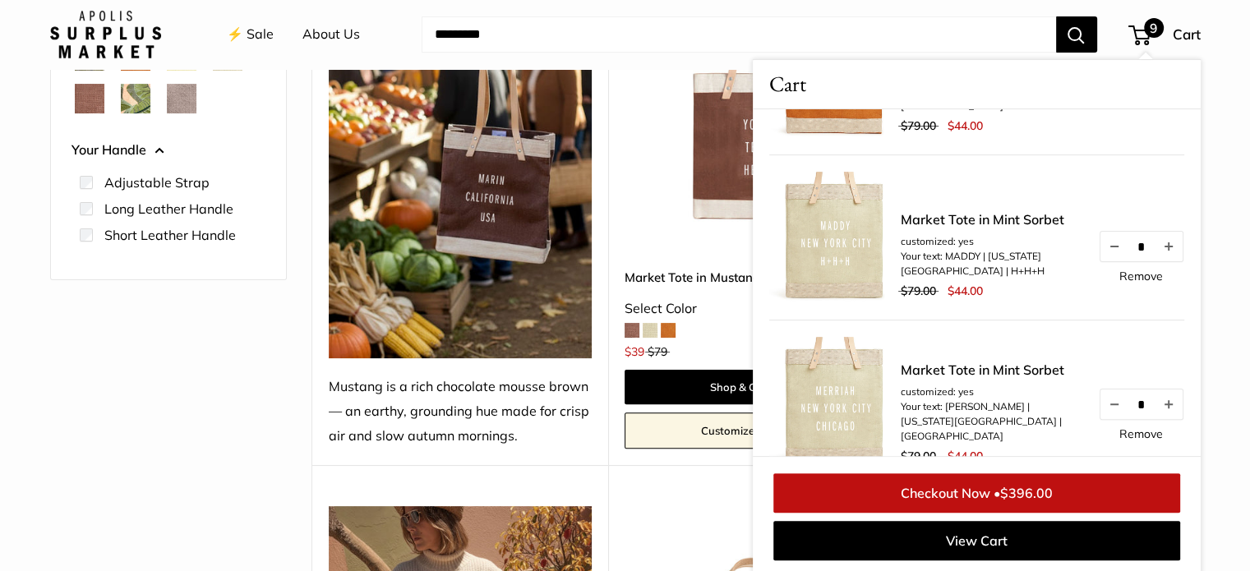
scroll to position [0, 0]
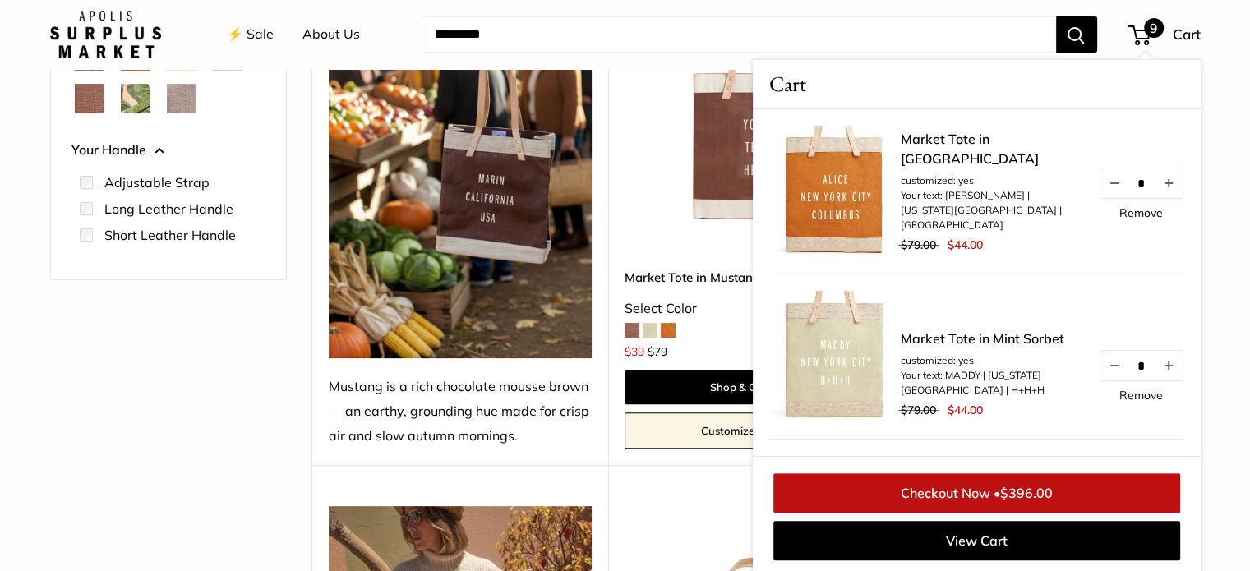
click at [240, 25] on link "⚡️ Sale" at bounding box center [250, 34] width 47 height 25
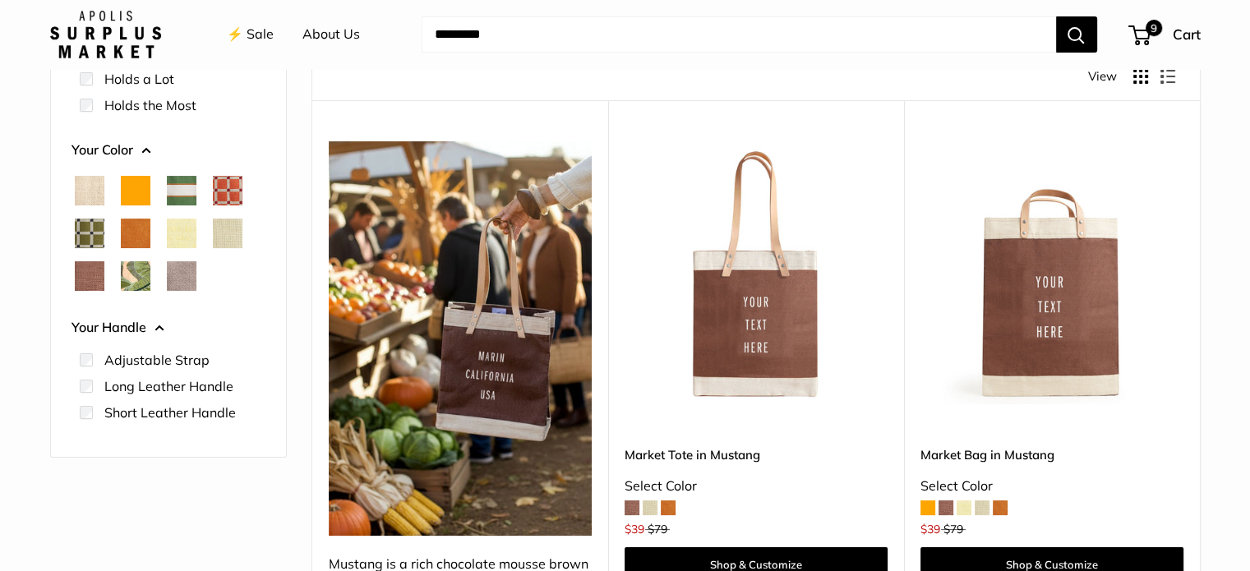
scroll to position [222, 0]
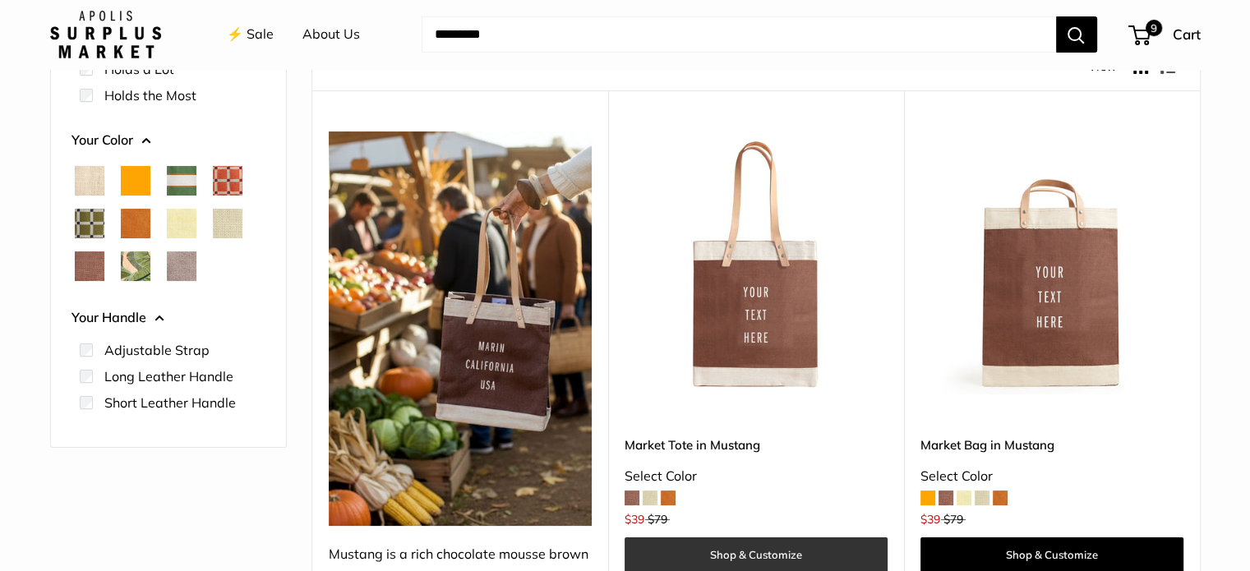
click at [716, 551] on link "Shop & Customize" at bounding box center [755, 554] width 263 height 35
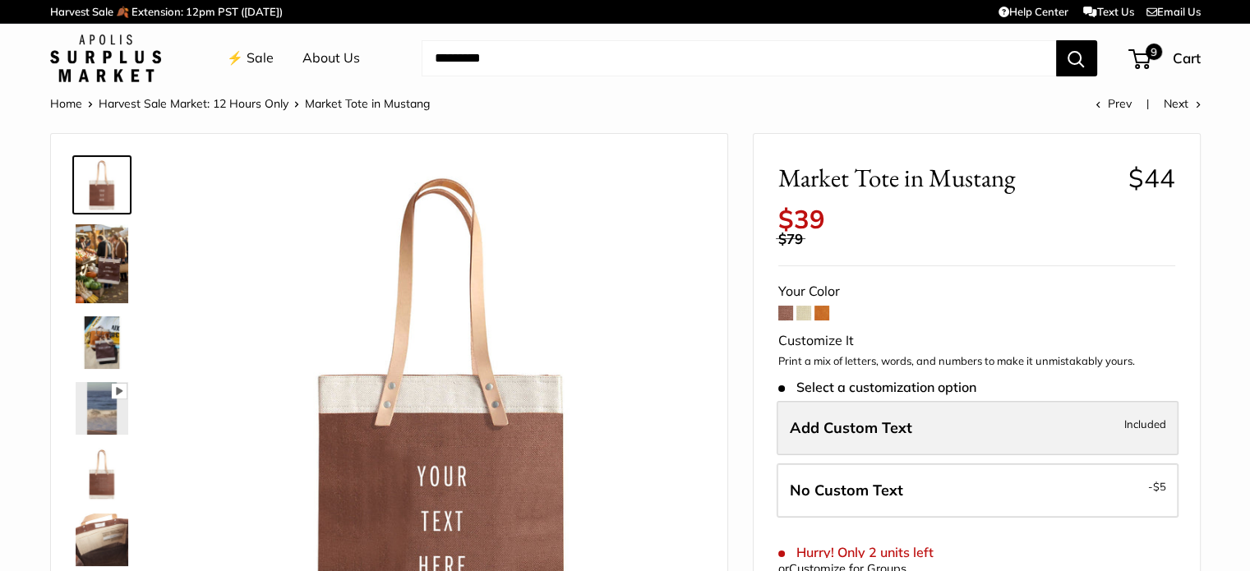
click at [845, 435] on span "Add Custom Text" at bounding box center [851, 427] width 122 height 19
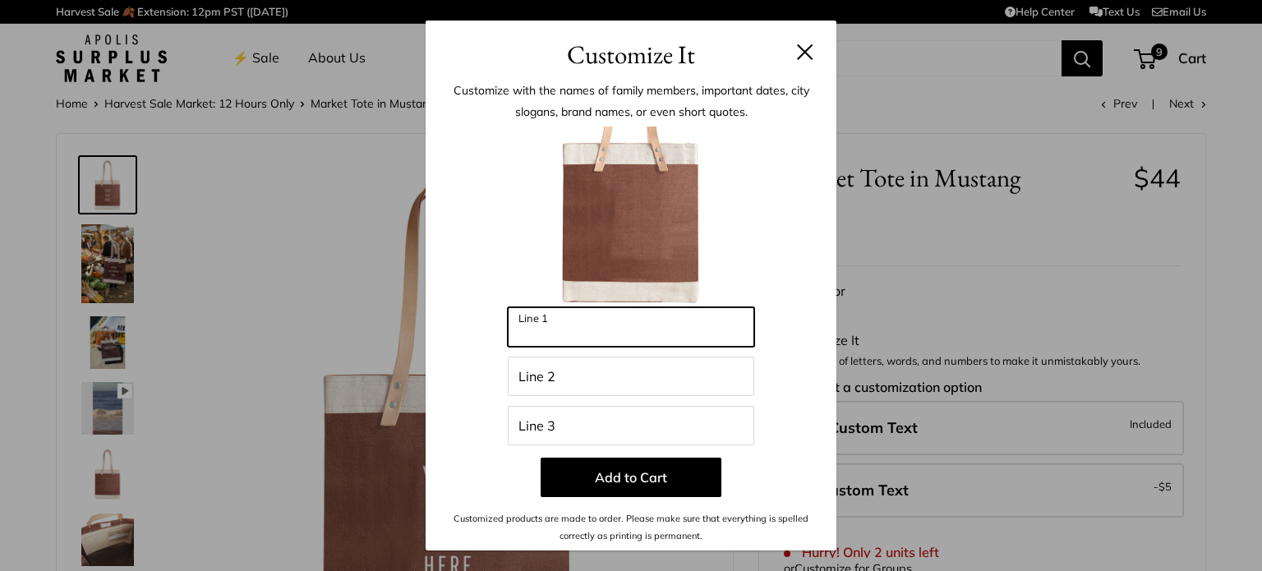
click at [552, 326] on input "Line 1" at bounding box center [631, 326] width 246 height 39
type input "*"
type input "******"
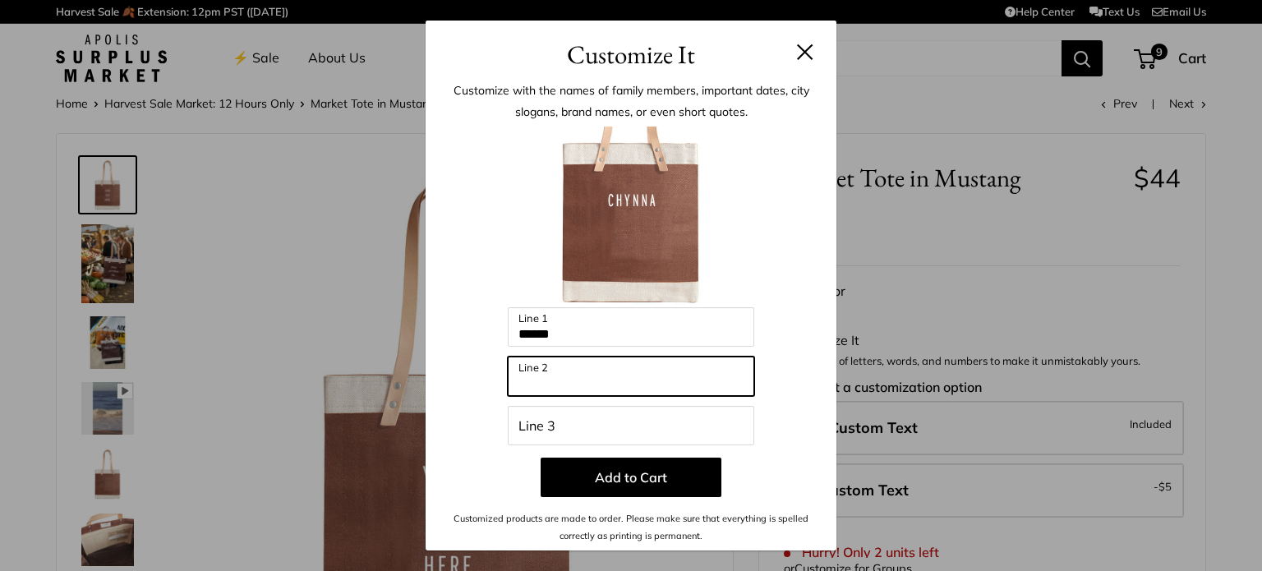
click at [587, 369] on input "Line 2" at bounding box center [631, 376] width 246 height 39
click at [565, 376] on input "Line 2" at bounding box center [631, 376] width 246 height 39
type input "**********"
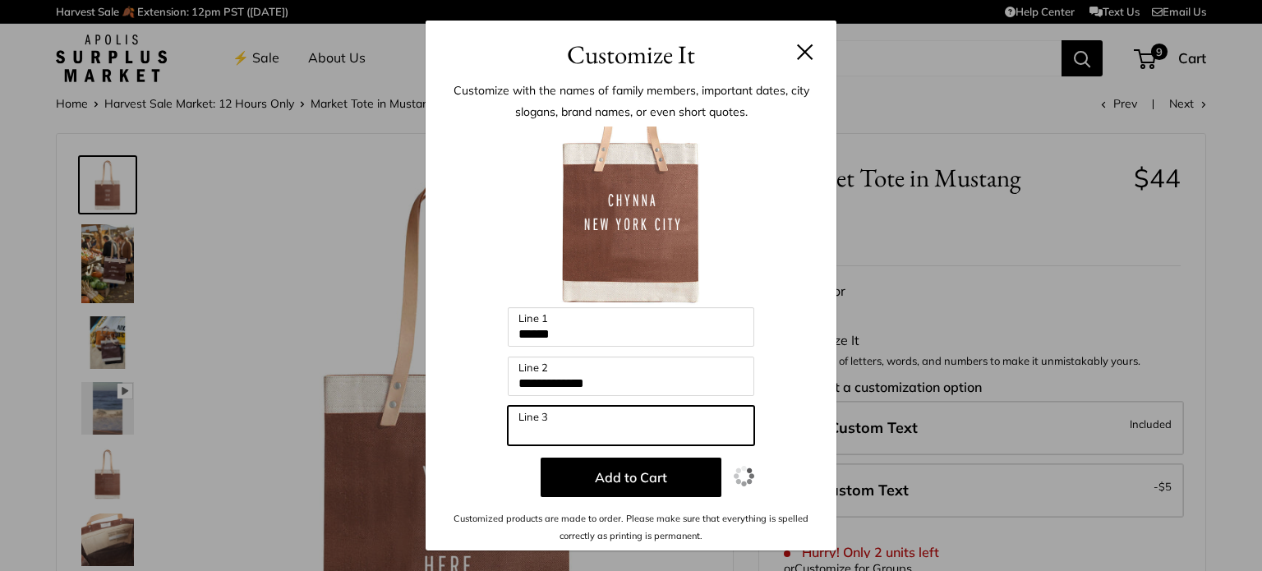
click at [591, 426] on input "Line 3" at bounding box center [631, 425] width 246 height 39
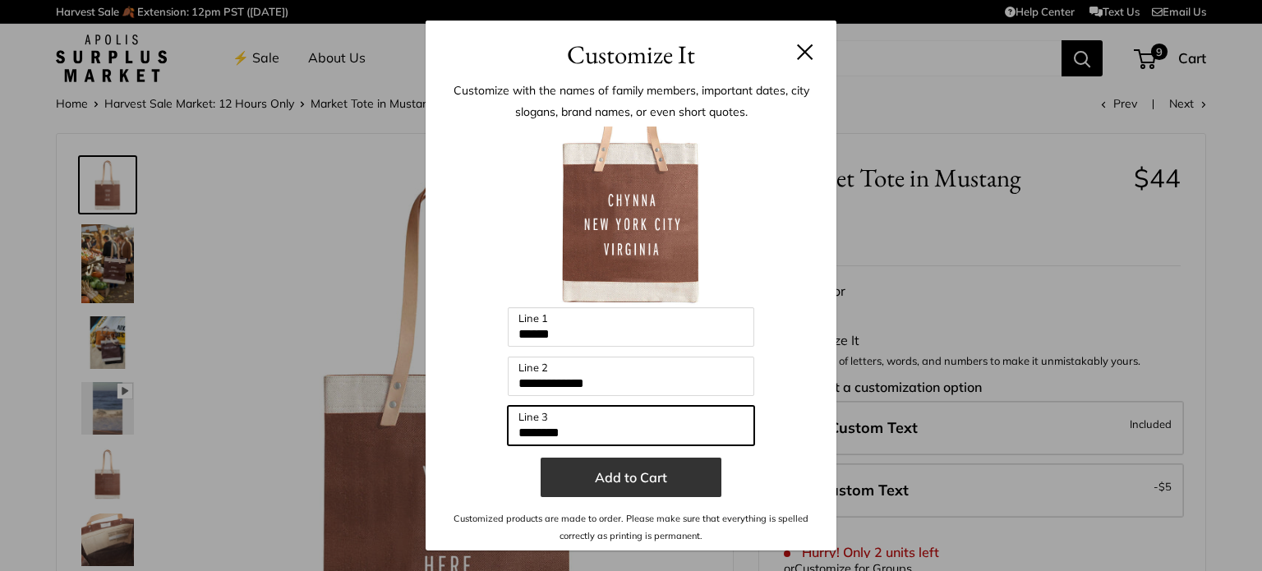
type input "********"
click at [593, 469] on button "Add to Cart" at bounding box center [631, 477] width 181 height 39
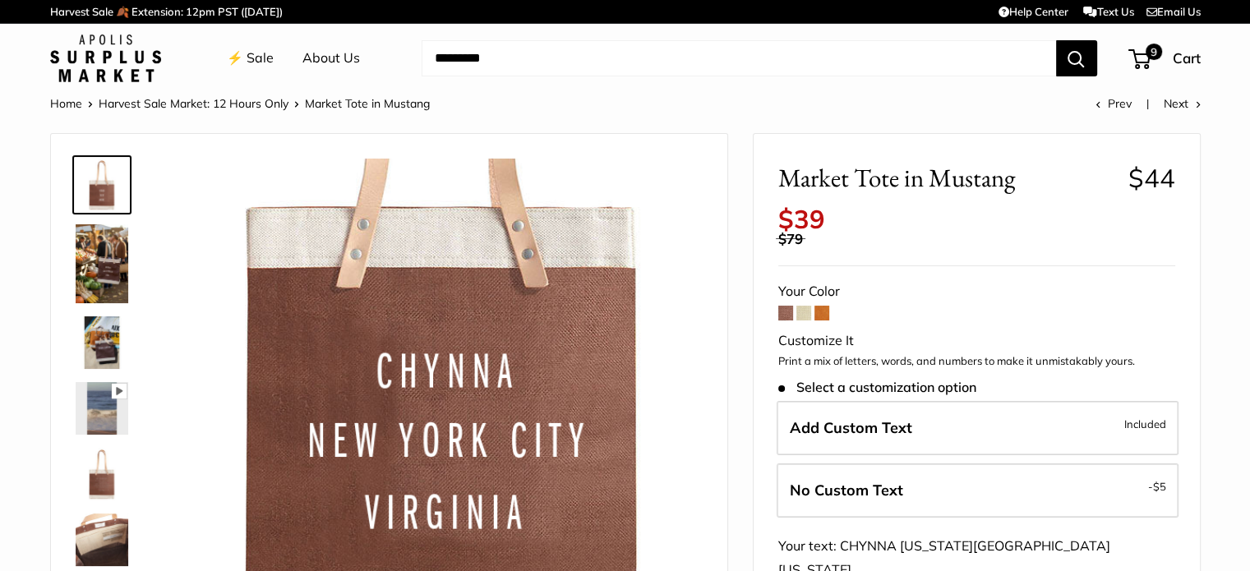
scroll to position [305, 0]
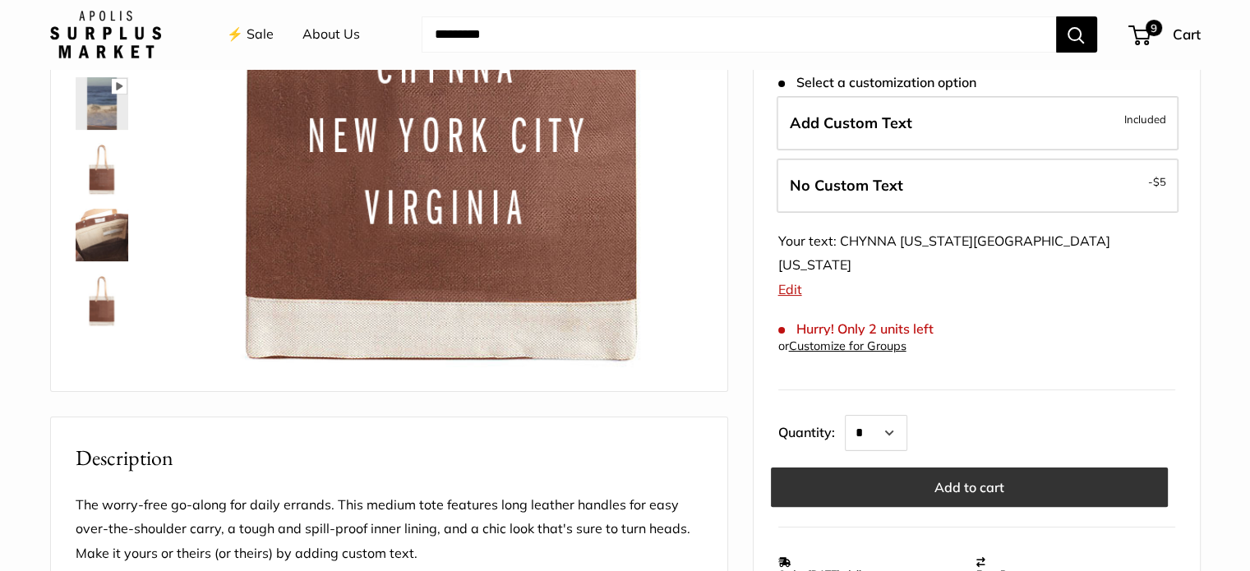
click at [940, 468] on button "Add to cart" at bounding box center [969, 487] width 397 height 39
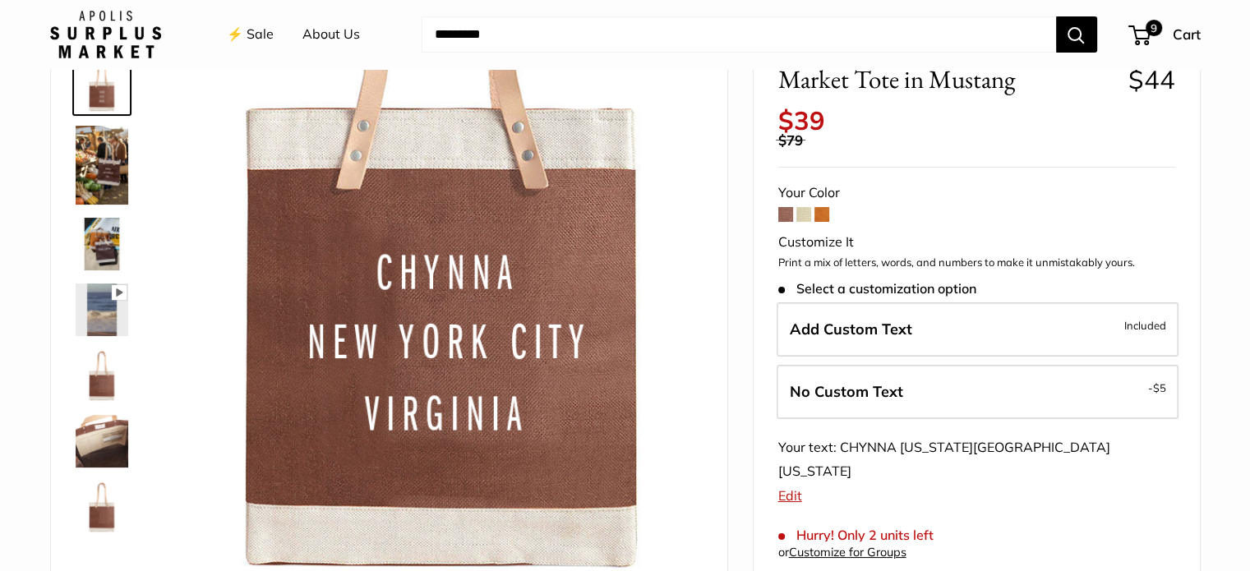
scroll to position [99, 0]
click at [1141, 39] on span "9" at bounding box center [1139, 35] width 22 height 20
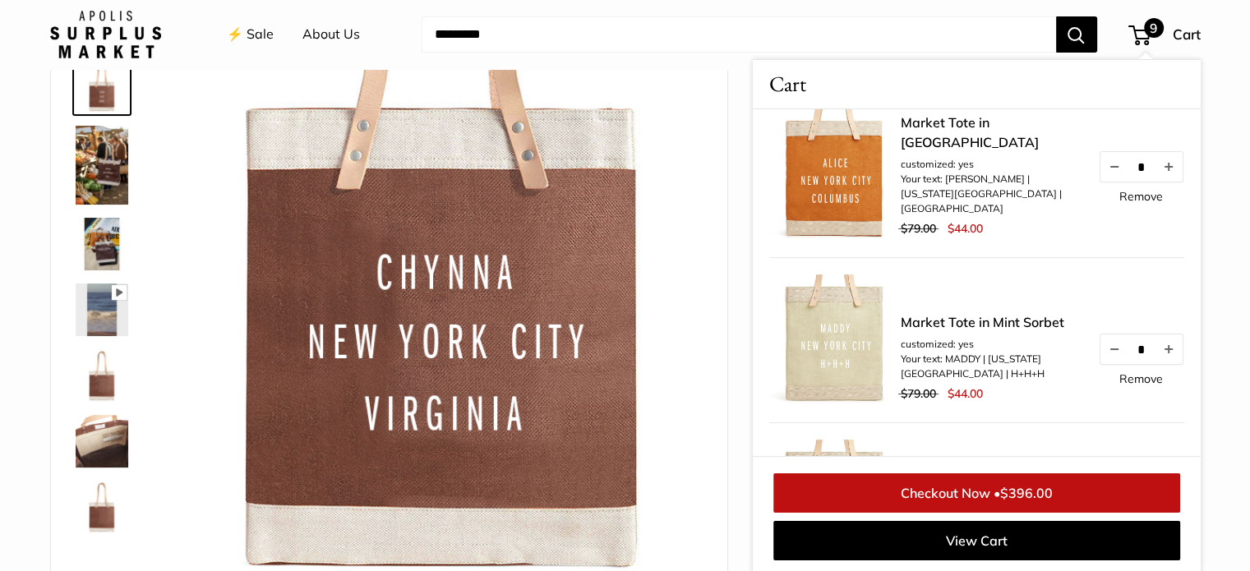
scroll to position [16, 0]
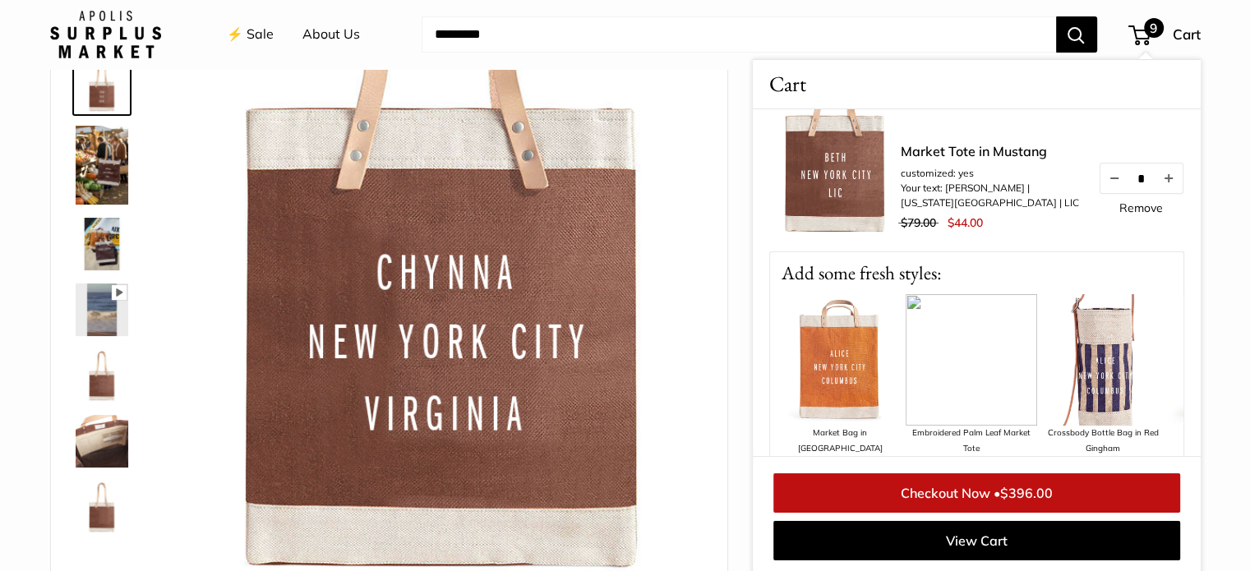
click at [1042, 236] on div "Market Tote in Mustang customized: yes Your text: BETH | NEW YORK CITY | LIC $7…" at bounding box center [976, 168] width 415 height 165
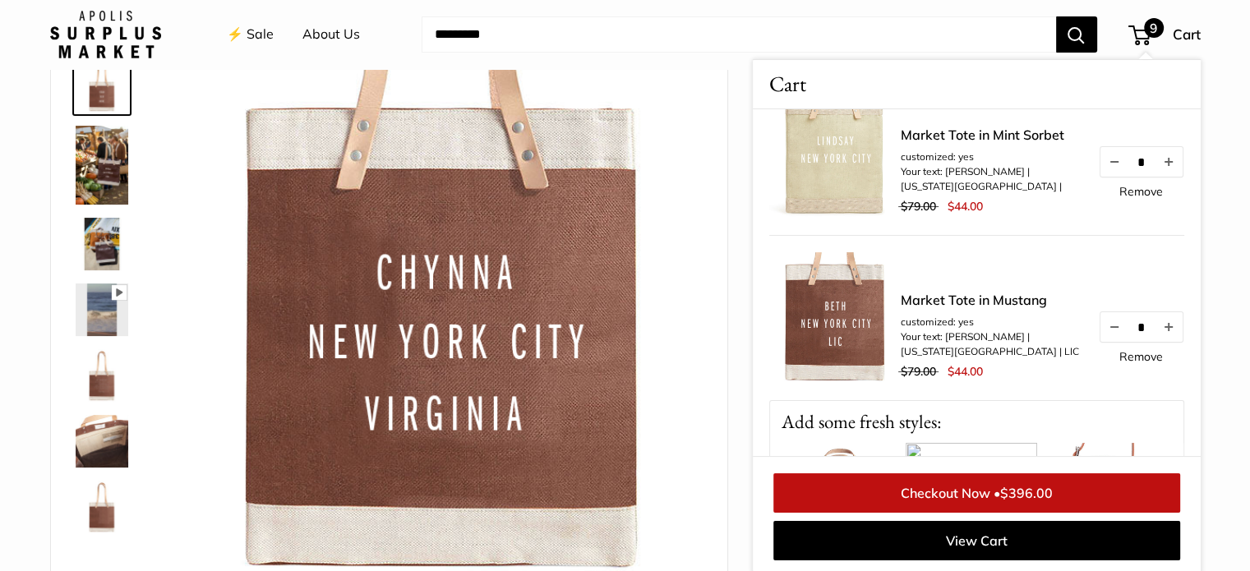
scroll to position [1192, 0]
click at [940, 489] on link "Checkout Now • $396.00" at bounding box center [976, 492] width 407 height 39
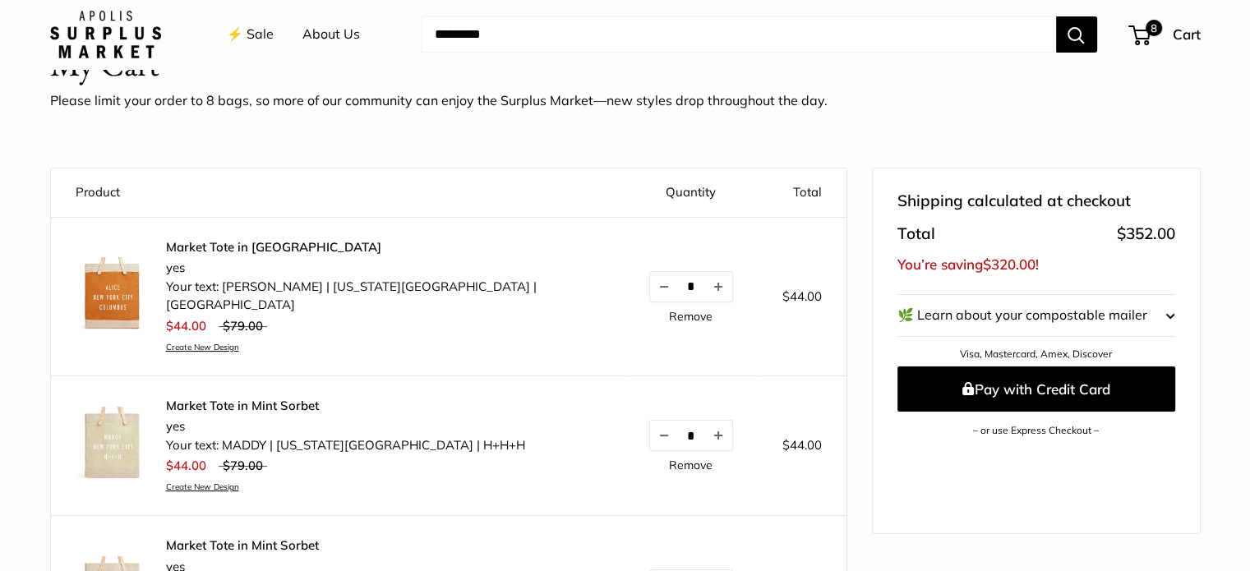
scroll to position [76, 0]
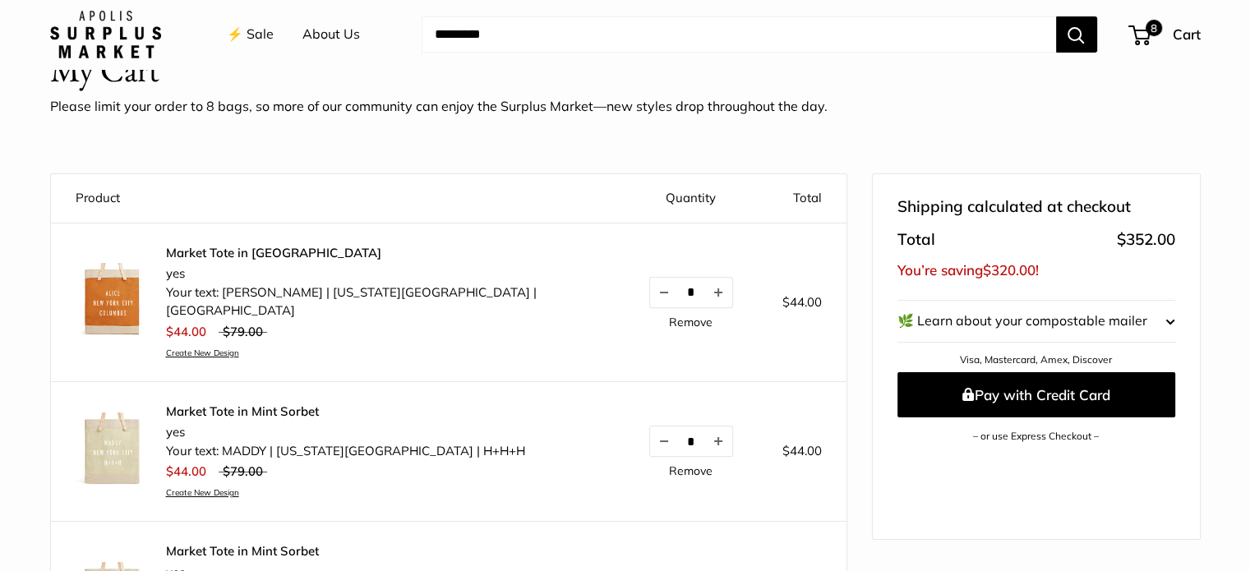
click at [258, 35] on link "⚡️ Sale" at bounding box center [250, 34] width 47 height 25
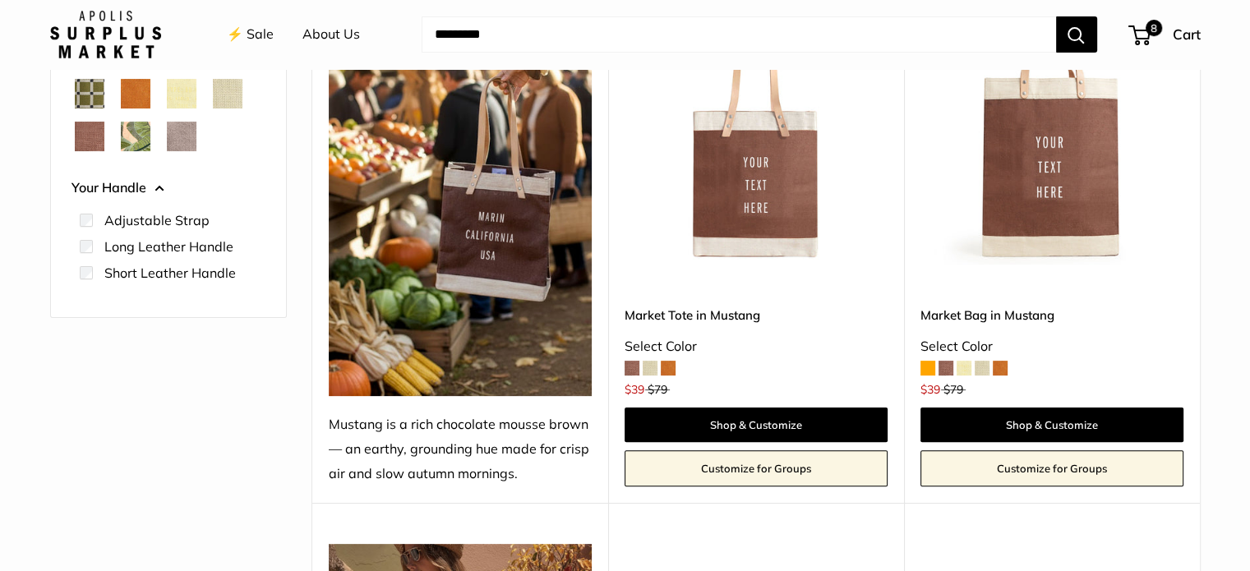
scroll to position [354, 0]
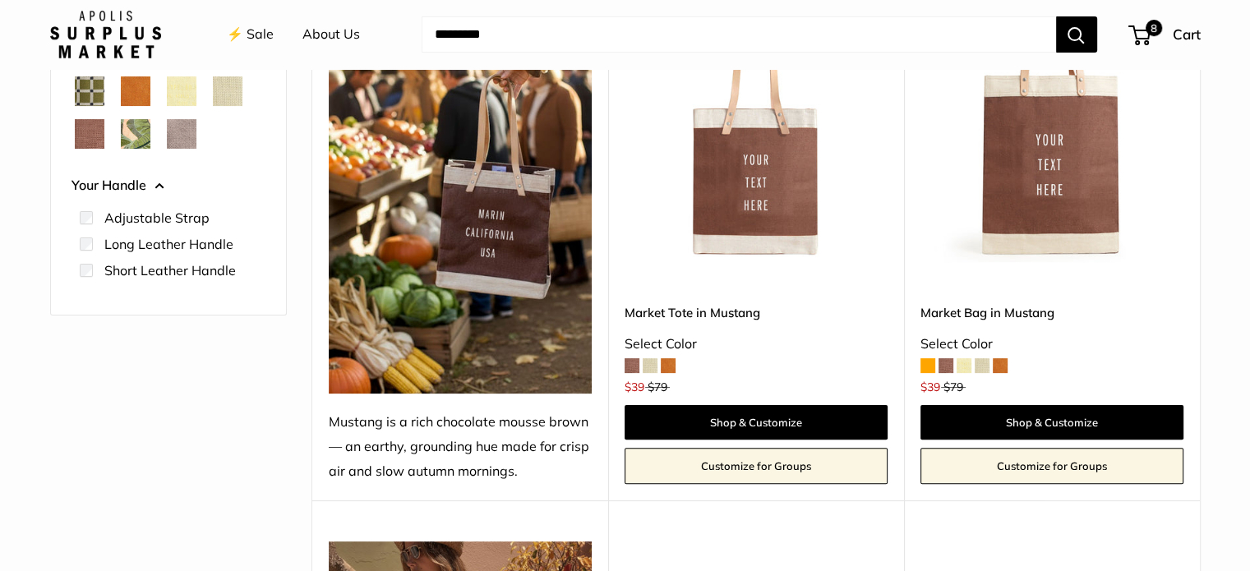
click at [634, 366] on span at bounding box center [631, 365] width 15 height 15
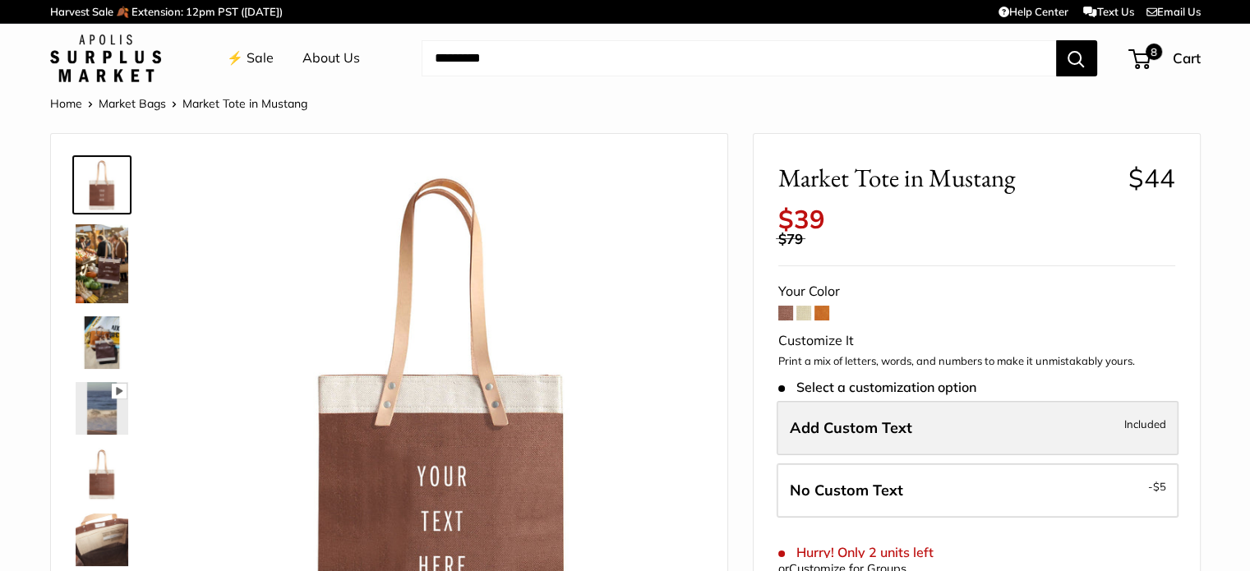
click at [883, 420] on span "Add Custom Text" at bounding box center [851, 427] width 122 height 19
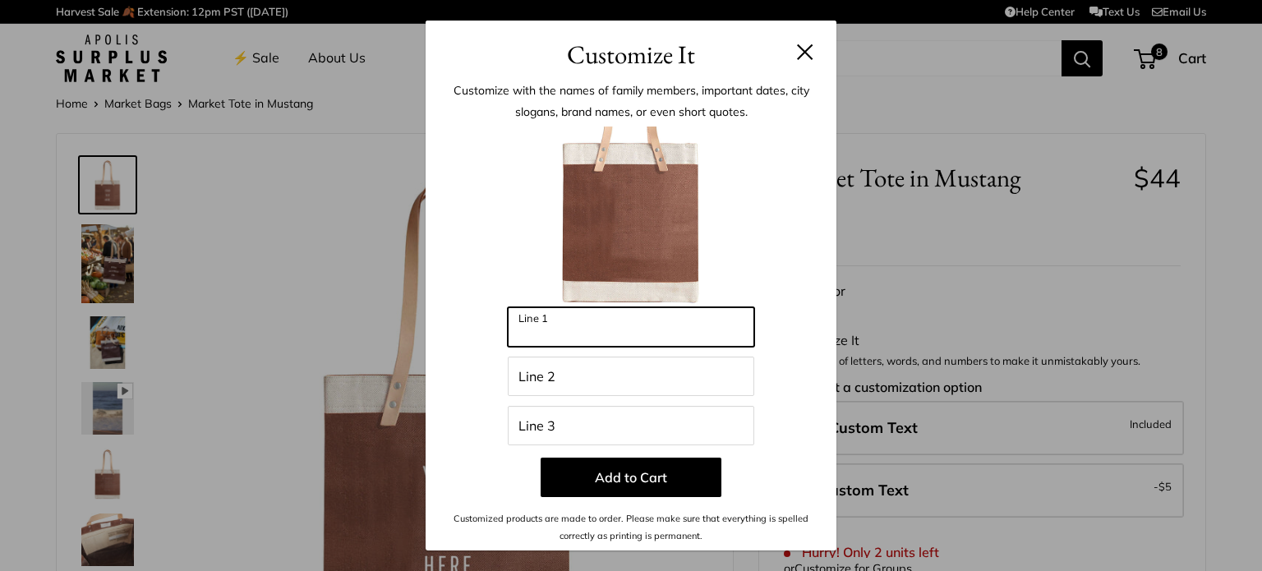
click at [531, 331] on input "Line 1" at bounding box center [631, 326] width 246 height 39
type input "****"
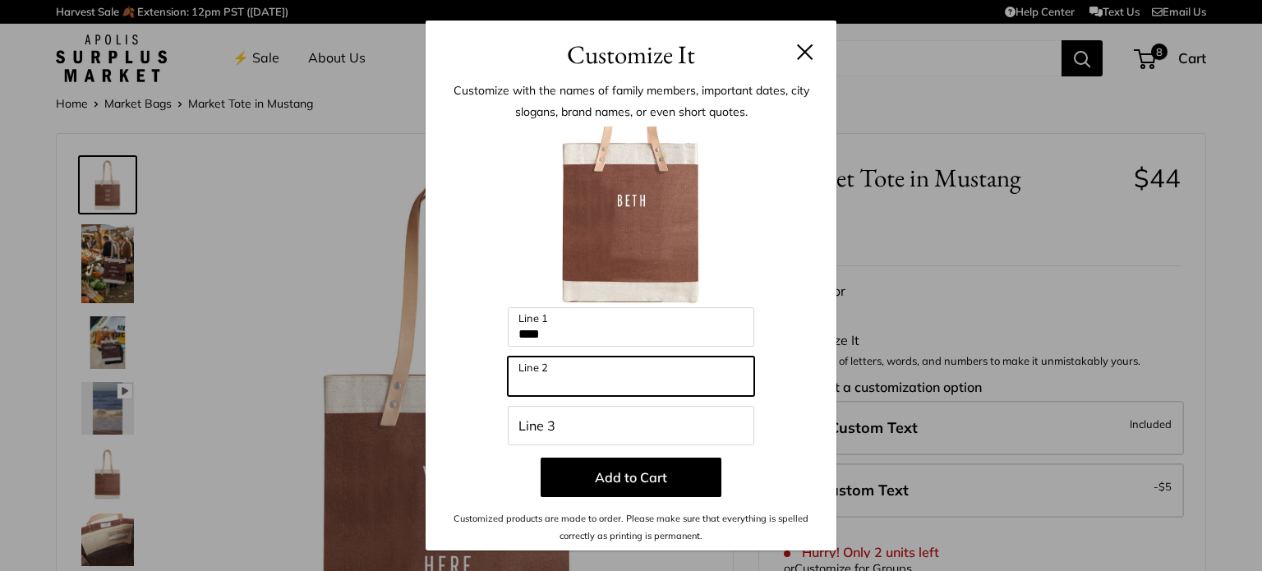
click at [550, 373] on input "Line 2" at bounding box center [631, 376] width 246 height 39
type input "**********"
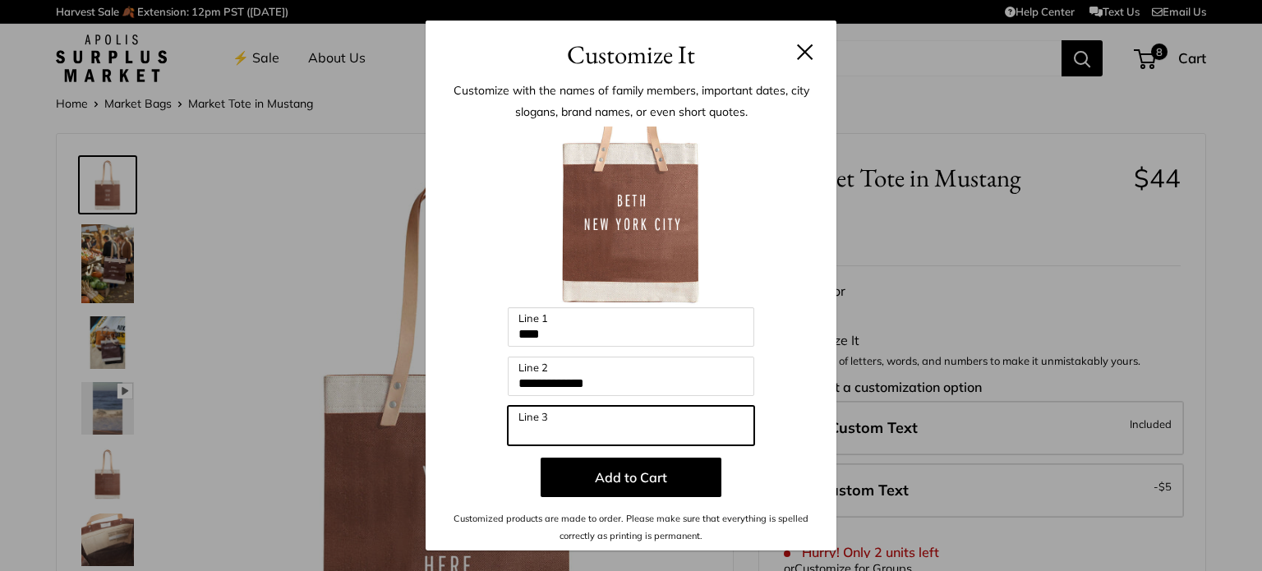
click at [582, 421] on input "Line 3" at bounding box center [631, 425] width 246 height 39
type input "***"
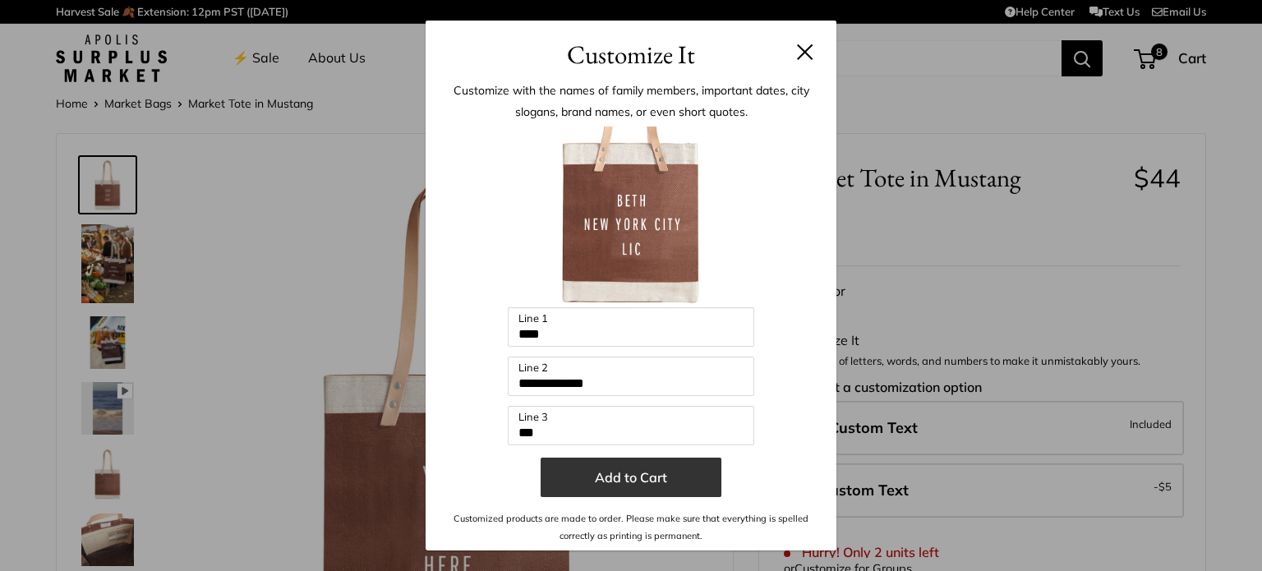
click at [636, 481] on button "Add to Cart" at bounding box center [631, 477] width 181 height 39
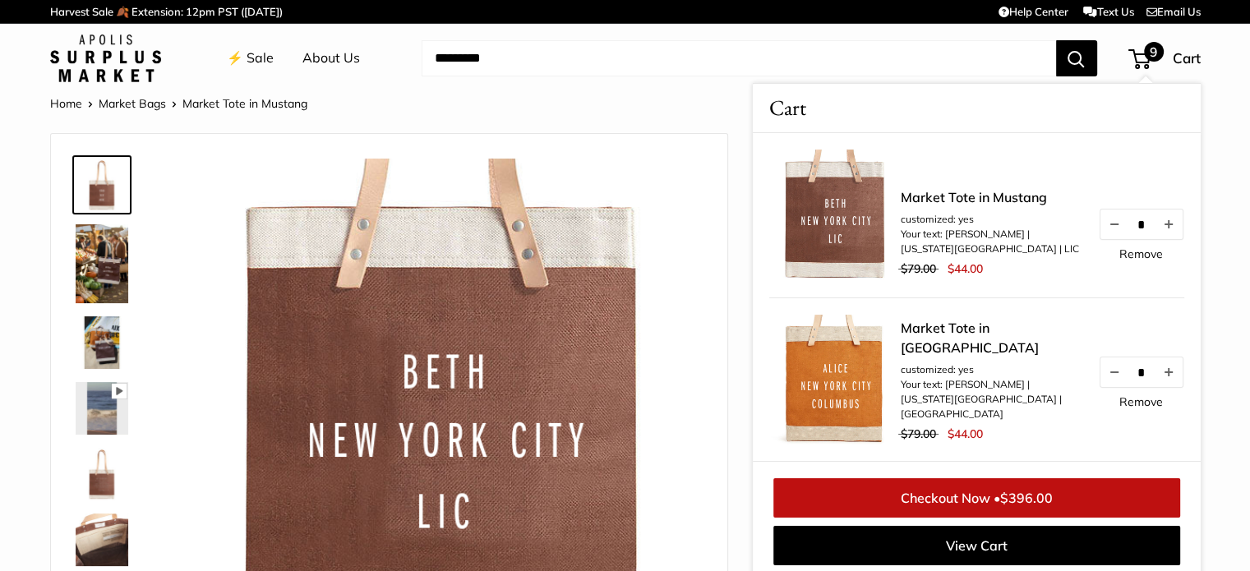
click at [896, 486] on link "Checkout Now • $396.00" at bounding box center [976, 497] width 407 height 39
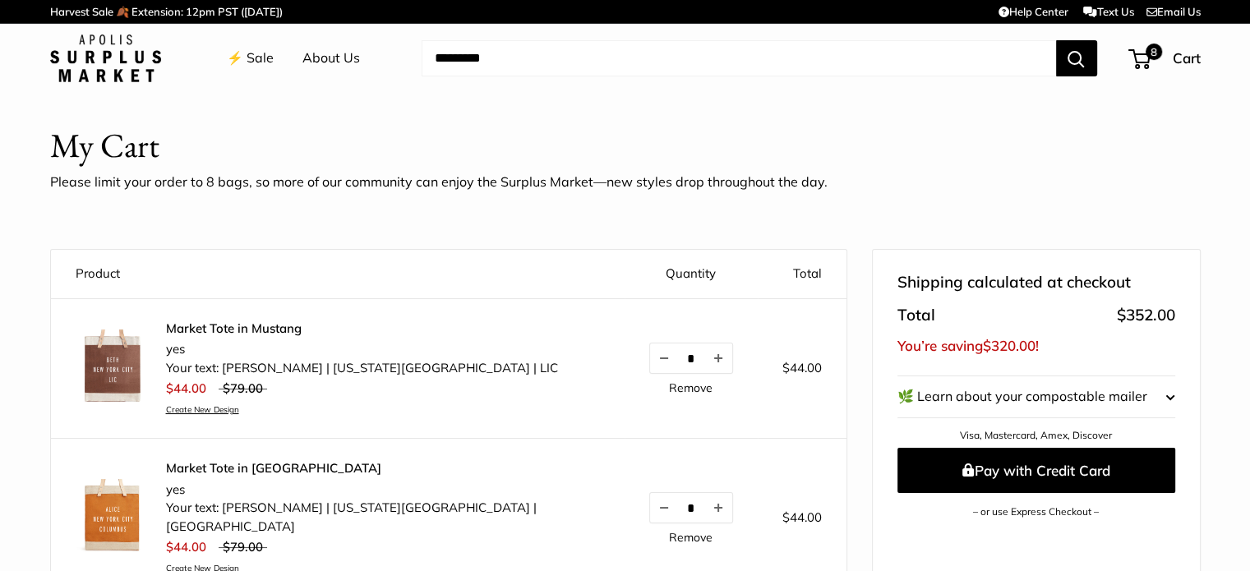
click at [256, 62] on link "⚡️ Sale" at bounding box center [250, 58] width 47 height 25
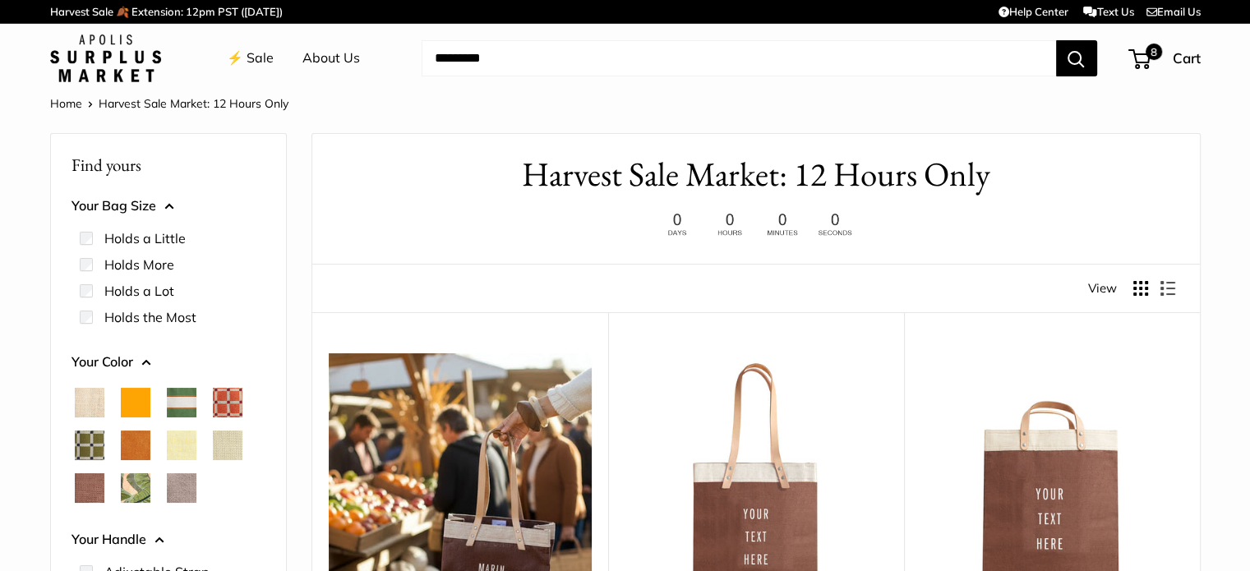
scroll to position [256, 0]
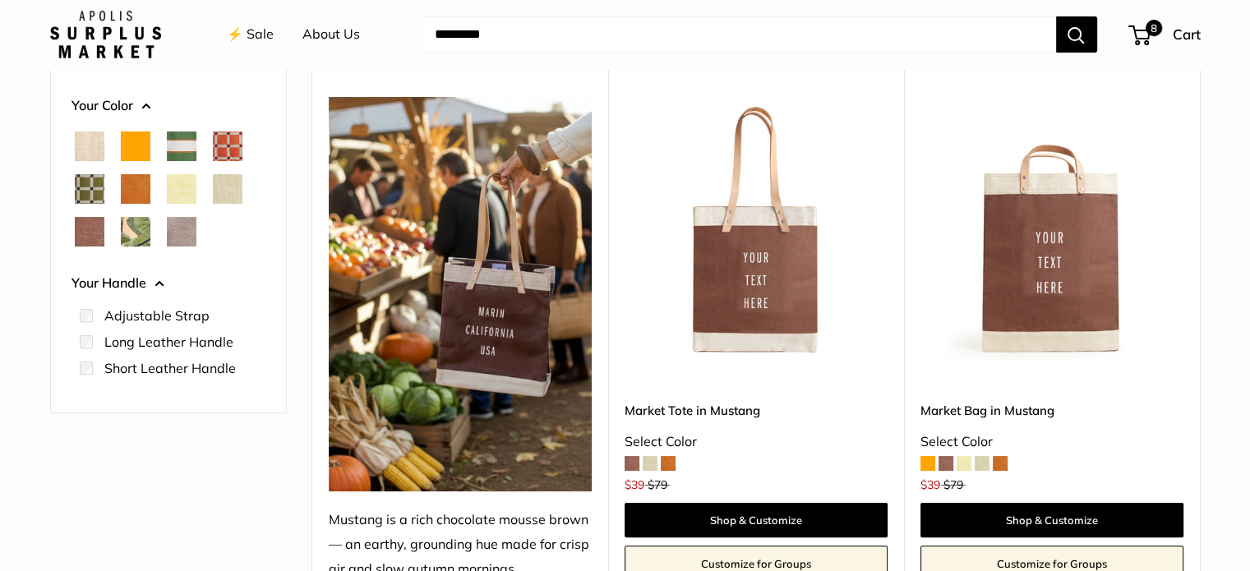
click at [666, 464] on span at bounding box center [668, 463] width 15 height 15
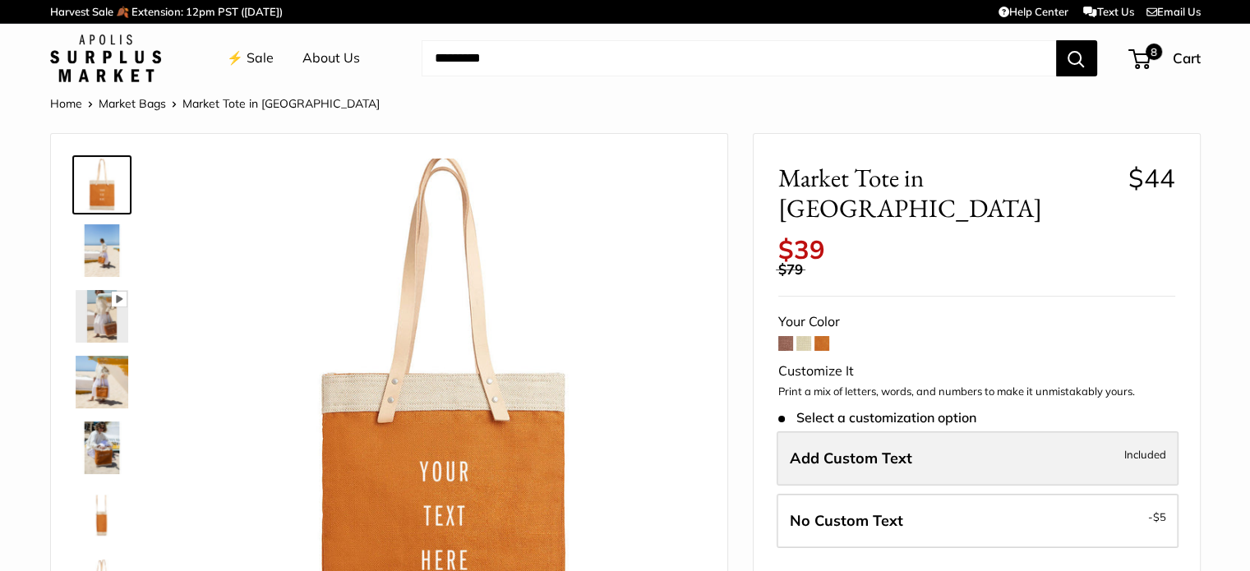
click at [828, 449] on span "Add Custom Text" at bounding box center [851, 458] width 122 height 19
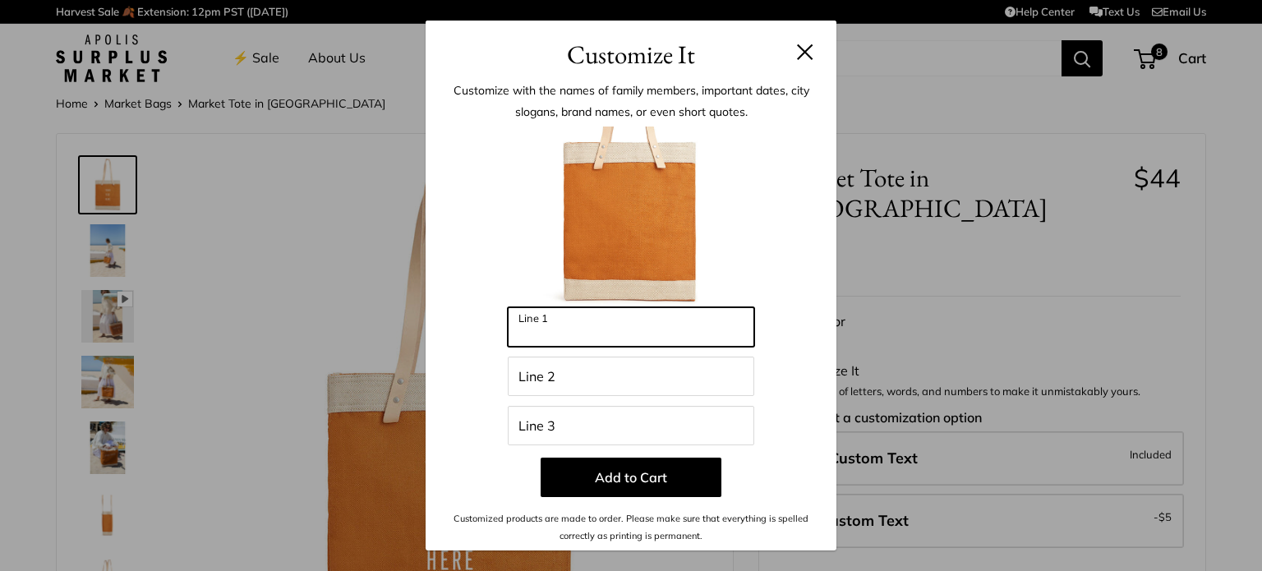
click at [564, 341] on input "Line 1" at bounding box center [631, 326] width 246 height 39
type input "****"
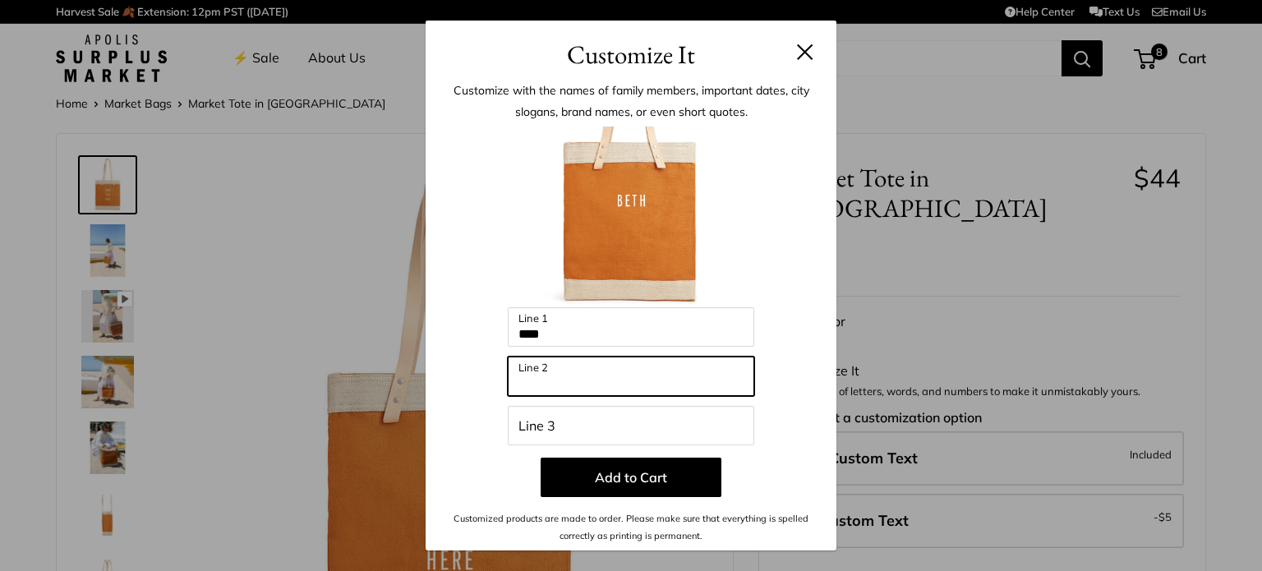
click at [564, 369] on input "Line 2" at bounding box center [631, 376] width 246 height 39
type input "**********"
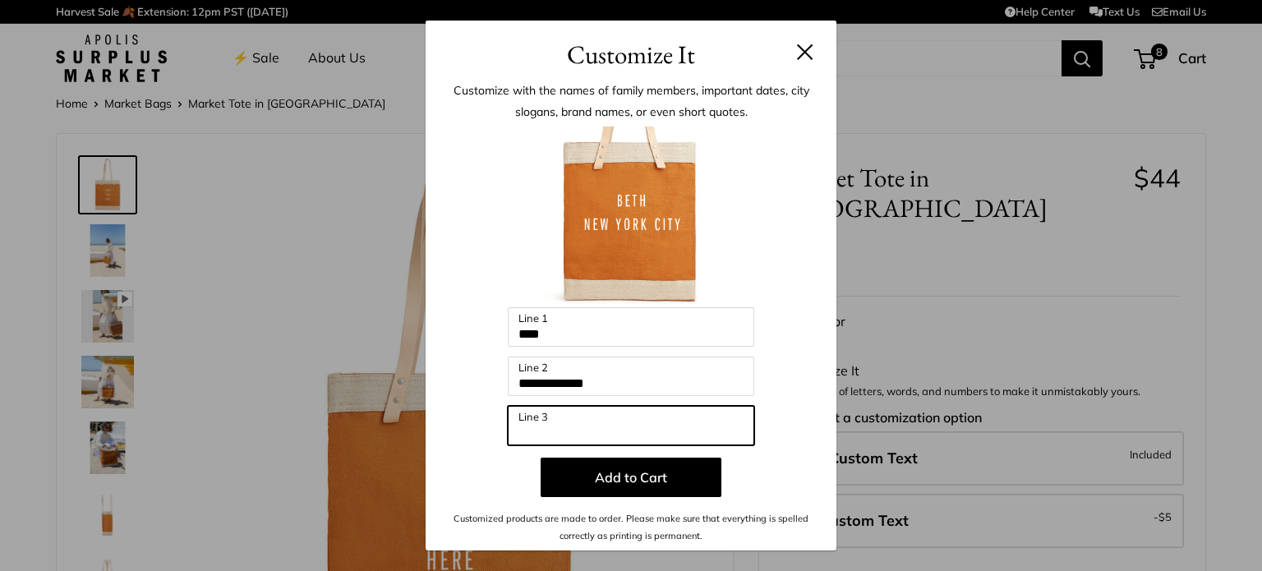
click at [595, 416] on input "Line 3" at bounding box center [631, 425] width 246 height 39
type input "***"
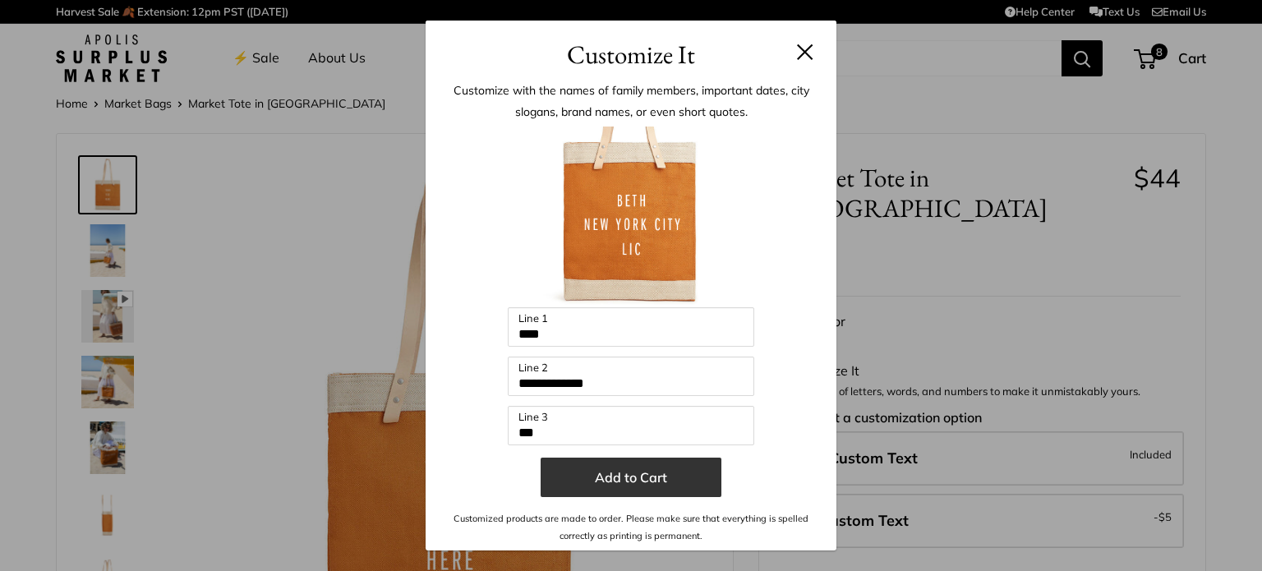
click at [620, 486] on button "Add to Cart" at bounding box center [631, 477] width 181 height 39
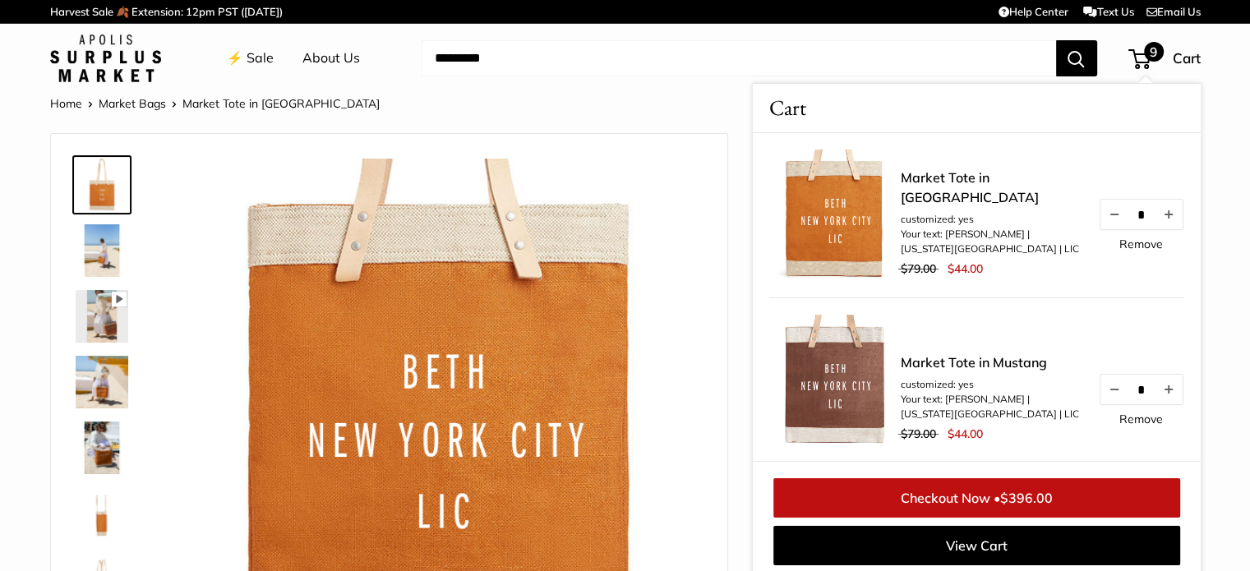
click at [906, 494] on link "Checkout Now • $396.00" at bounding box center [976, 497] width 407 height 39
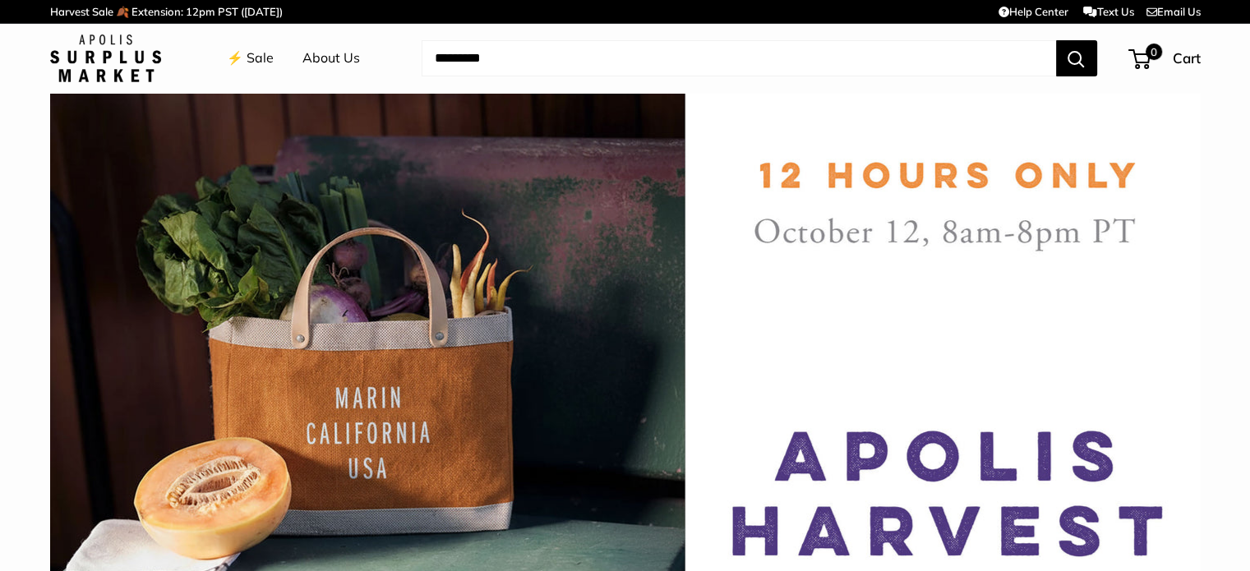
click at [251, 57] on link "⚡️ Sale" at bounding box center [250, 58] width 47 height 25
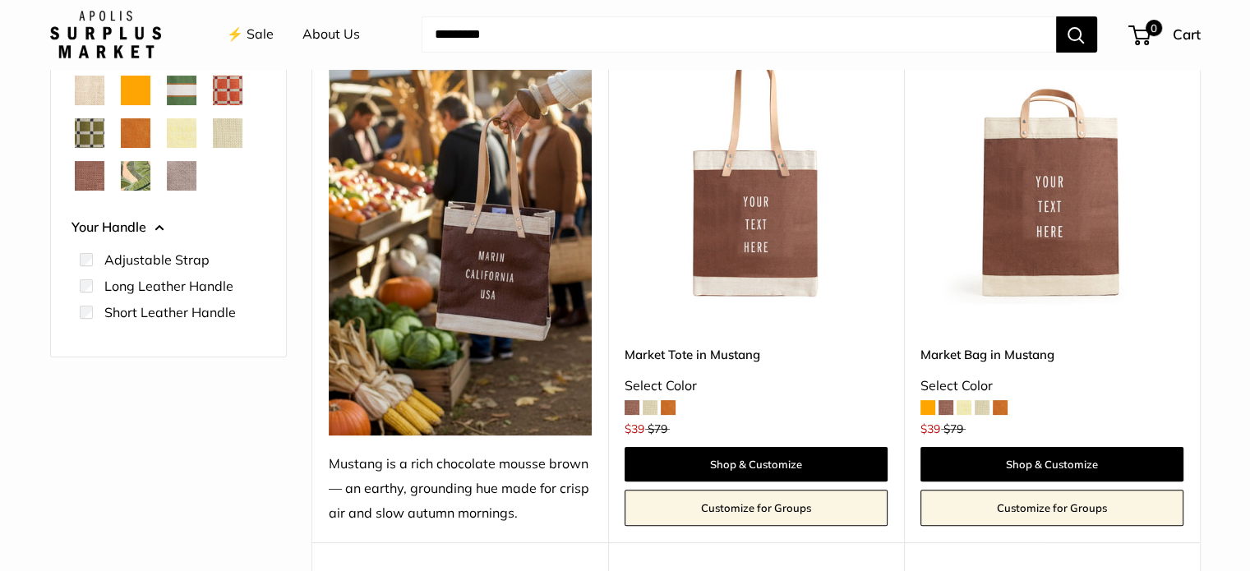
scroll to position [314, 0]
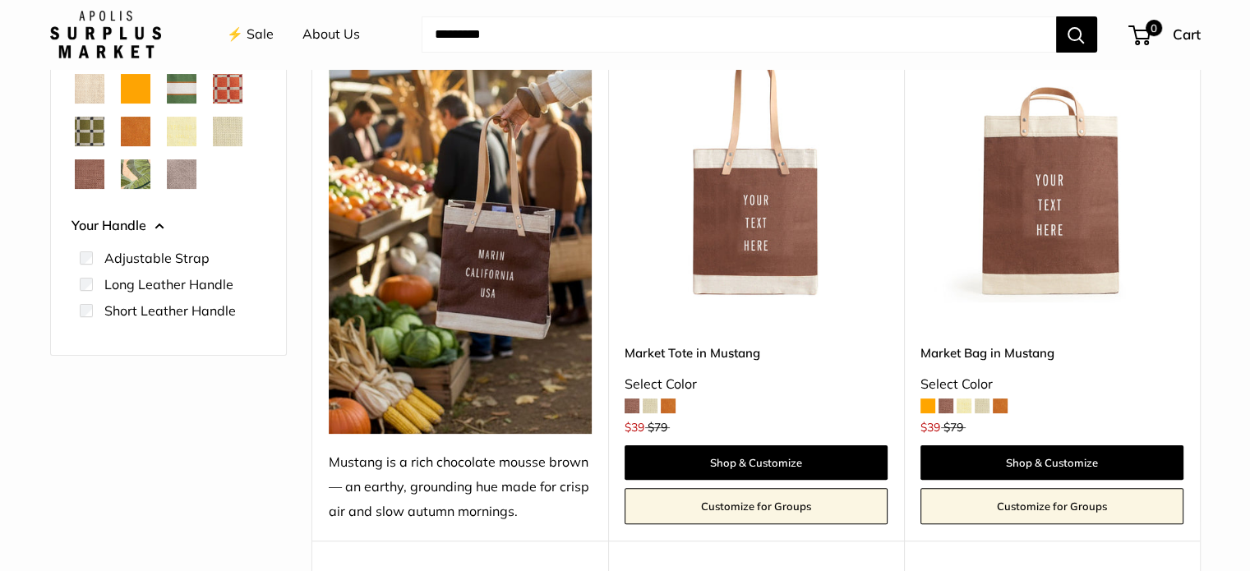
click at [654, 403] on span at bounding box center [650, 405] width 15 height 15
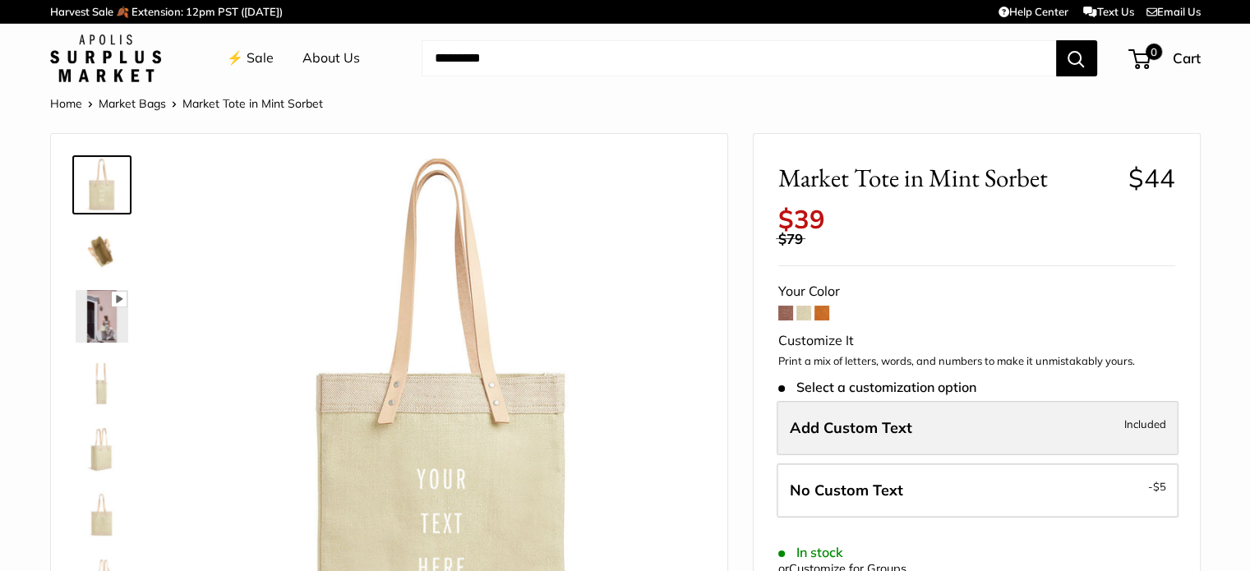
click at [806, 429] on span "Add Custom Text" at bounding box center [851, 427] width 122 height 19
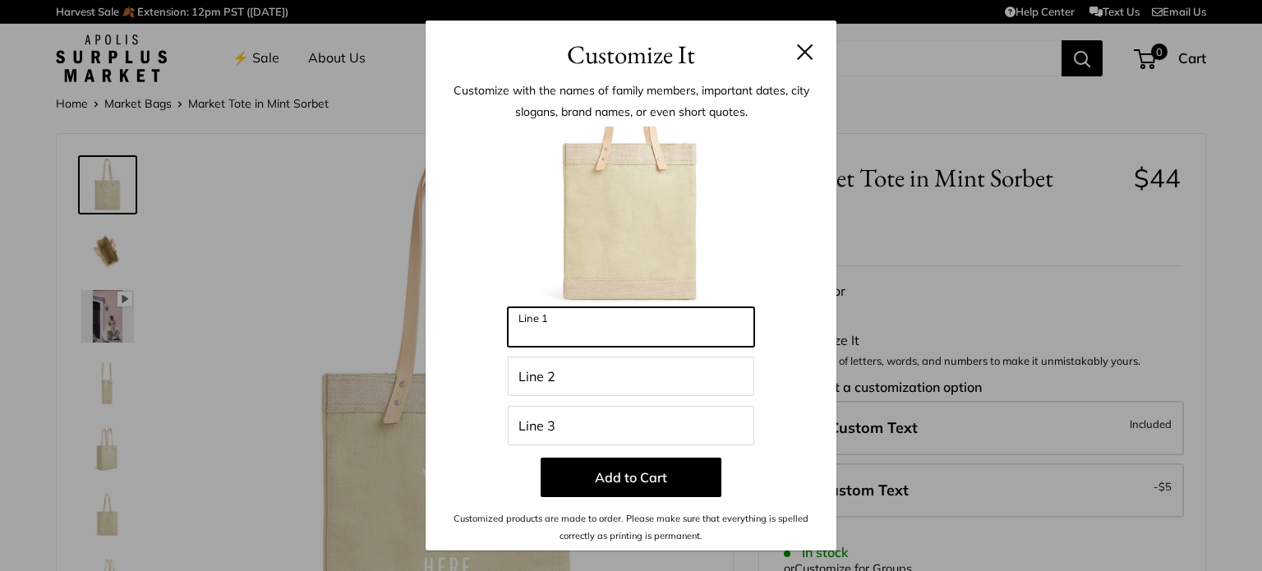
click at [570, 328] on input "Line 1" at bounding box center [631, 326] width 246 height 39
type input "*"
type input "******"
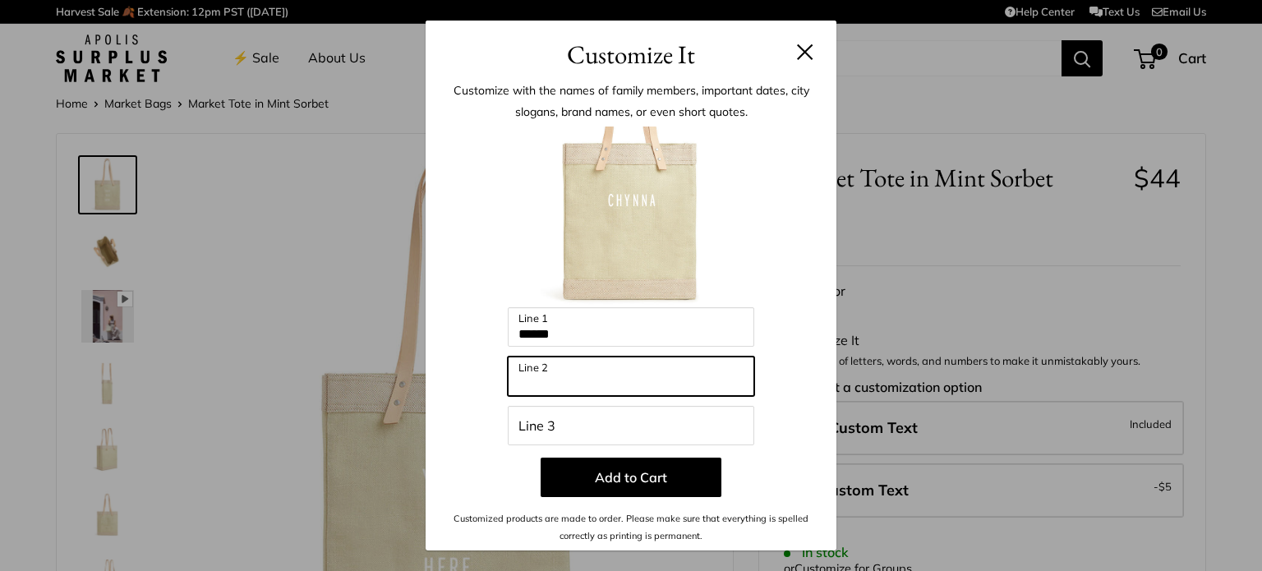
click at [545, 362] on input "Line 2" at bounding box center [631, 376] width 246 height 39
type input "**********"
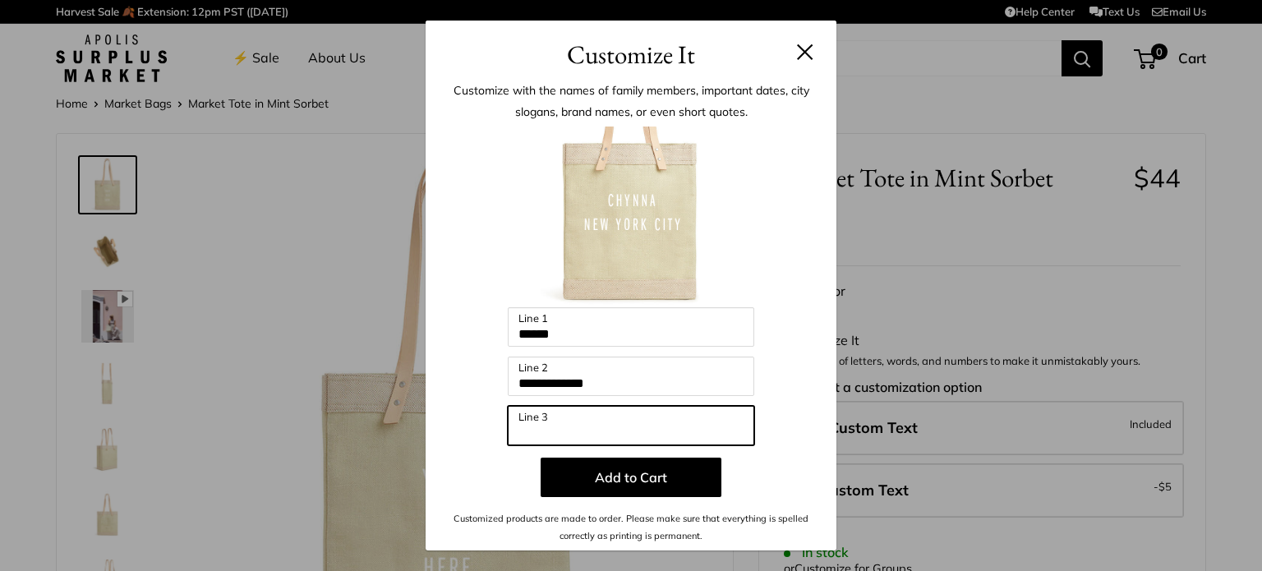
click at [548, 417] on input "Line 3" at bounding box center [631, 425] width 246 height 39
type input "*"
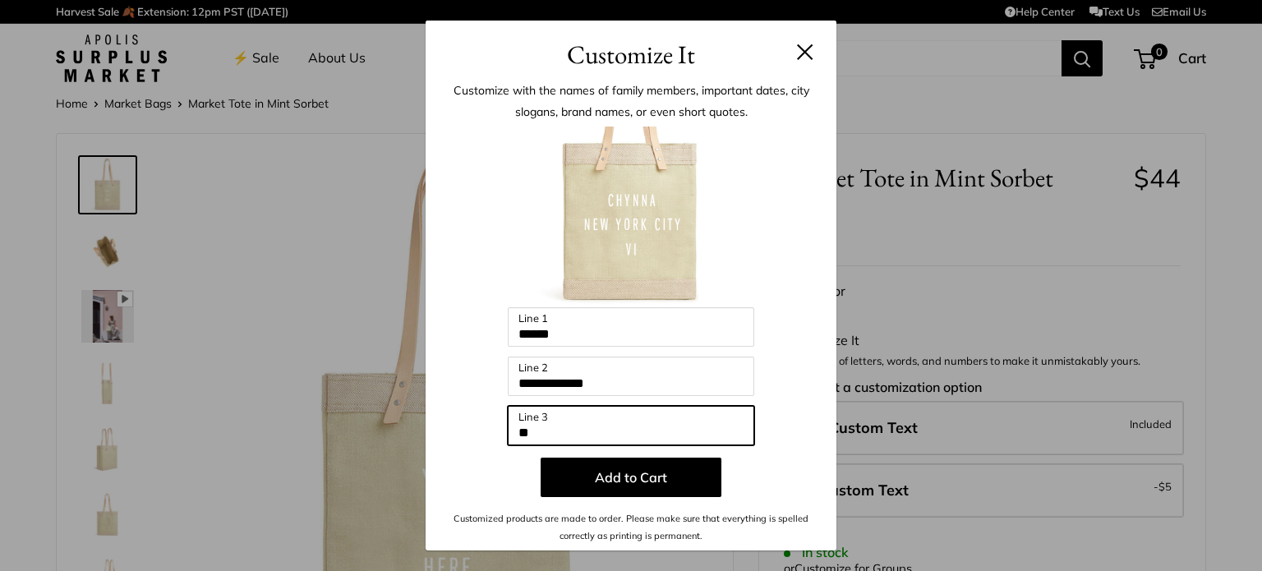
type input "********"
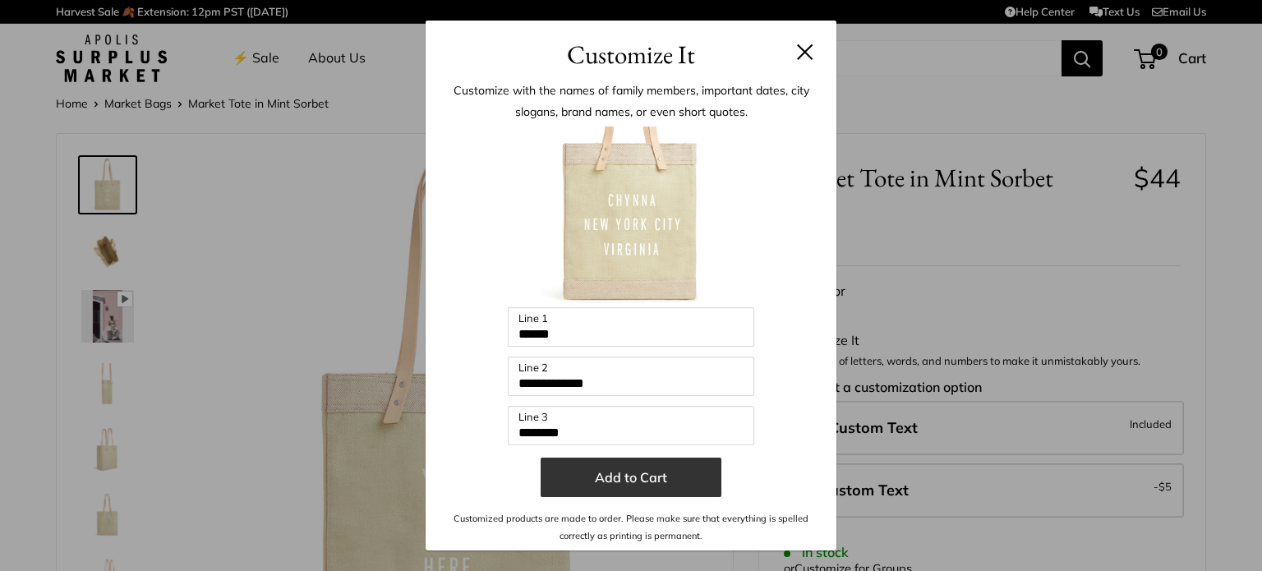
click at [601, 476] on button "Add to Cart" at bounding box center [631, 477] width 181 height 39
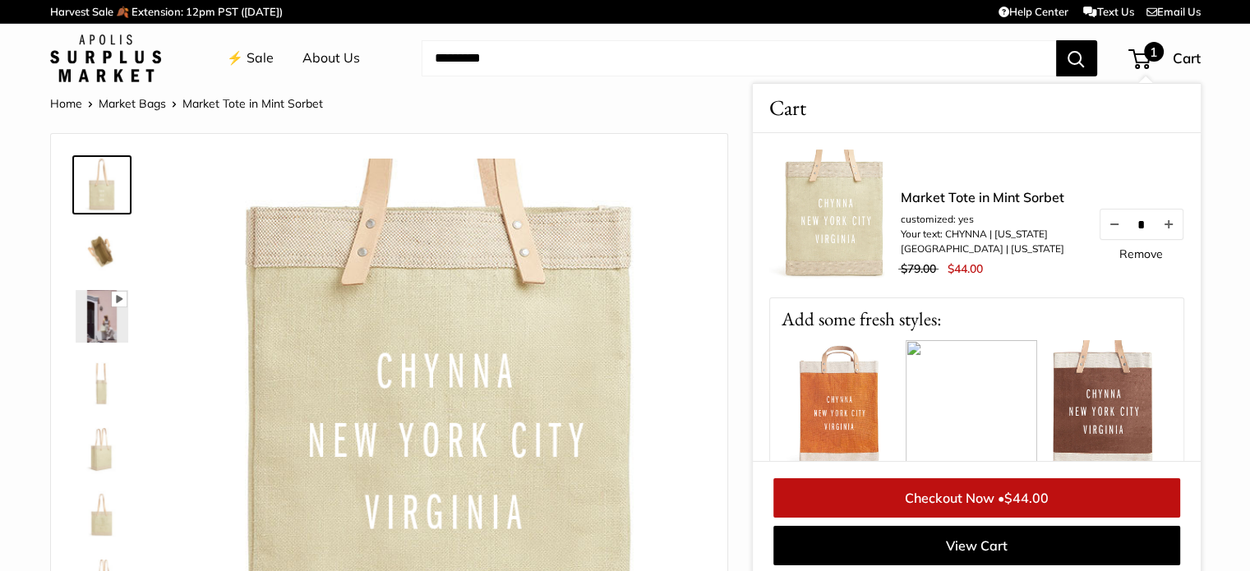
click at [974, 495] on link "Checkout Now • $44.00" at bounding box center [976, 497] width 407 height 39
